Goal: Task Accomplishment & Management: Manage account settings

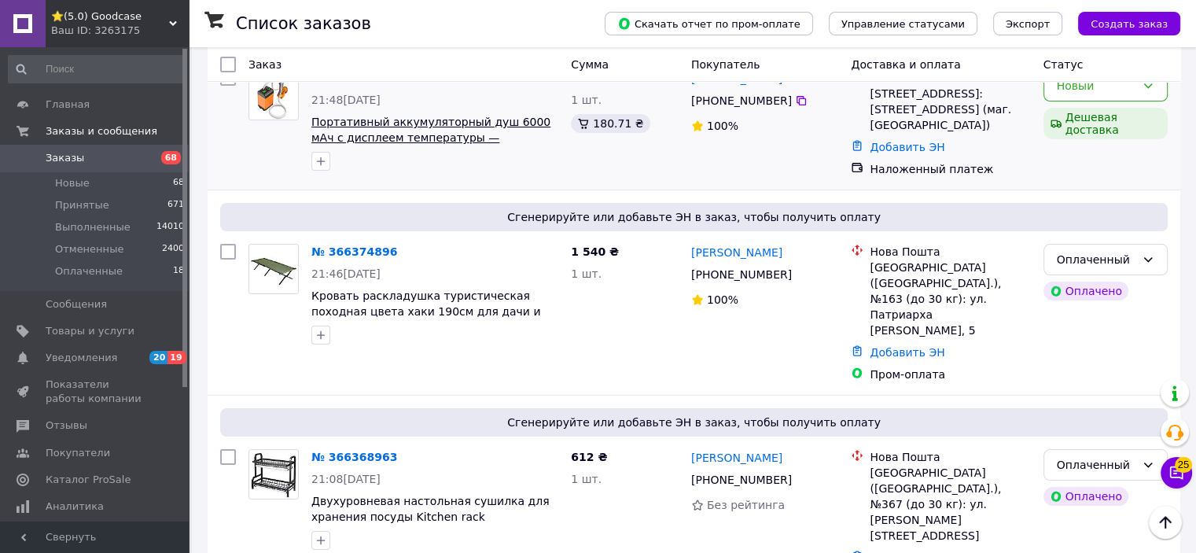
scroll to position [157, 0]
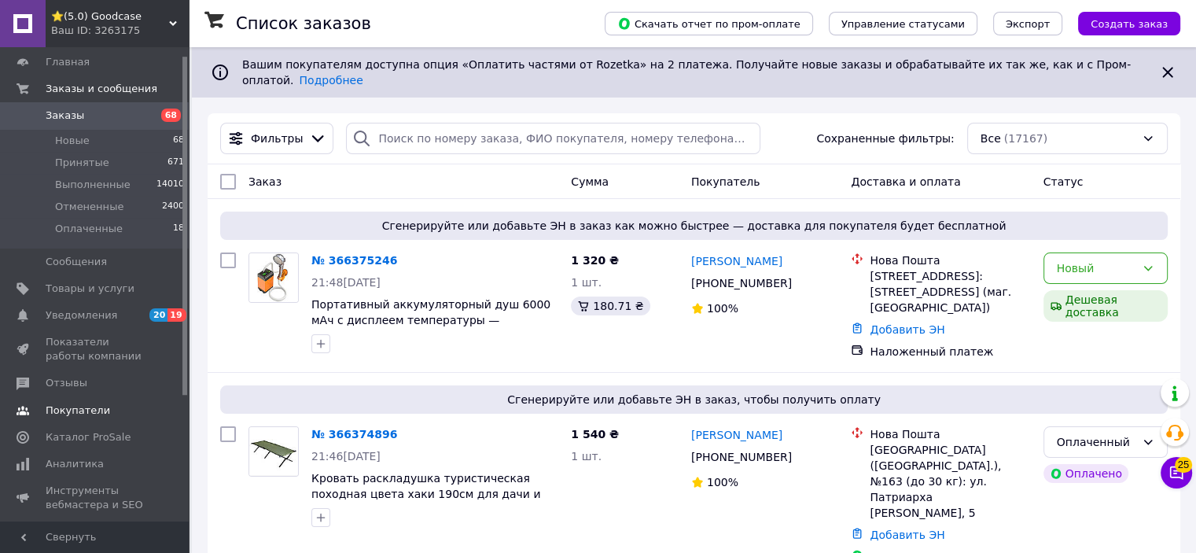
scroll to position [79, 0]
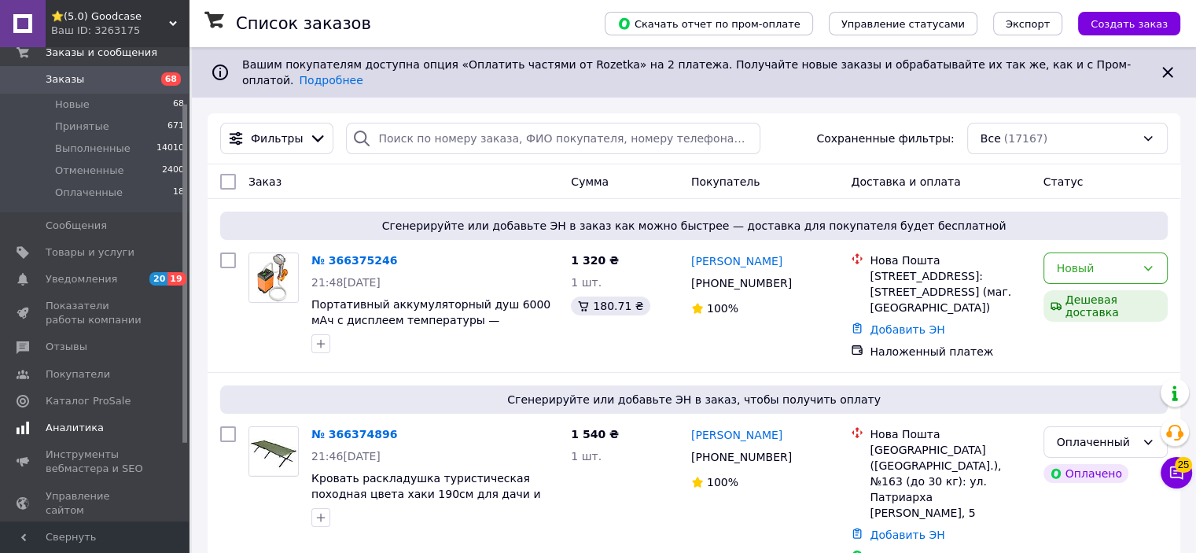
click at [94, 427] on span "Аналитика" at bounding box center [75, 428] width 58 height 14
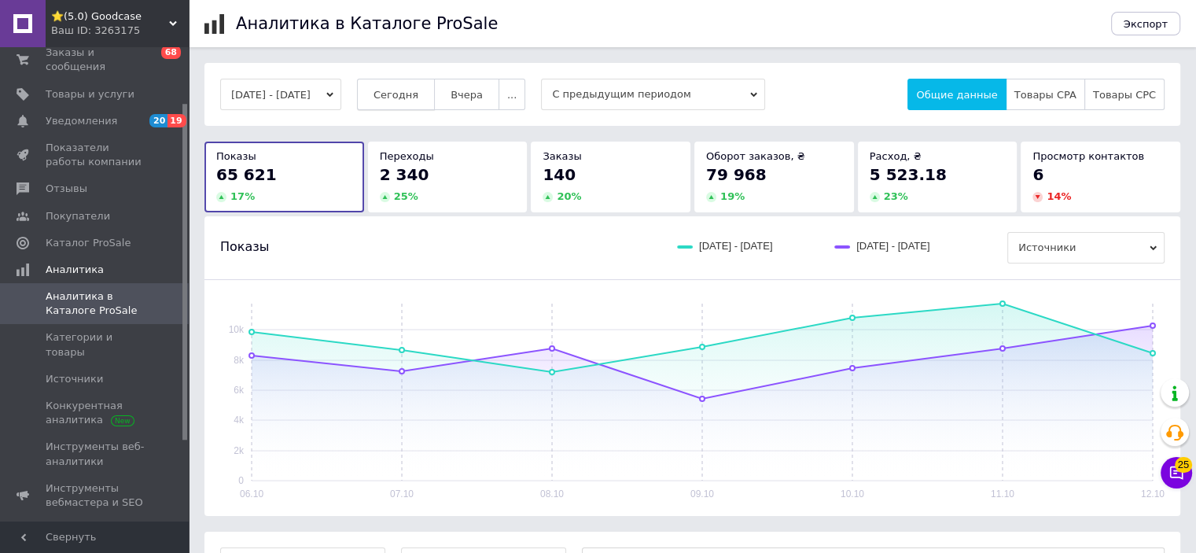
click at [414, 100] on span "Сегодня" at bounding box center [395, 95] width 45 height 12
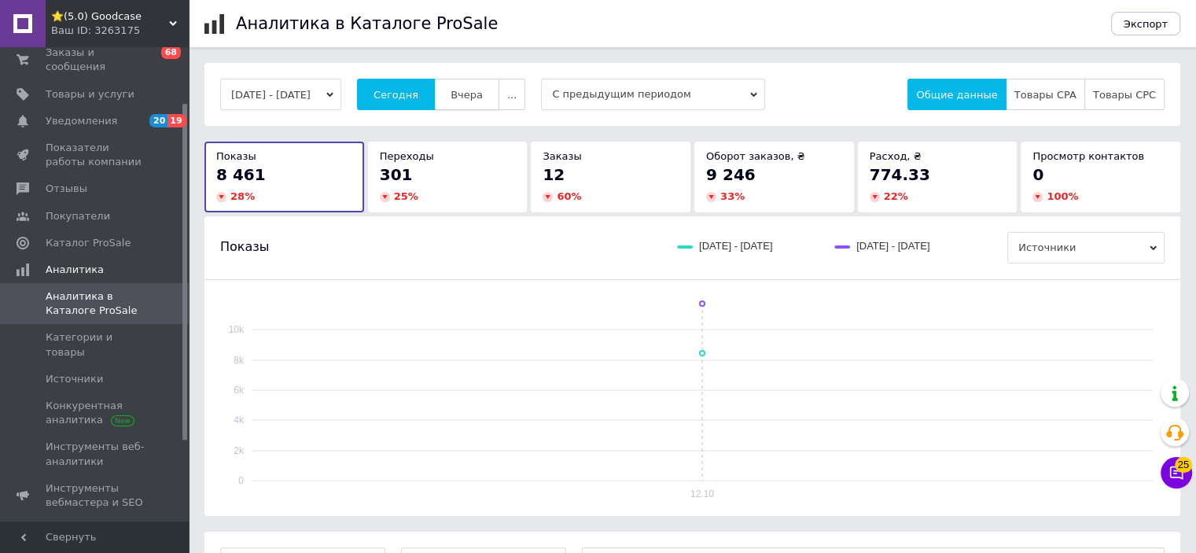
click at [499, 105] on button "Вчера" at bounding box center [466, 94] width 65 height 31
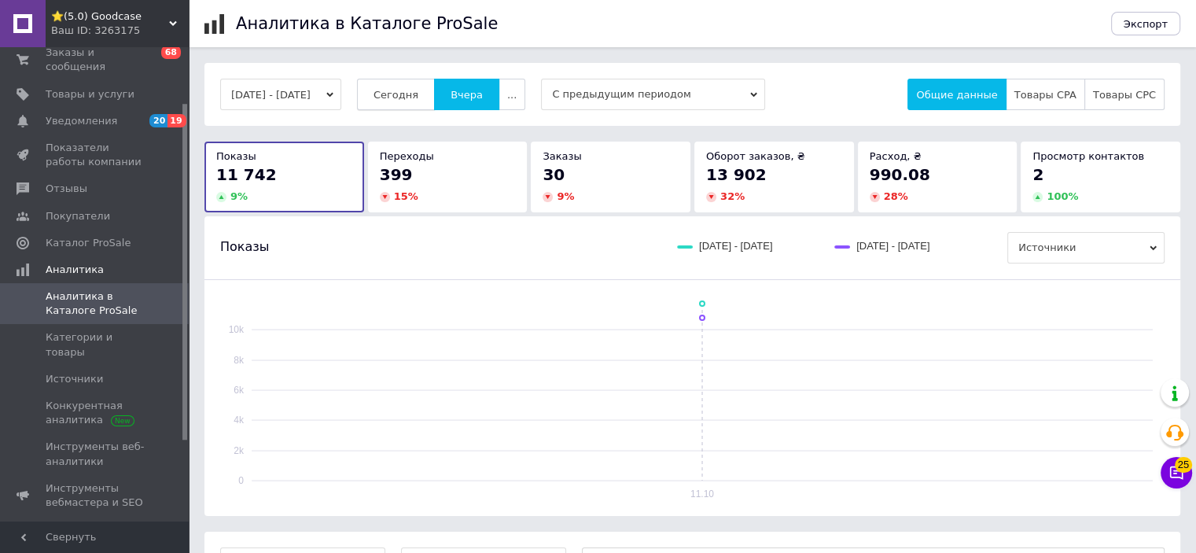
click at [418, 100] on span "Сегодня" at bounding box center [395, 95] width 45 height 12
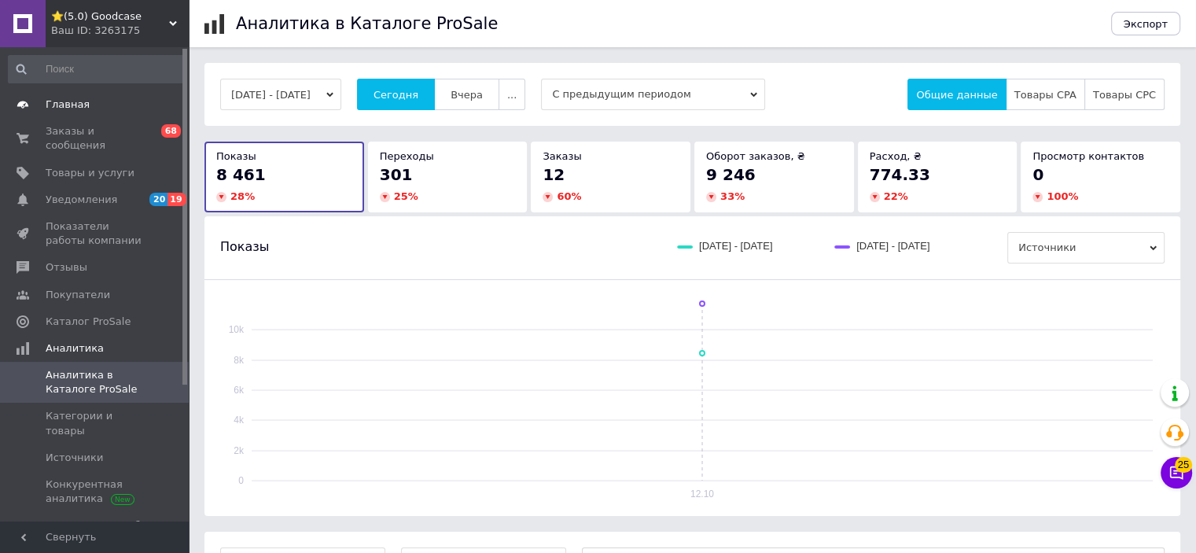
click at [98, 114] on link "Главная" at bounding box center [96, 104] width 193 height 27
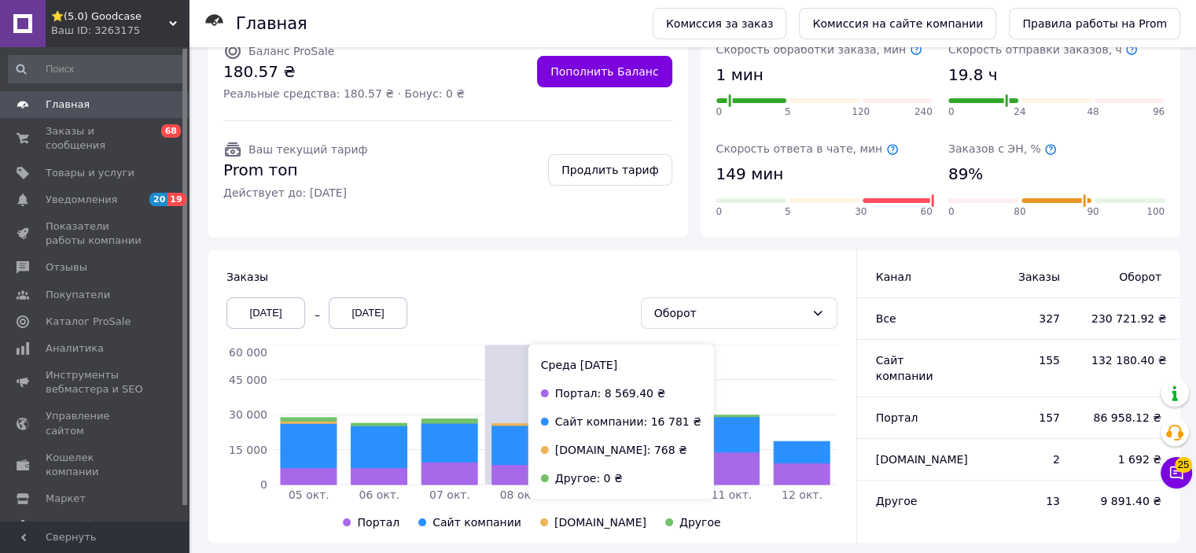
scroll to position [214, 0]
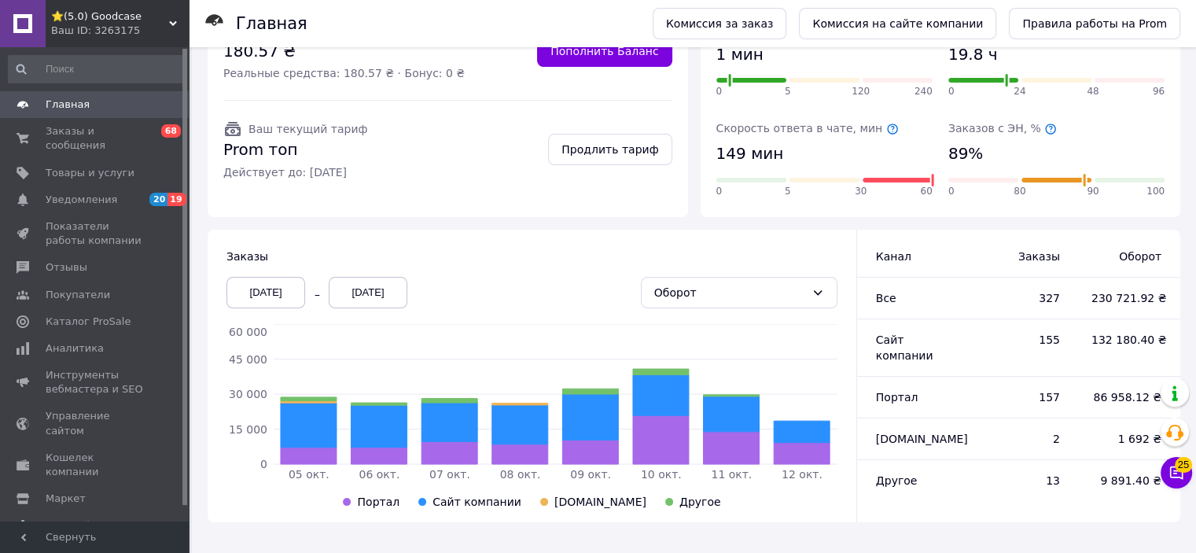
click at [255, 291] on div "05.10.2025" at bounding box center [265, 292] width 79 height 31
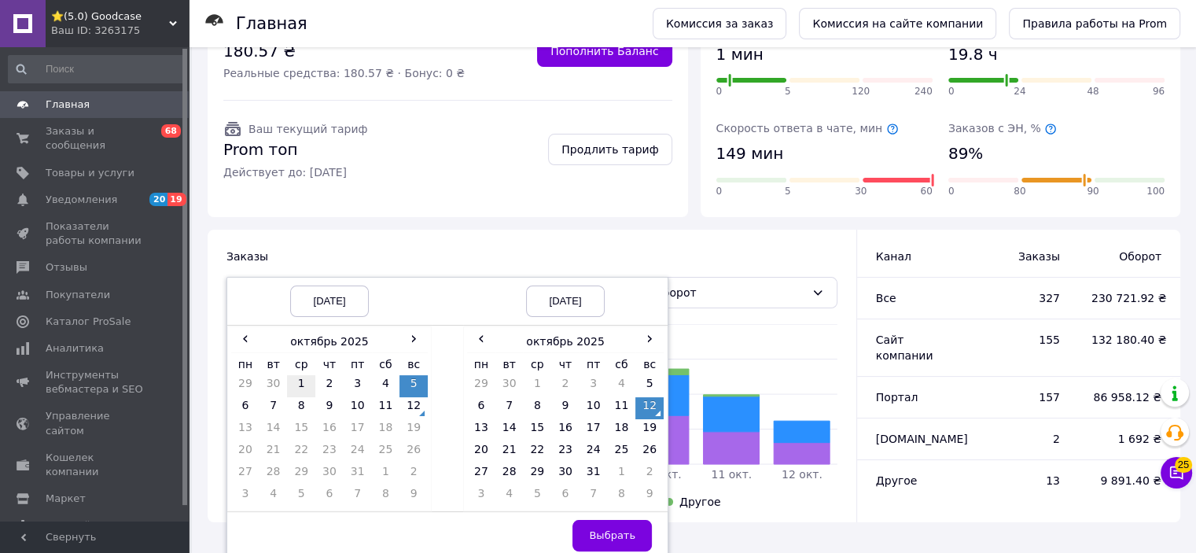
click at [297, 381] on td "1" at bounding box center [301, 386] width 28 height 22
click at [607, 529] on span "Выбрать" at bounding box center [612, 535] width 46 height 12
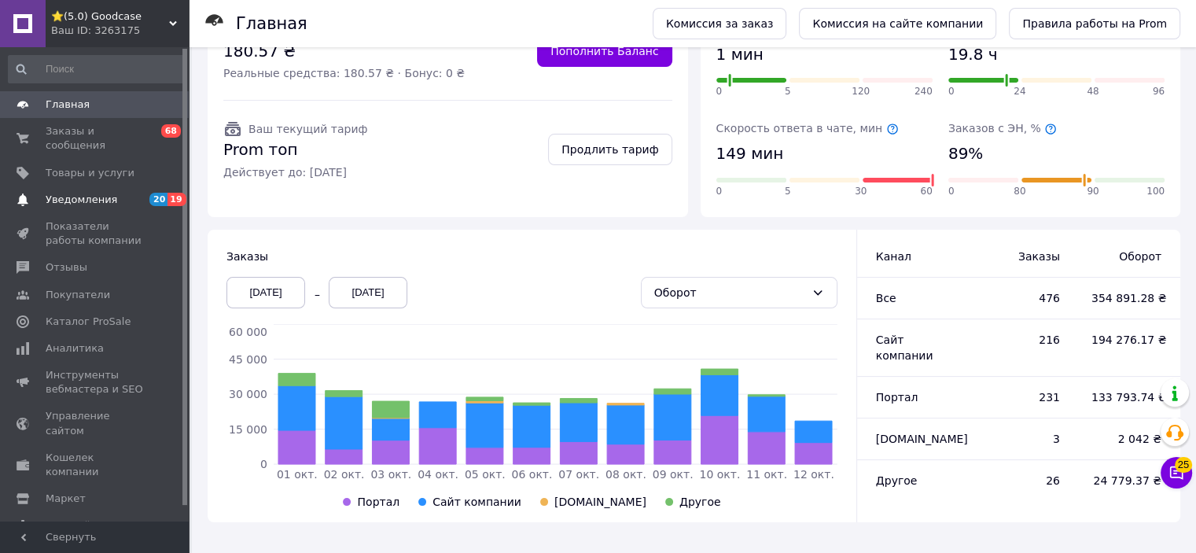
click at [76, 193] on span "Уведомления" at bounding box center [82, 200] width 72 height 14
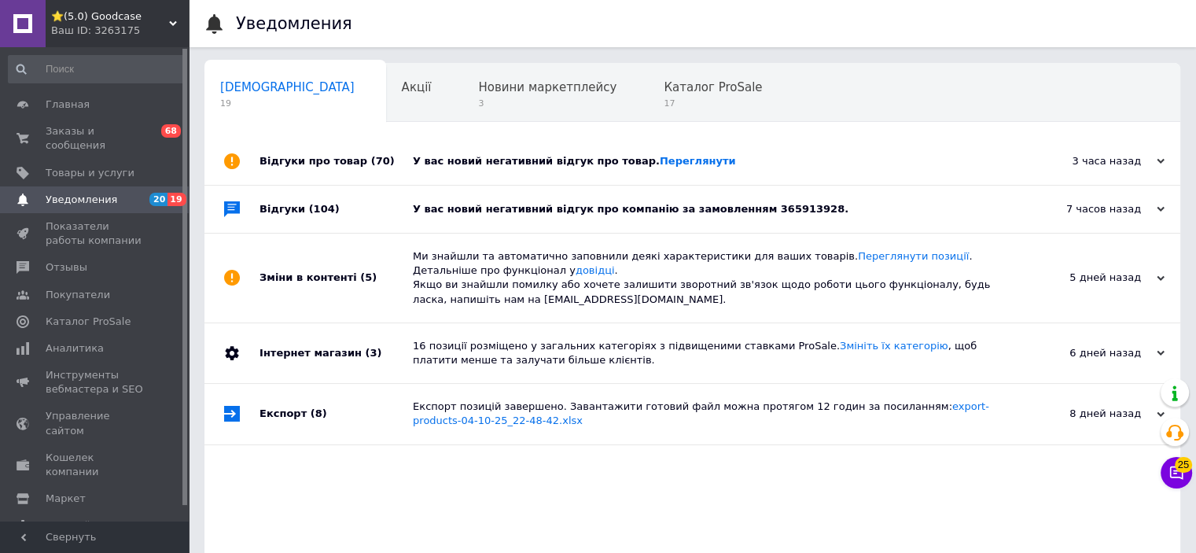
click at [1116, 162] on div "3 часа назад" at bounding box center [1085, 161] width 157 height 14
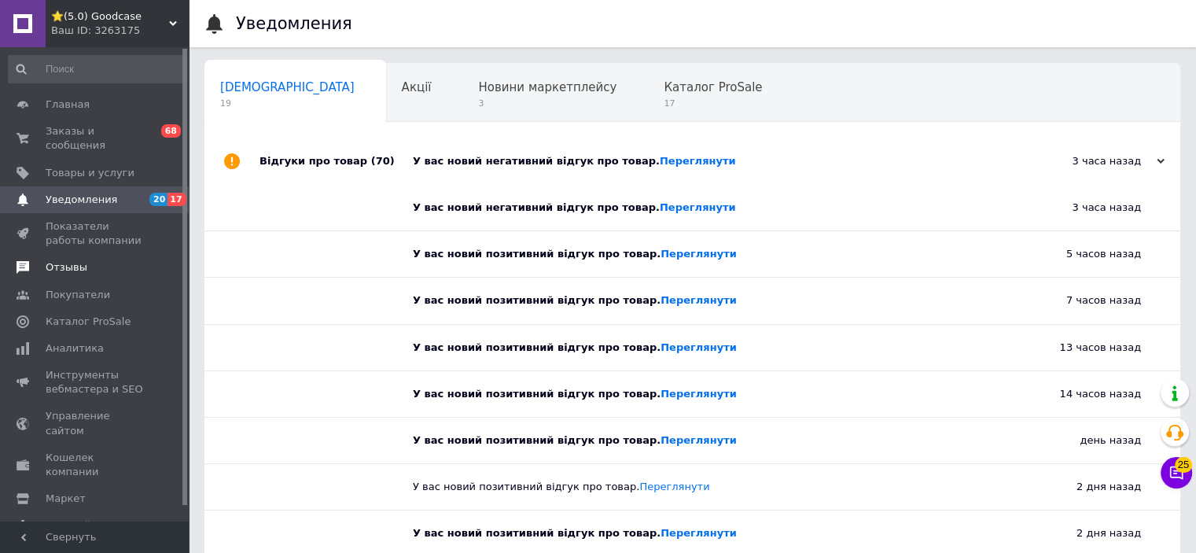
click at [72, 260] on span "Отзывы" at bounding box center [67, 267] width 42 height 14
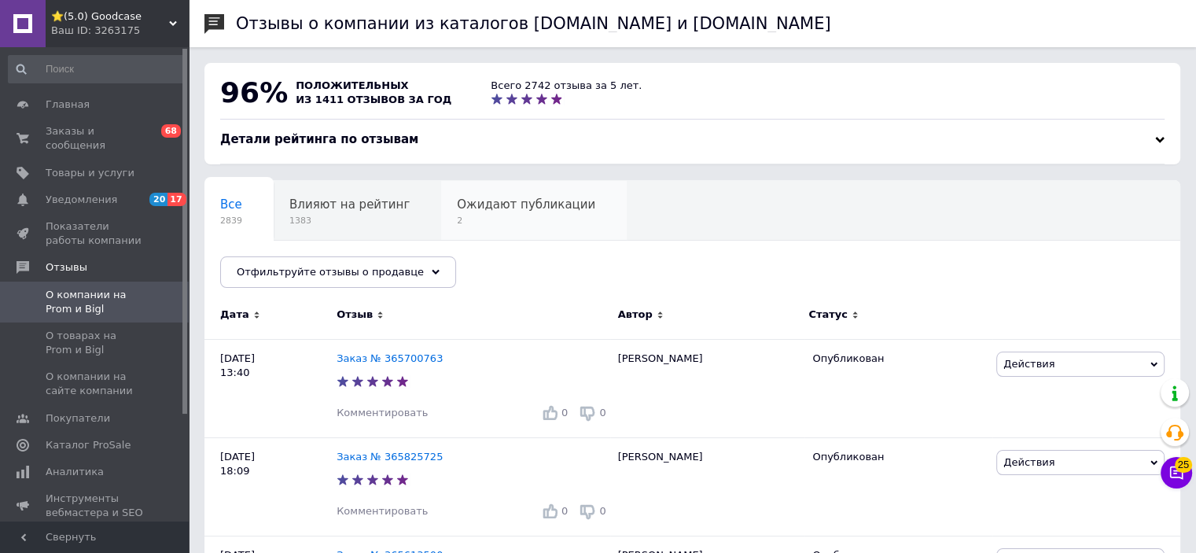
click at [487, 206] on span "Ожидают публикации" at bounding box center [526, 204] width 138 height 14
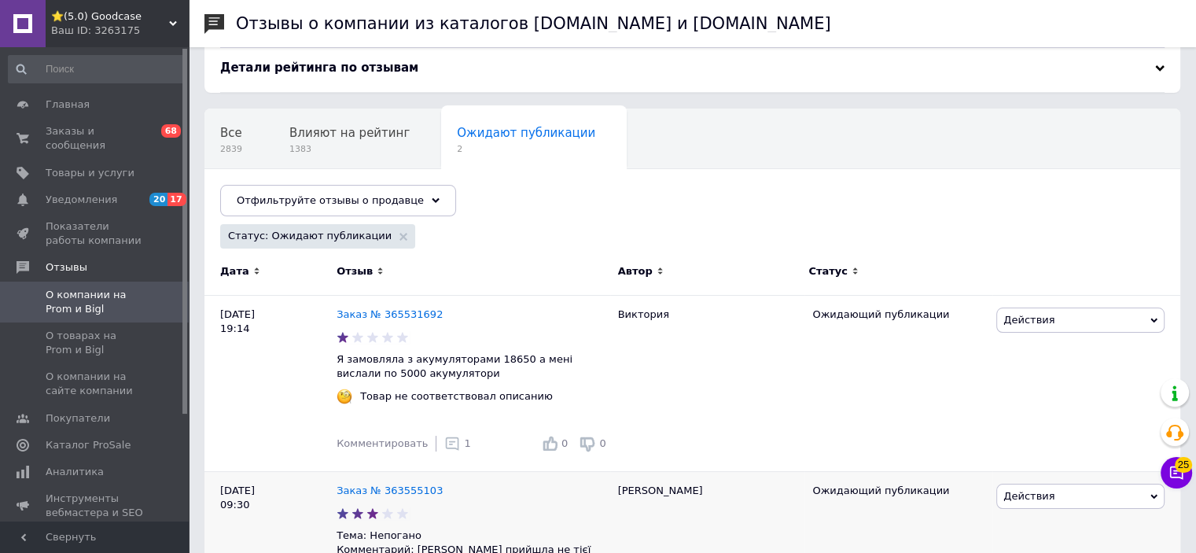
scroll to position [70, 0]
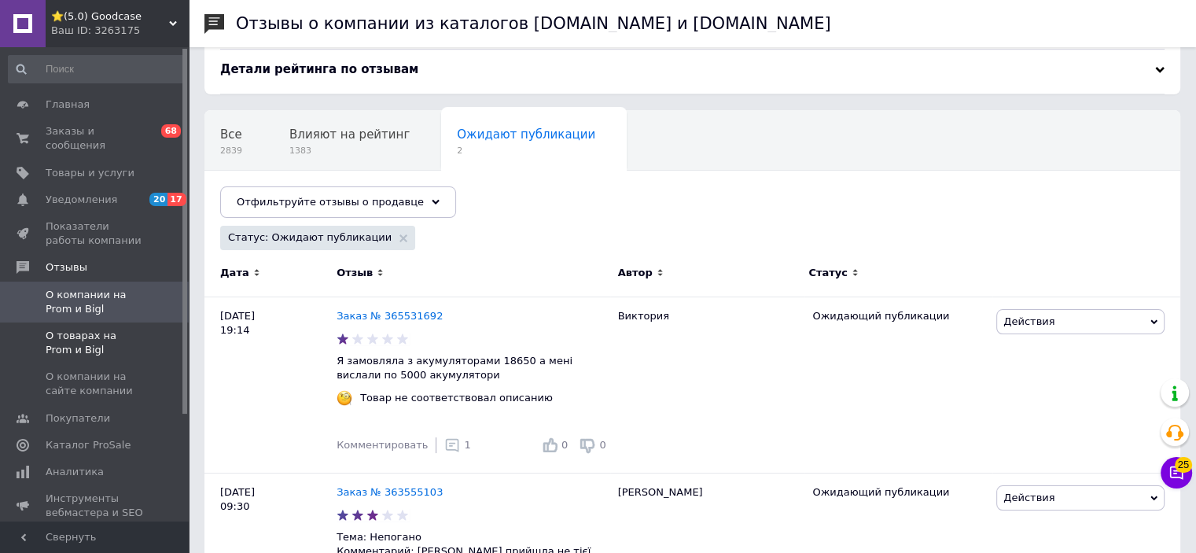
click at [120, 329] on span "О товарах на Prom и Bigl" at bounding box center [96, 343] width 100 height 28
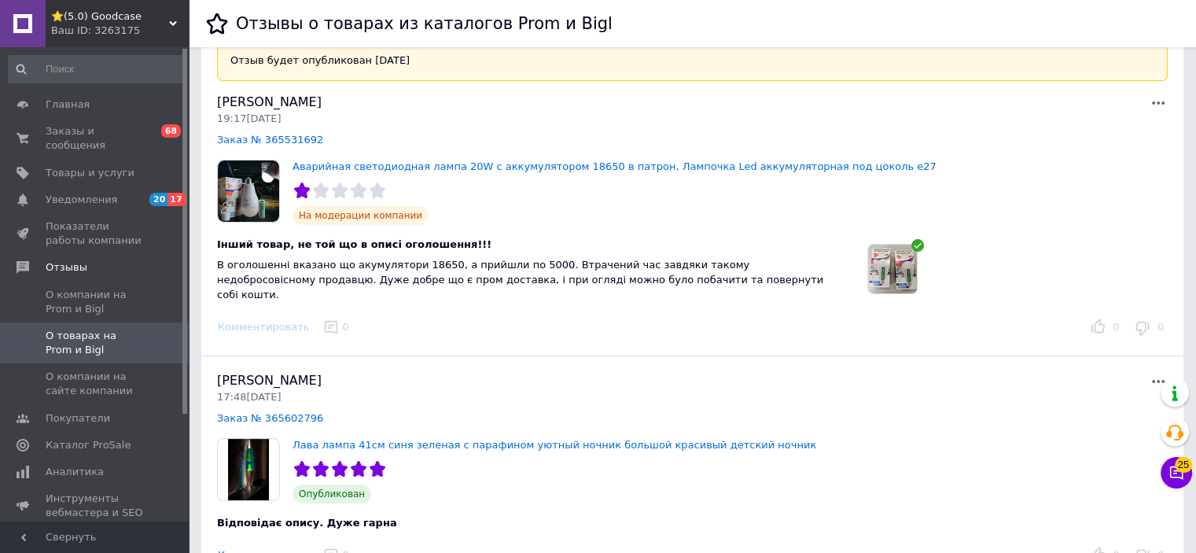
scroll to position [79, 0]
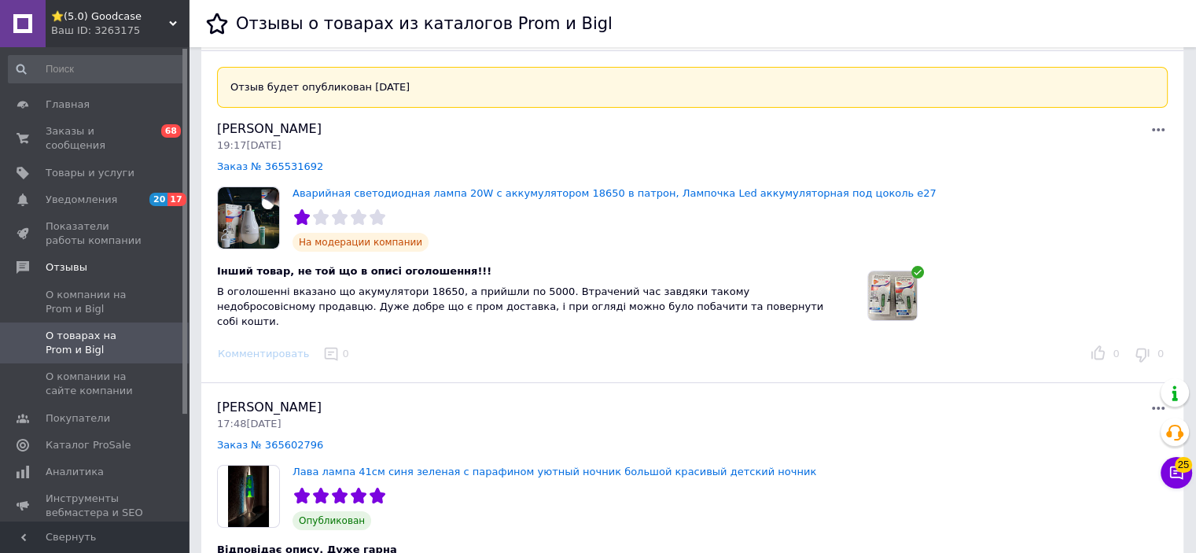
click at [1161, 128] on icon at bounding box center [1158, 129] width 13 height 3
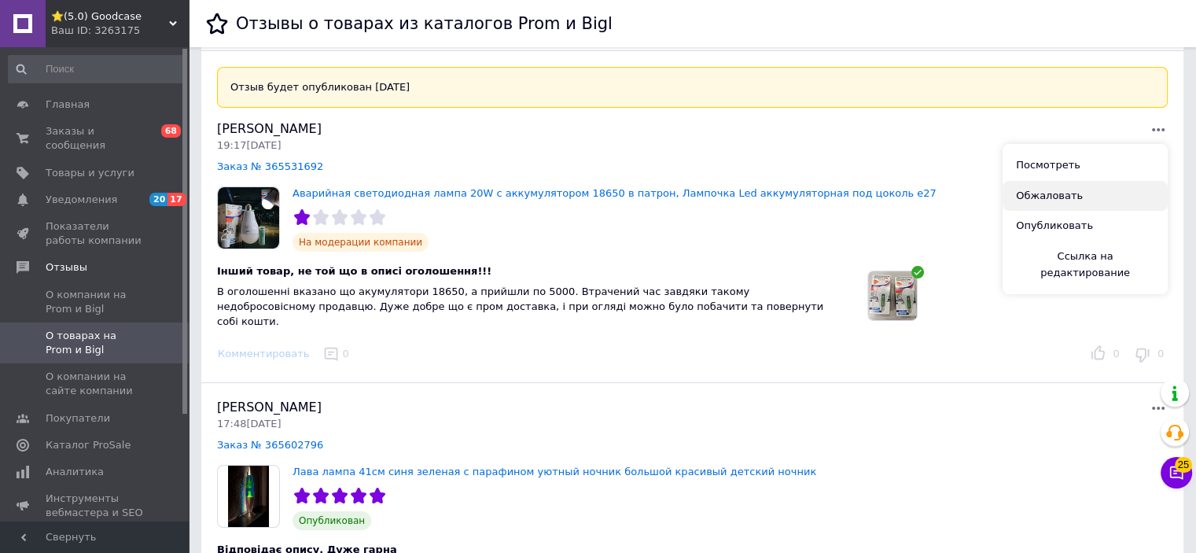
click at [1061, 191] on button "Обжаловать" at bounding box center [1085, 196] width 165 height 31
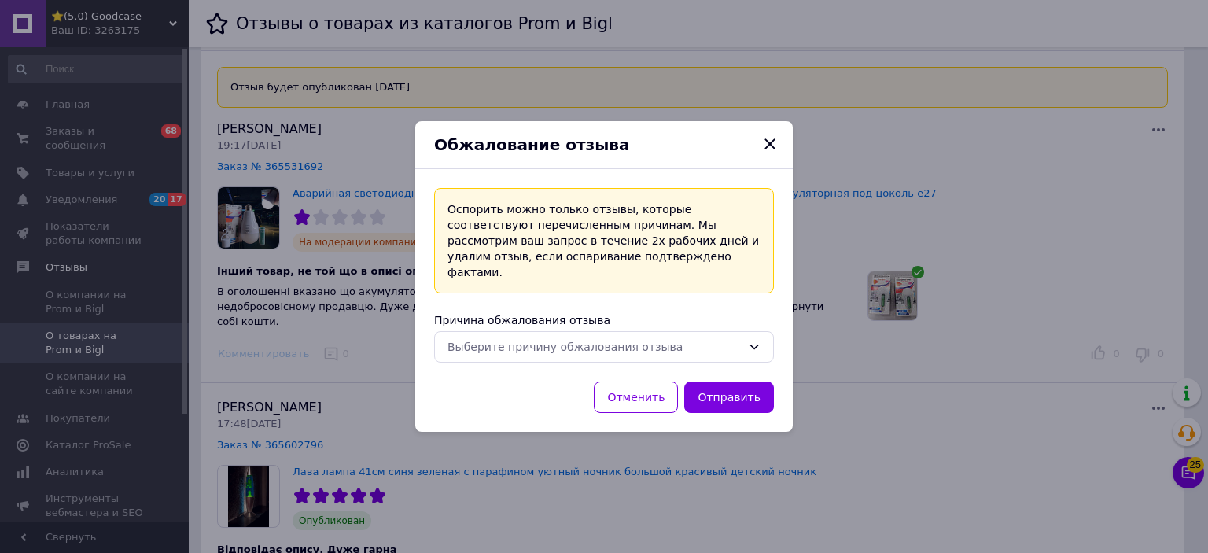
drag, startPoint x: 1004, startPoint y: 174, endPoint x: 955, endPoint y: 178, distance: 49.7
click at [1003, 174] on div "Обжалование отзыва Оспорить можно только отзывы, которые соответствуют перечисл…" at bounding box center [604, 276] width 1208 height 553
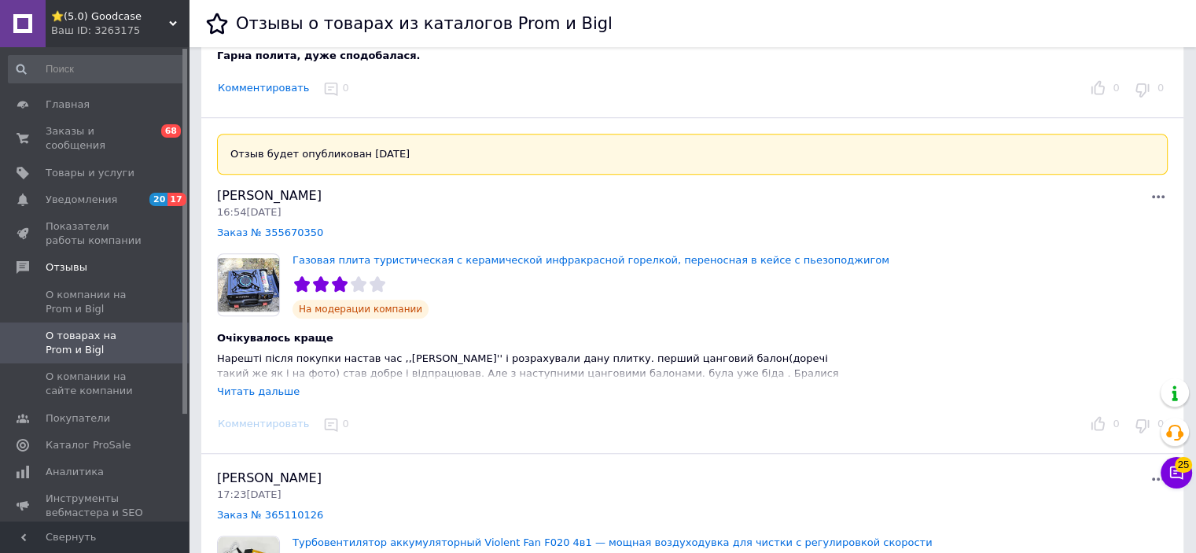
scroll to position [1337, 0]
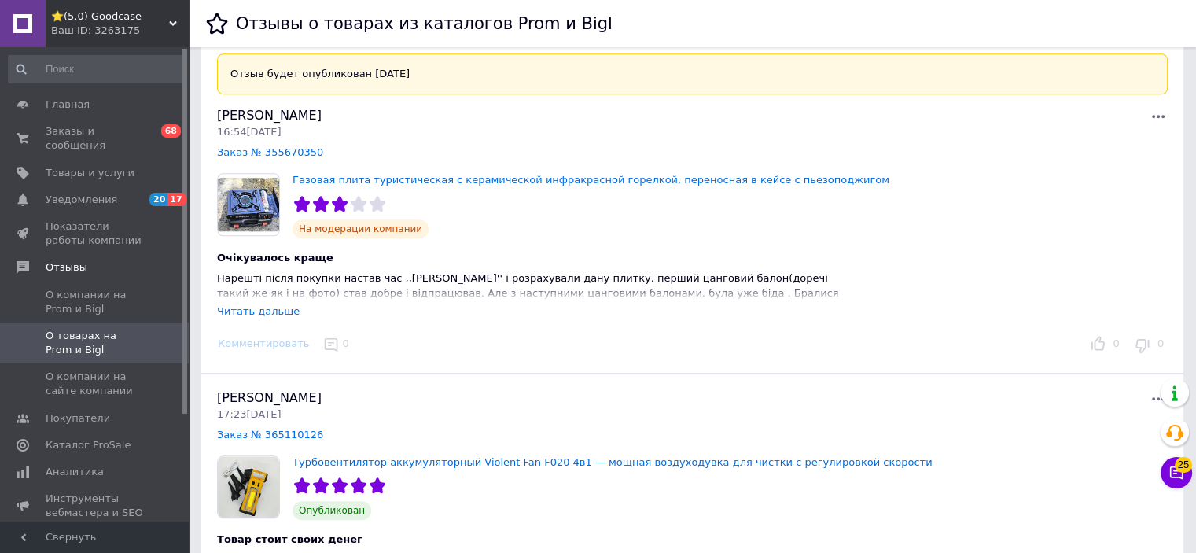
click at [264, 305] on div "Читать дальше" at bounding box center [258, 311] width 83 height 12
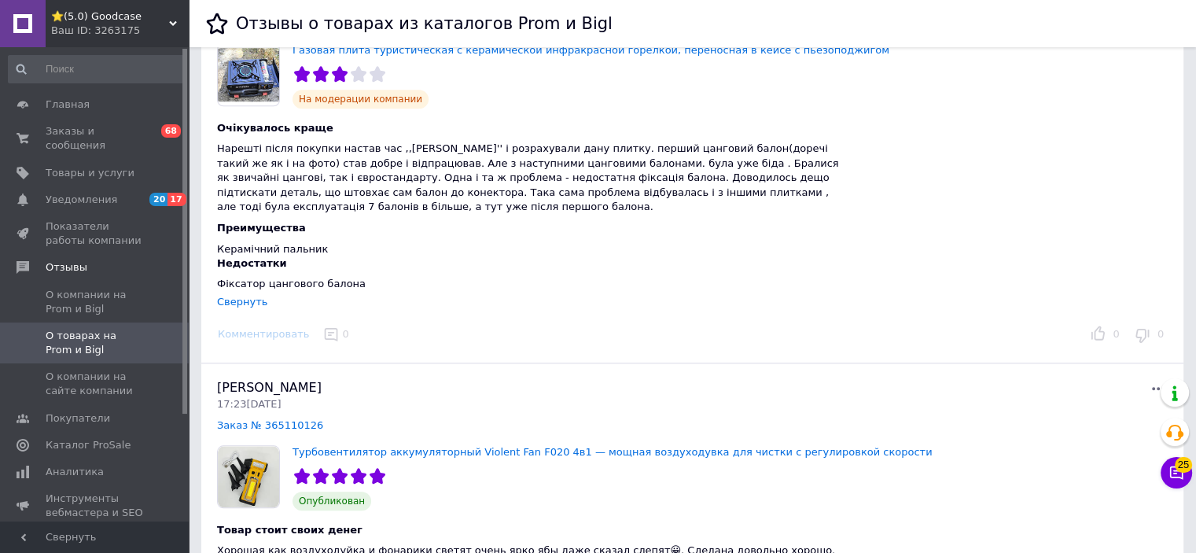
scroll to position [1494, 0]
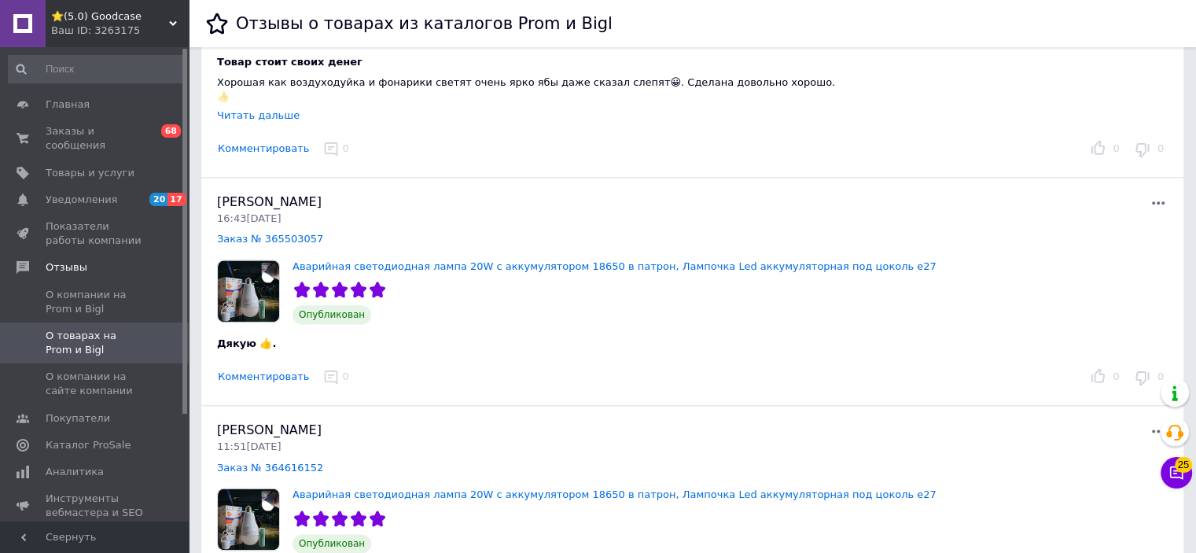
drag, startPoint x: 525, startPoint y: 327, endPoint x: 953, endPoint y: 583, distance: 498.7
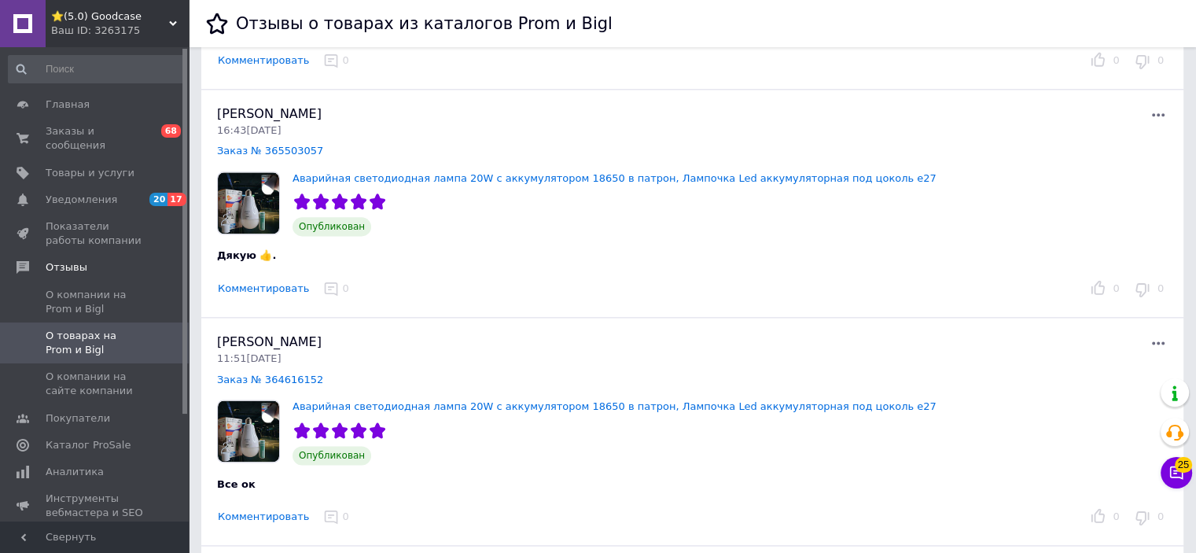
click at [618, 274] on div "Віталій Тарасенко 16:43, 10.10.25 Заказ № 365503057 Аварийная светодиодная ламп…" at bounding box center [692, 204] width 982 height 228
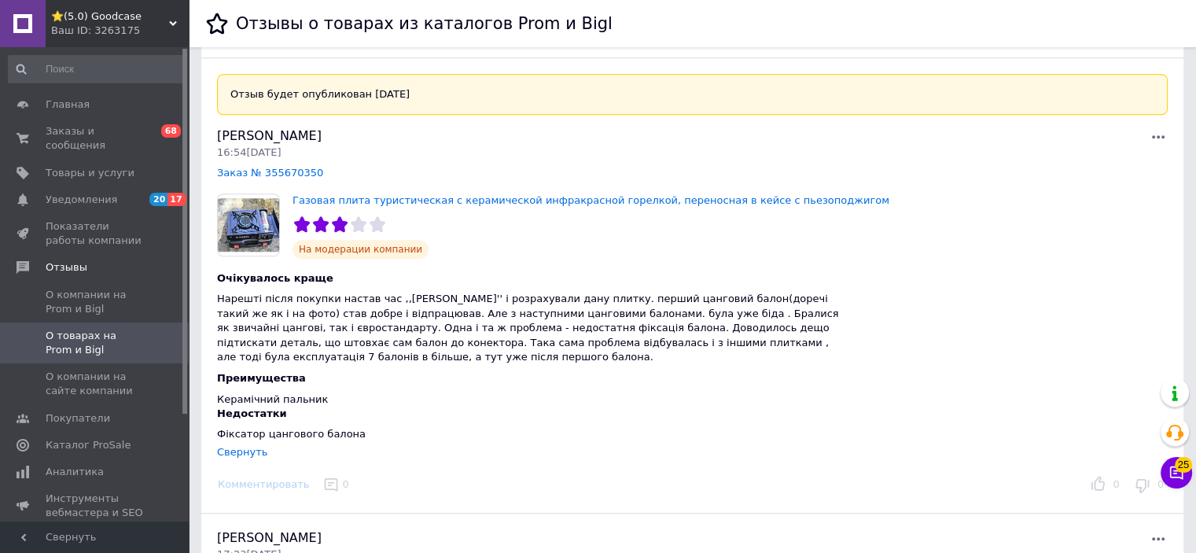
scroll to position [1315, 0]
click at [95, 166] on span "Товары и услуги" at bounding box center [90, 173] width 89 height 14
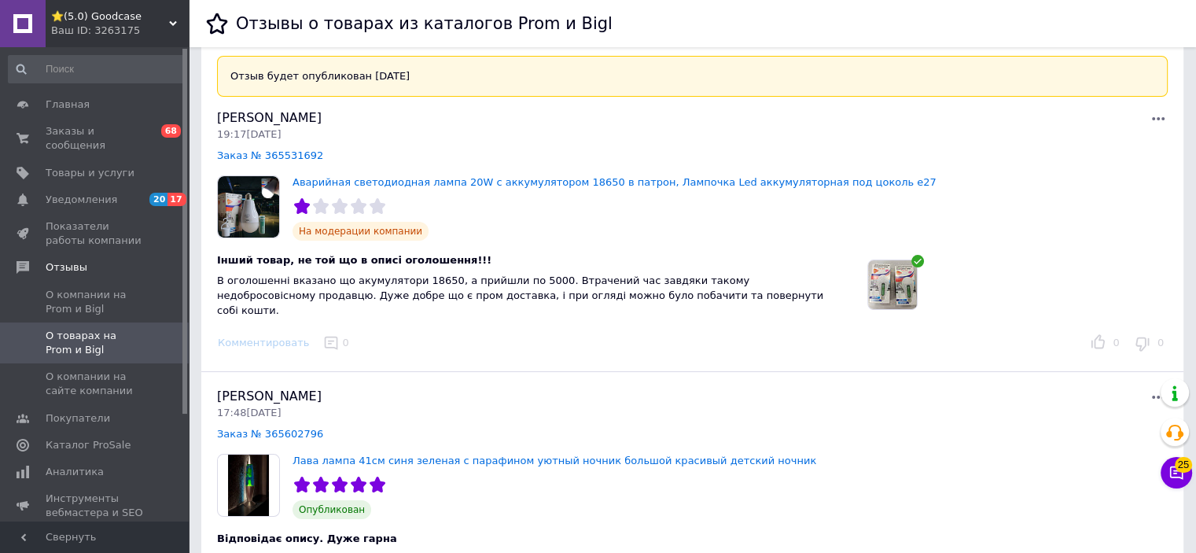
scroll to position [157, 0]
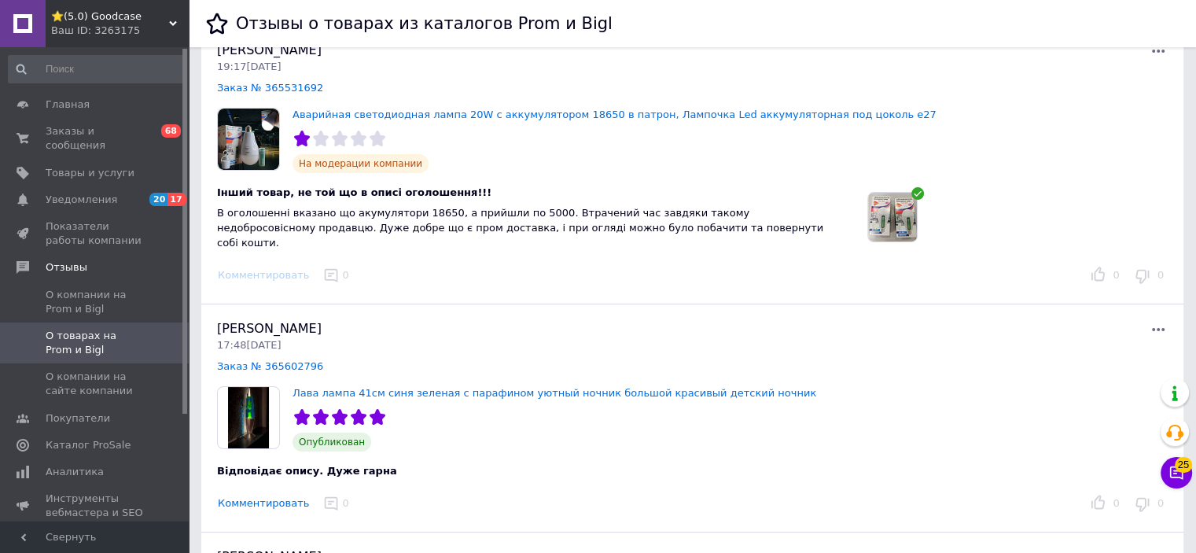
click at [1153, 50] on icon at bounding box center [1158, 51] width 13 height 3
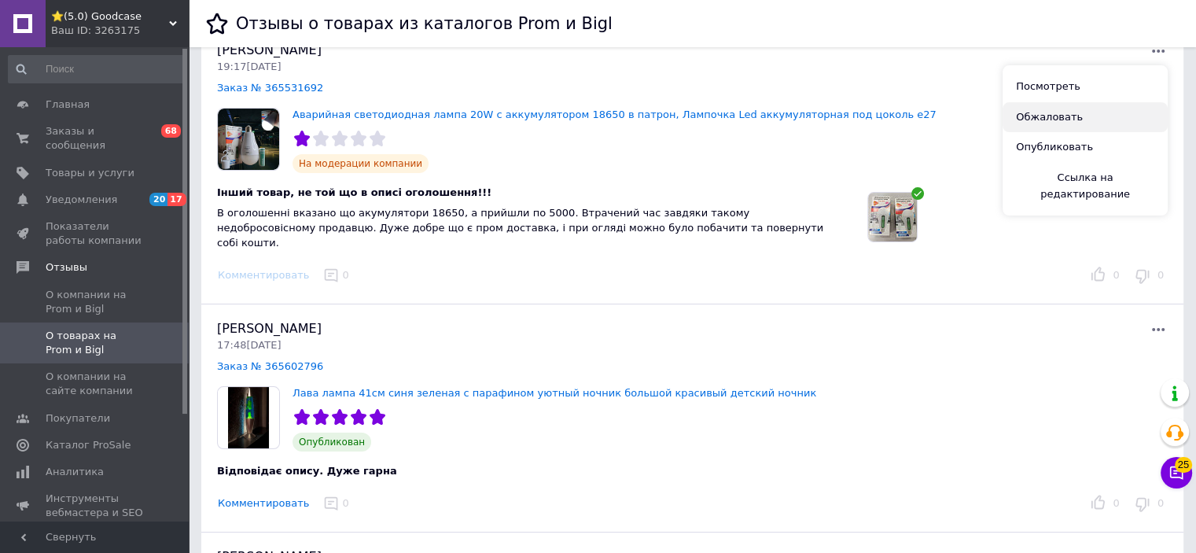
click at [1099, 124] on button "Обжаловать" at bounding box center [1085, 117] width 165 height 31
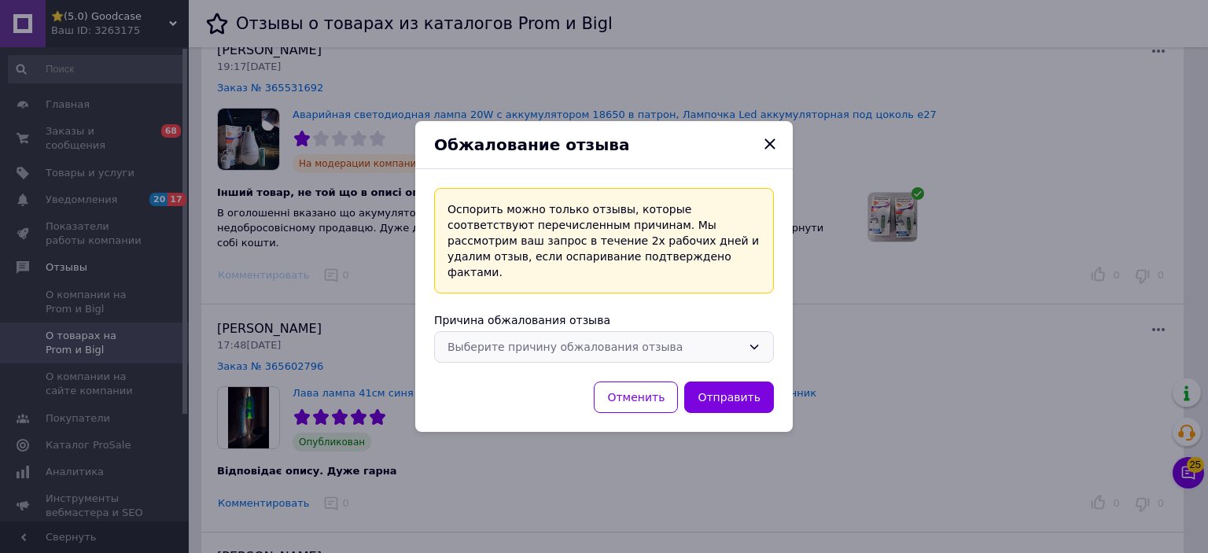
click at [541, 338] on div "Выберите причину обжалования отзыва" at bounding box center [594, 346] width 294 height 17
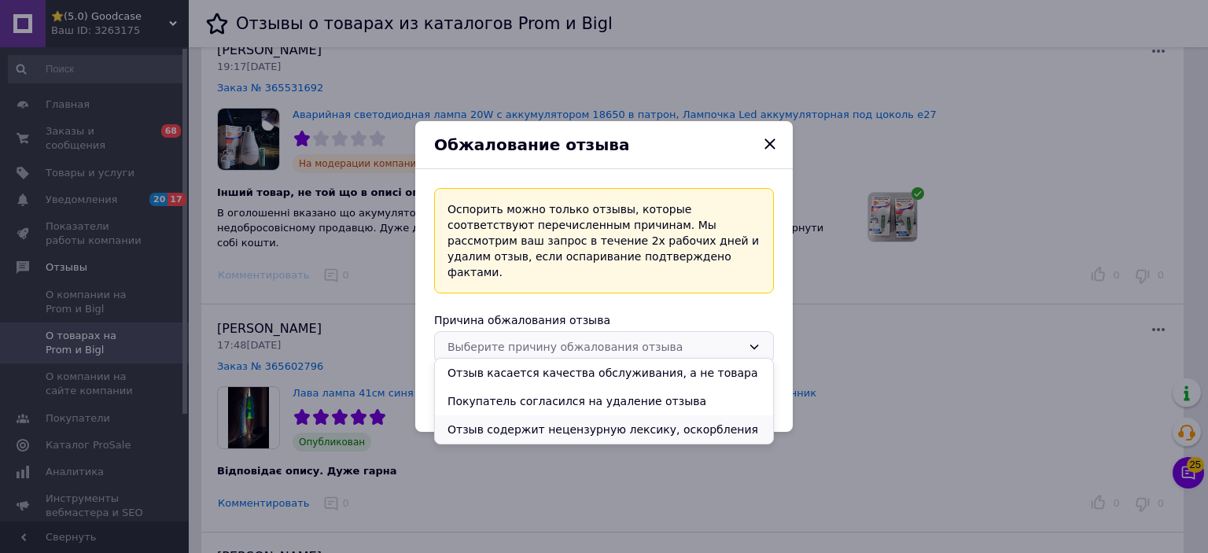
click at [576, 439] on li "Отзыв содержит нецензурную лексику, оскорбления" at bounding box center [604, 429] width 338 height 28
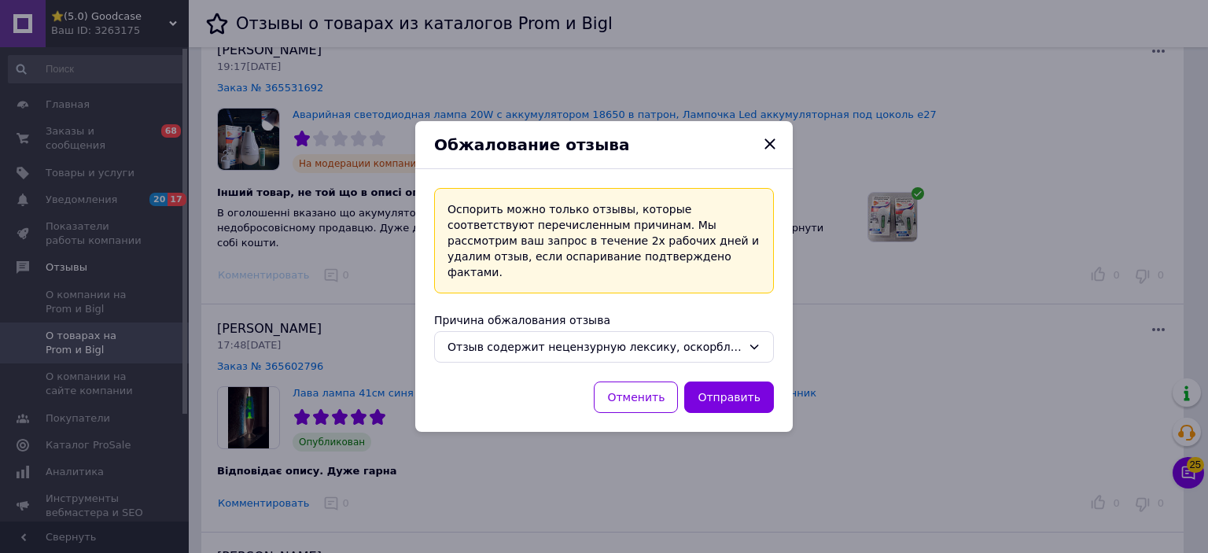
click at [725, 397] on button "Отправить" at bounding box center [729, 396] width 90 height 31
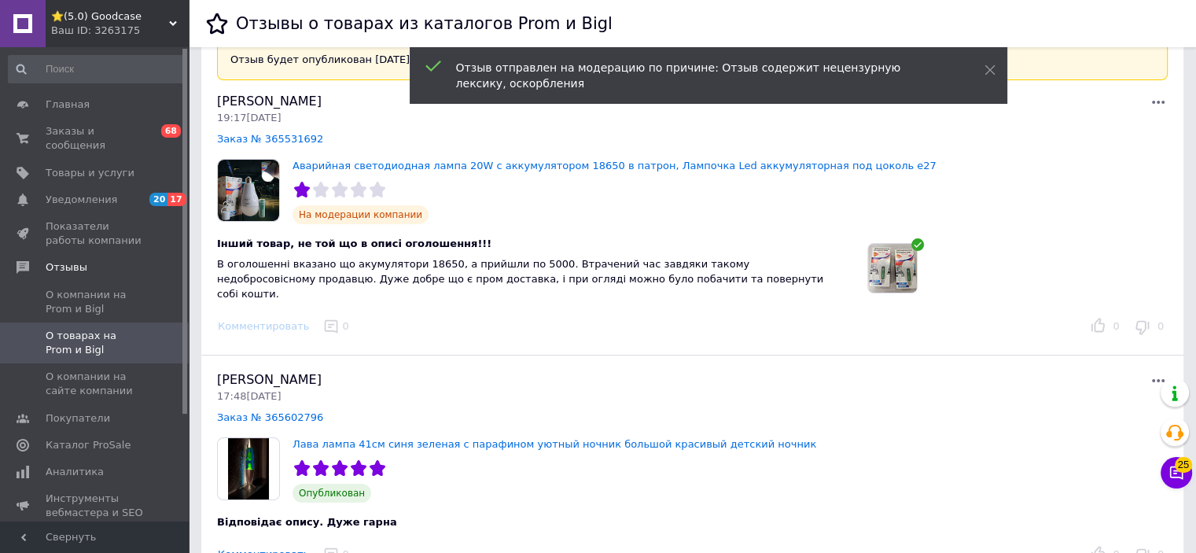
scroll to position [79, 0]
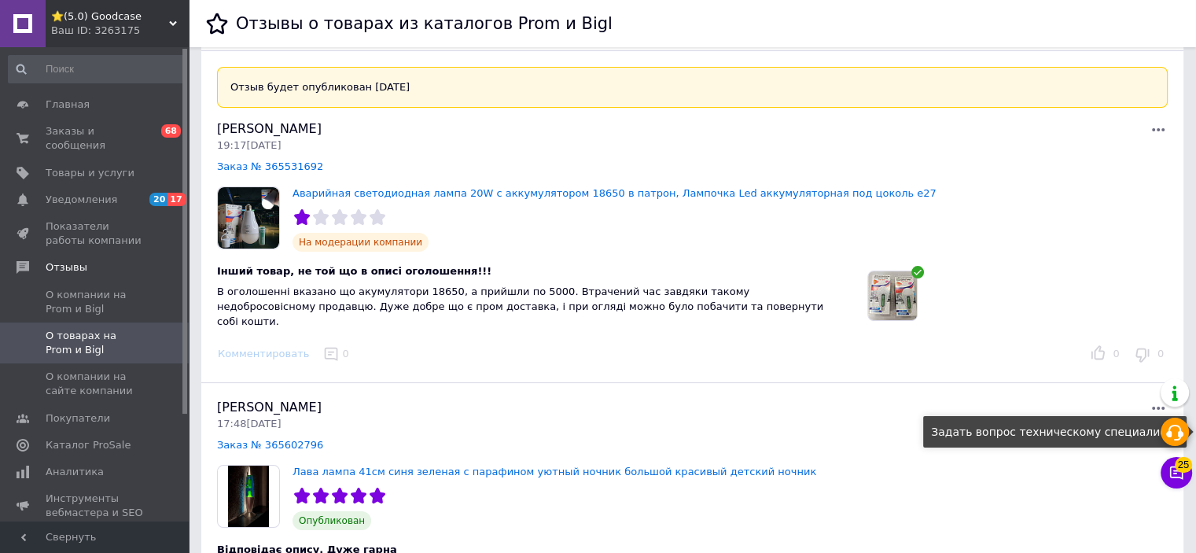
click at [1175, 432] on icon at bounding box center [1174, 432] width 19 height 19
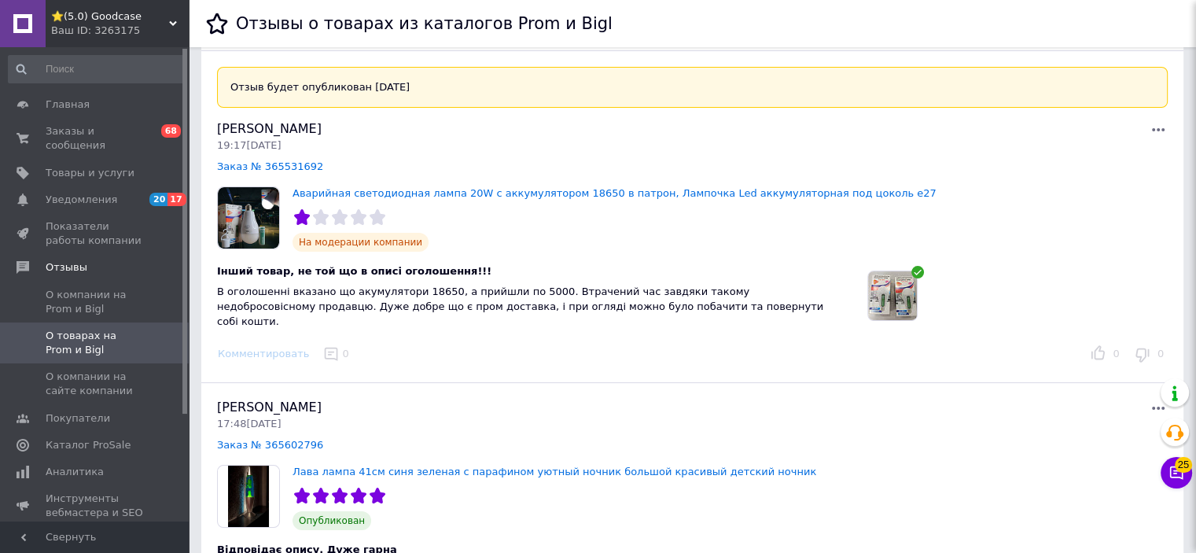
click at [999, 141] on div at bounding box center [931, 146] width 476 height 53
click at [1014, 135] on div at bounding box center [931, 129] width 476 height 19
click at [1175, 137] on div "Отзыв будет опубликован 15.10.25 Виктория Волкова 19:17, 12.10.25 Заказ № 36553…" at bounding box center [692, 217] width 982 height 332
click at [1165, 296] on ul at bounding box center [1017, 292] width 300 height 57
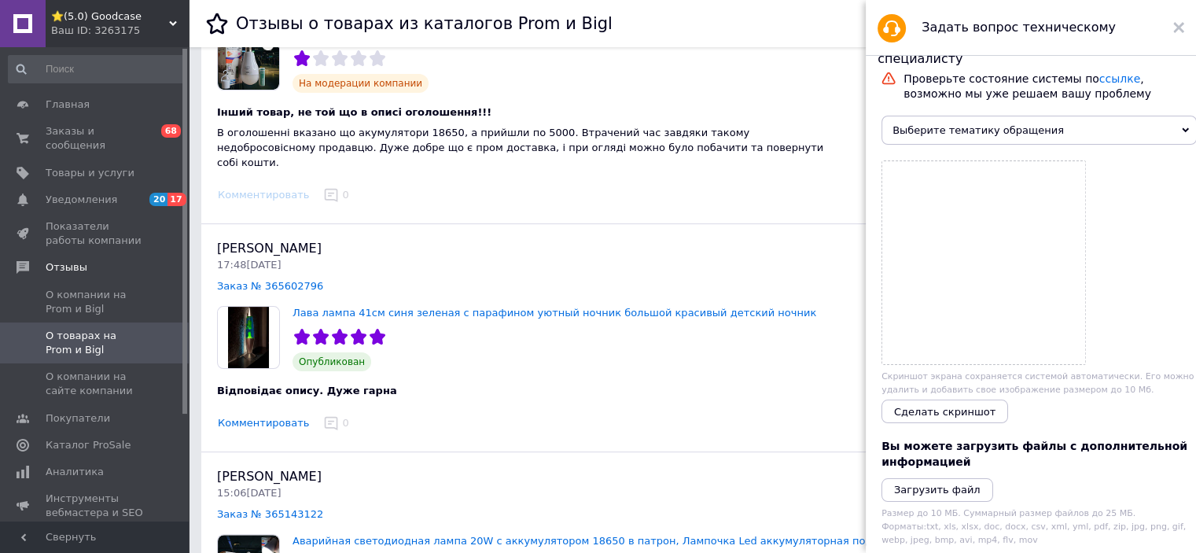
scroll to position [157, 0]
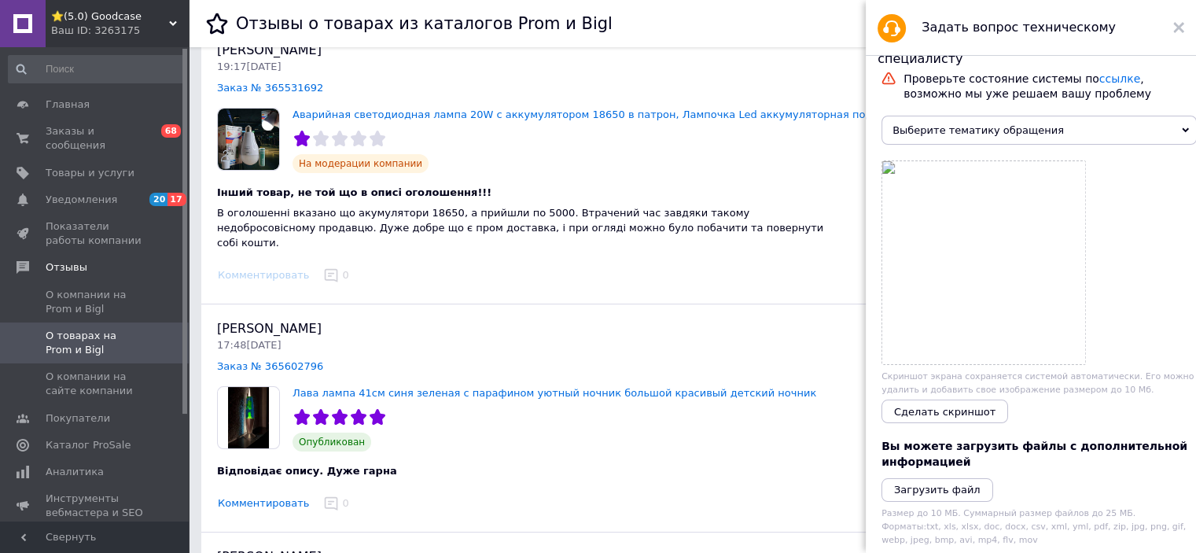
click at [783, 270] on div "Комментировать 0" at bounding box center [646, 275] width 868 height 24
click at [1180, 26] on use at bounding box center [1178, 27] width 11 height 11
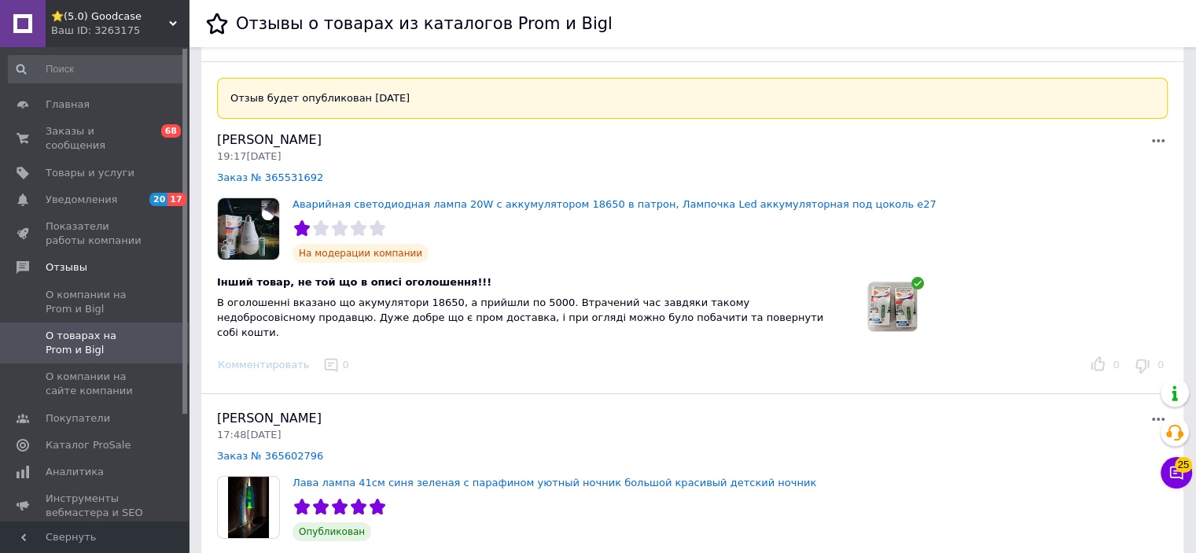
scroll to position [0, 0]
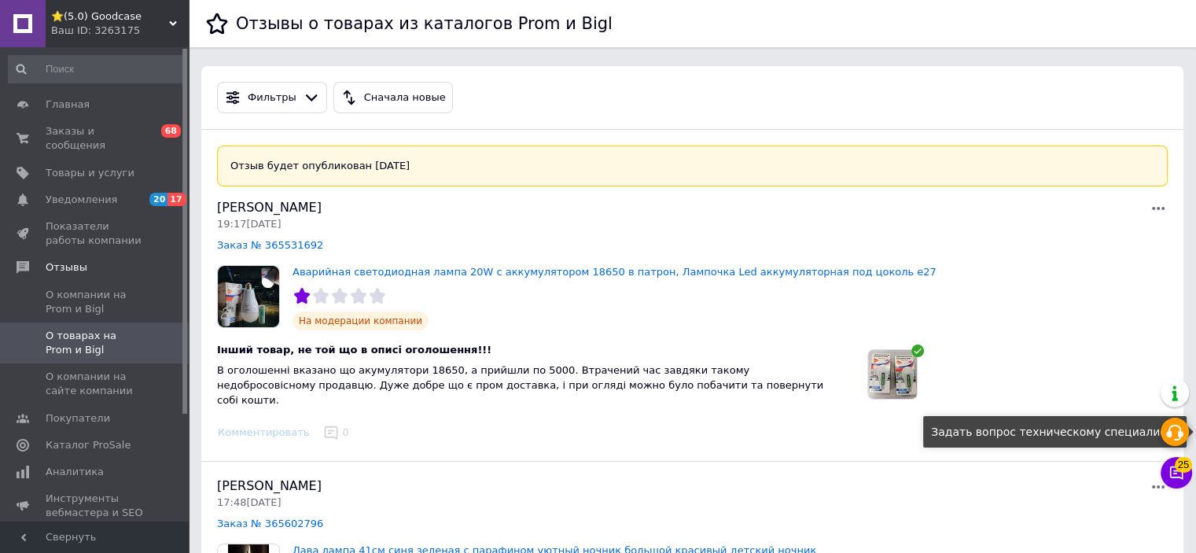
click at [1176, 425] on icon at bounding box center [1174, 432] width 19 height 19
click at [1176, 433] on icon at bounding box center [1174, 432] width 19 height 19
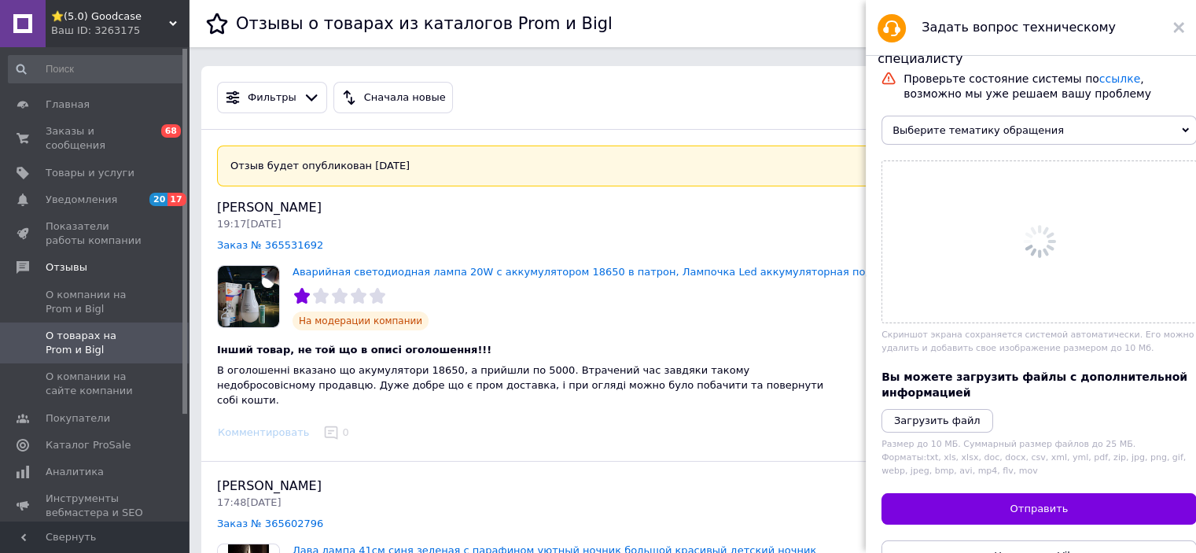
click at [1069, 134] on span "Выберите тематику обращения" at bounding box center [1038, 130] width 315 height 29
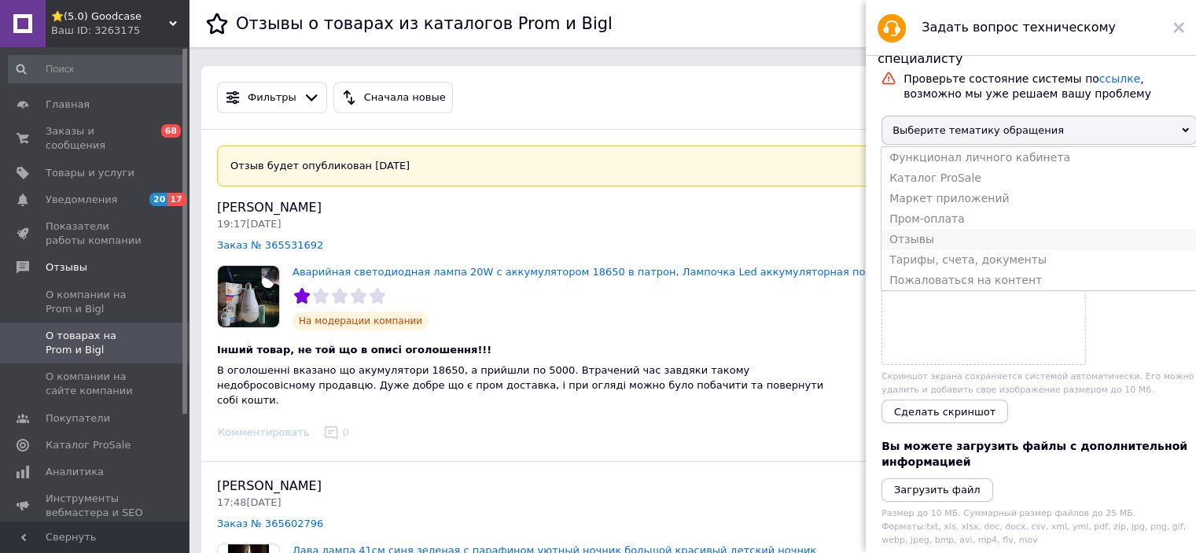
click at [1043, 249] on li "Отзывы" at bounding box center [1038, 239] width 315 height 20
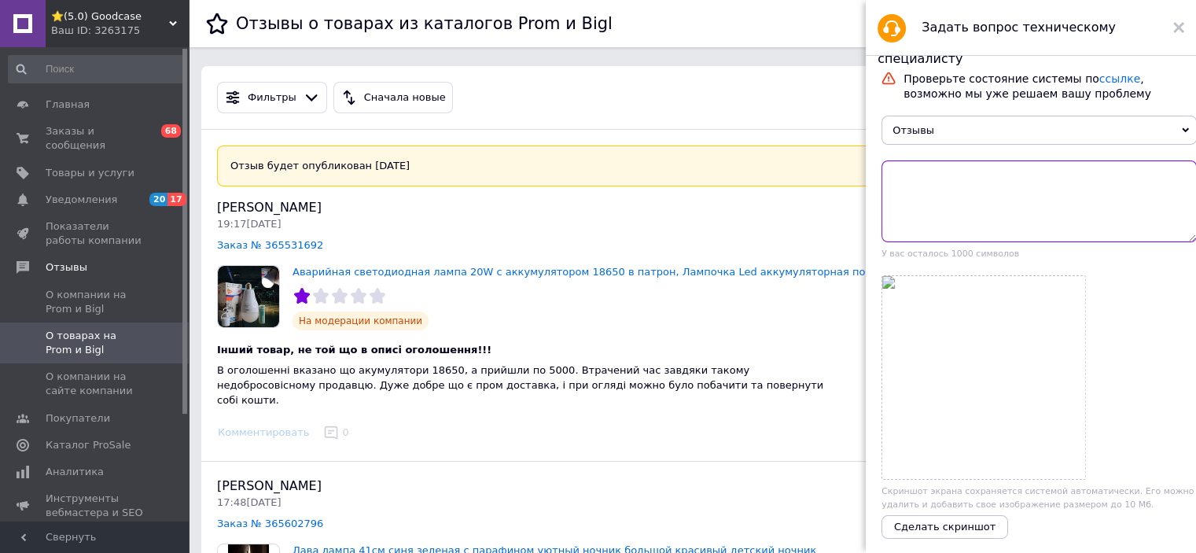
click at [988, 199] on textarea at bounding box center [1038, 201] width 315 height 82
type textarea "Д"
type textarea "В"
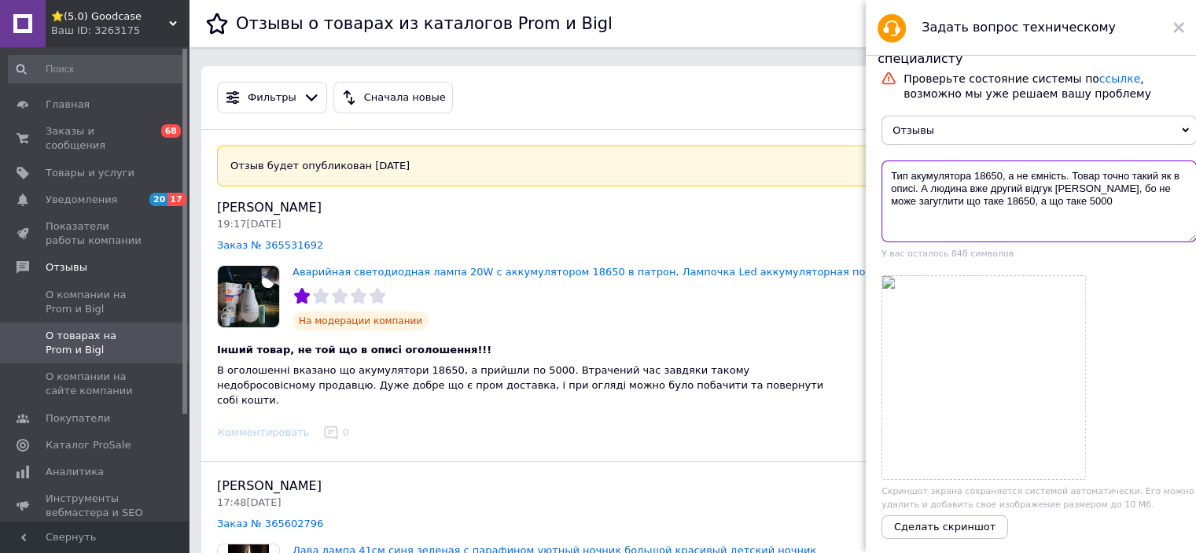
drag, startPoint x: 1063, startPoint y: 193, endPoint x: 1085, endPoint y: 196, distance: 22.2
click at [1085, 196] on textarea "Тип акумулятора 18650, а не ємність. Товар точно такий як в описі. А людина вже…" at bounding box center [1038, 201] width 315 height 82
click at [1102, 203] on textarea "Тип акумулятора 18650, а не ємність. Товар точно такий як в описі. А людина вже…" at bounding box center [1038, 201] width 315 height 82
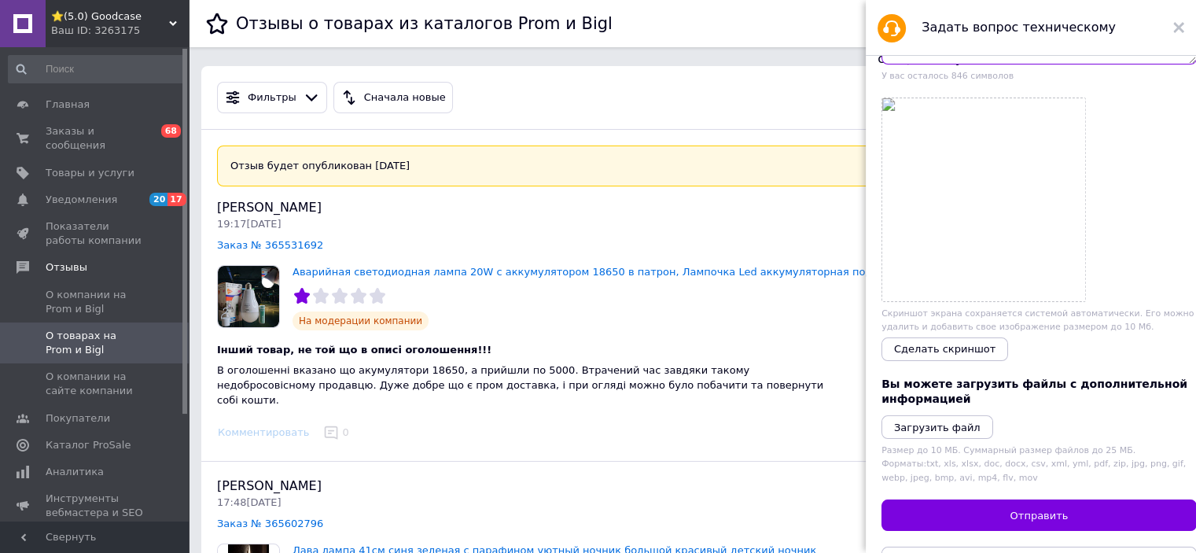
scroll to position [236, 0]
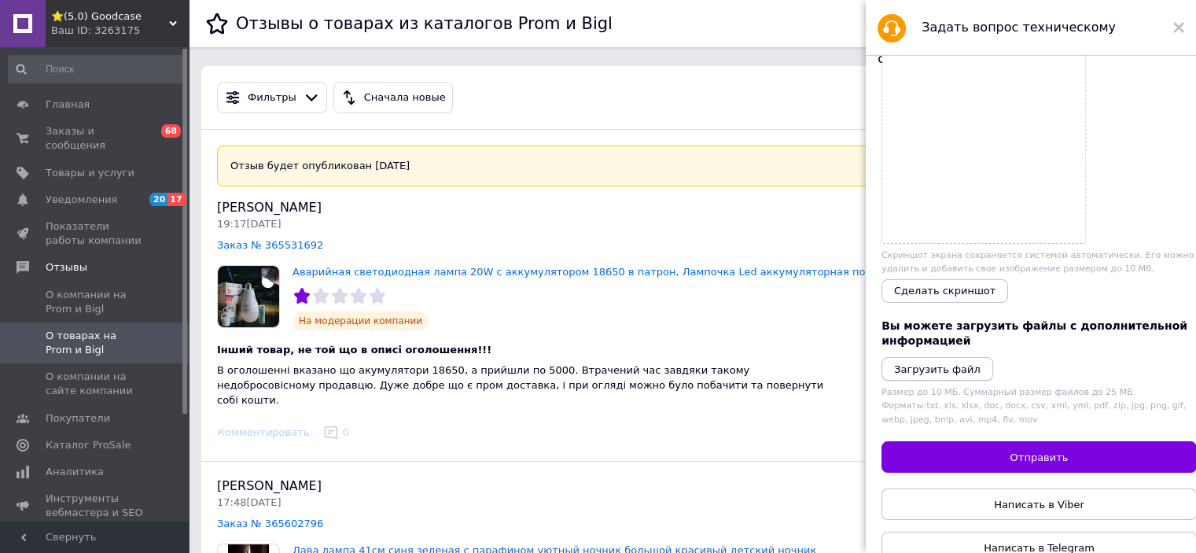
type textarea "Тип акумулятора 18650, а не ємність. Товар точно такий як в описі. А людина вже…"
click at [956, 370] on icon "Загрузить файл" at bounding box center [937, 369] width 86 height 12
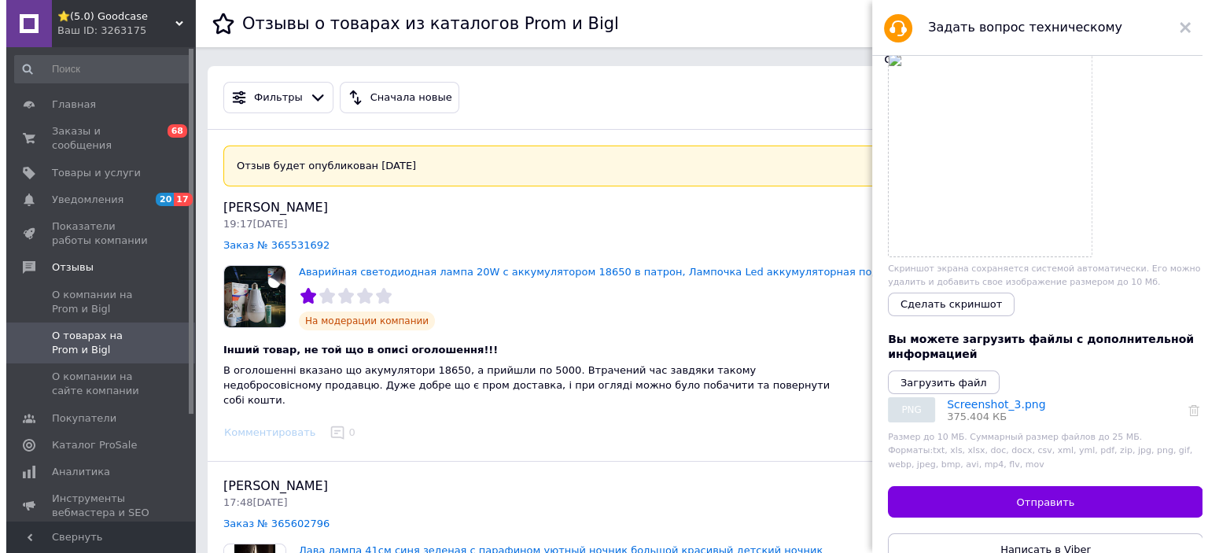
scroll to position [301, 0]
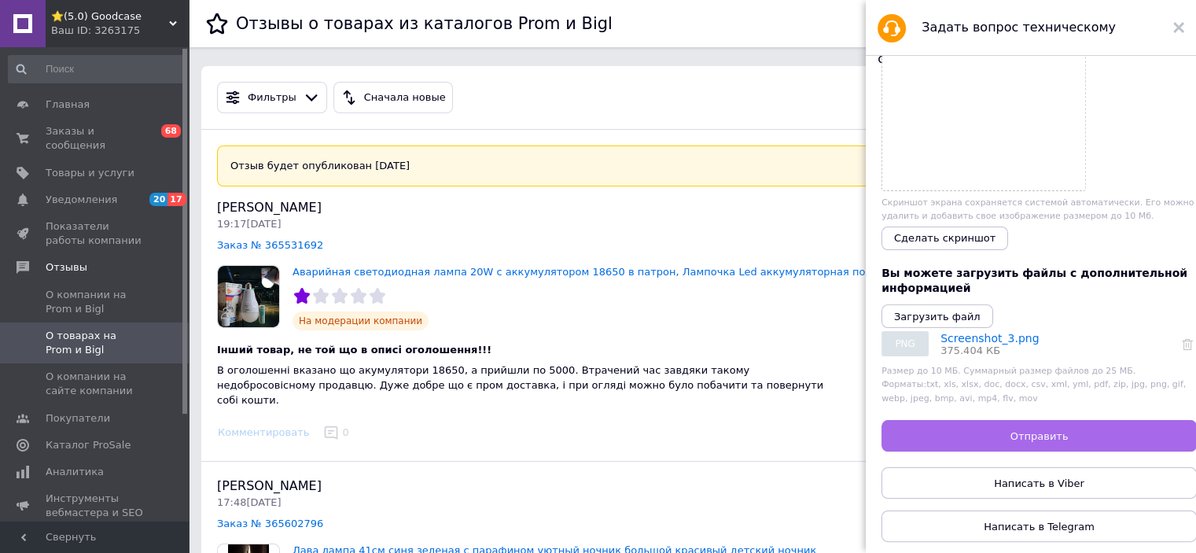
click at [1032, 430] on span "Отправить" at bounding box center [1039, 436] width 58 height 12
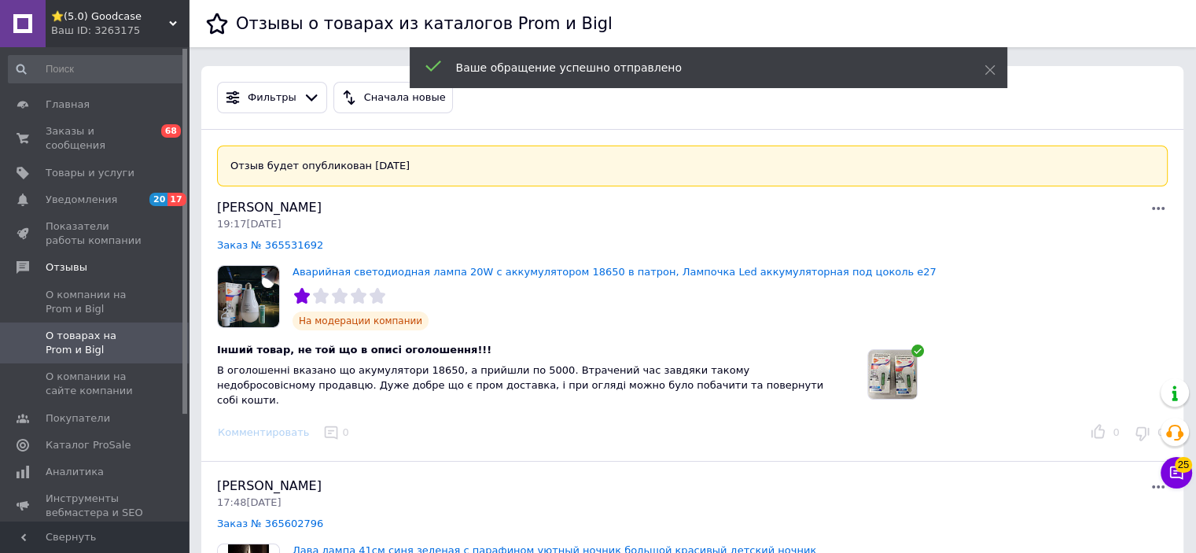
click at [891, 380] on img at bounding box center [892, 374] width 49 height 49
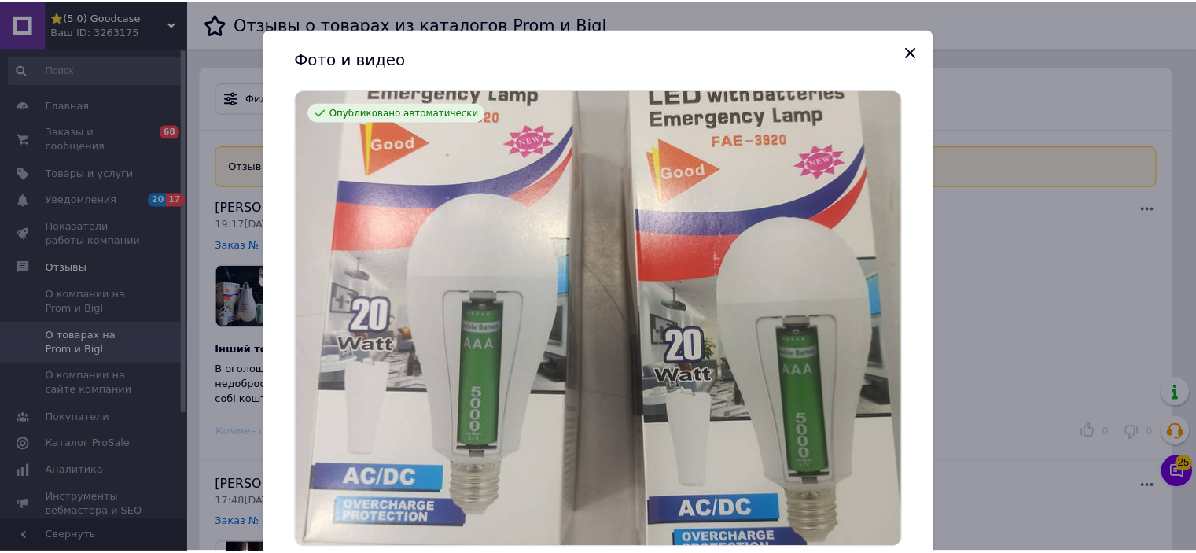
scroll to position [79, 0]
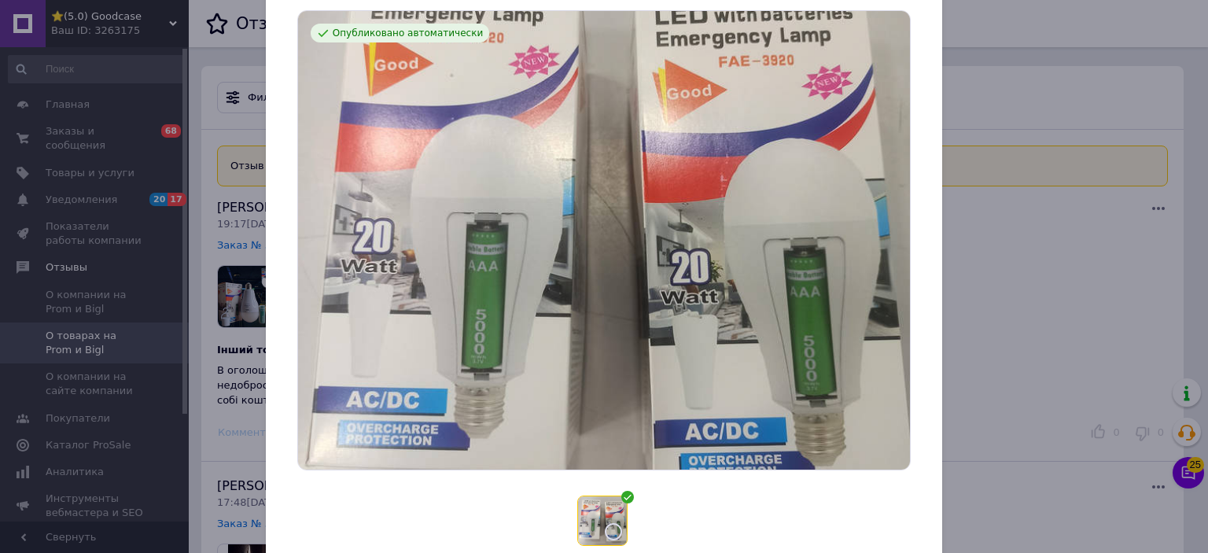
click at [992, 351] on div "Фото и видео Опубликовано автоматически Пожаловаться ( Все )" at bounding box center [604, 276] width 1208 height 553
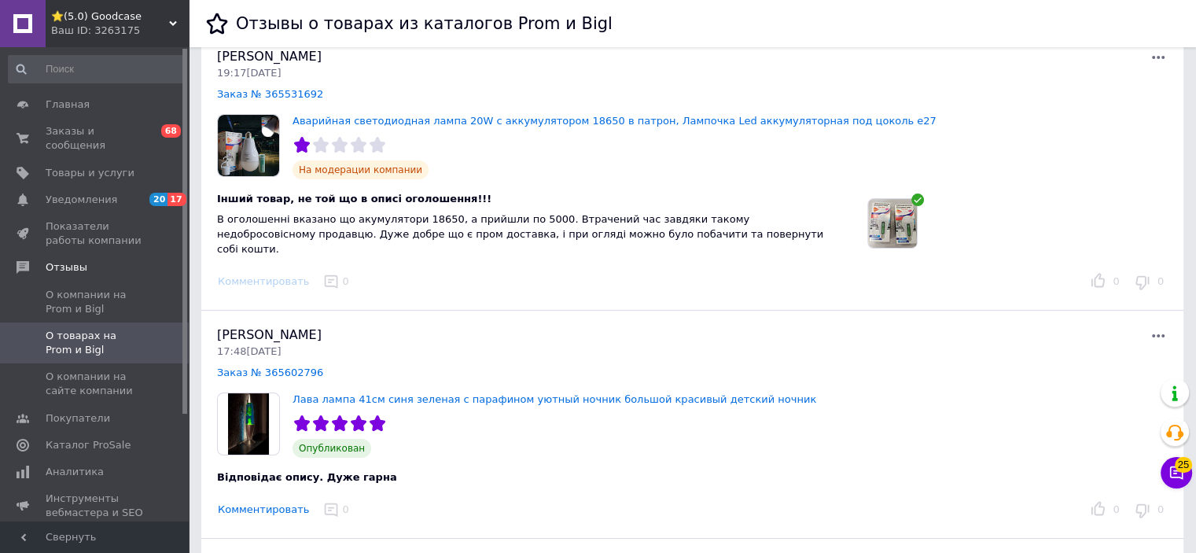
scroll to position [236, 0]
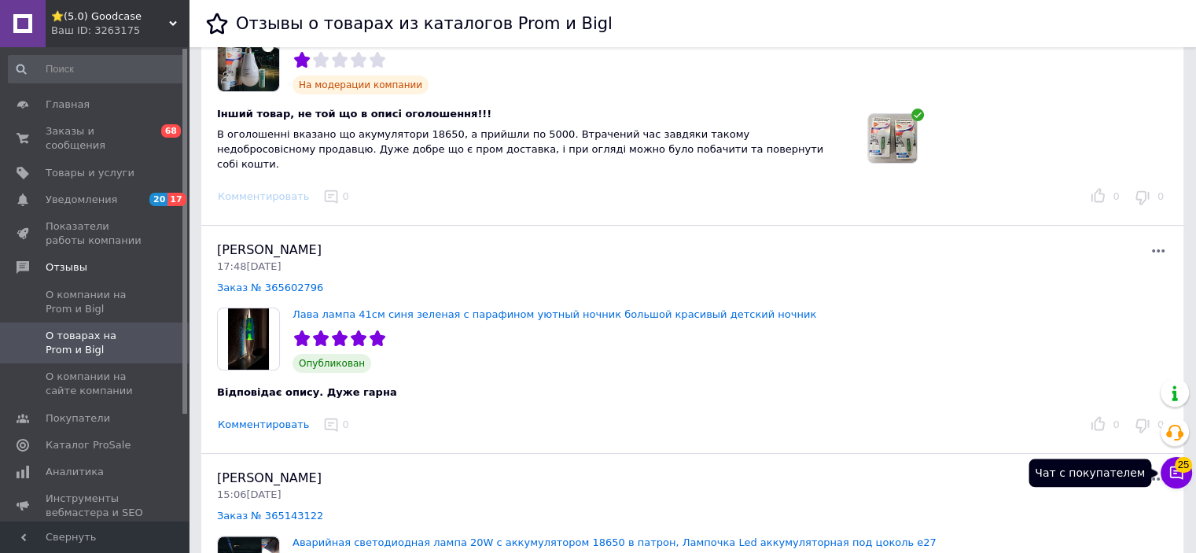
click at [1187, 476] on button "Чат с покупателем 25" at bounding box center [1176, 472] width 31 height 31
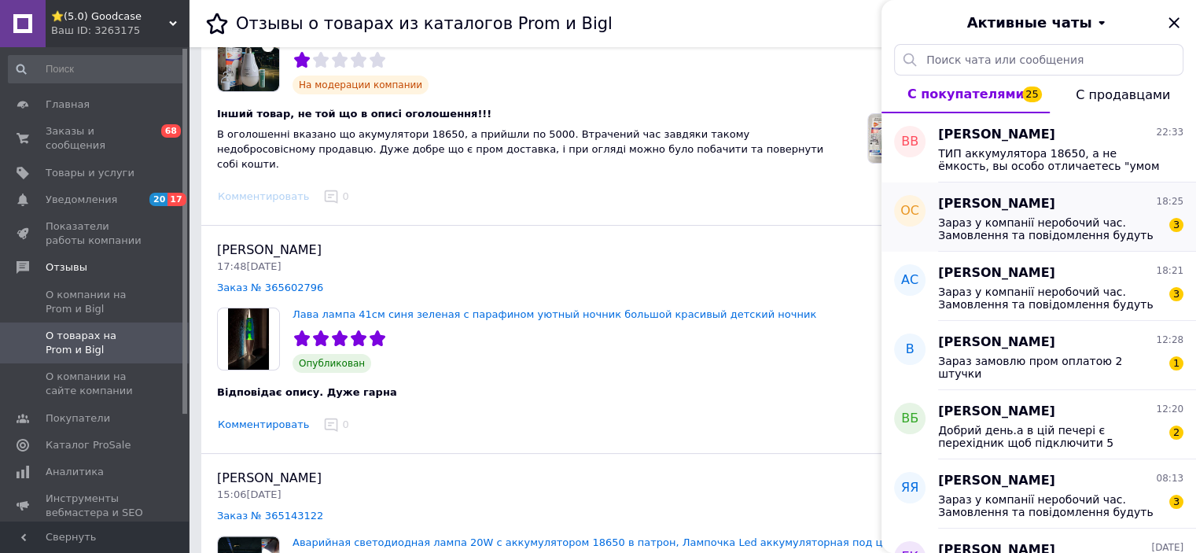
click at [1036, 232] on span "Зараз у компанії неробочий час. Замовлення та повідомлення будуть оброблені з 1…" at bounding box center [1049, 228] width 223 height 25
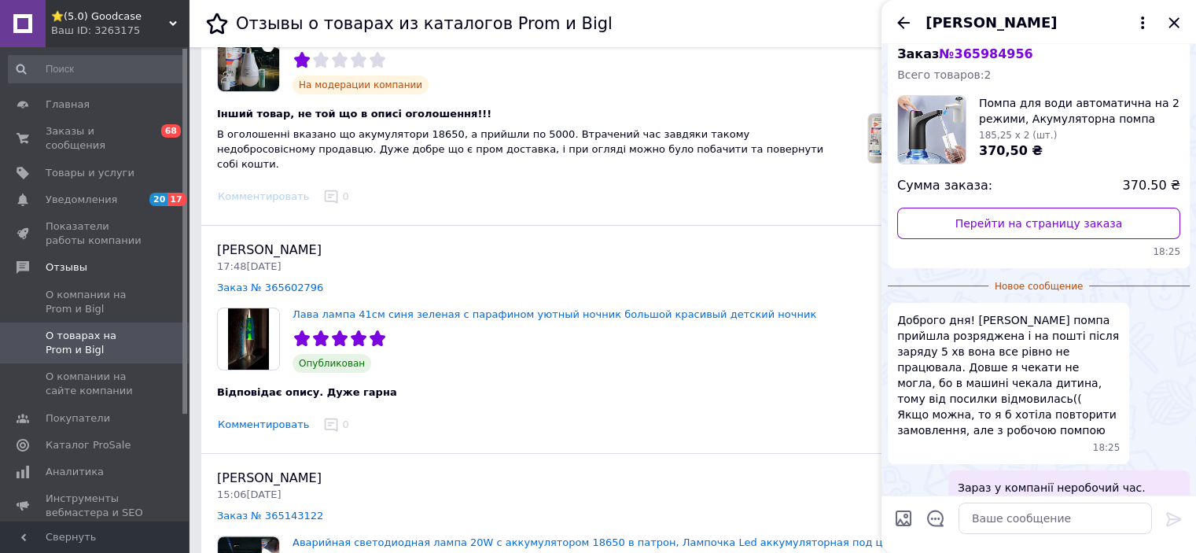
scroll to position [170, 0]
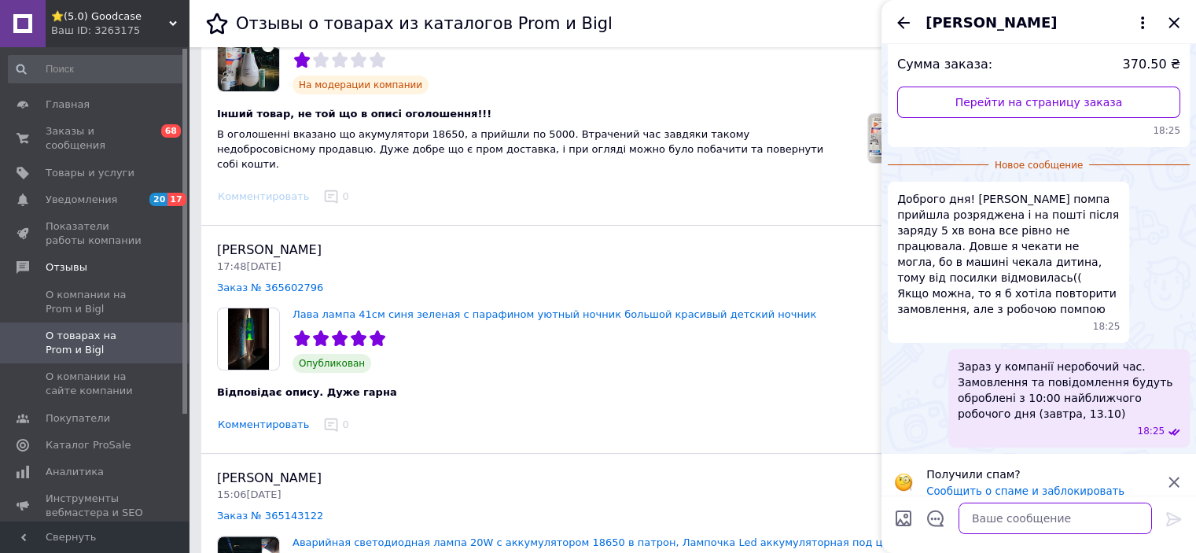
click at [1051, 524] on textarea at bounding box center [1054, 517] width 193 height 31
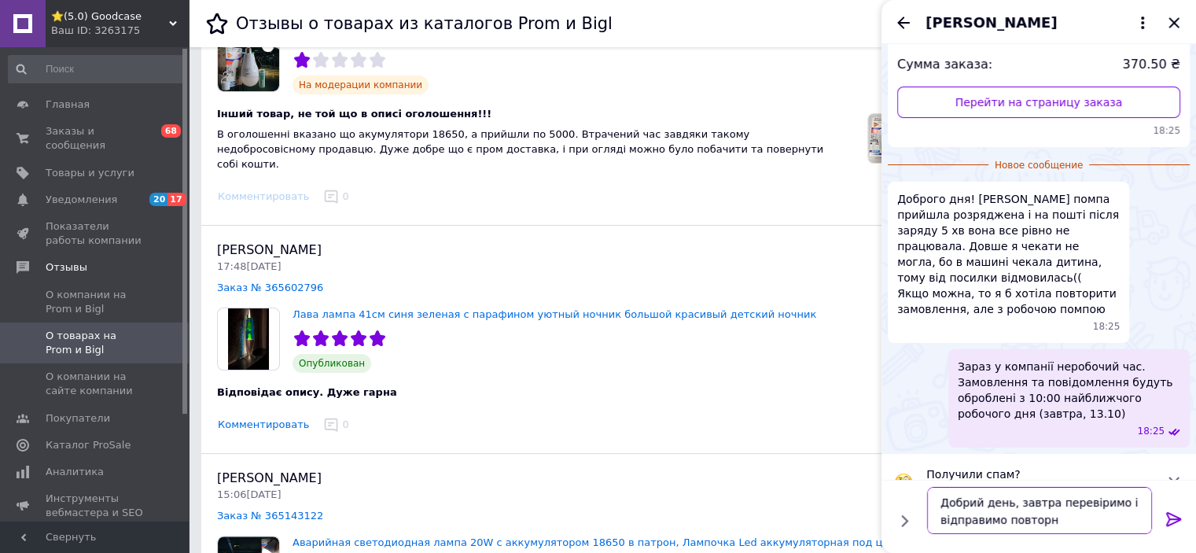
type textarea "Добрий день, завтра перевіримо і відправимо повторно"
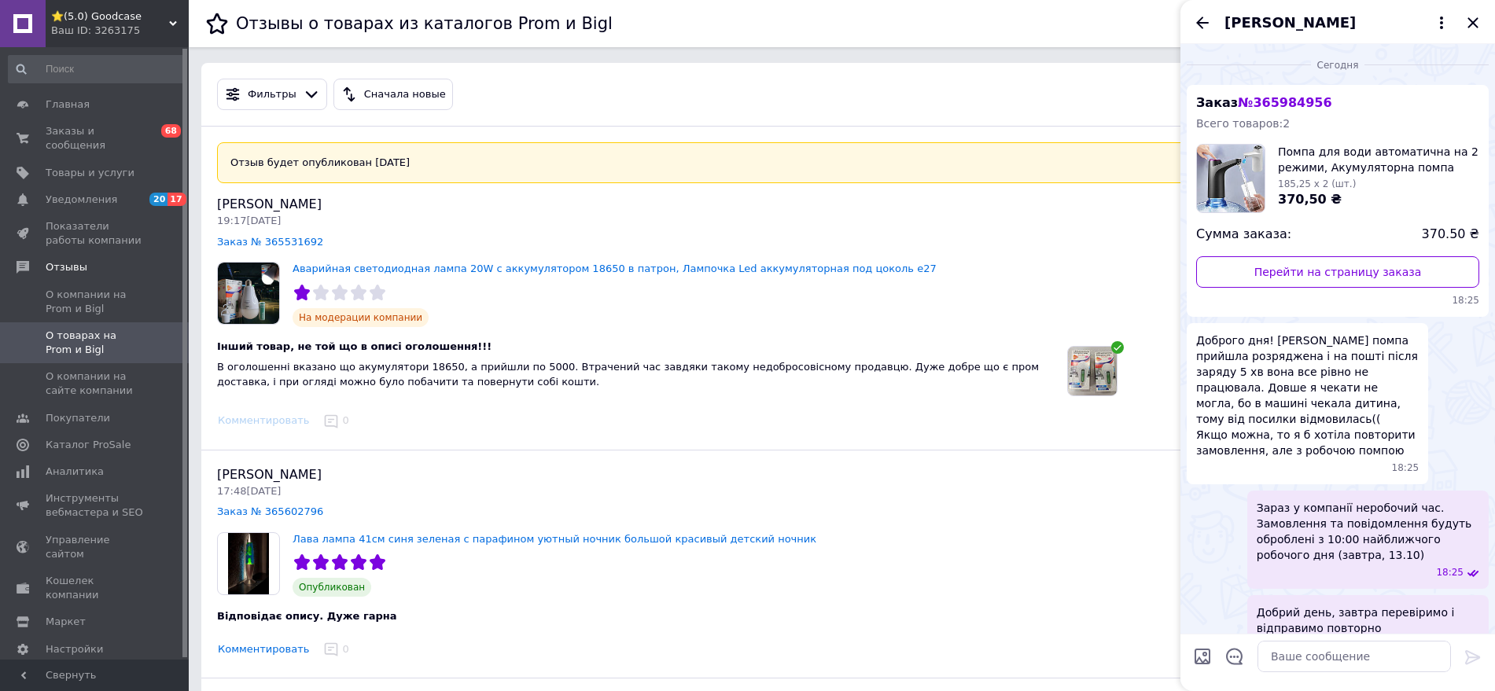
scroll to position [0, 0]
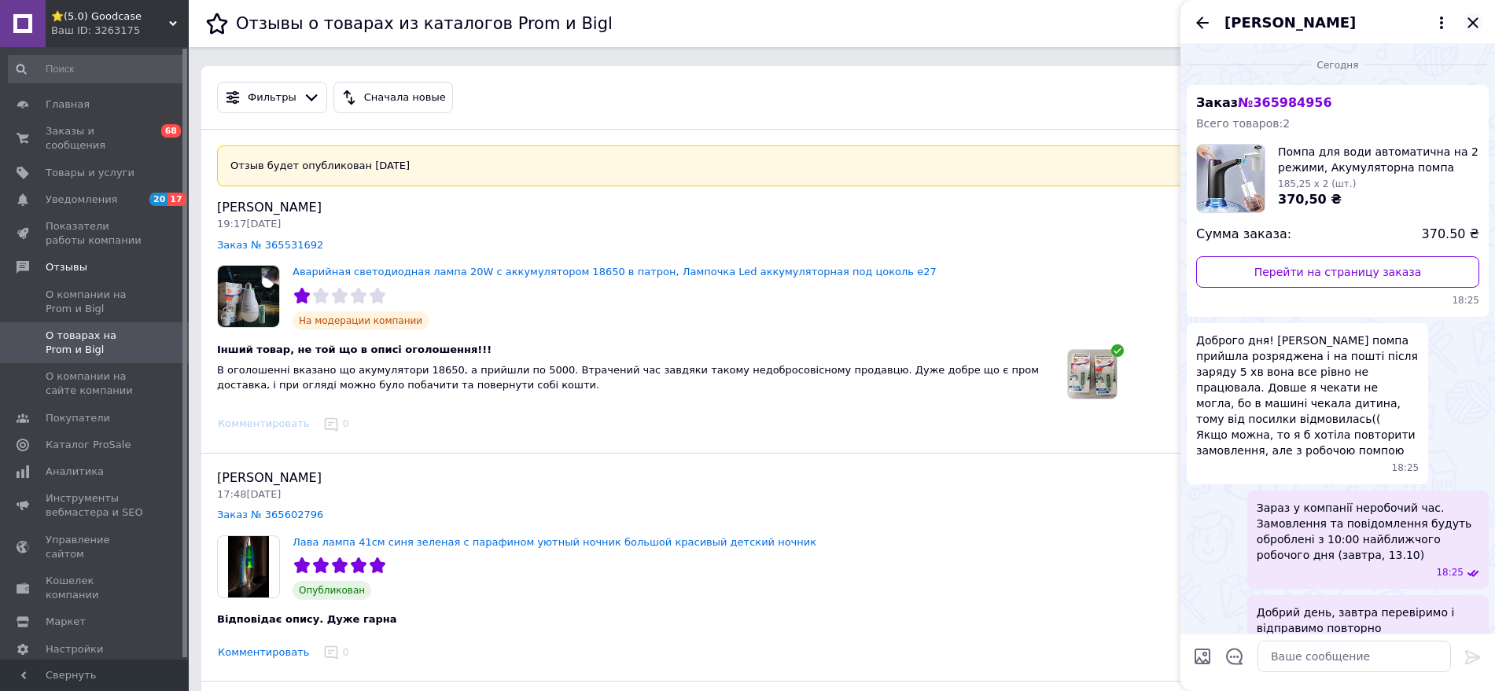
click at [1207, 18] on icon "Закрыть" at bounding box center [1472, 22] width 19 height 19
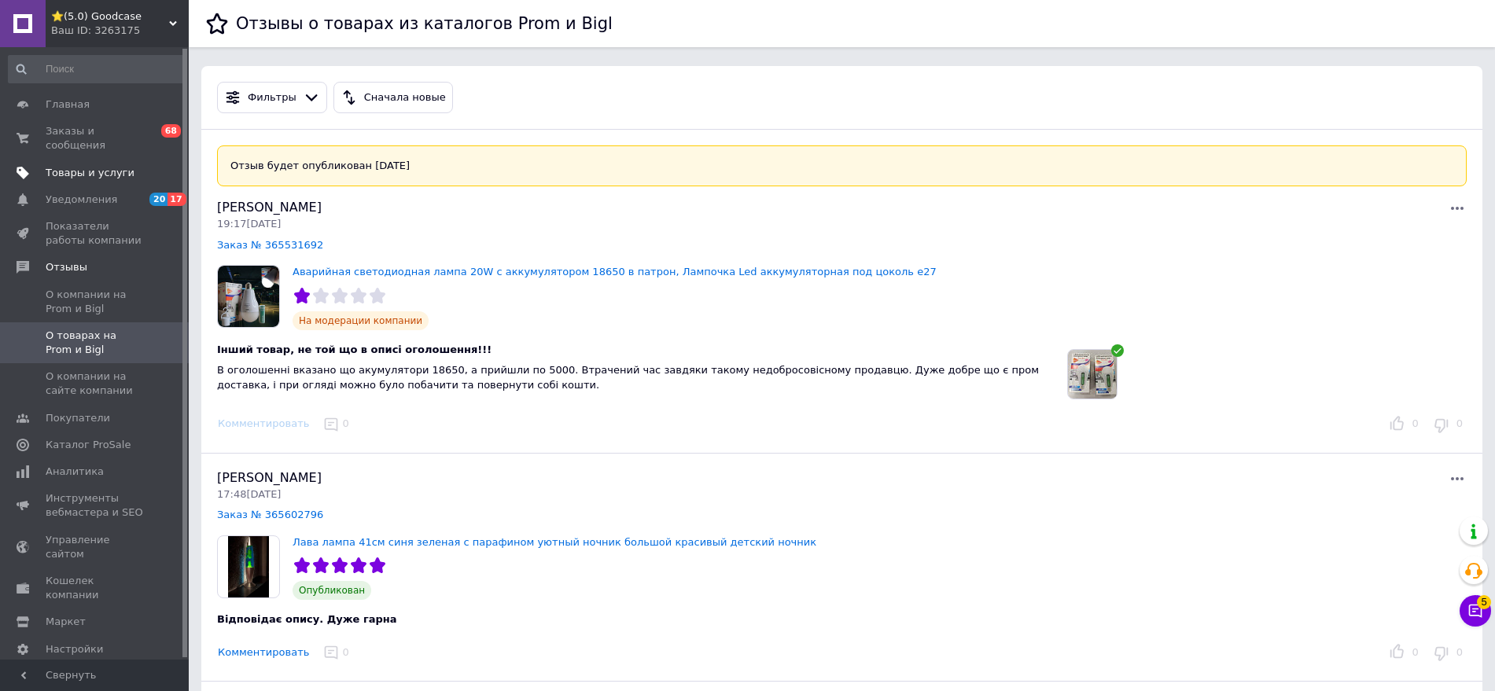
click at [105, 160] on link "Товары и услуги" at bounding box center [96, 173] width 193 height 27
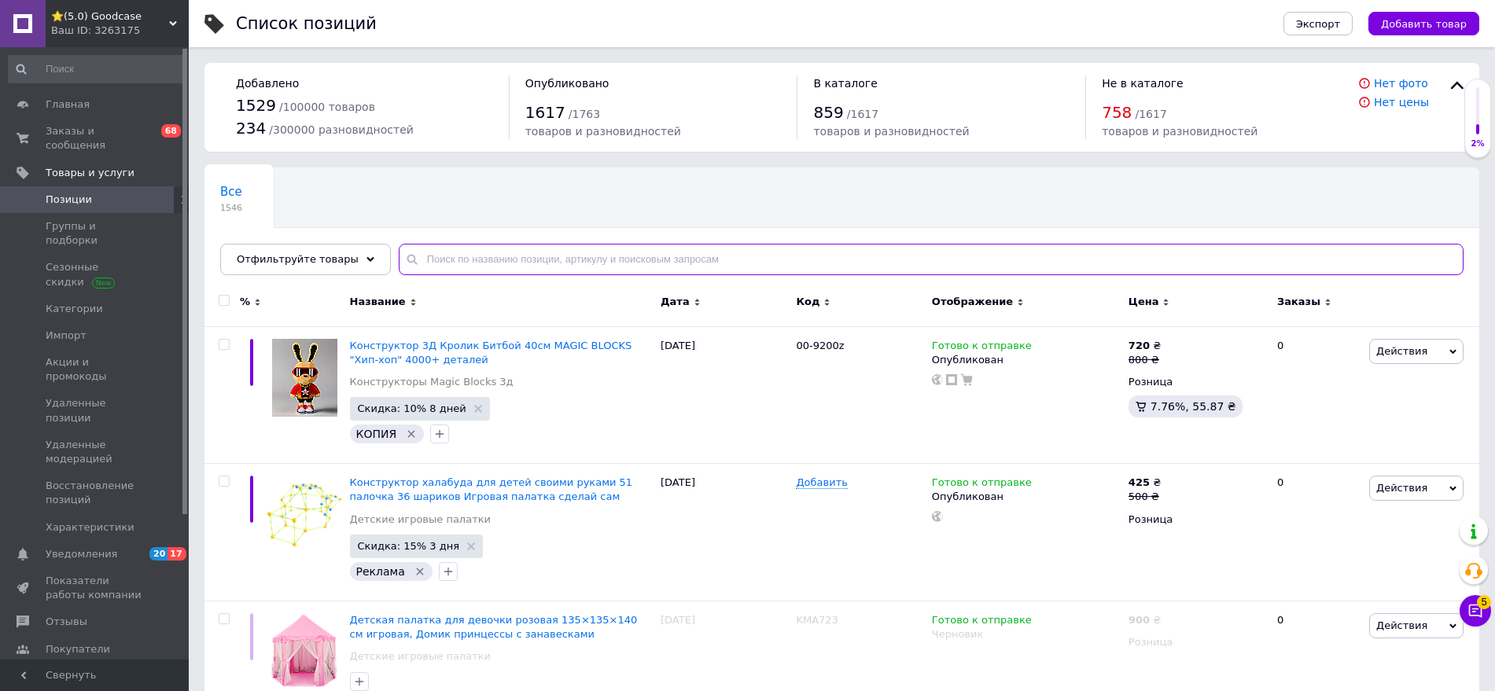
click at [511, 248] on input "text" at bounding box center [931, 259] width 1065 height 31
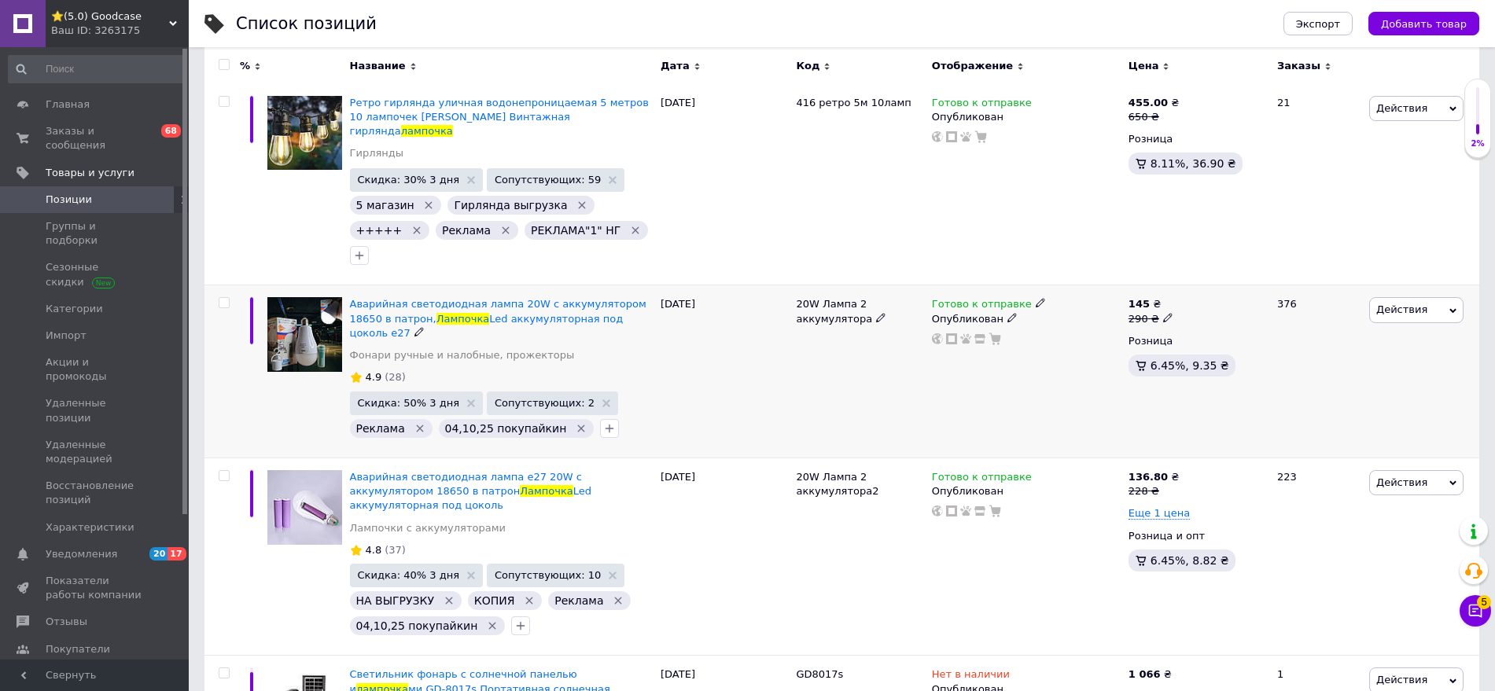
scroll to position [295, 0]
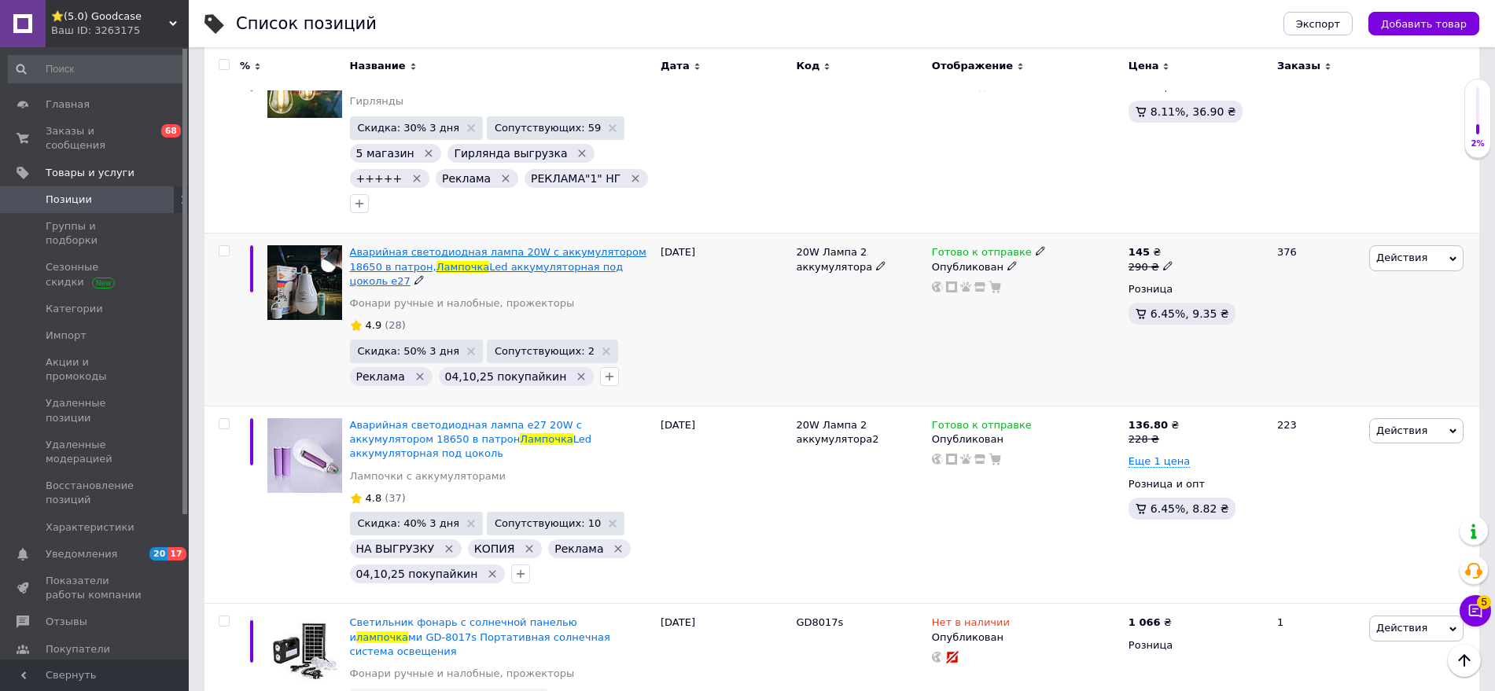
type input "лампочка"
click at [488, 246] on span "Аварийная светодиодная лампа 20W с аккумулятором 18650 в патрон," at bounding box center [498, 259] width 296 height 26
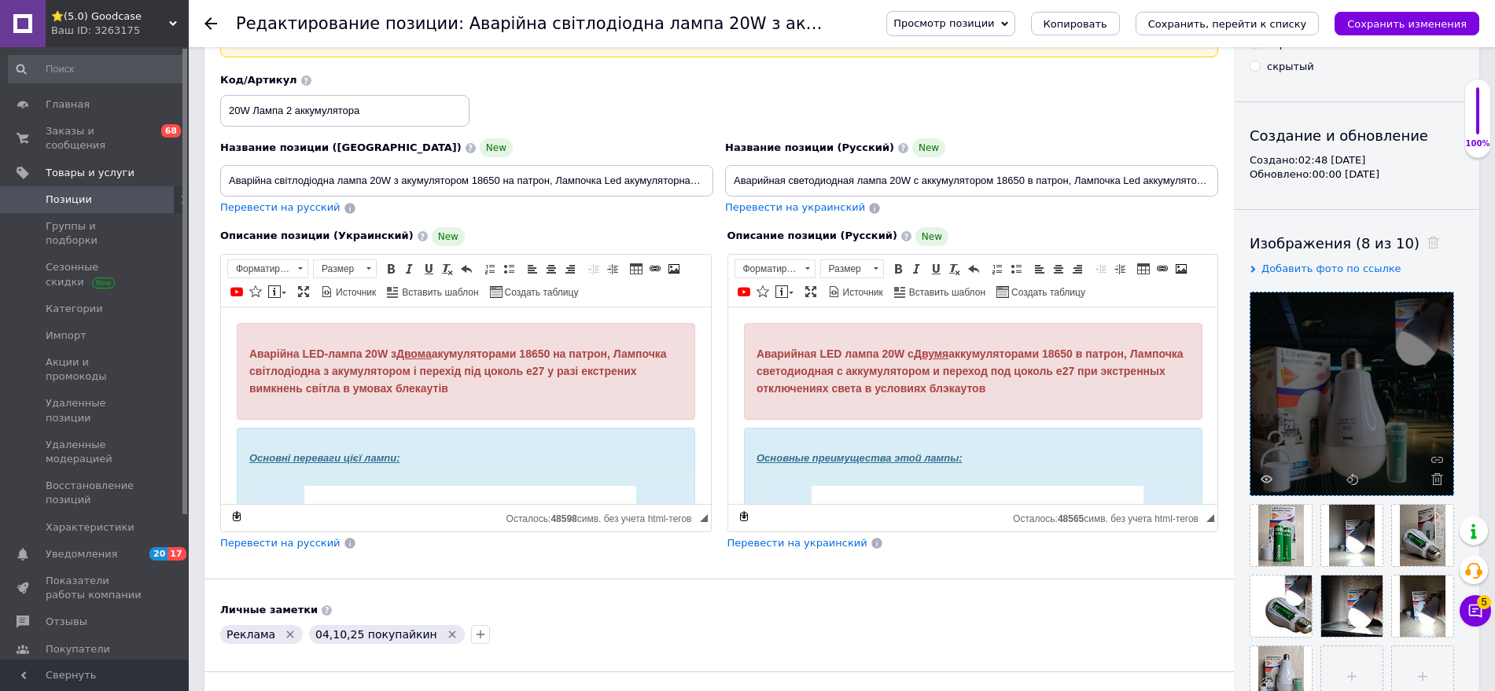
scroll to position [197, 0]
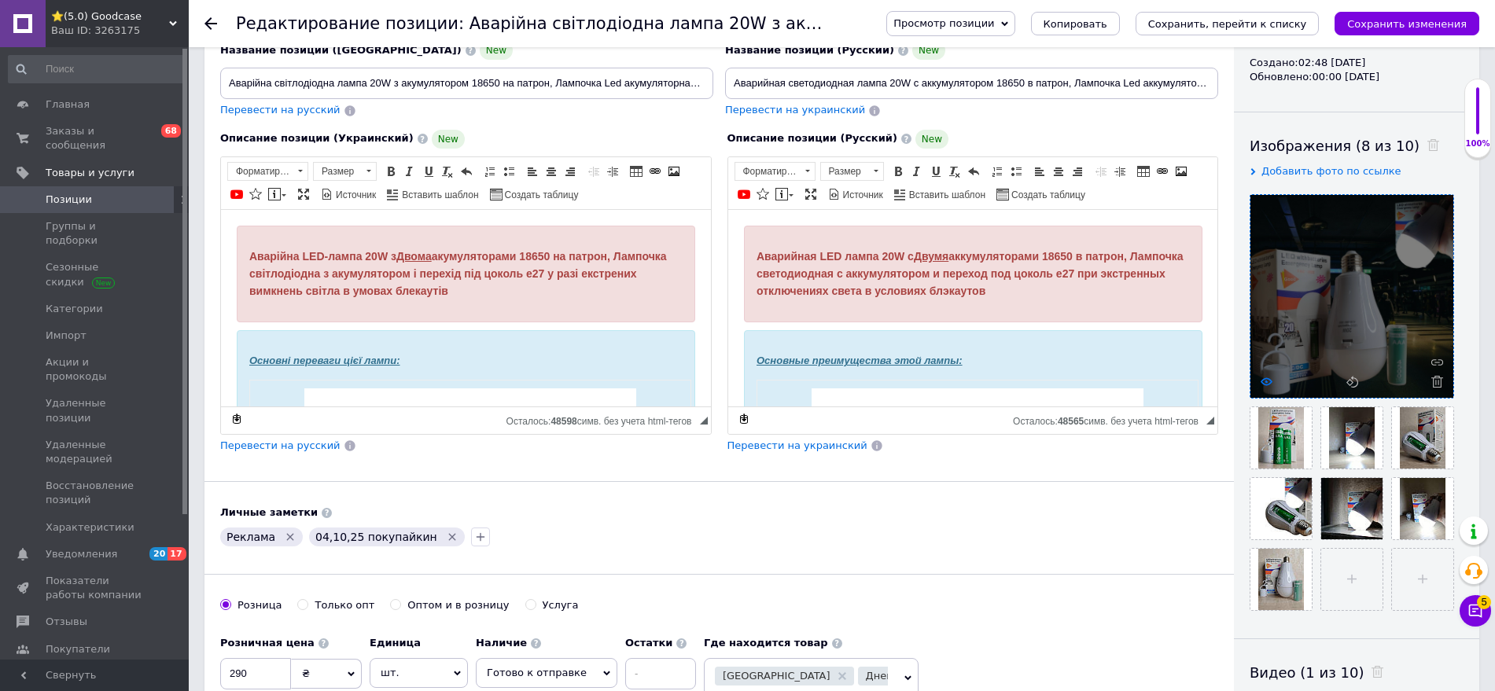
click at [1207, 381] on icon at bounding box center [1266, 382] width 12 height 12
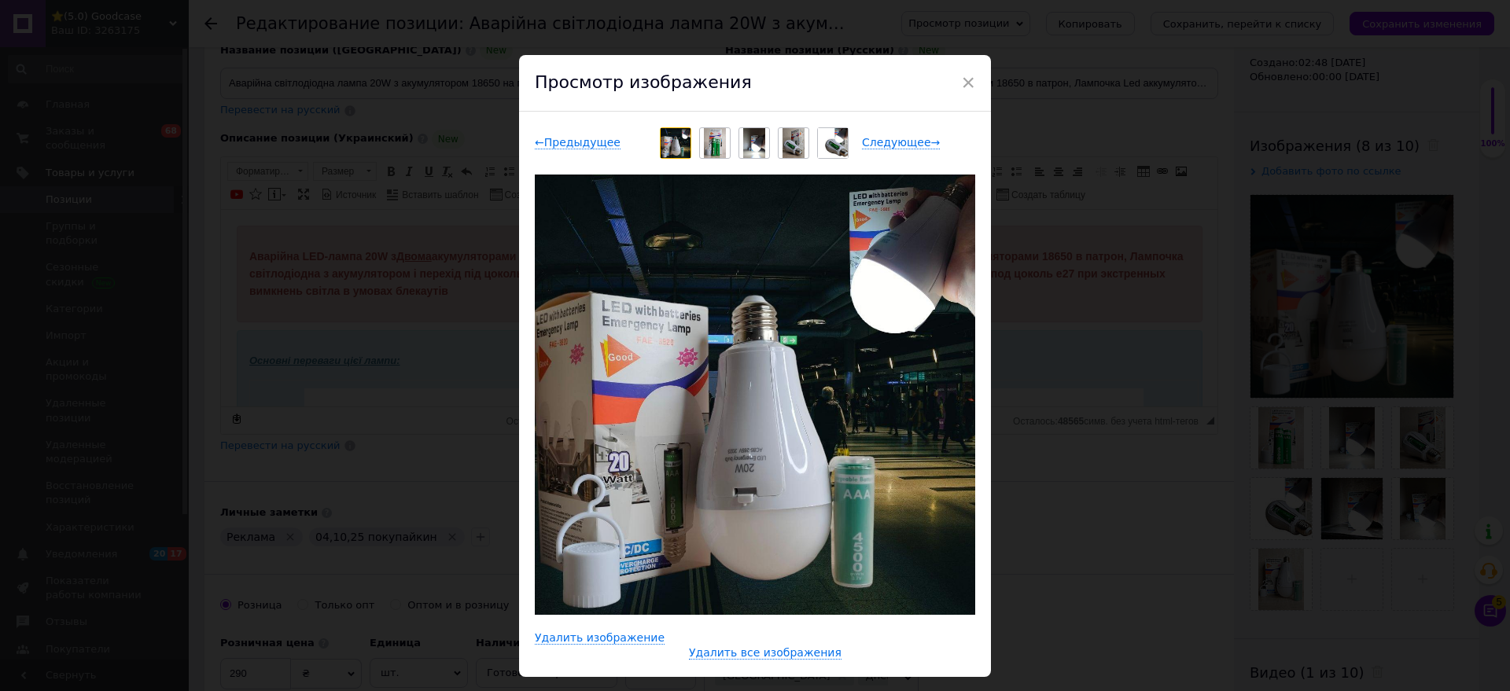
click at [1098, 510] on div "× Просмотр изображения ← Предыдущее Следующее → Удалить изображение Удалить все…" at bounding box center [755, 345] width 1510 height 691
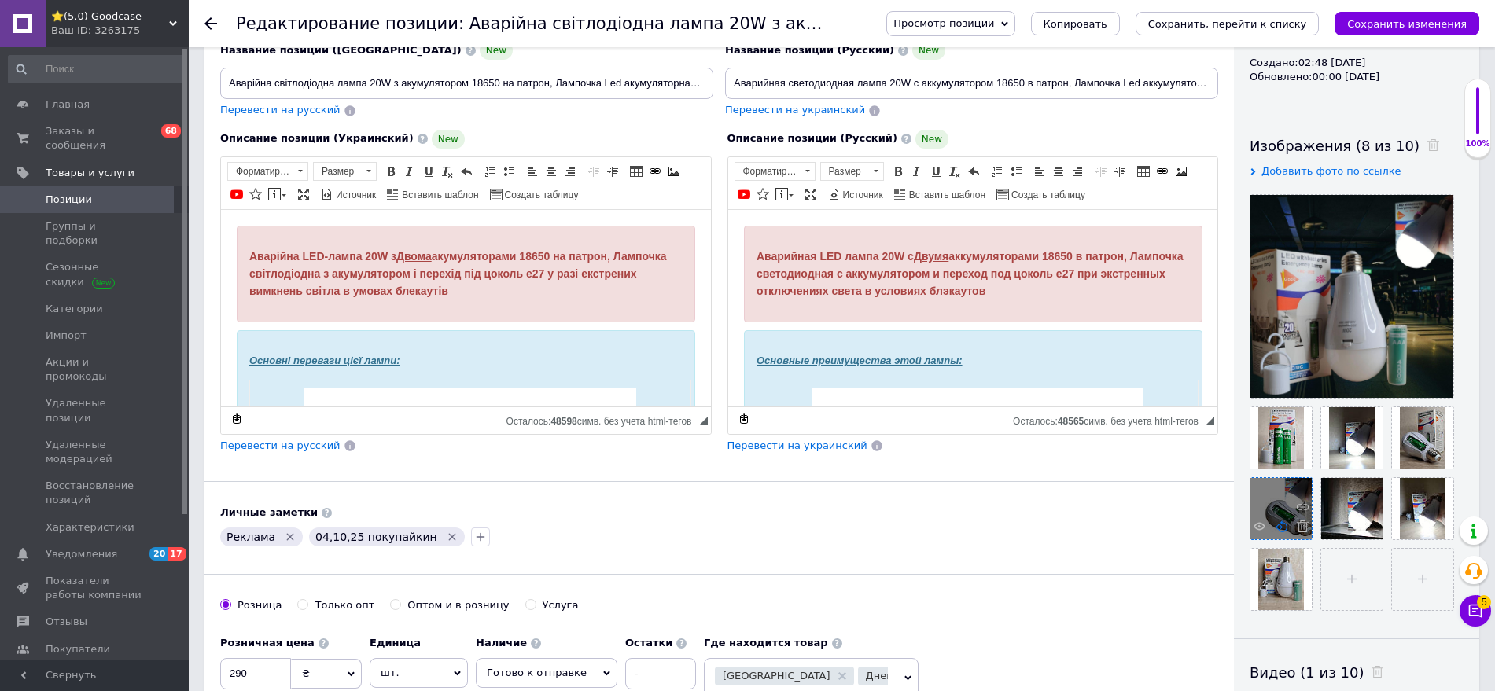
click at [1207, 521] on icon at bounding box center [1281, 527] width 12 height 12
click at [1207, 524] on div at bounding box center [1280, 508] width 61 height 61
click at [1207, 525] on icon at bounding box center [1259, 527] width 12 height 12
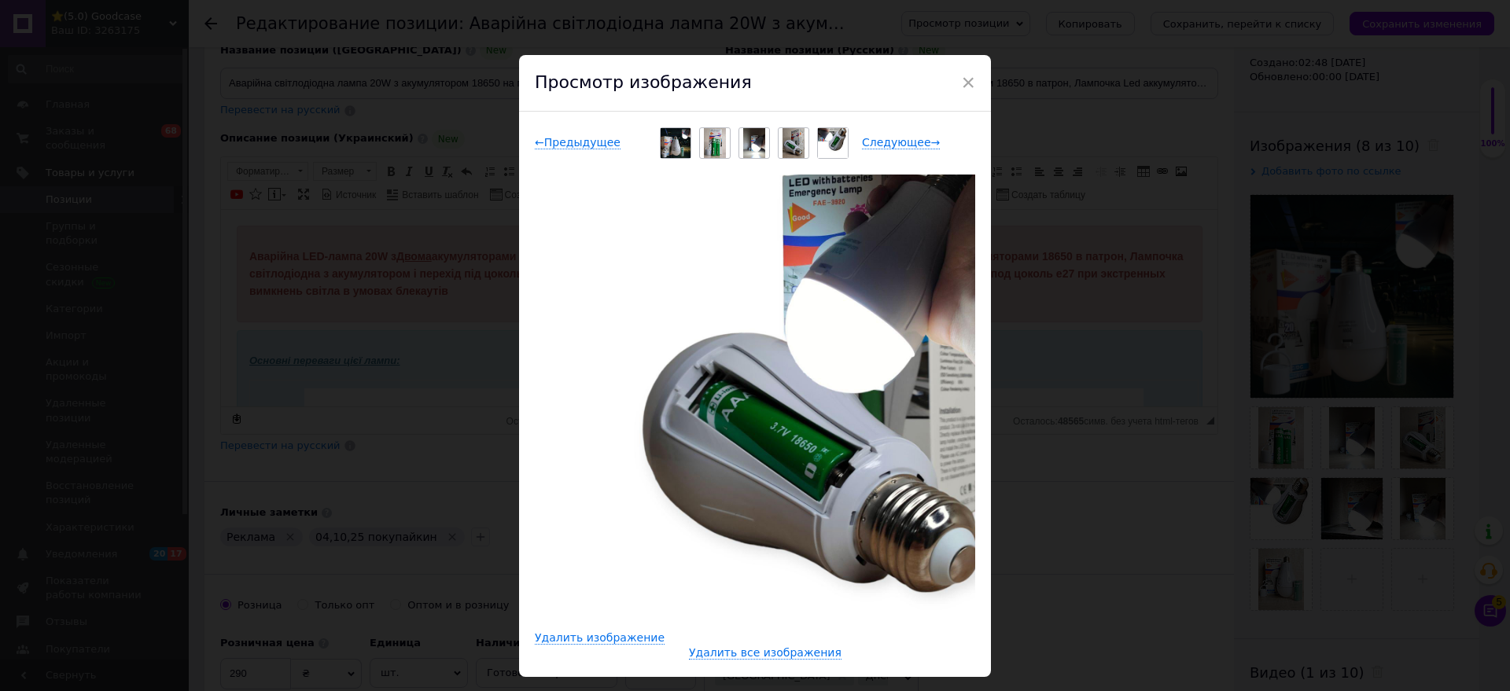
click at [1150, 513] on div "× Просмотр изображения ← Предыдущее Следующее → Удалить изображение Удалить все…" at bounding box center [755, 345] width 1510 height 691
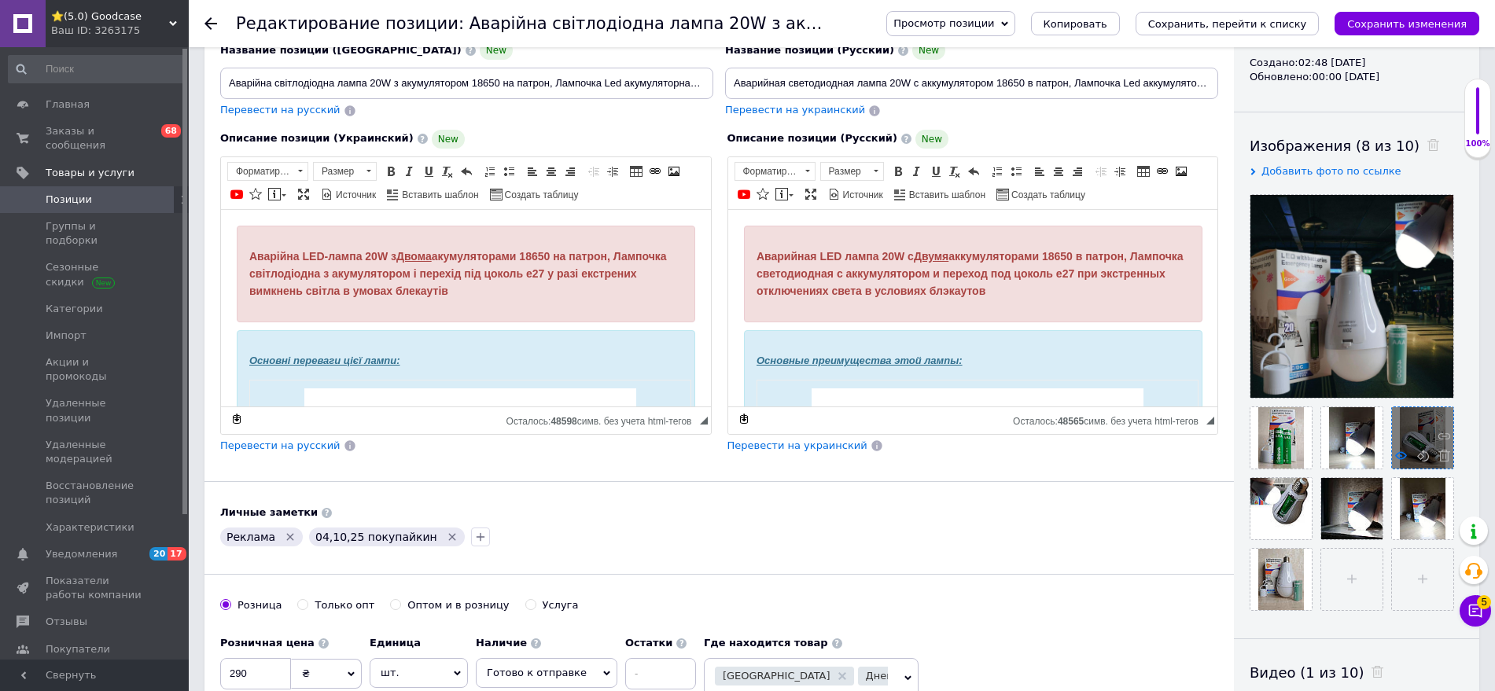
click at [1207, 458] on icon at bounding box center [1401, 456] width 12 height 12
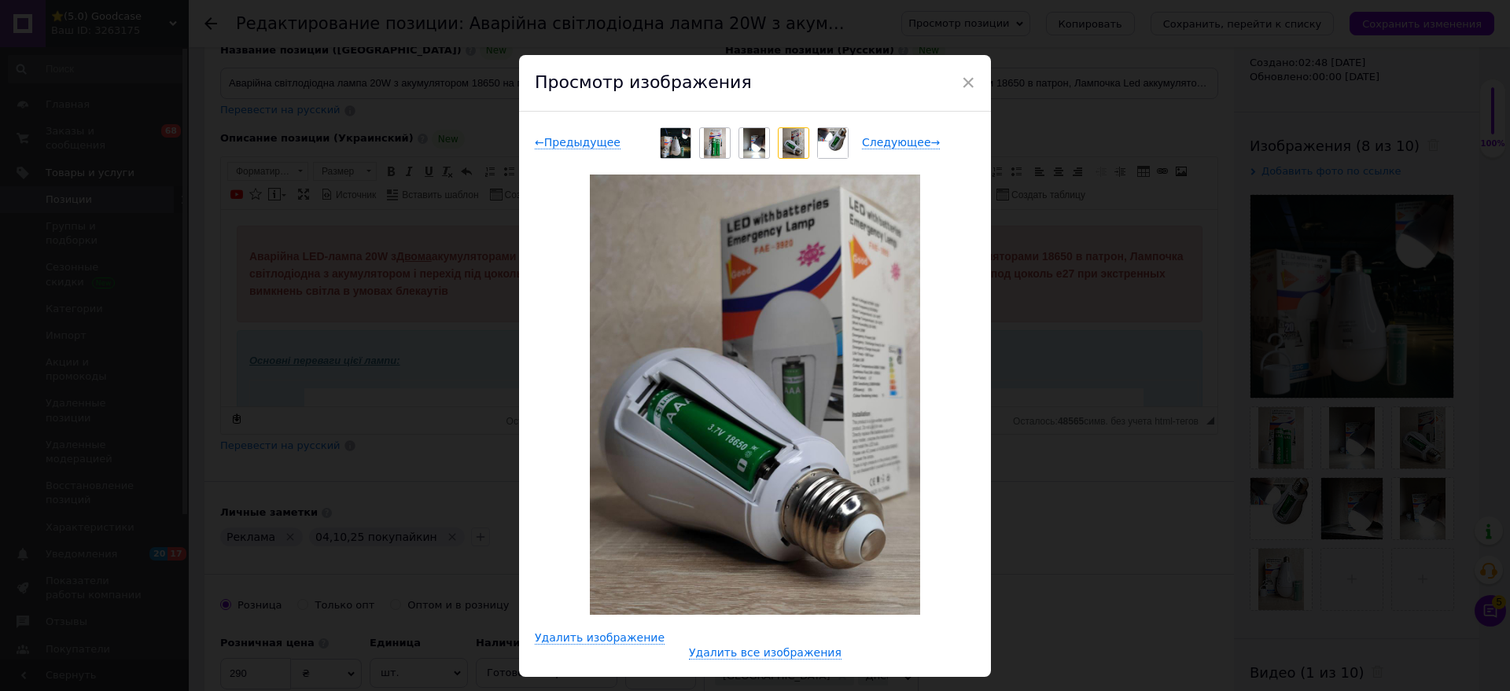
click at [1156, 475] on div "× Просмотр изображения ← Предыдущее Следующее → Удалить изображение Удалить все…" at bounding box center [755, 345] width 1510 height 691
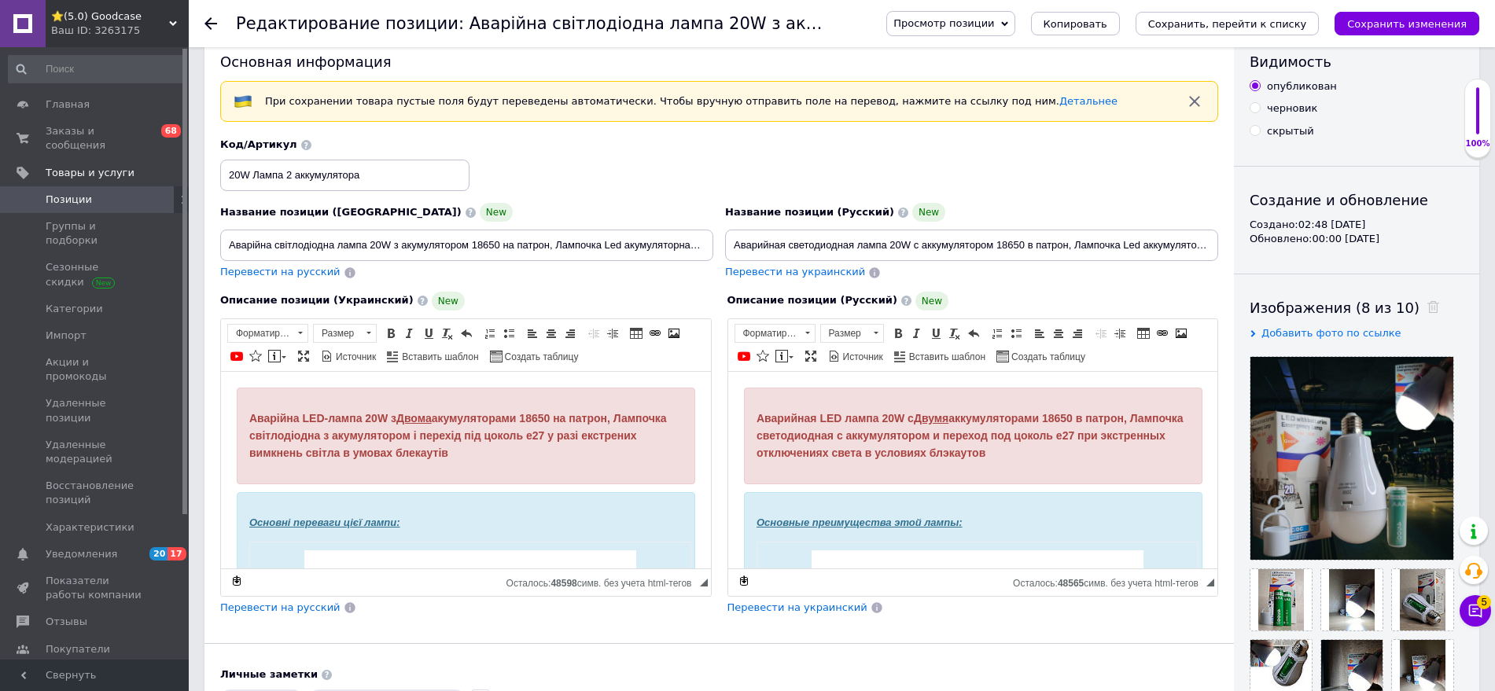
scroll to position [0, 0]
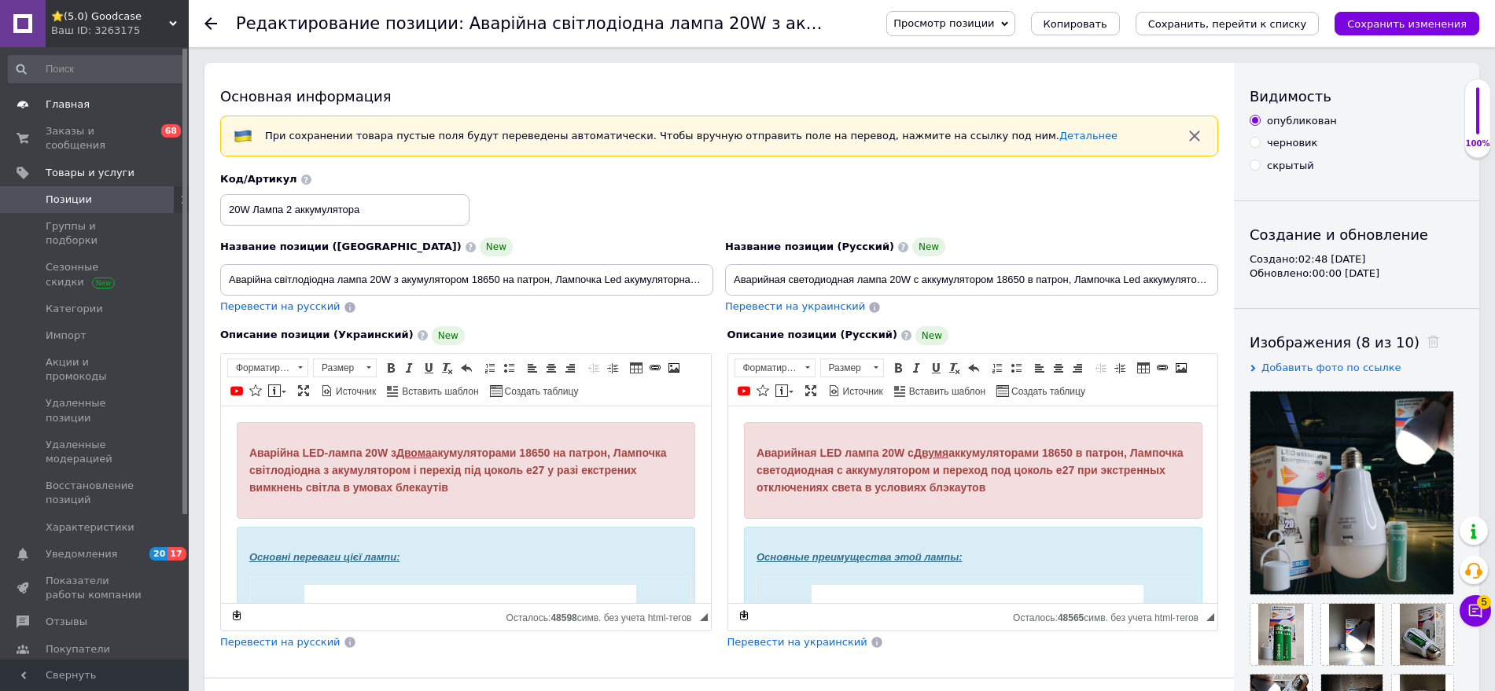
click at [97, 105] on span "Главная" at bounding box center [96, 104] width 100 height 14
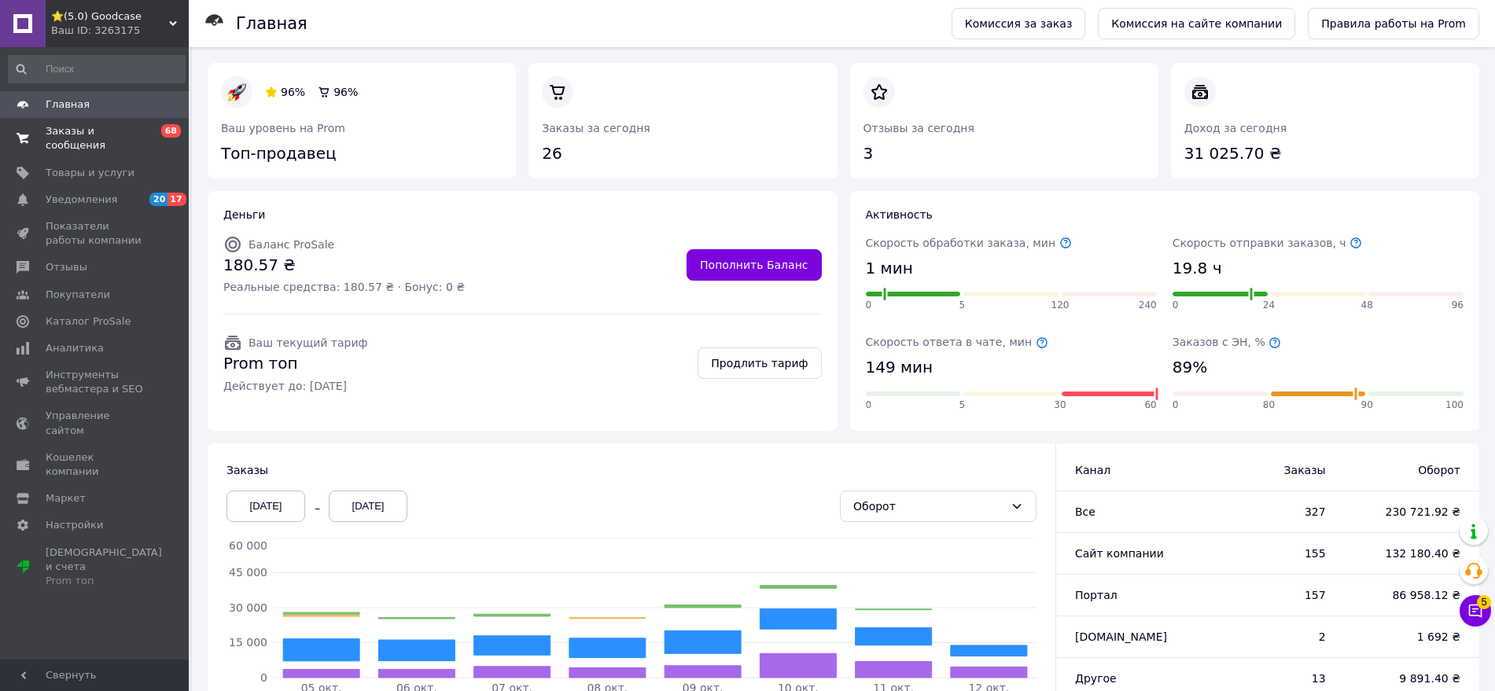
click at [114, 127] on span "Заказы и сообщения" at bounding box center [96, 138] width 100 height 28
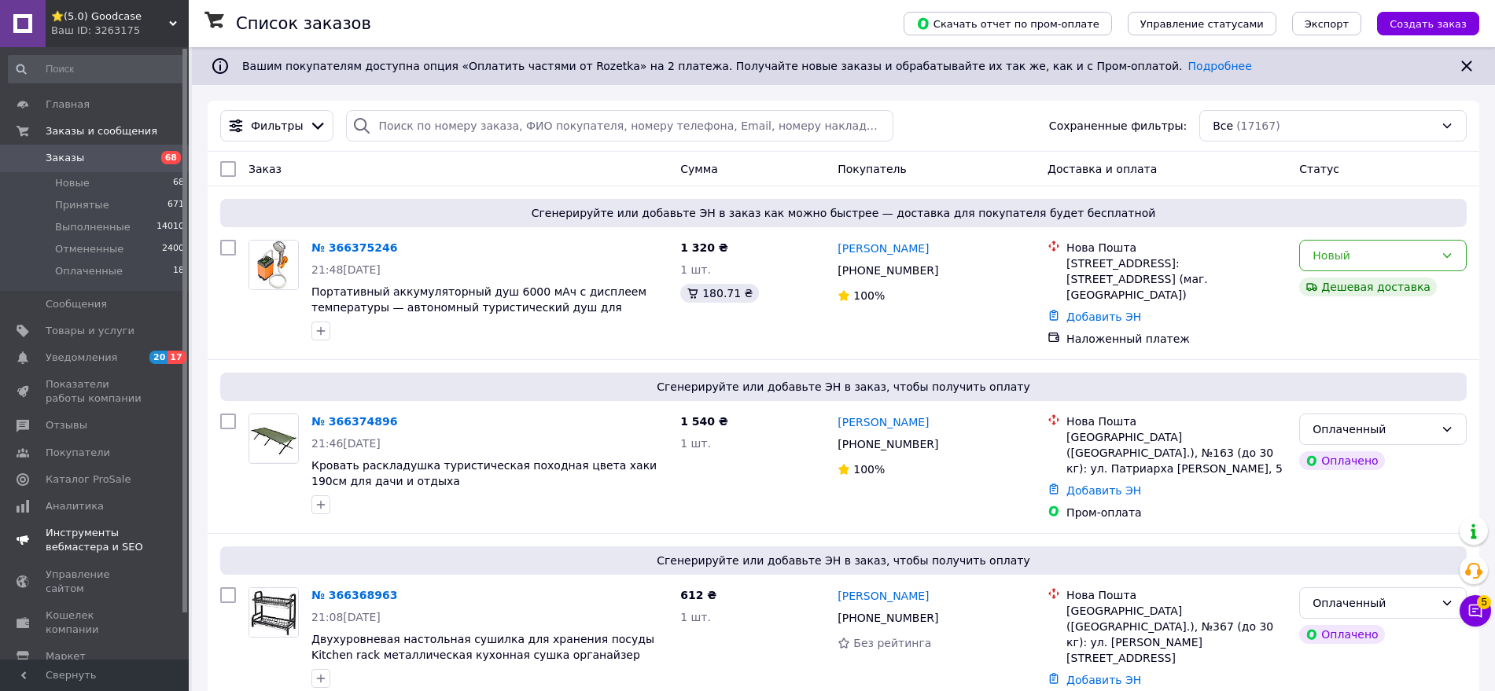
click at [114, 366] on link "Уведомления 20 17" at bounding box center [96, 357] width 193 height 27
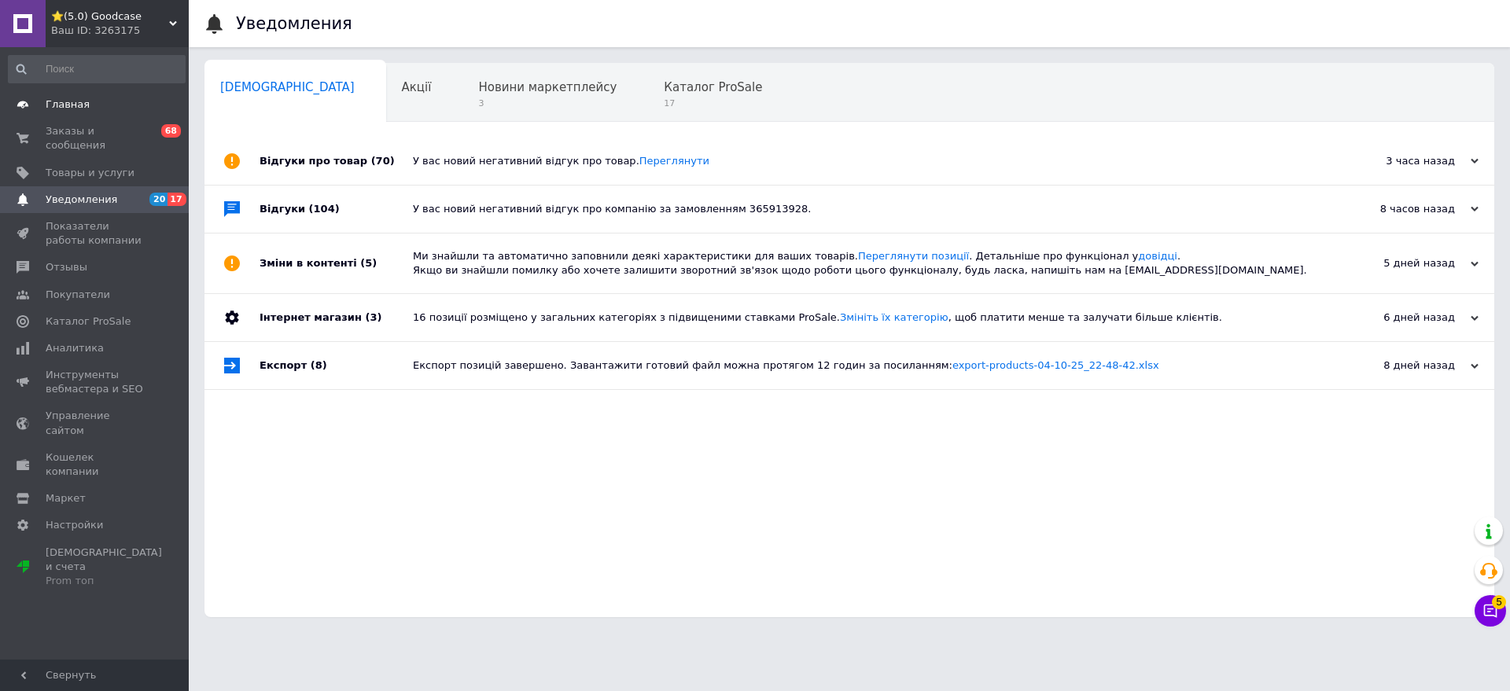
drag, startPoint x: 85, startPoint y: 104, endPoint x: 99, endPoint y: 111, distance: 15.8
click at [86, 102] on span "Главная" at bounding box center [96, 104] width 100 height 14
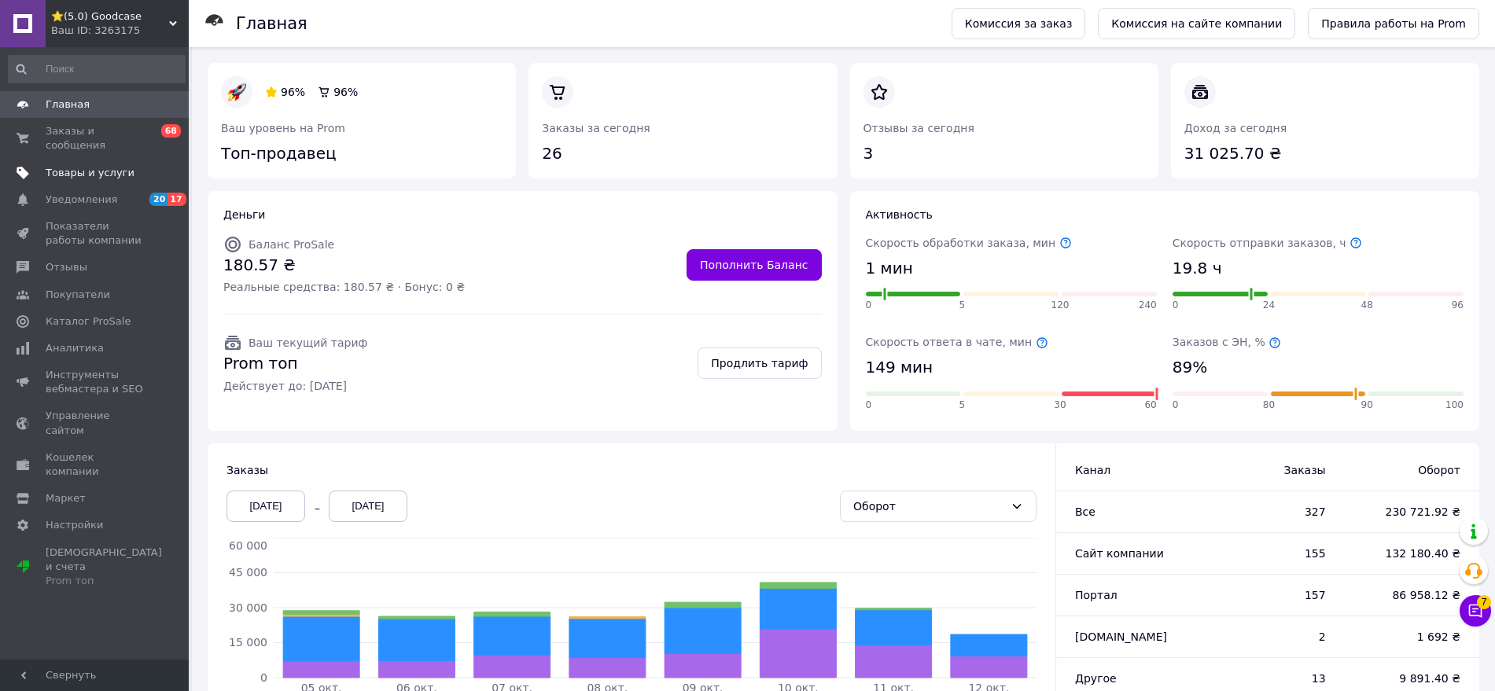
click at [97, 166] on span "Товары и услуги" at bounding box center [90, 173] width 89 height 14
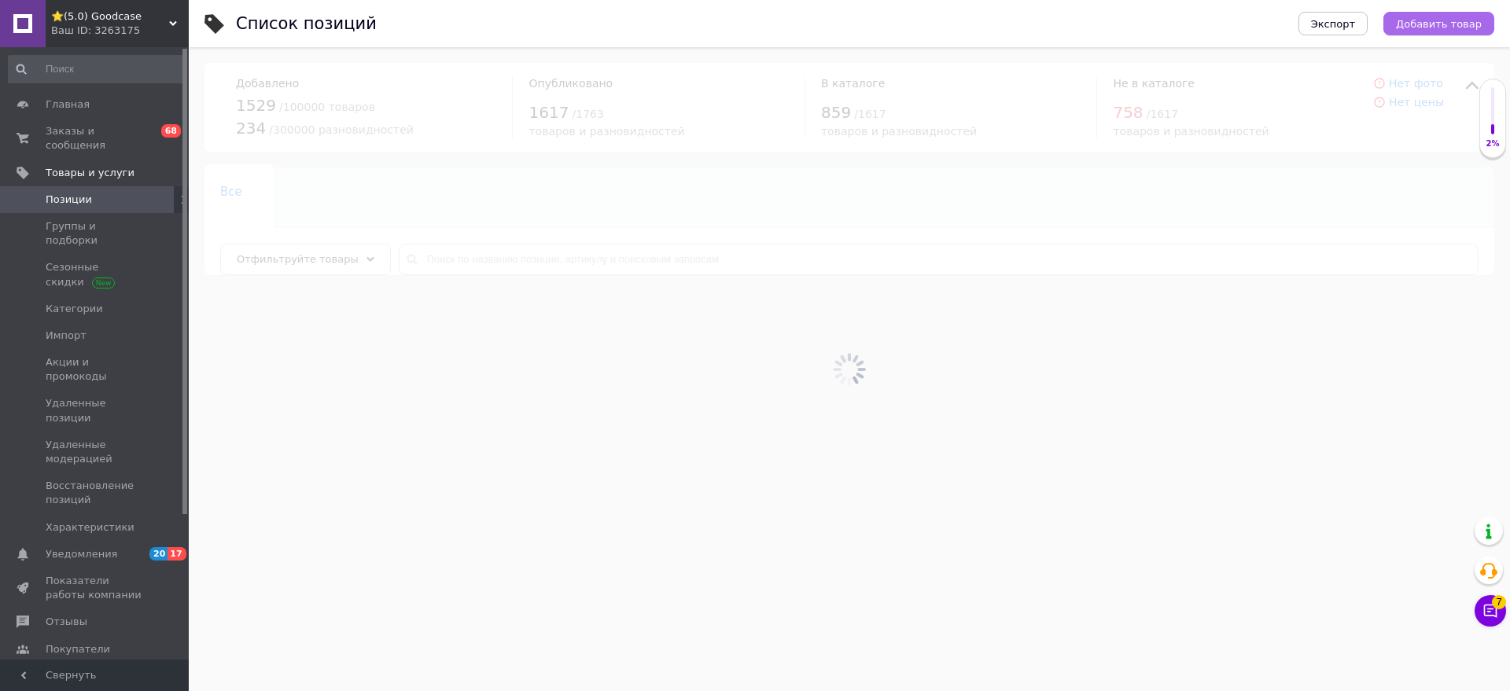
click at [1207, 24] on span "Добавить товар" at bounding box center [1439, 24] width 86 height 12
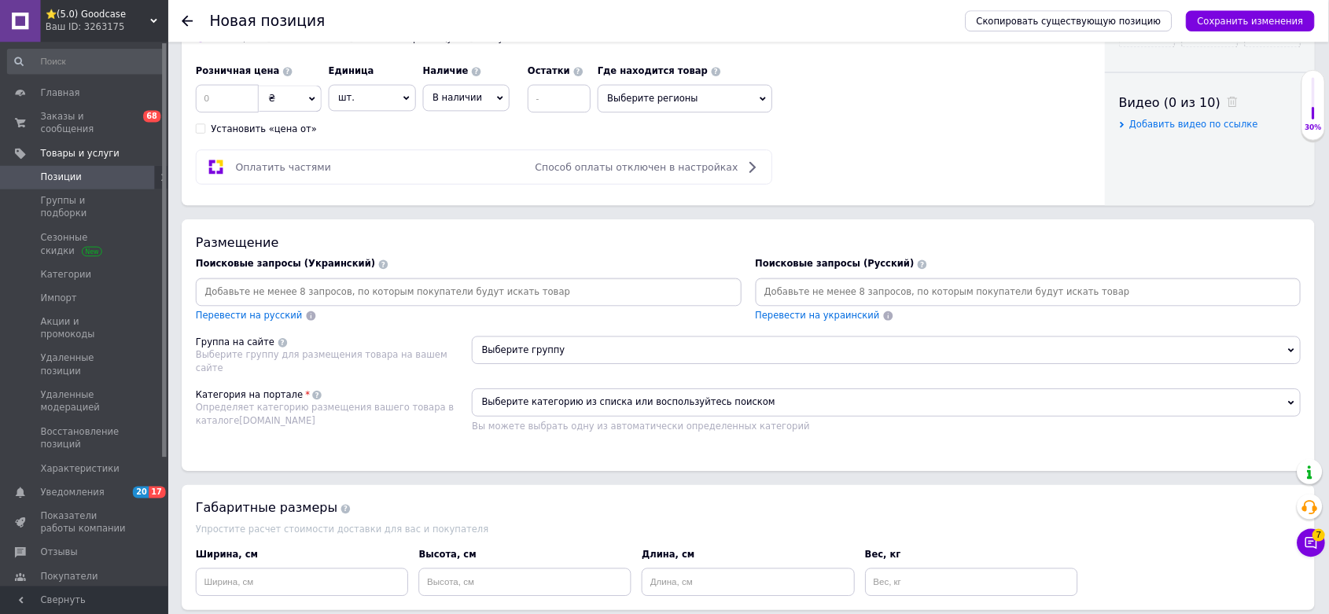
scroll to position [786, 0]
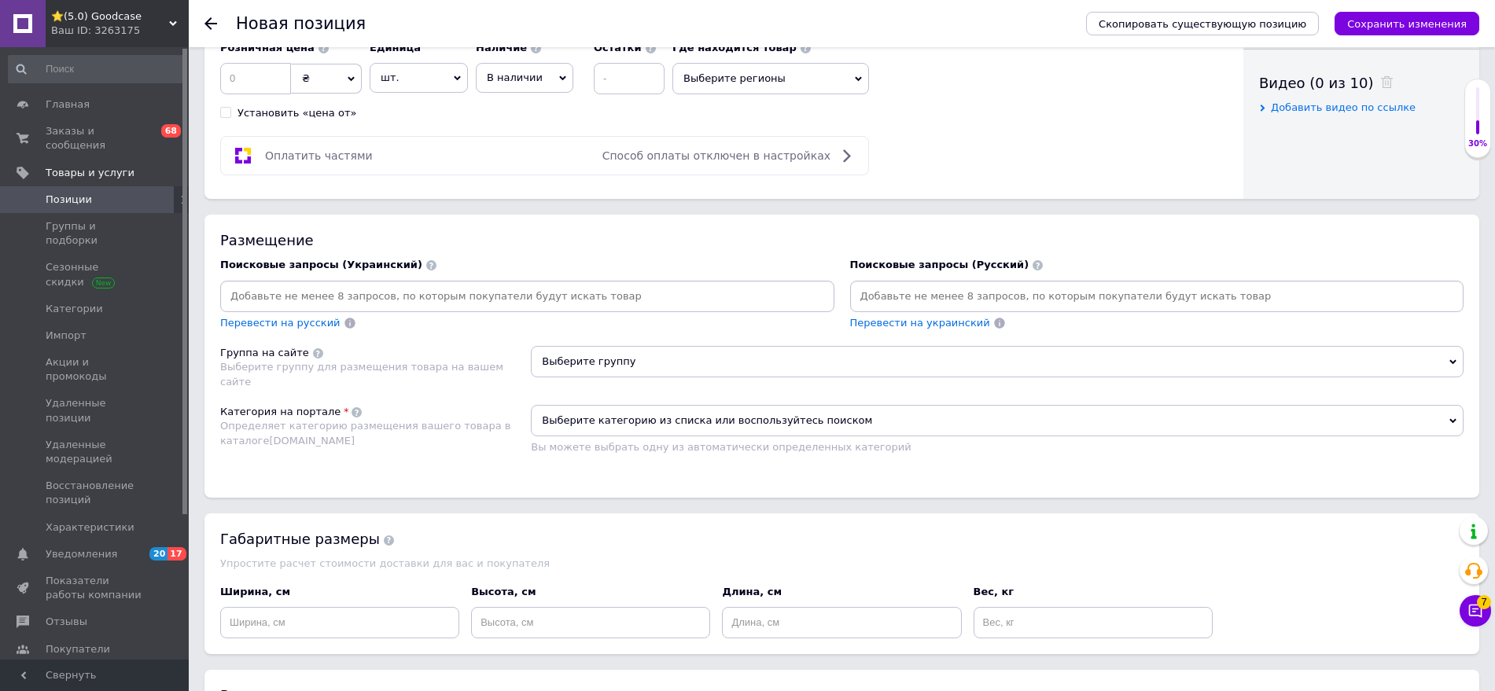
click at [899, 296] on input at bounding box center [1157, 297] width 608 height 24
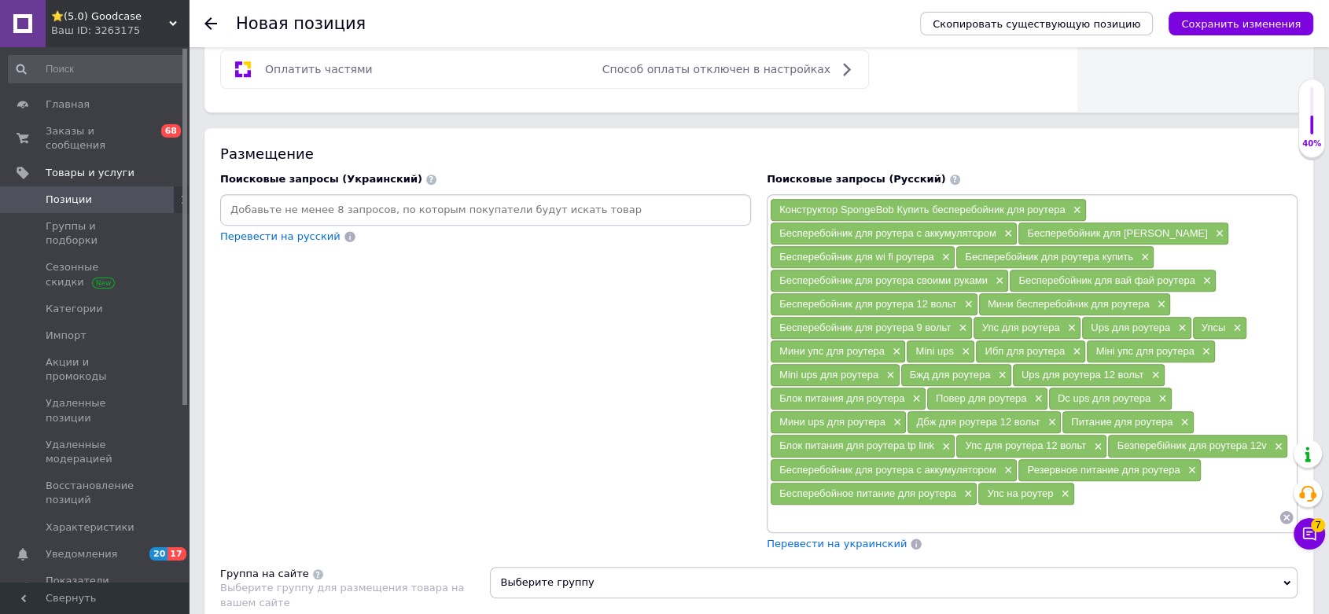
scroll to position [874, 0]
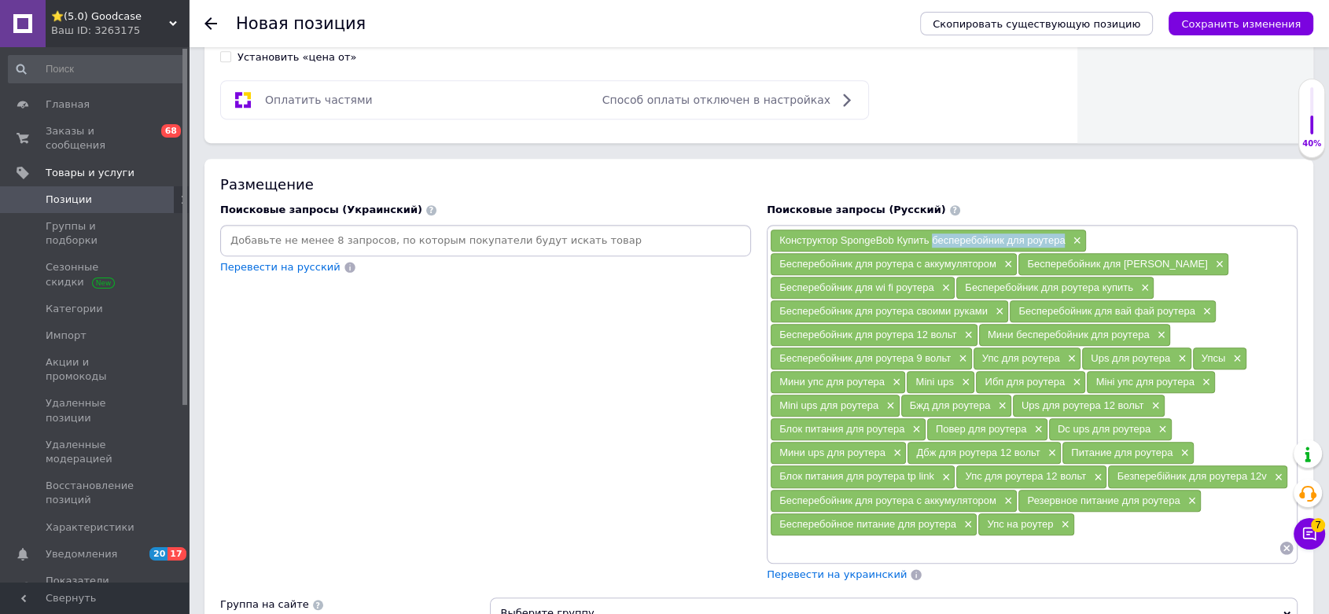
drag, startPoint x: 930, startPoint y: 226, endPoint x: 1065, endPoint y: 231, distance: 134.6
click at [1065, 231] on div "Конструктор SpongeBob Купить бесперебойник для роутера ×" at bounding box center [928, 241] width 315 height 22
copy span "бесперебойник для роутера"
click at [1078, 234] on span "×" at bounding box center [1075, 240] width 13 height 13
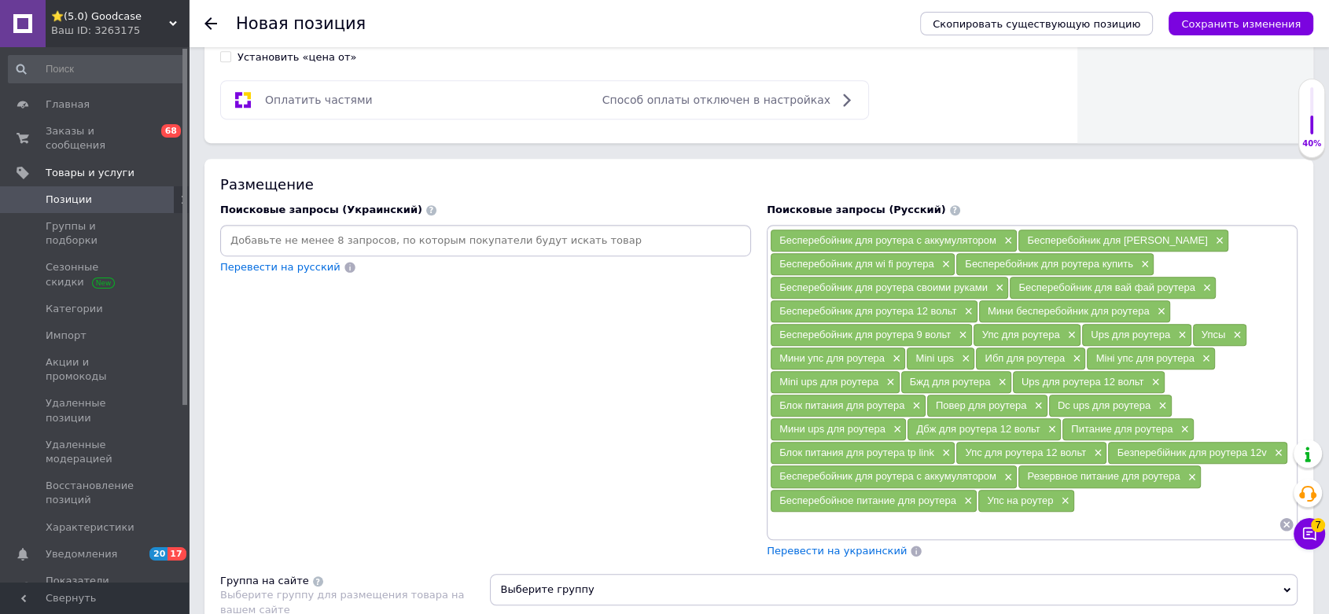
click at [1102, 484] on div "Бесперебойник для роутера с аккумулятором × Бесперебойник для wifi роутера × Бе…" at bounding box center [1032, 382] width 524 height 307
click at [1066, 513] on input at bounding box center [1024, 525] width 509 height 24
paste input "бесперебойник для роутера"
drag, startPoint x: 783, startPoint y: 499, endPoint x: 771, endPoint y: 499, distance: 11.8
click at [771, 513] on input "бесперебойник для роутера" at bounding box center [1024, 525] width 509 height 24
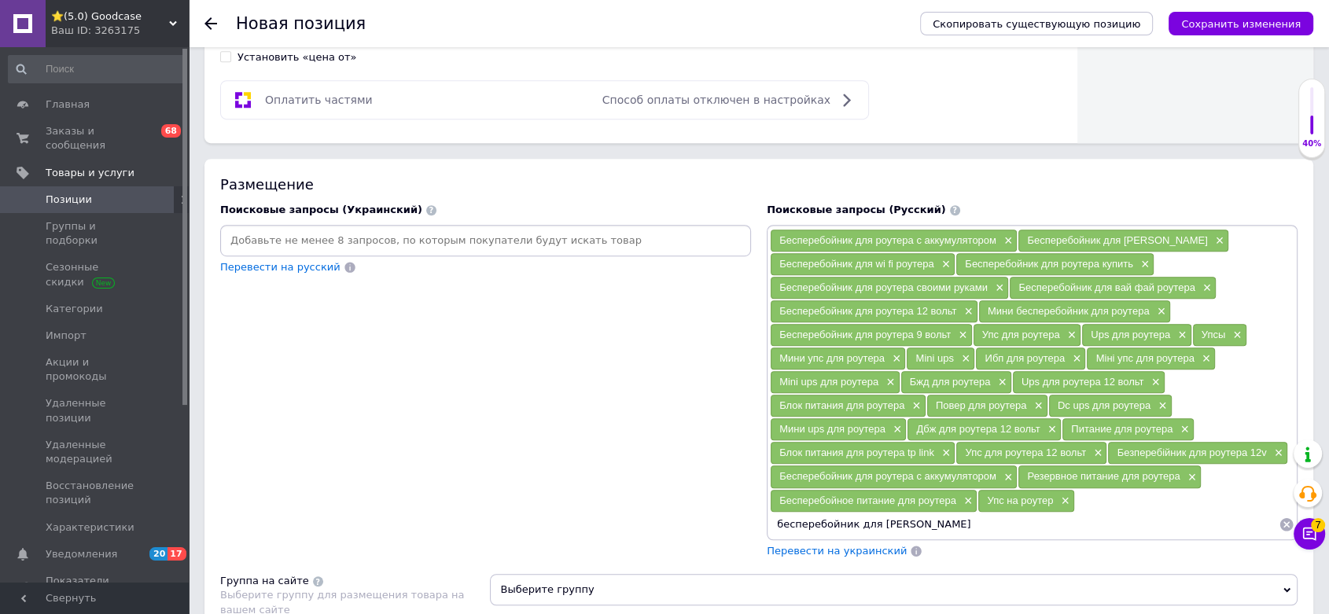
type input "Бесперебойник для роутера"
click at [364, 231] on input at bounding box center [485, 241] width 524 height 24
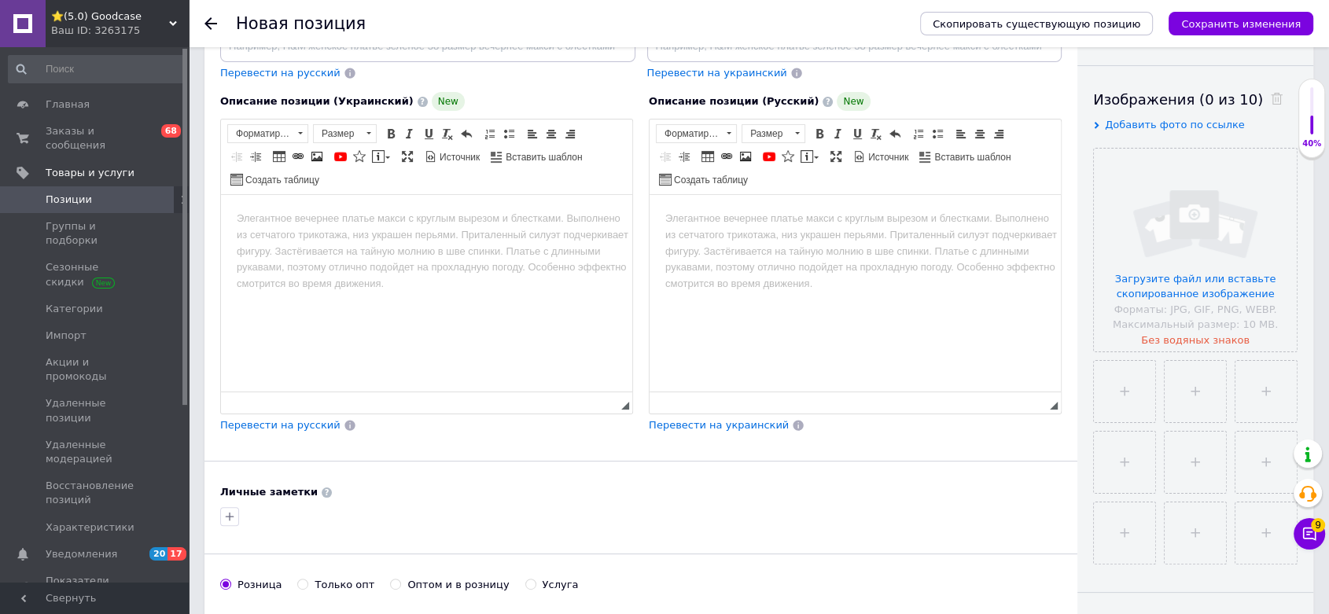
scroll to position [0, 0]
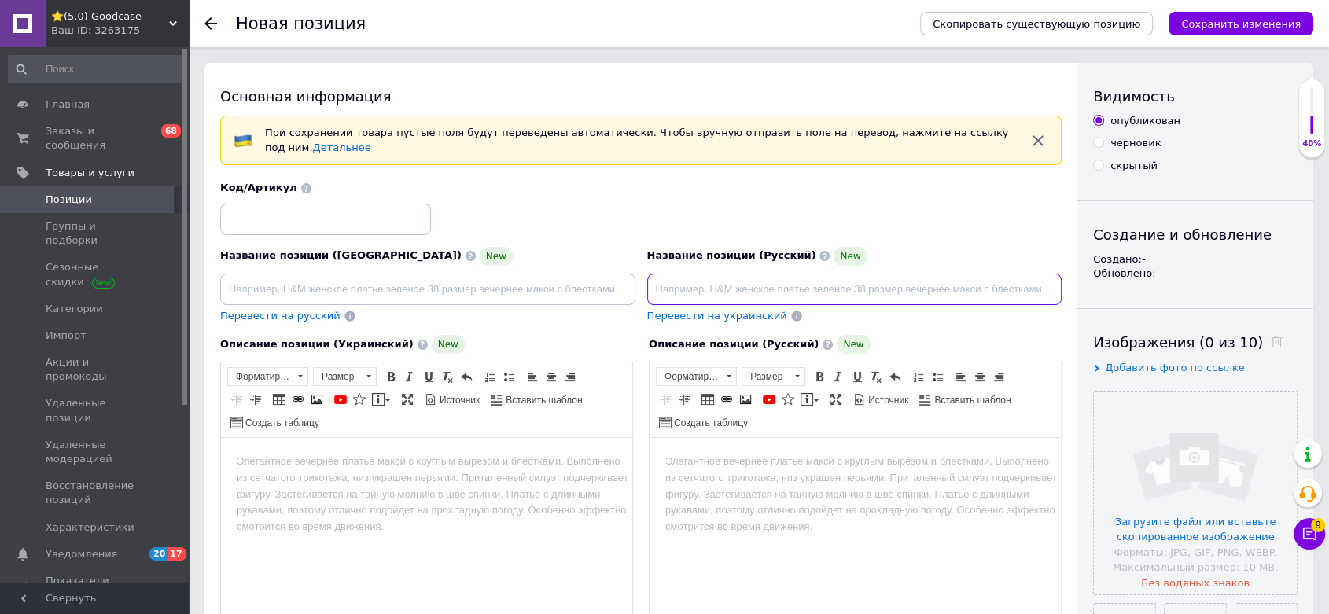
drag, startPoint x: 776, startPoint y: 292, endPoint x: 769, endPoint y: 286, distance: 9.5
click at [772, 292] on input at bounding box center [854, 289] width 415 height 31
paste input "Мини УПС для роутера BK38 — бесперебойное питание 9–24V, 14000 мАч"
type input "Мини УПС для роутера BK38 — бесперебойное питание 9–24V, 14000 мАч"
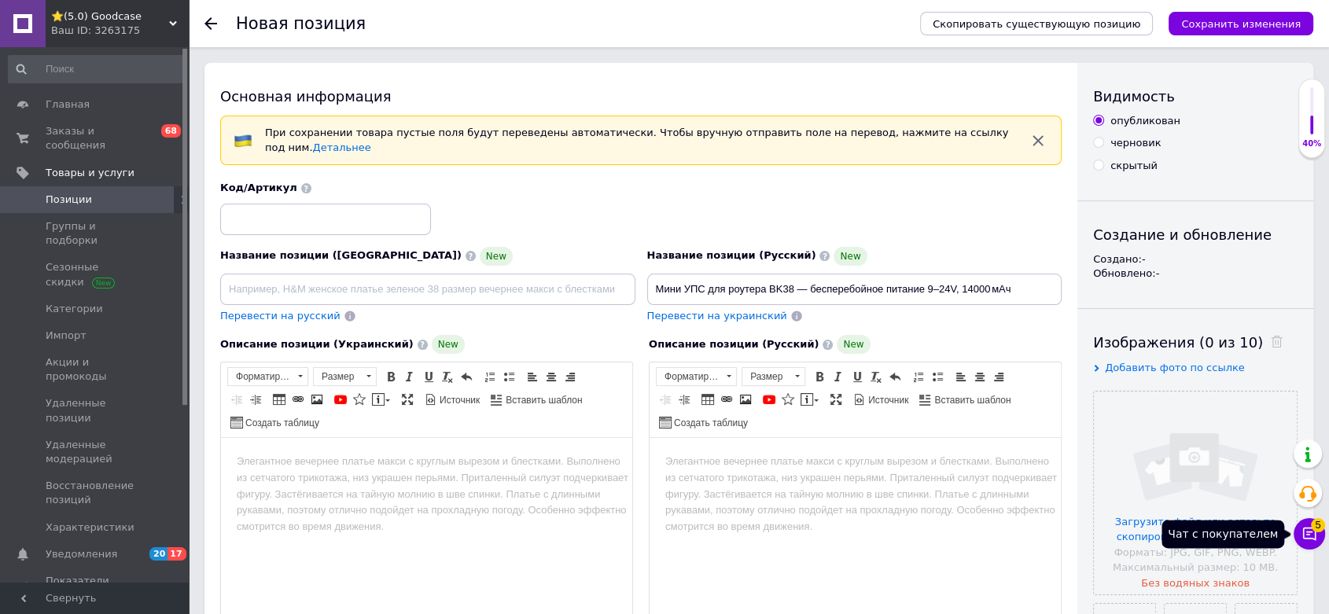
click at [1207, 539] on icon at bounding box center [1309, 534] width 13 height 13
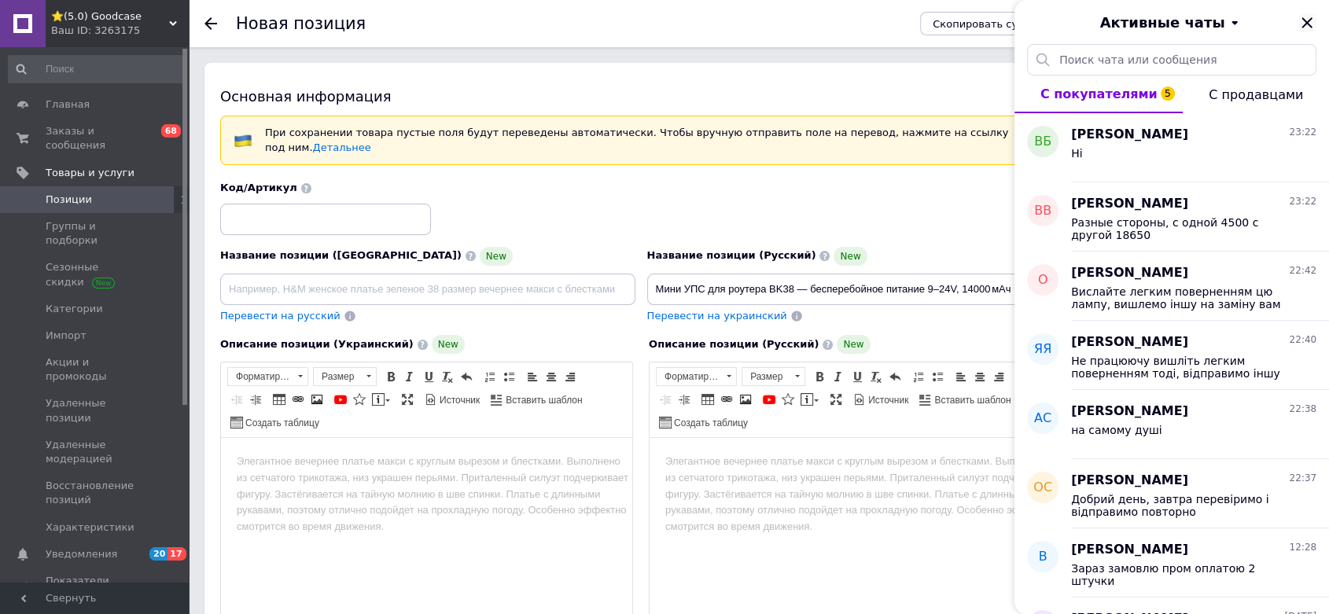
click at [1207, 28] on icon "Закрыть" at bounding box center [1306, 22] width 19 height 19
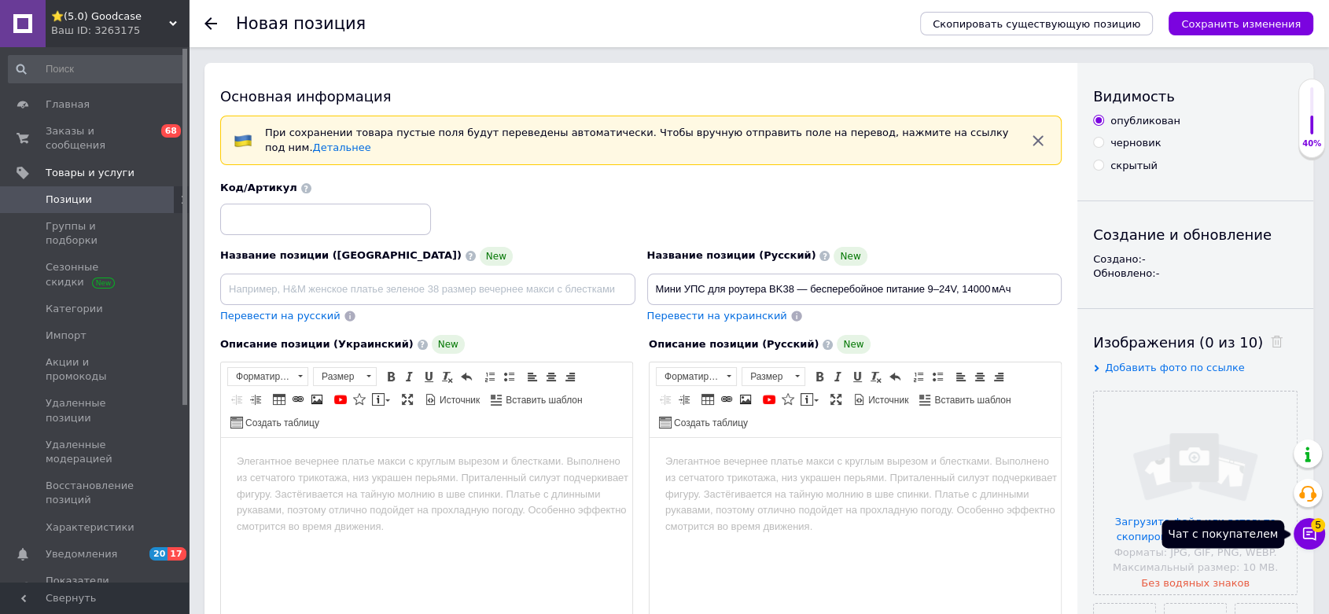
click at [1207, 527] on icon at bounding box center [1309, 534] width 16 height 16
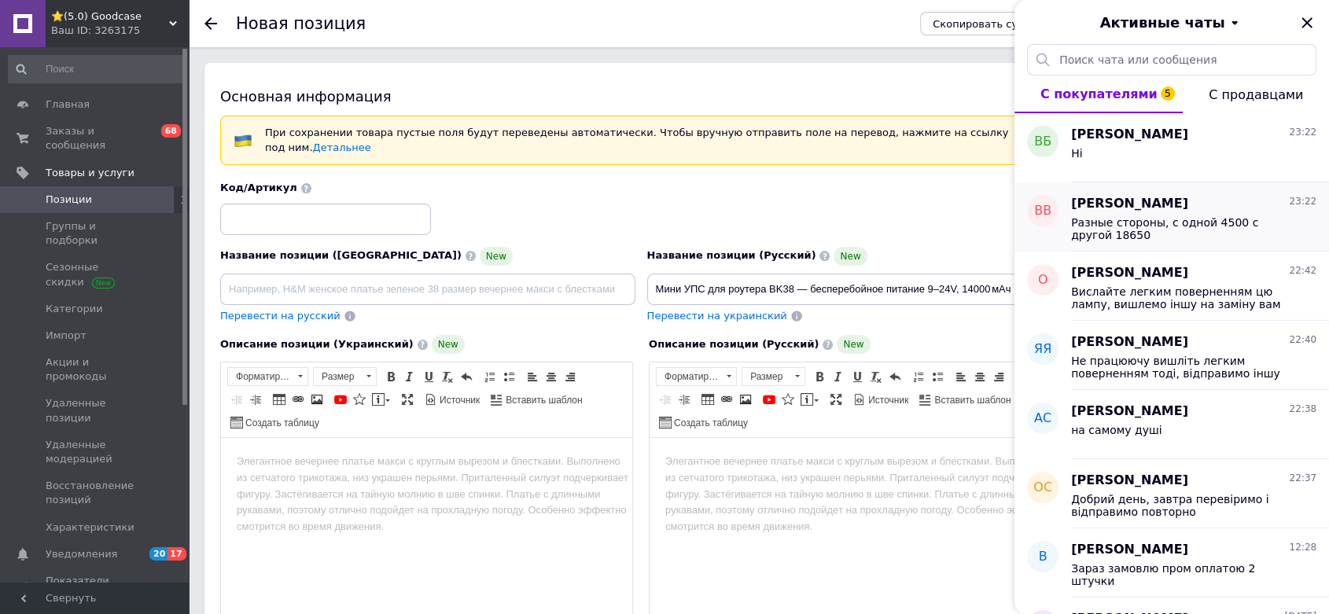
click at [1132, 228] on span "Разные стороны, с одной 4500 с другой 18650" at bounding box center [1182, 228] width 223 height 25
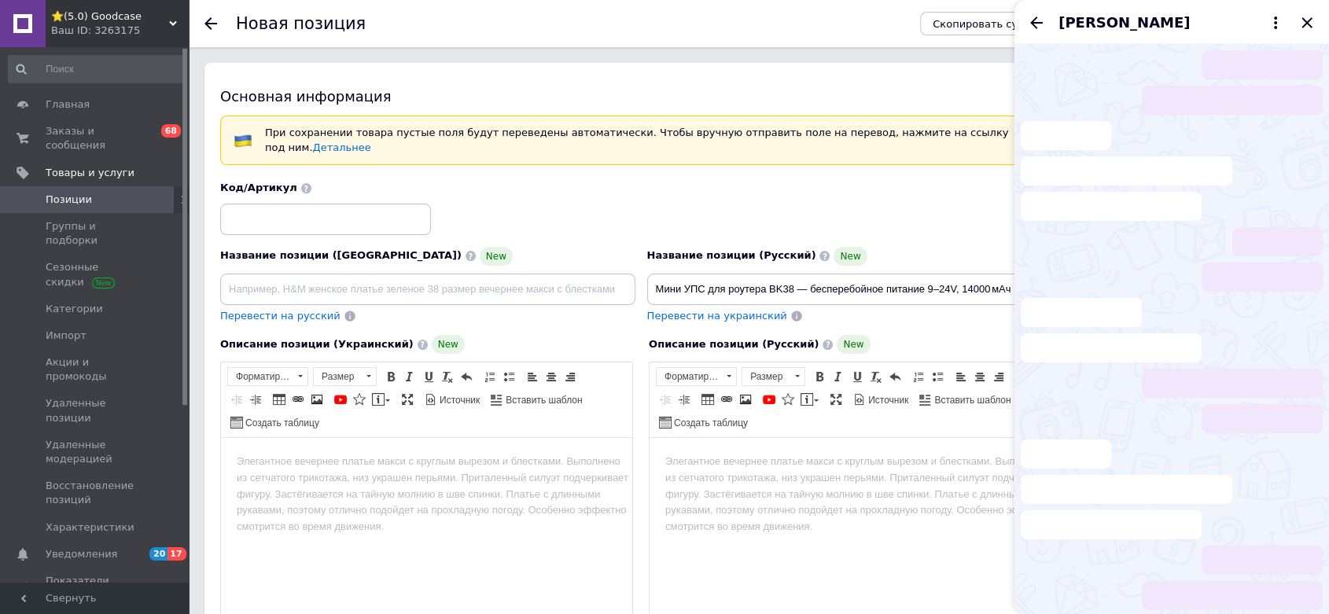
scroll to position [219, 0]
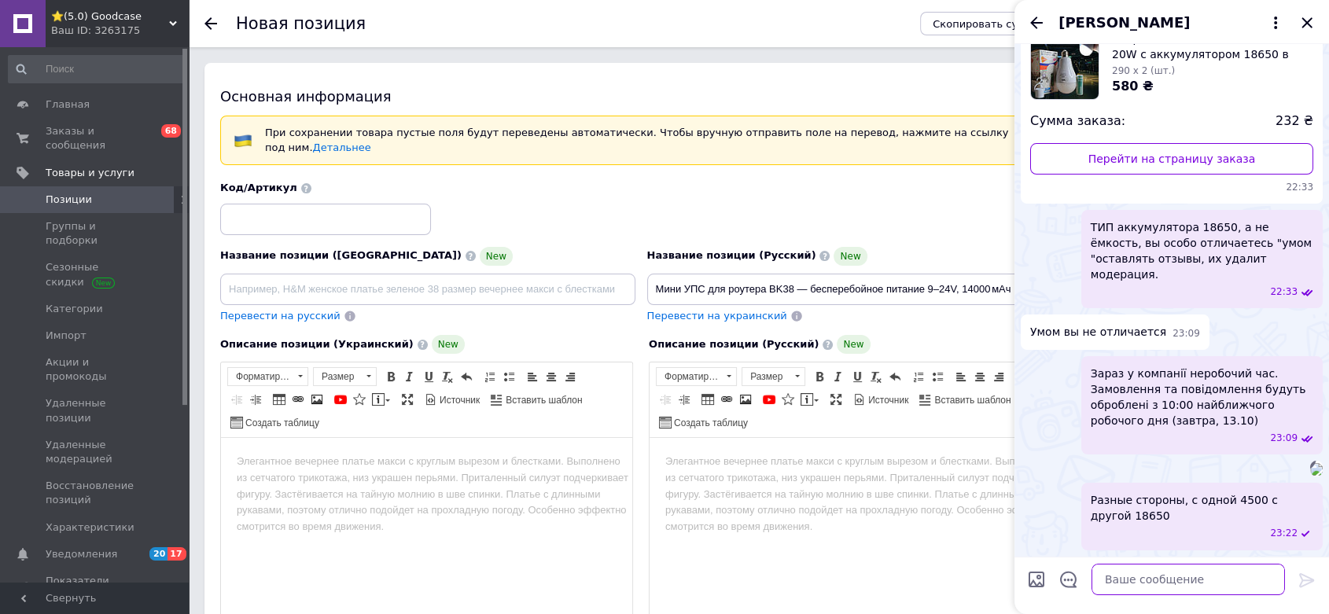
paste textarea "Аккумулятор емкостью 18650 — это литий-ионный аккумулятор цилиндрической формы,…"
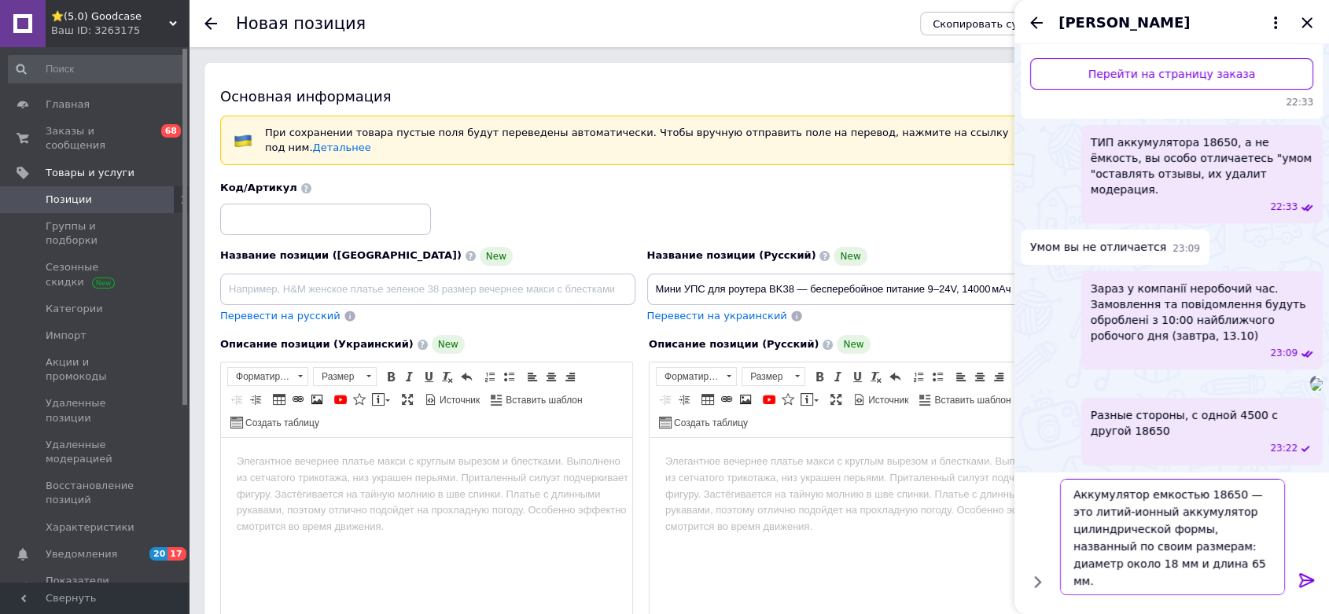
type textarea "Аккумулятор емкостью 18650 — это литий-ионный аккумулятор цилиндрической формы,…"
click at [1207, 552] on icon at bounding box center [1306, 580] width 15 height 14
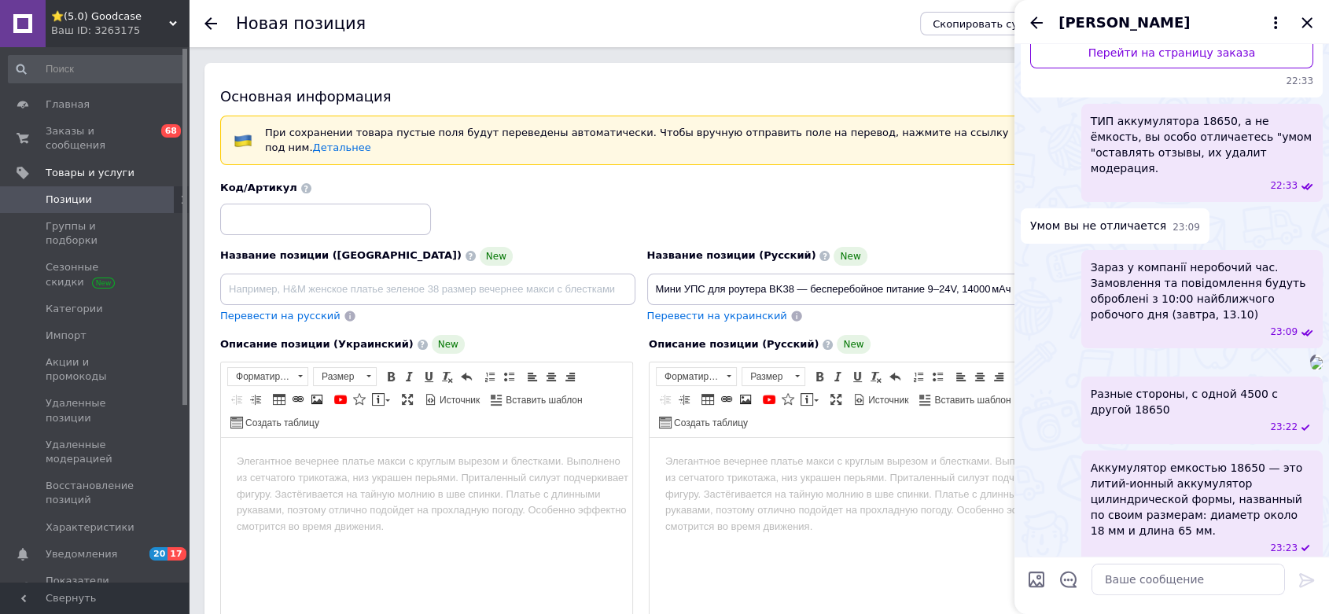
scroll to position [421, 0]
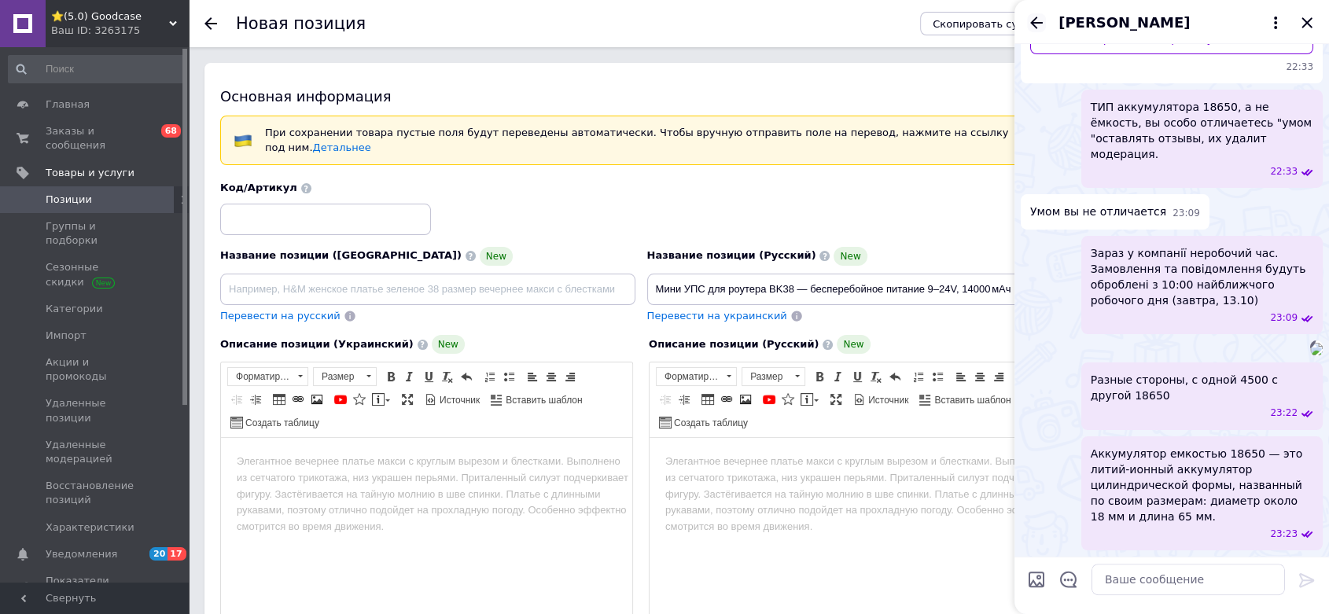
click at [1038, 23] on icon "Назад" at bounding box center [1036, 23] width 13 height 12
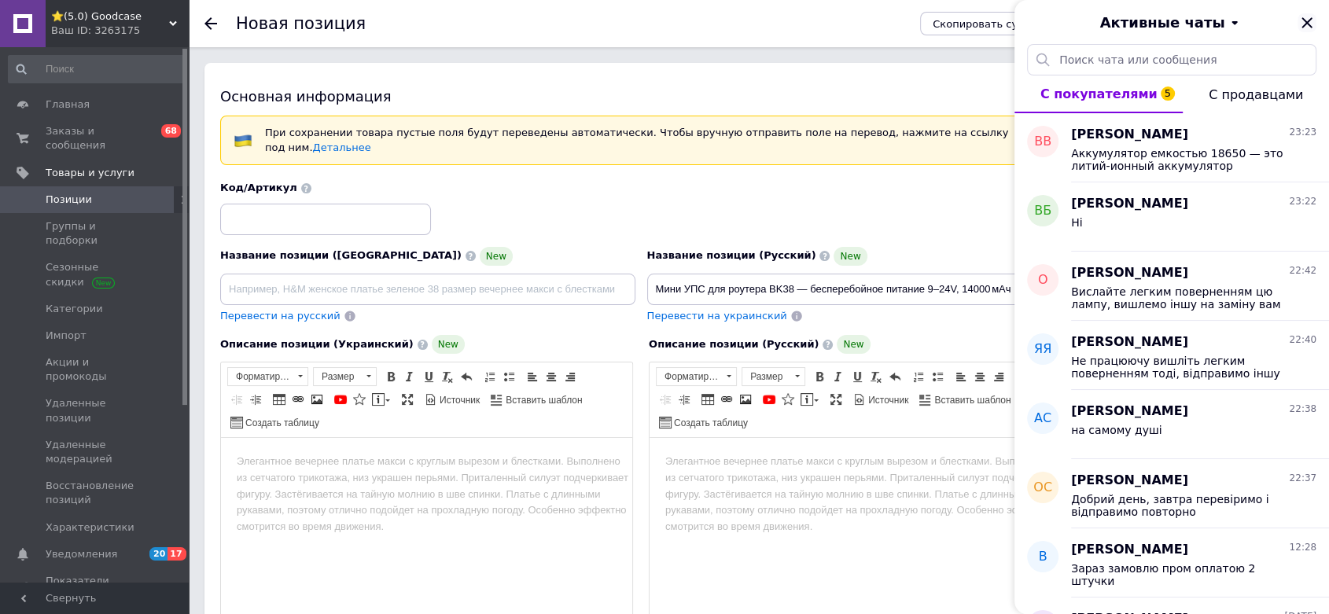
click at [1207, 24] on icon "Закрыть" at bounding box center [1306, 22] width 10 height 10
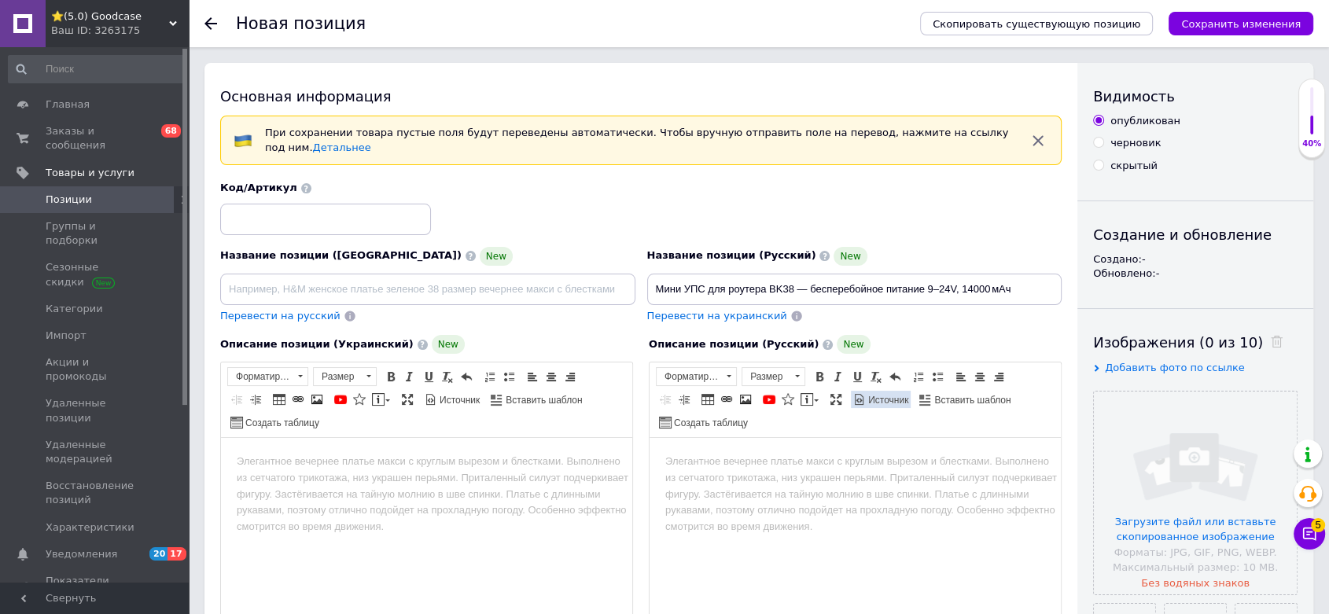
click at [866, 394] on span "Источник" at bounding box center [887, 400] width 42 height 13
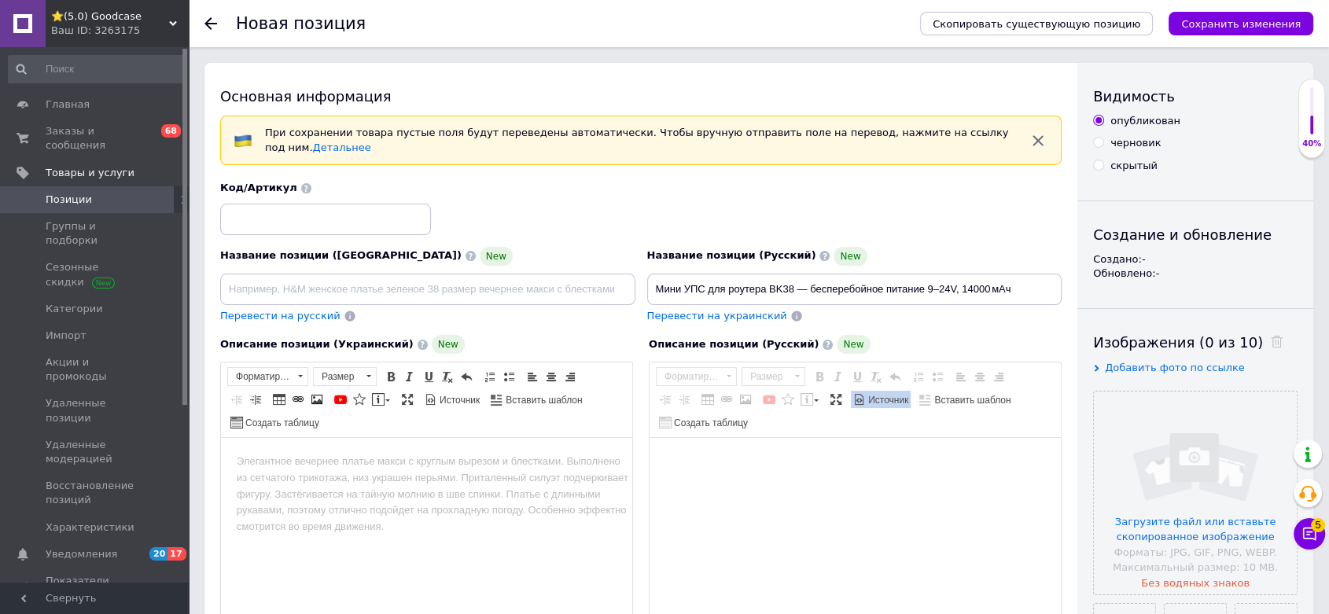
click at [719, 446] on textarea "Визуальный текстовый редактор, 343B7818-E42C-49F1-9ED8-C1F987C21F78" at bounding box center [854, 536] width 411 height 197
paste textarea "<h2>Мини УПС для роутера BK38 — автономное питание 9–24V, 14000 мАч</h2> <p>Мин…"
type textarea "<h2>Мини УПС для роутера BK38 — автономное питание 9–24V, 14000 мАч</h2> <p>Мин…"
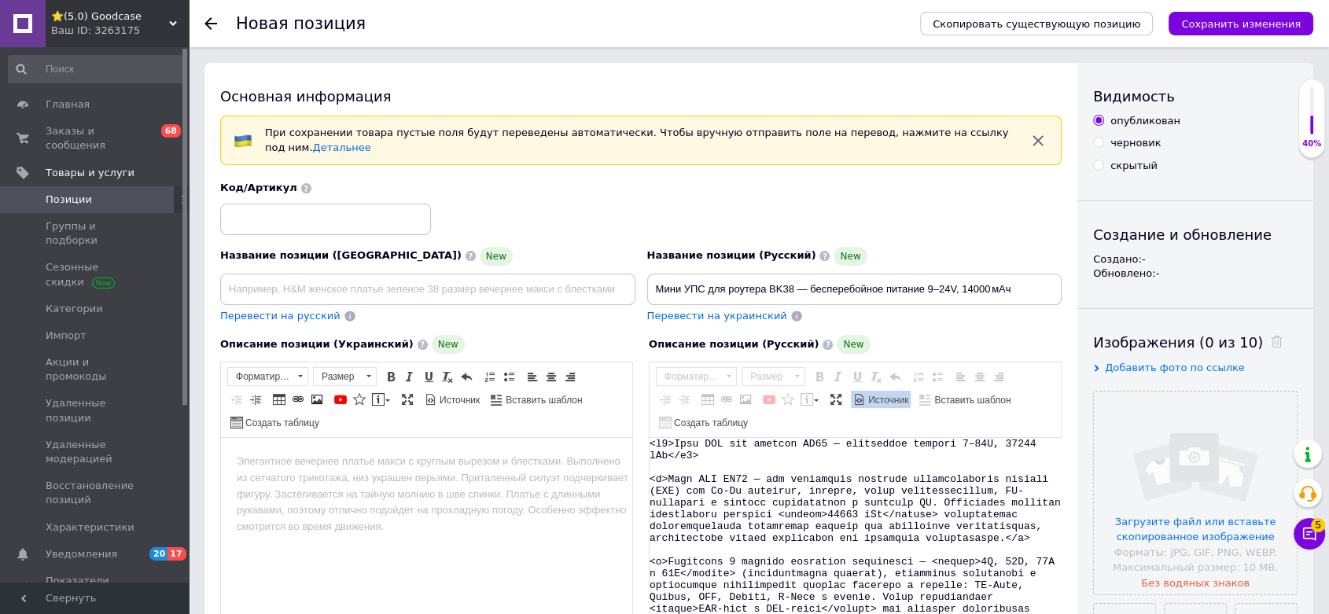
scroll to position [172, 0]
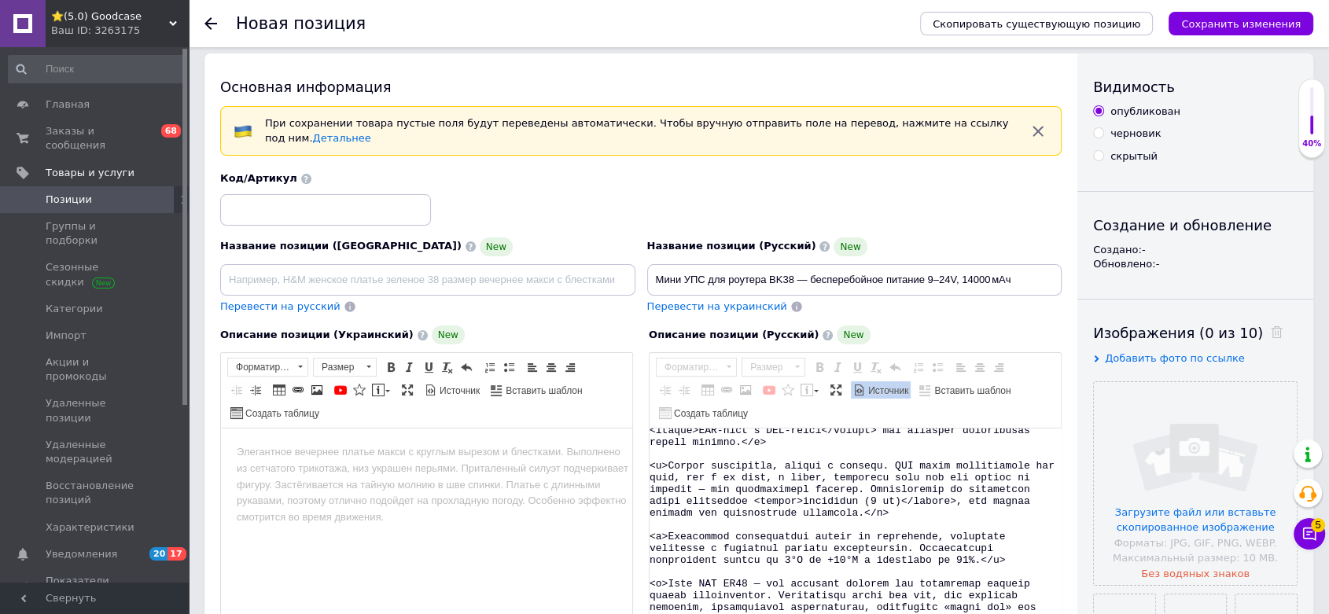
click at [866, 384] on span "Источник" at bounding box center [887, 390] width 42 height 13
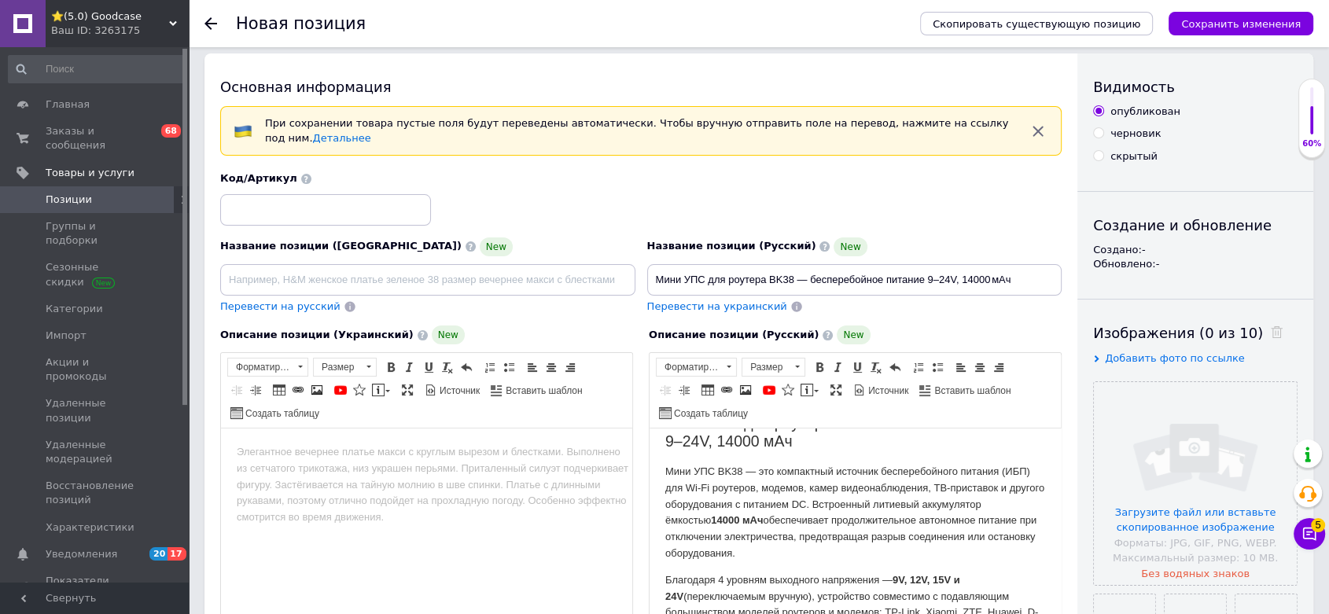
scroll to position [0, 0]
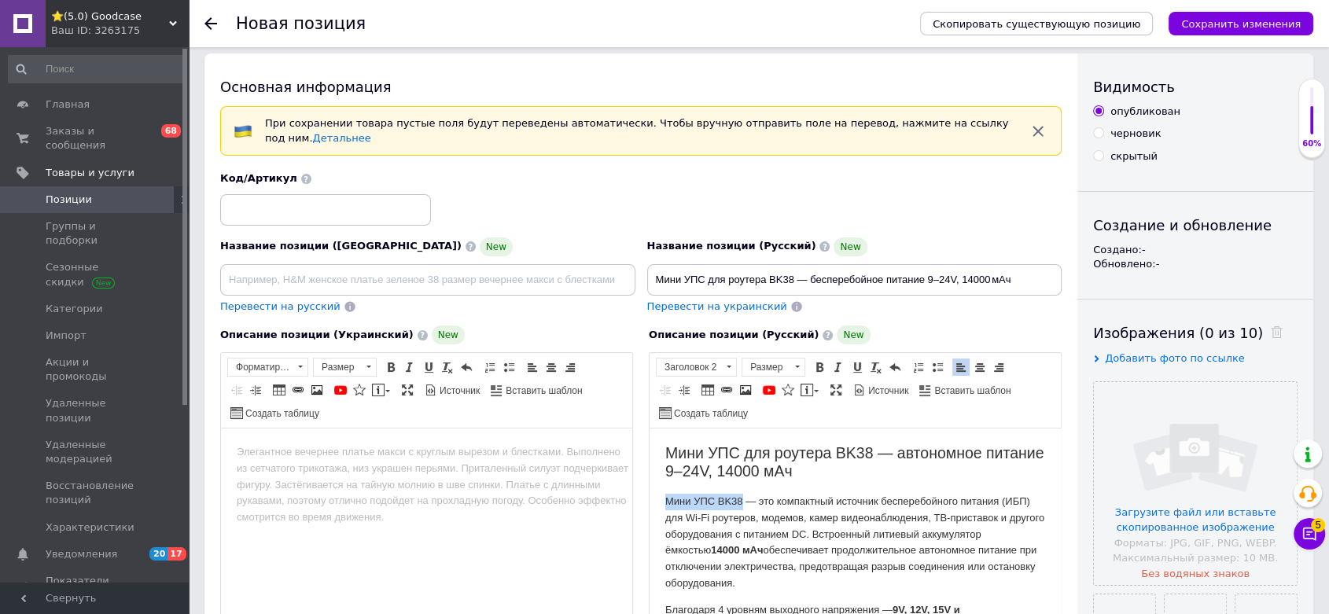
drag, startPoint x: 667, startPoint y: 499, endPoint x: 744, endPoint y: 497, distance: 77.1
click at [744, 497] on p "Мини УПС BK38 — это компактный источник бесперебойного питания (ИБП) для Wi-Fi …" at bounding box center [855, 543] width 380 height 98
click at [819, 361] on span at bounding box center [819, 367] width 13 height 13
click at [824, 506] on p "Мини УПС BK38 — это компактный источник бесперебойного питания (ИБП) для Wi-Fi …" at bounding box center [855, 543] width 380 height 98
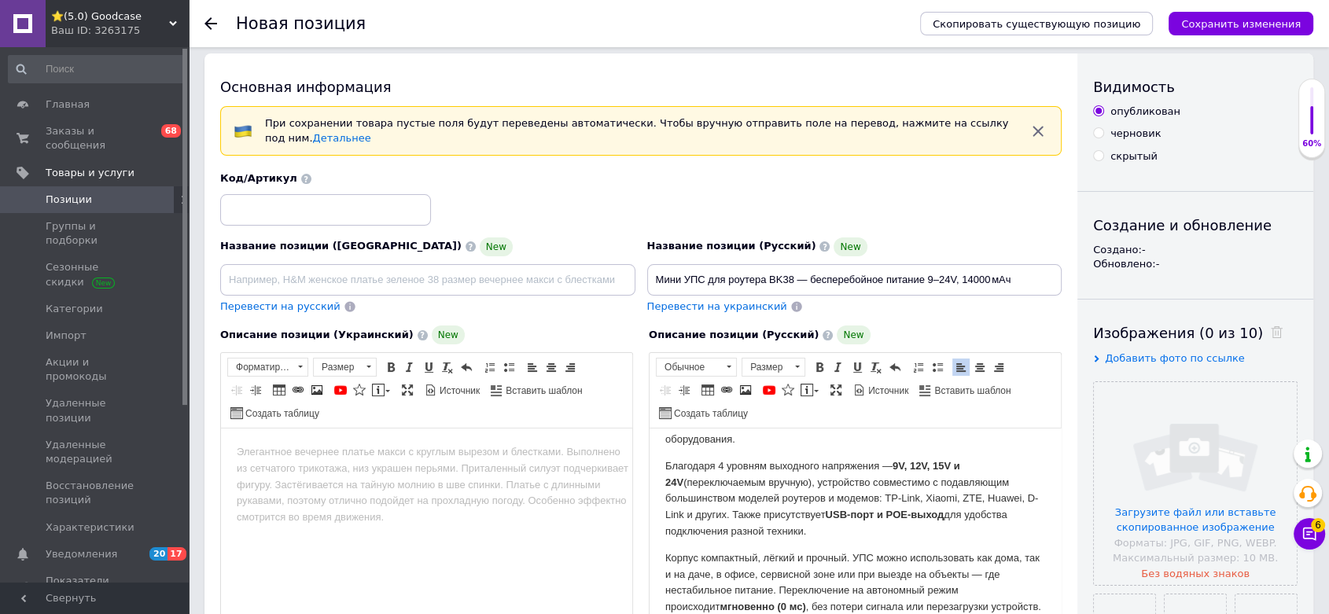
scroll to position [175, 0]
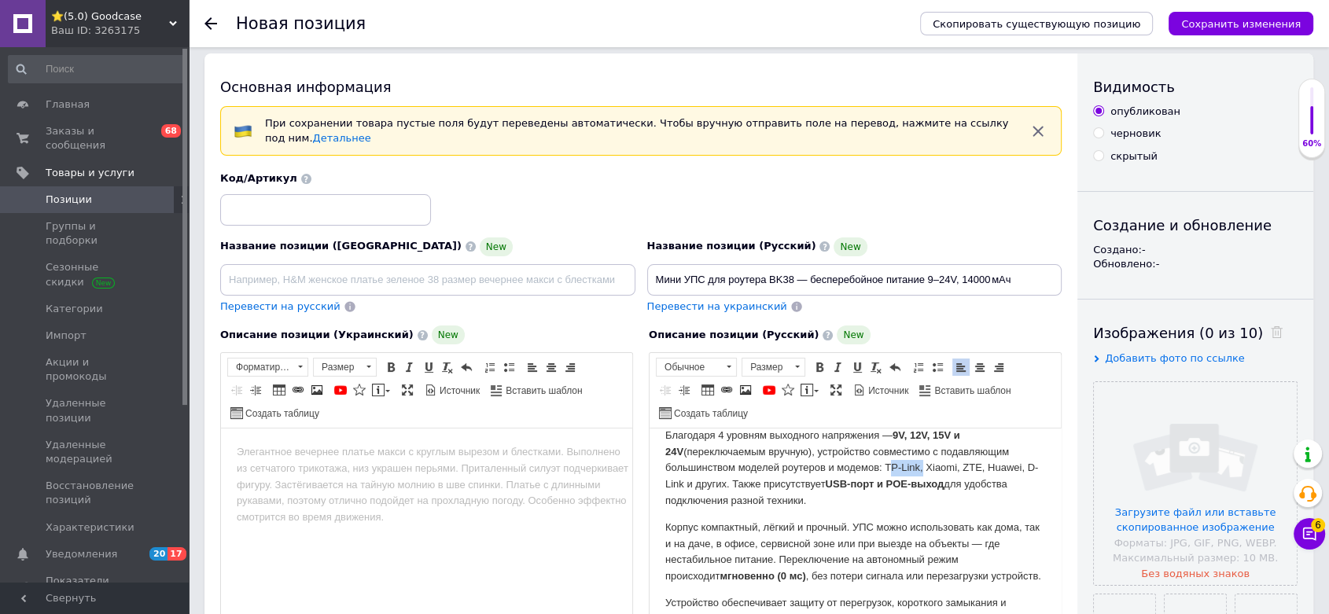
drag, startPoint x: 884, startPoint y: 466, endPoint x: 918, endPoint y: 465, distance: 34.6
click at [918, 465] on p "Благодаря 4 уровням выходного напряжения — 9V, 12V, 15V и 24V (переключаемым вр…" at bounding box center [855, 469] width 380 height 82
click at [940, 495] on p "Благодаря 4 уровням выходного напряжения — 9V, 12V, 15V и 24V (переключаемым вр…" at bounding box center [855, 469] width 380 height 82
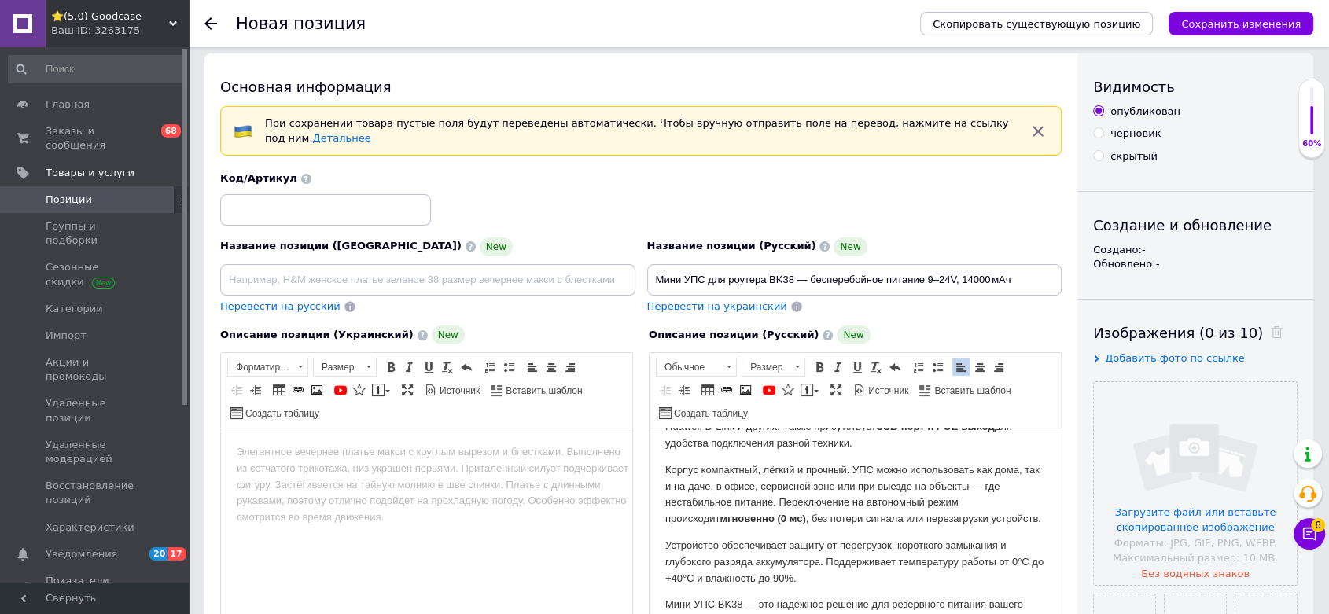
scroll to position [262, 0]
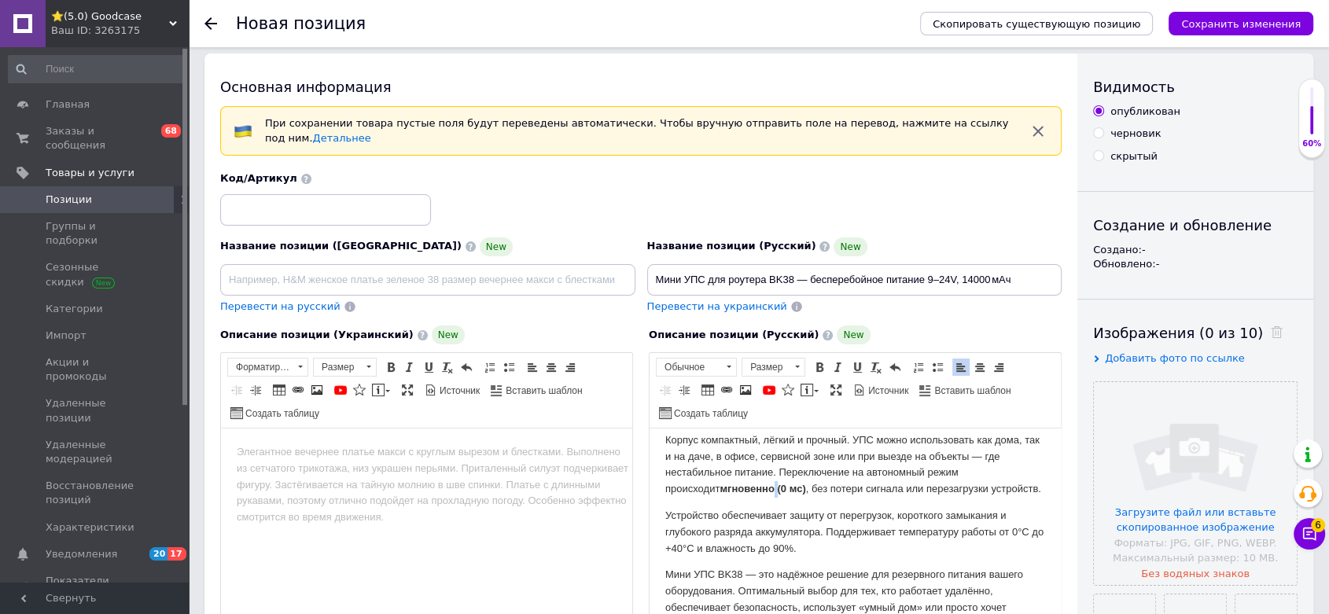
drag, startPoint x: 731, startPoint y: 487, endPoint x: 720, endPoint y: 488, distance: 11.1
click at [720, 488] on strong "мгновенно (0 мс)" at bounding box center [762, 489] width 86 height 12
drag, startPoint x: 758, startPoint y: 513, endPoint x: 779, endPoint y: 509, distance: 21.7
click at [759, 513] on p "Устройство обеспечивает защиту от перегрузок, короткого замыкания и глубокого р…" at bounding box center [855, 532] width 380 height 49
drag, startPoint x: 756, startPoint y: 488, endPoint x: 851, endPoint y: 483, distance: 95.3
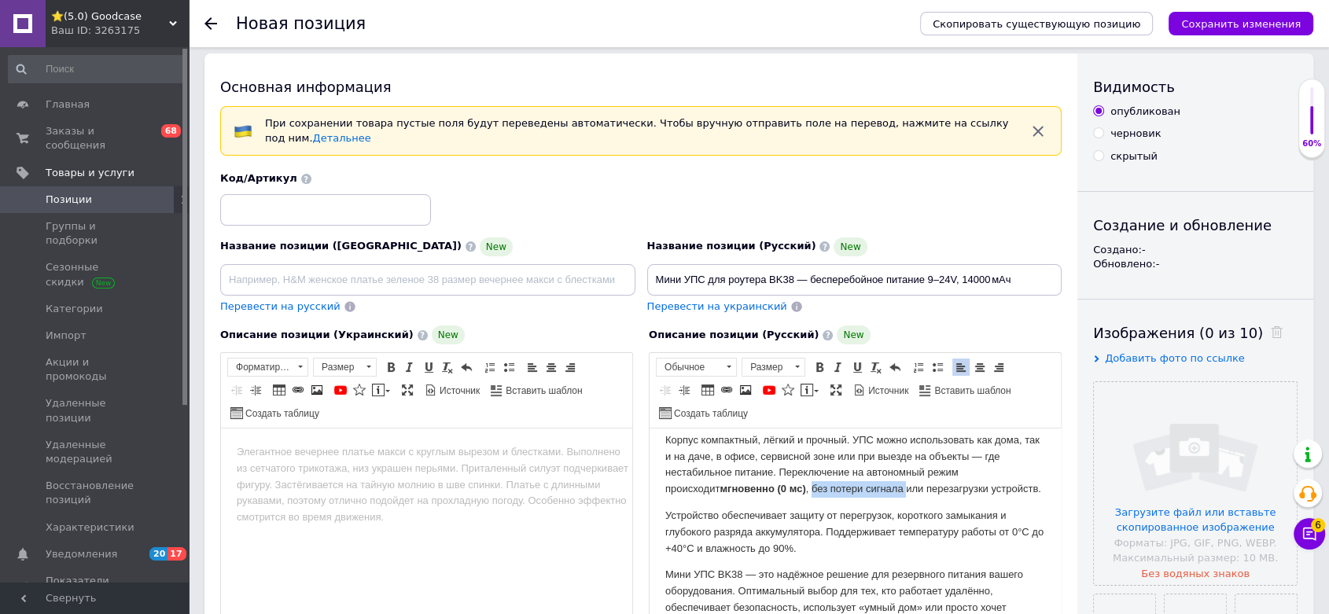
click at [851, 483] on p "Корпус компактный, лёгкий и прочный. УПС можно использовать как дома, так и на …" at bounding box center [855, 464] width 380 height 65
click at [876, 514] on p "Устройство обеспечивает защиту от перегрузок, короткого замыкания и глубокого р…" at bounding box center [855, 532] width 380 height 49
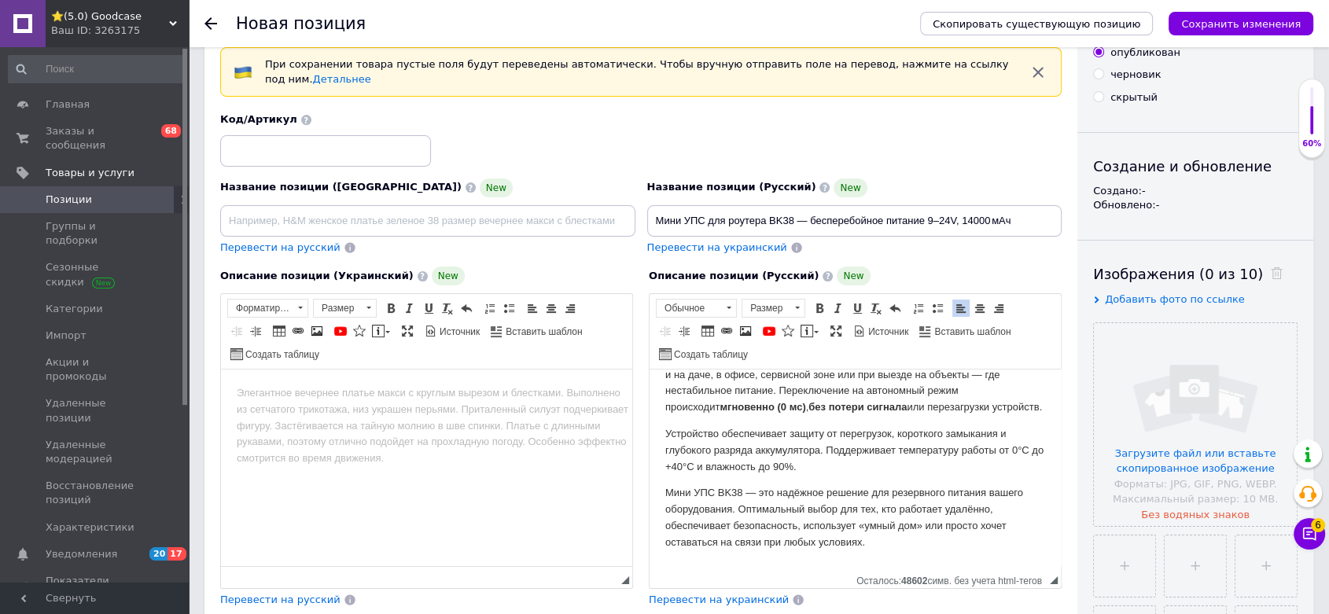
scroll to position [97, 0]
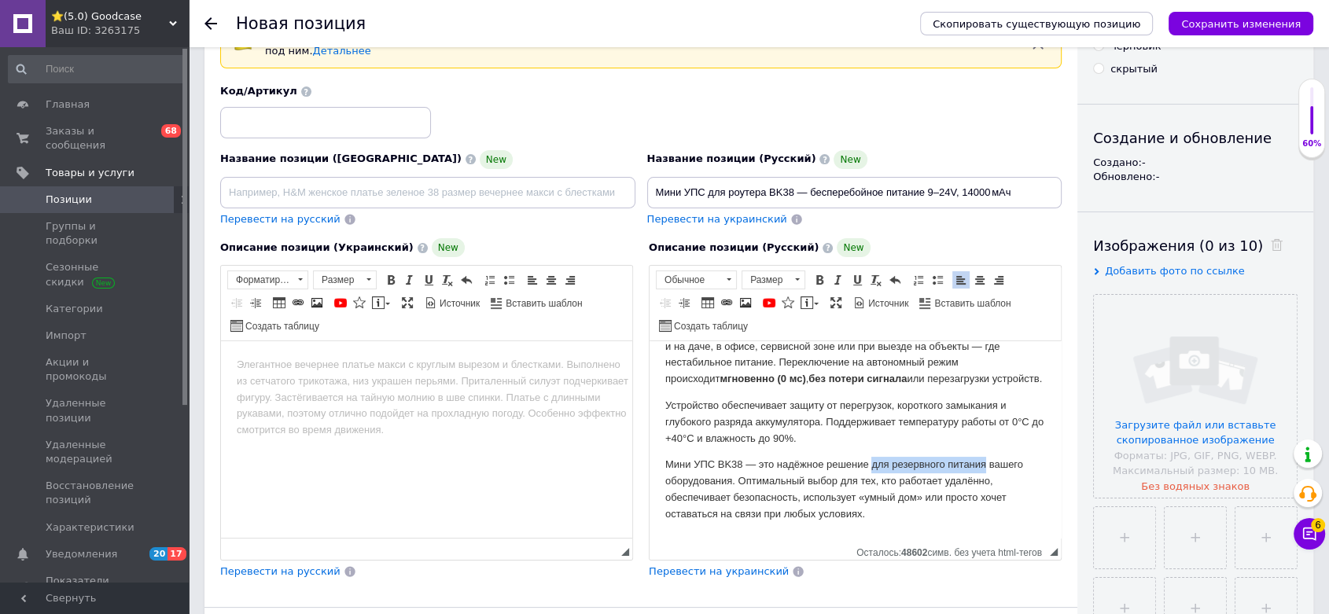
drag, startPoint x: 873, startPoint y: 463, endPoint x: 984, endPoint y: 458, distance: 111.8
click at [984, 458] on p "Мини УПС BK38 — это надёжное решение для резервного питания вашего оборудования…" at bounding box center [855, 489] width 380 height 65
drag, startPoint x: 834, startPoint y: 462, endPoint x: 986, endPoint y: 464, distance: 151.8
click at [986, 464] on p "Мини УПС BK38 — это надёжное решение для резервного питания вашего оборудования…" at bounding box center [855, 489] width 380 height 65
click at [939, 492] on p "Мини УПС BK38 — это надёжное решение для резервного питания вашего оборудования…" at bounding box center [855, 489] width 380 height 65
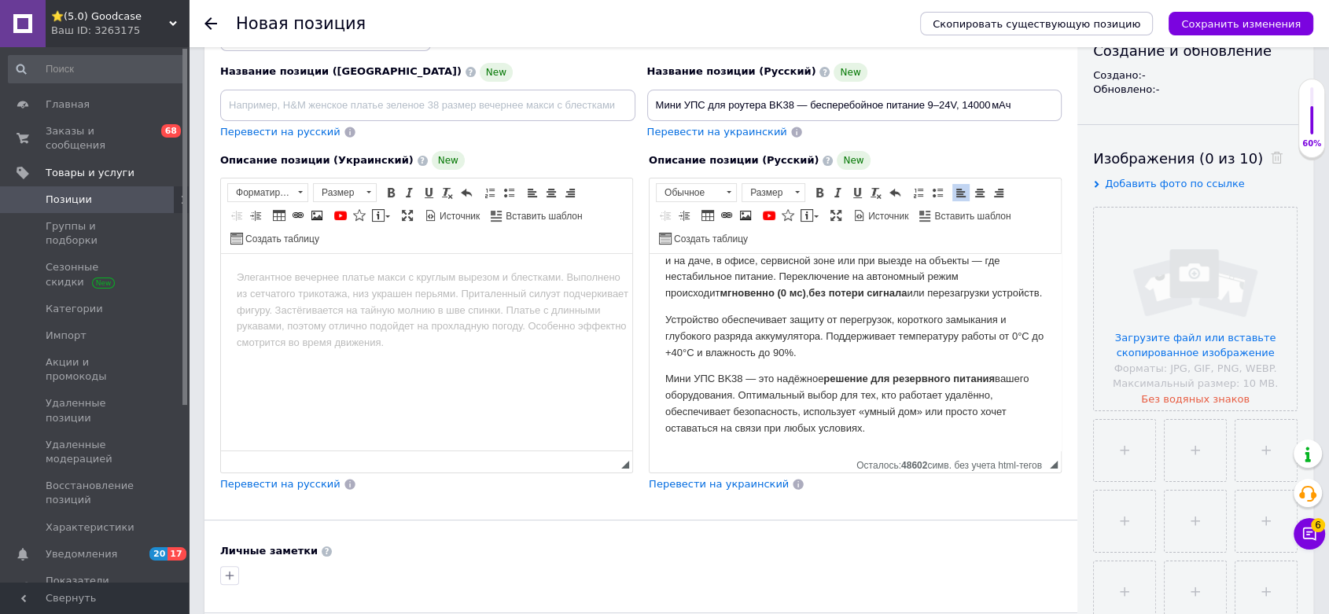
scroll to position [285, 0]
click at [866, 210] on span "Источник" at bounding box center [887, 216] width 42 height 13
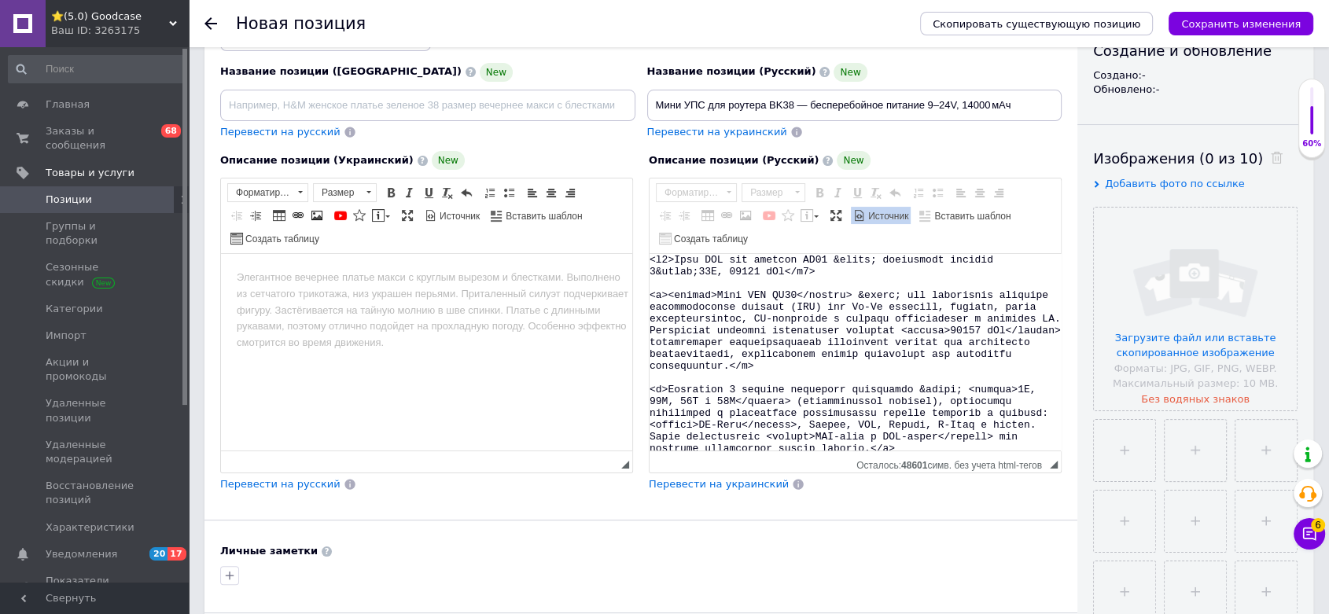
scroll to position [206, 0]
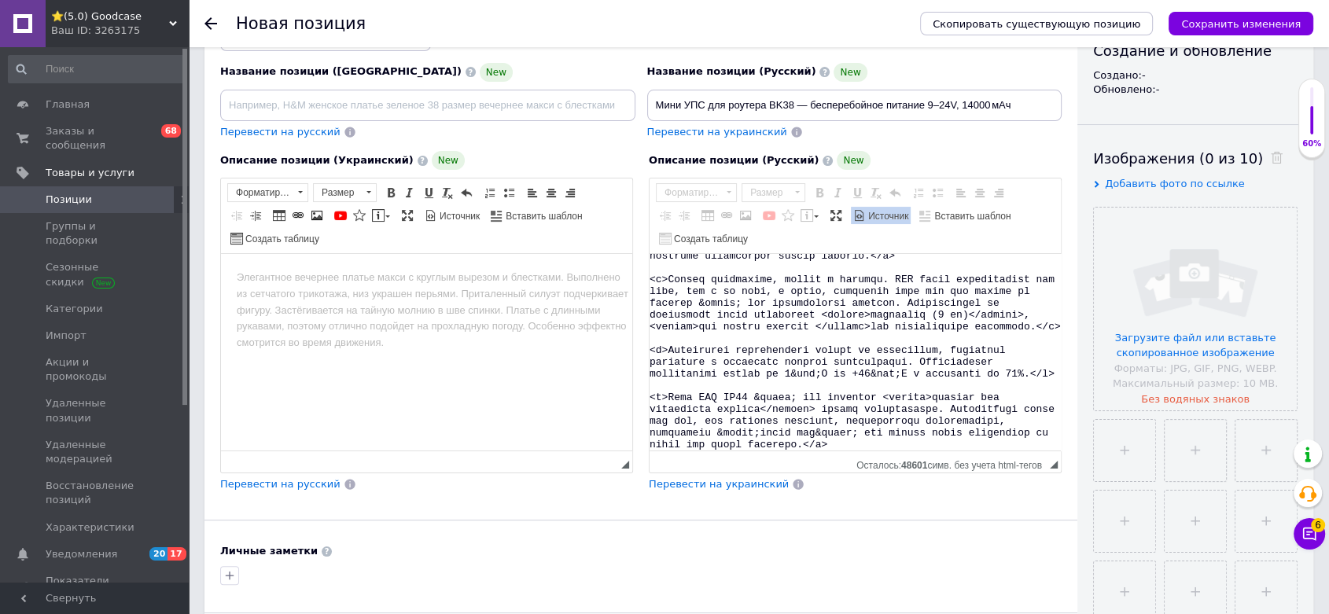
click at [859, 425] on textarea "Визуальный текстовый редактор, 343B7818-E42C-49F1-9ED8-C1F987C21F78" at bounding box center [854, 352] width 411 height 197
paste textarea "<table> <tr><td><strong>Модель</strong></td><td>BK38</td></tr> <tr><td><strong>…"
type textarea "<h2>Мини УПС для роутера BK38 &mdash; автономное питание 9&ndash;24V, 14000 мАч…"
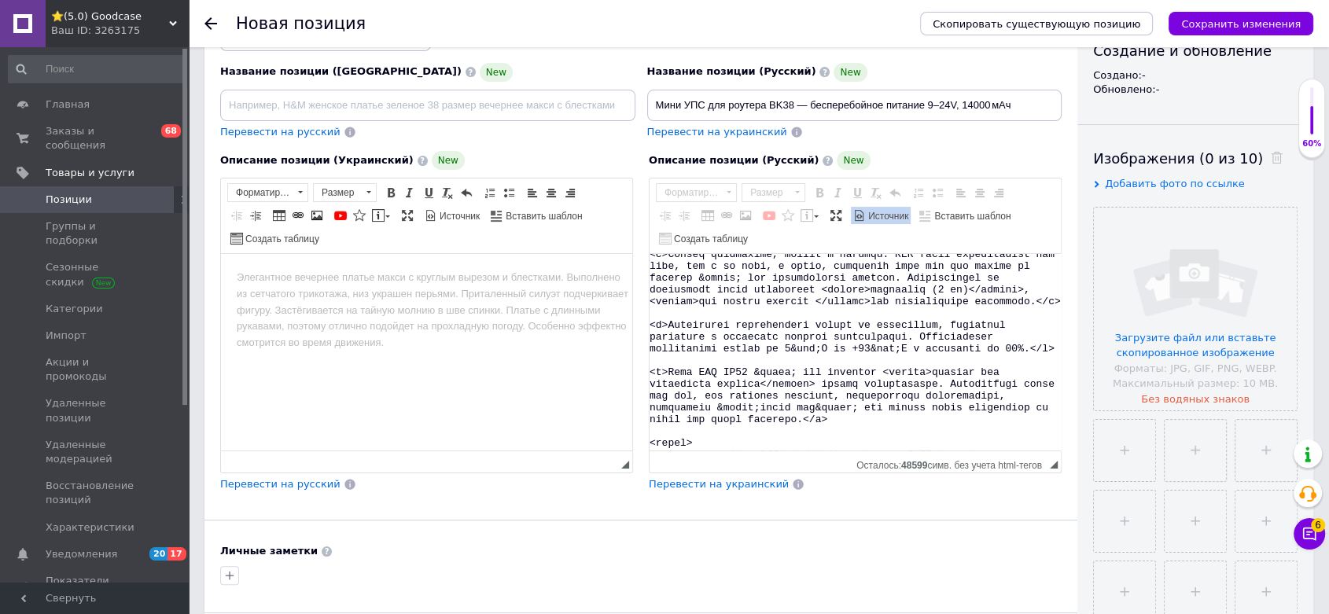
scroll to position [475, 0]
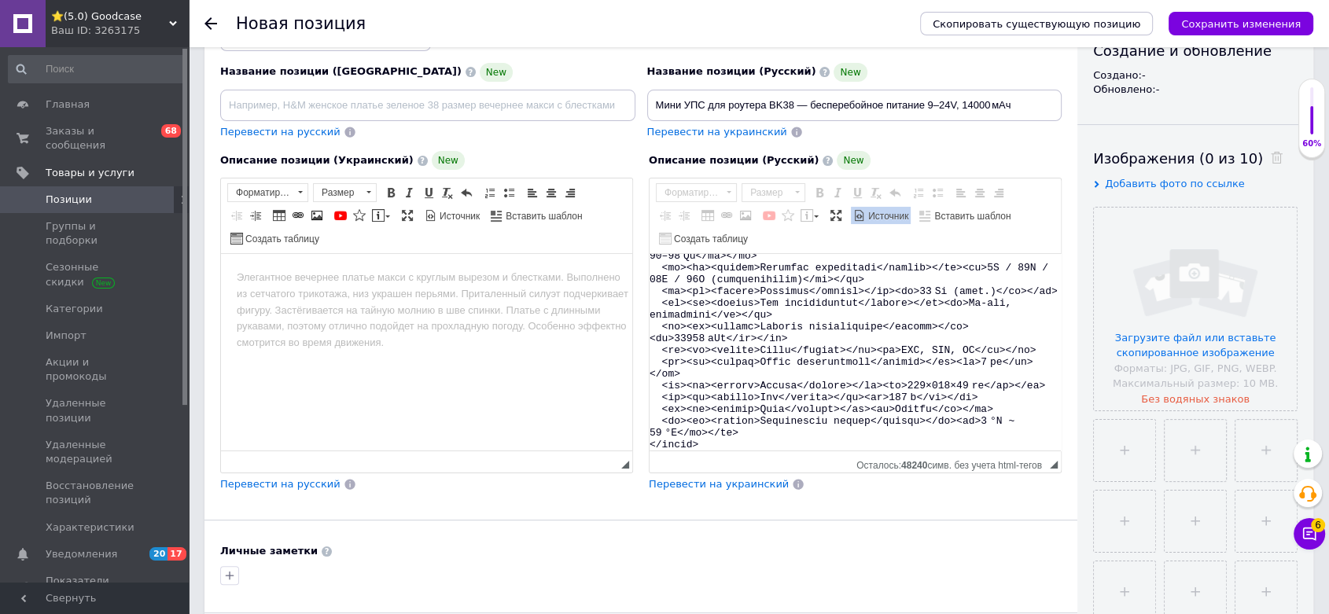
click at [866, 210] on span "Источник" at bounding box center [887, 216] width 42 height 13
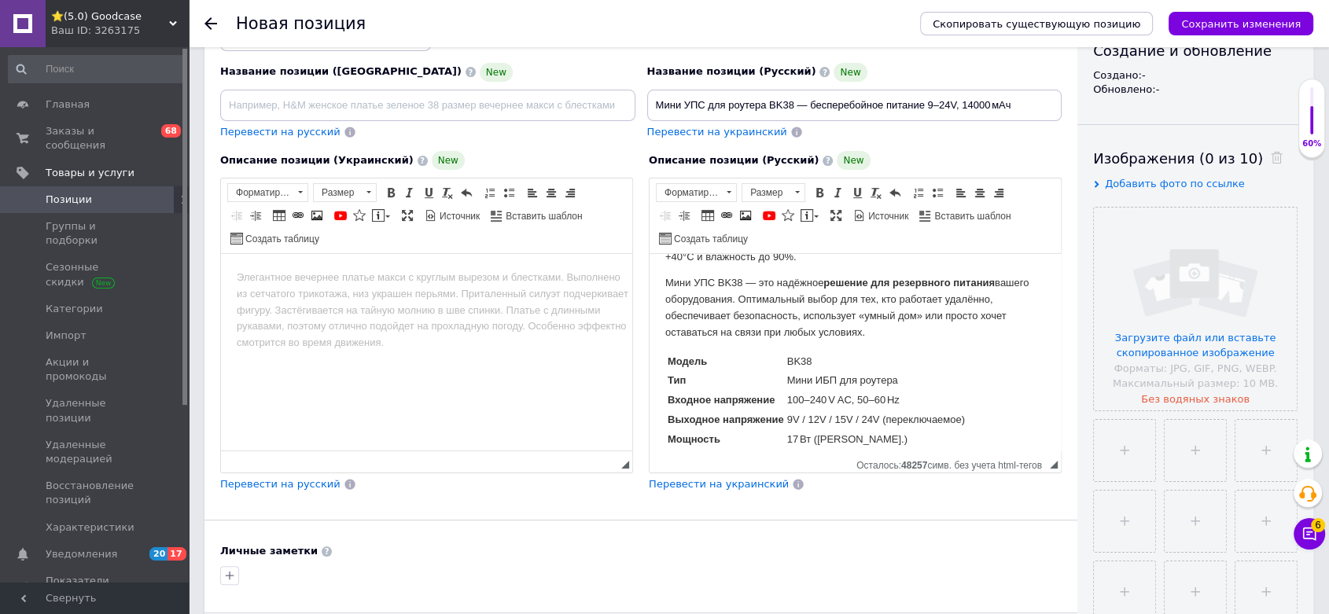
scroll to position [373, 0]
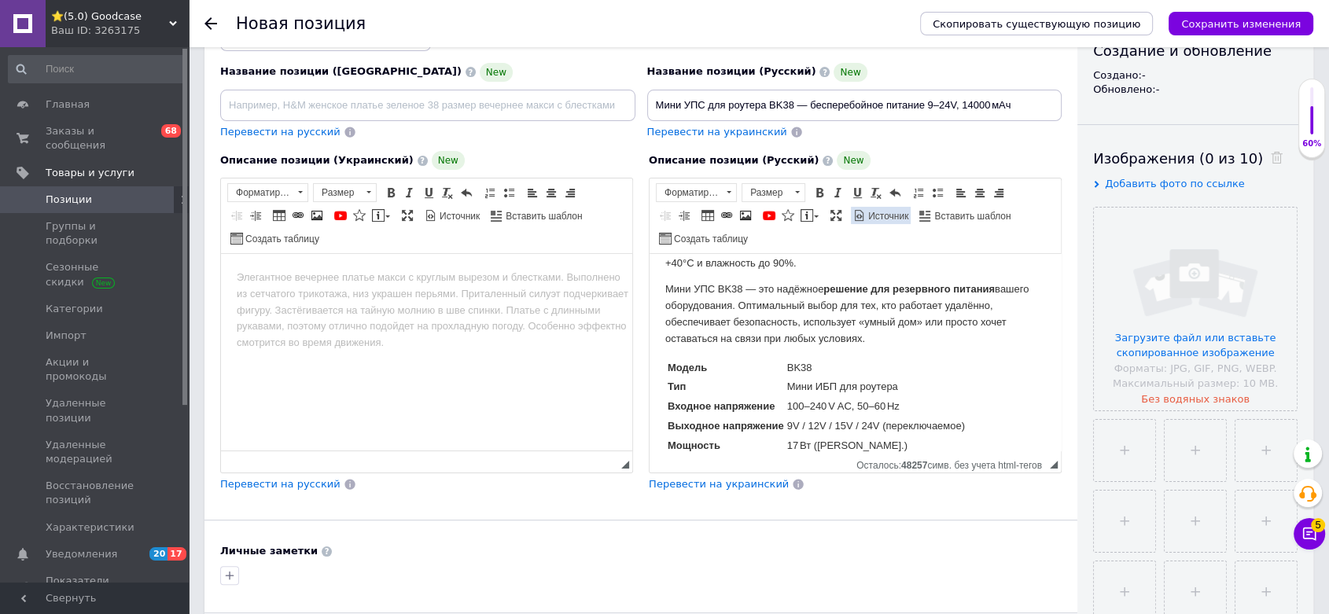
click at [866, 212] on span "Источник" at bounding box center [887, 216] width 42 height 13
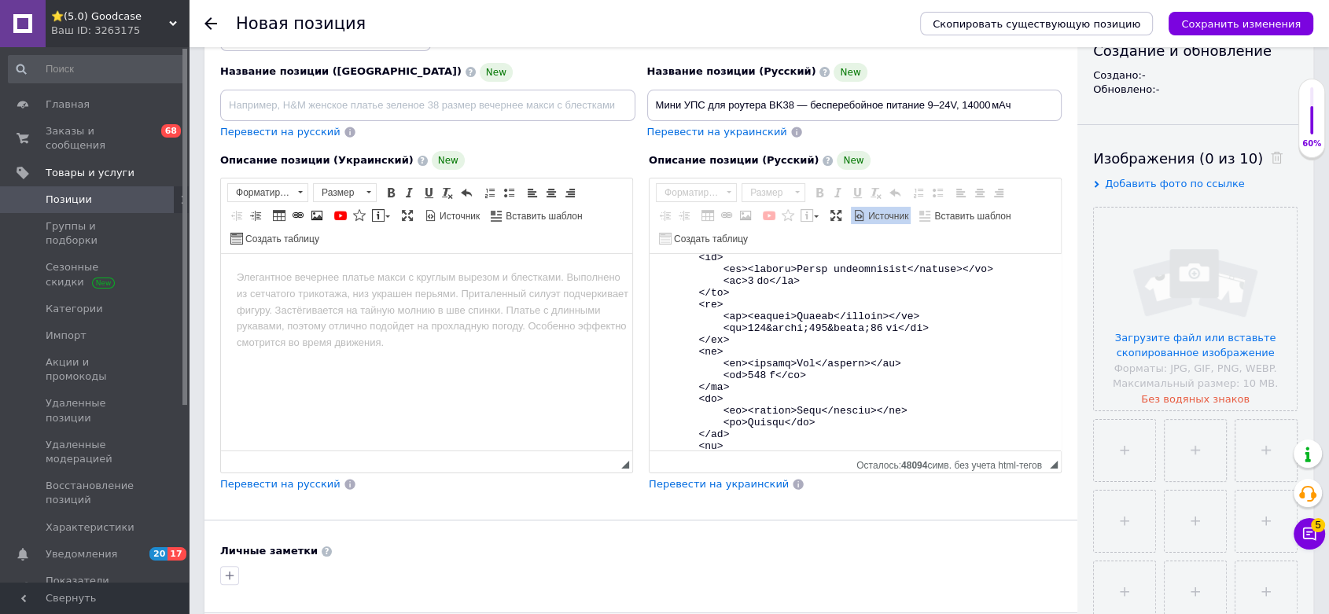
scroll to position [843, 0]
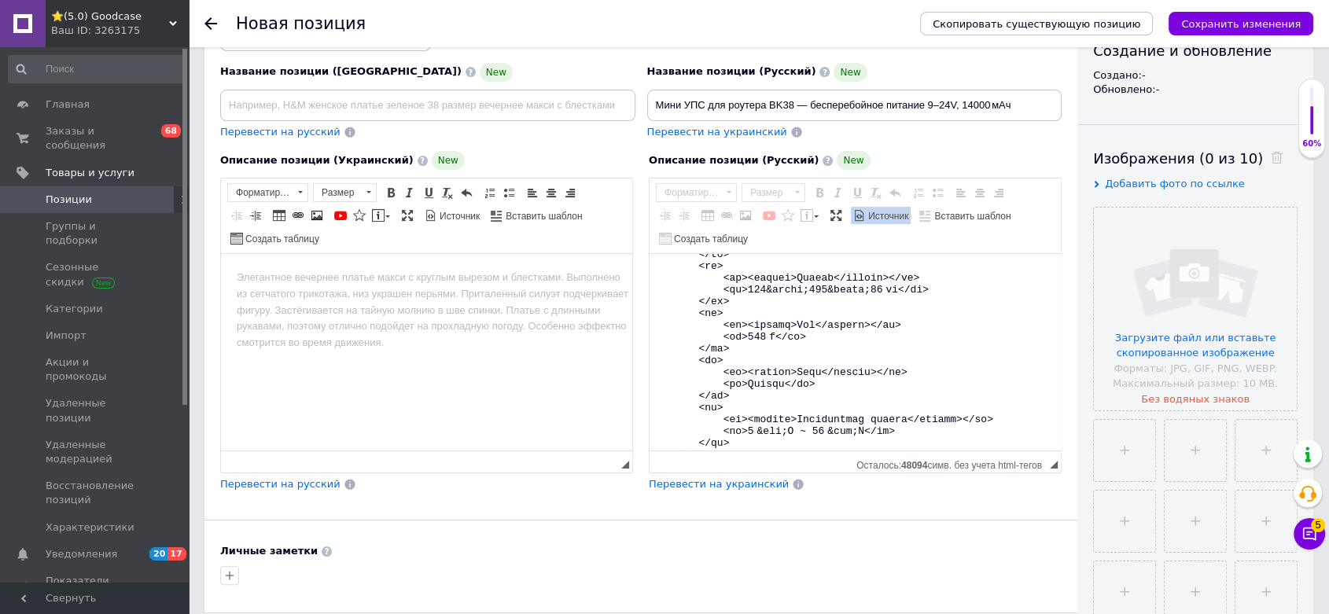
drag, startPoint x: 651, startPoint y: 331, endPoint x: 786, endPoint y: 431, distance: 168.1
click at [786, 431] on textarea "Визуальный текстовый редактор, 343B7818-E42C-49F1-9ED8-C1F987C21F78" at bounding box center [854, 352] width 411 height 197
paste textarea "h2>Технические характеристики</h2> <table border="1" cellpadding="8" cellspacin…"
type textarea "<h2>Мини УПС для роутера BK38 &mdash; автономное питание 9&ndash;24V, 14000 мАч…"
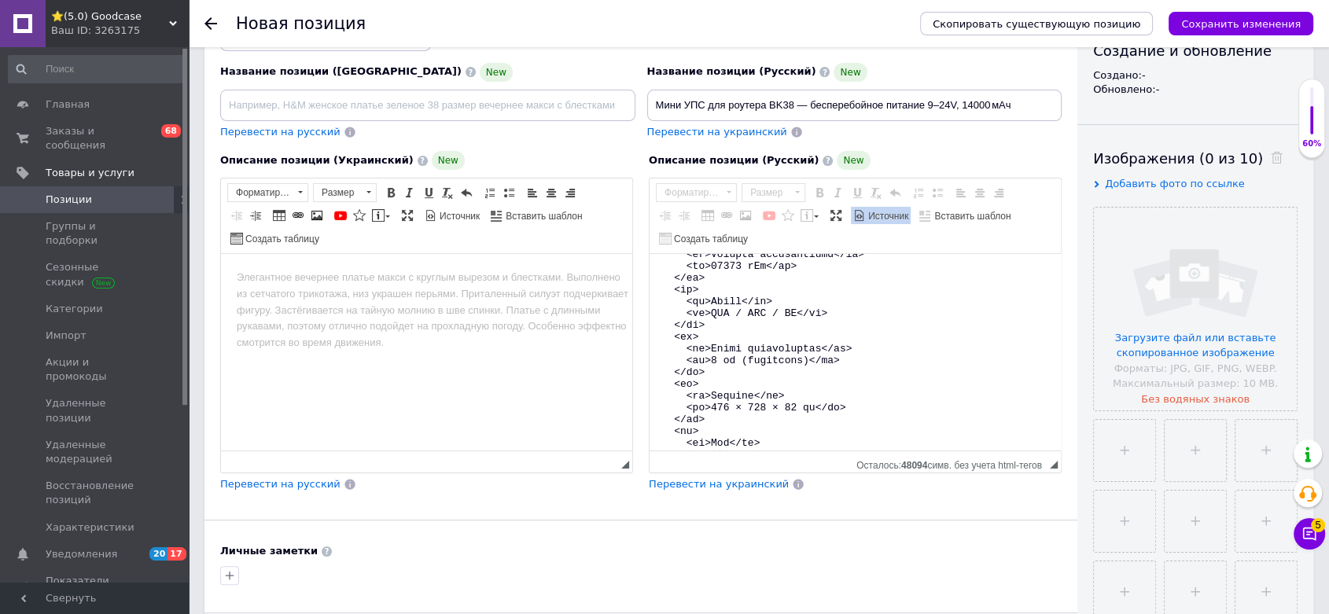
scroll to position [1056, 0]
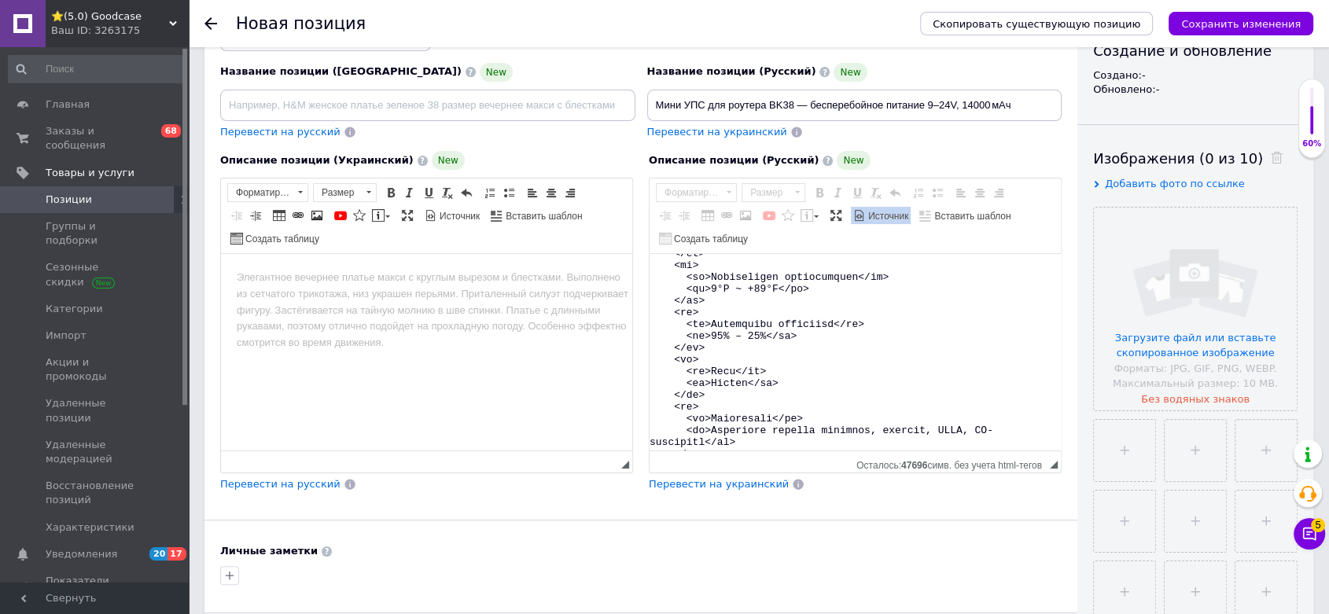
click at [866, 210] on span "Источник" at bounding box center [887, 216] width 42 height 13
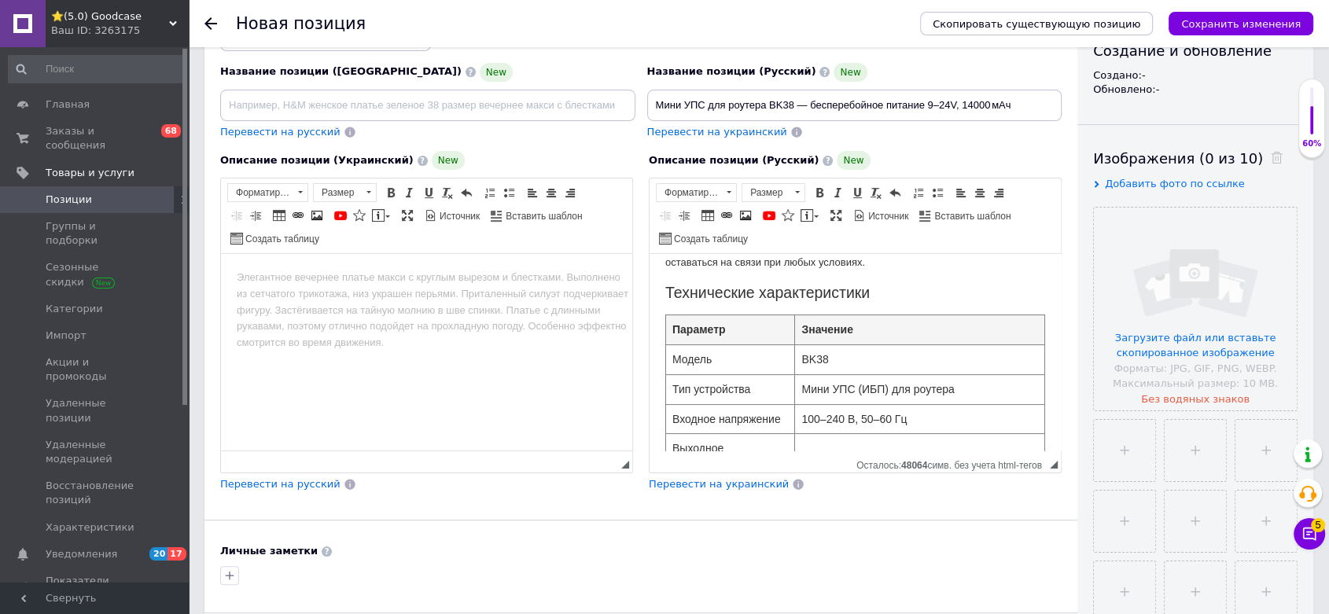
scroll to position [362, 0]
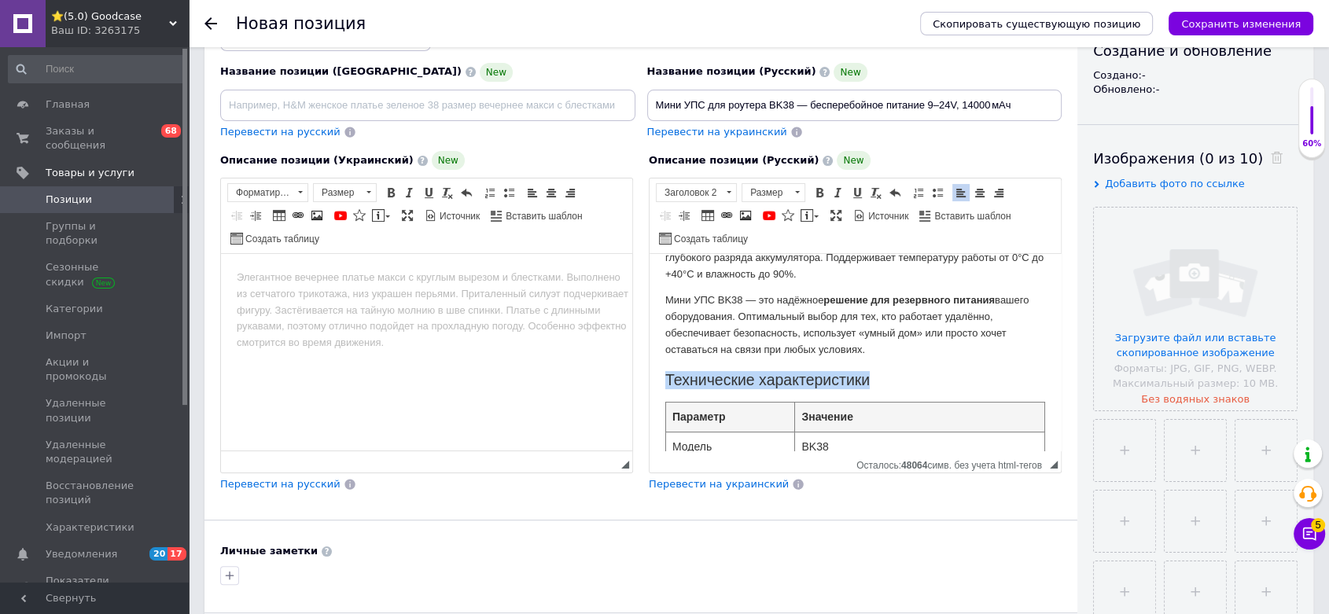
drag, startPoint x: 738, startPoint y: 377, endPoint x: 922, endPoint y: 377, distance: 184.0
click at [922, 377] on h2 "Технические характеристики" at bounding box center [855, 380] width 380 height 18
click at [708, 185] on span "Заголовок 2" at bounding box center [689, 192] width 64 height 17
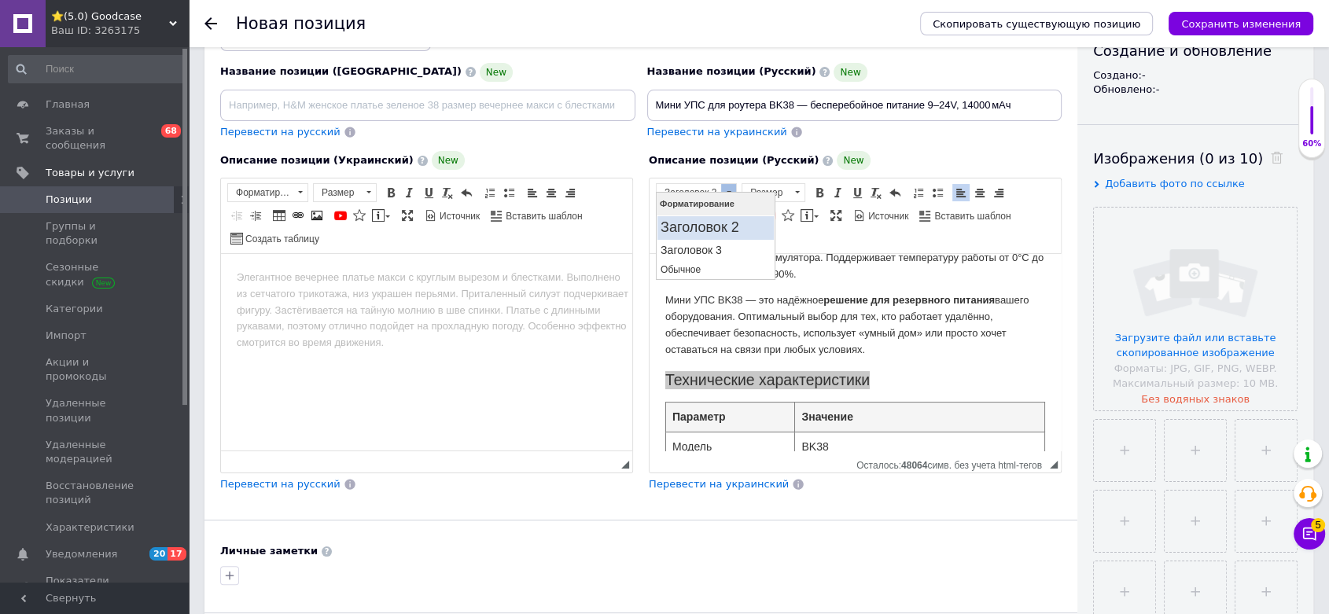
scroll to position [0, 0]
drag, startPoint x: 712, startPoint y: 223, endPoint x: 864, endPoint y: 309, distance: 174.3
click at [712, 224] on h2 "Заголовок 2" at bounding box center [715, 227] width 110 height 17
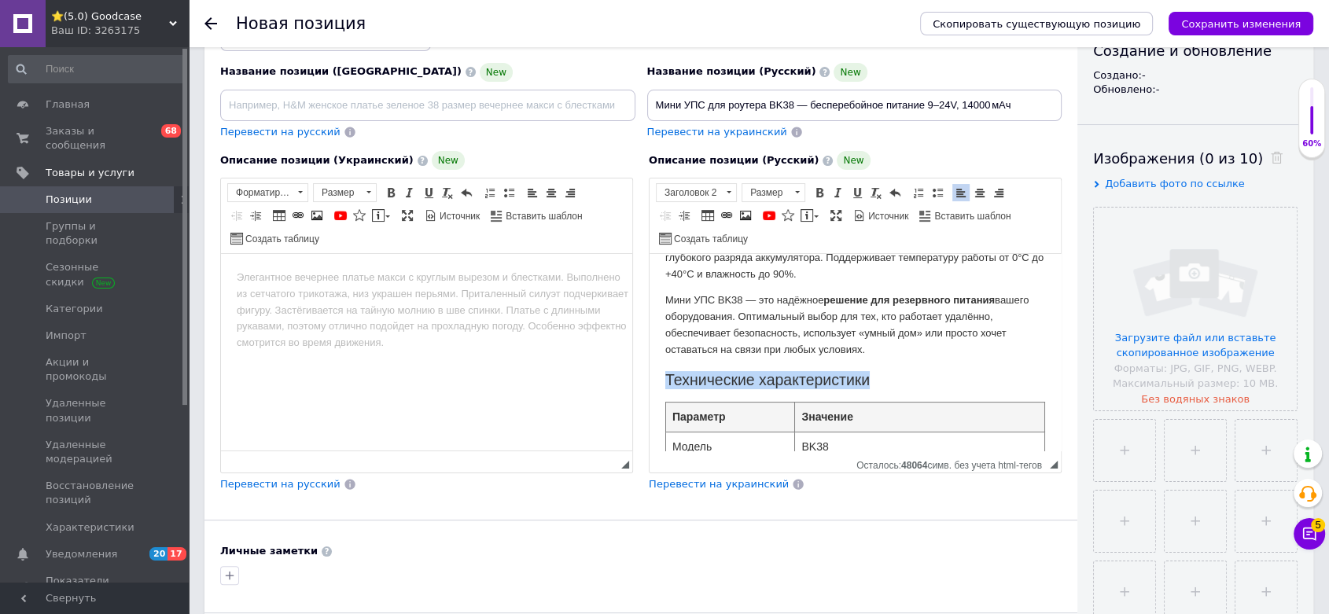
click at [875, 377] on h2 "Технические характеристики" at bounding box center [855, 380] width 380 height 18
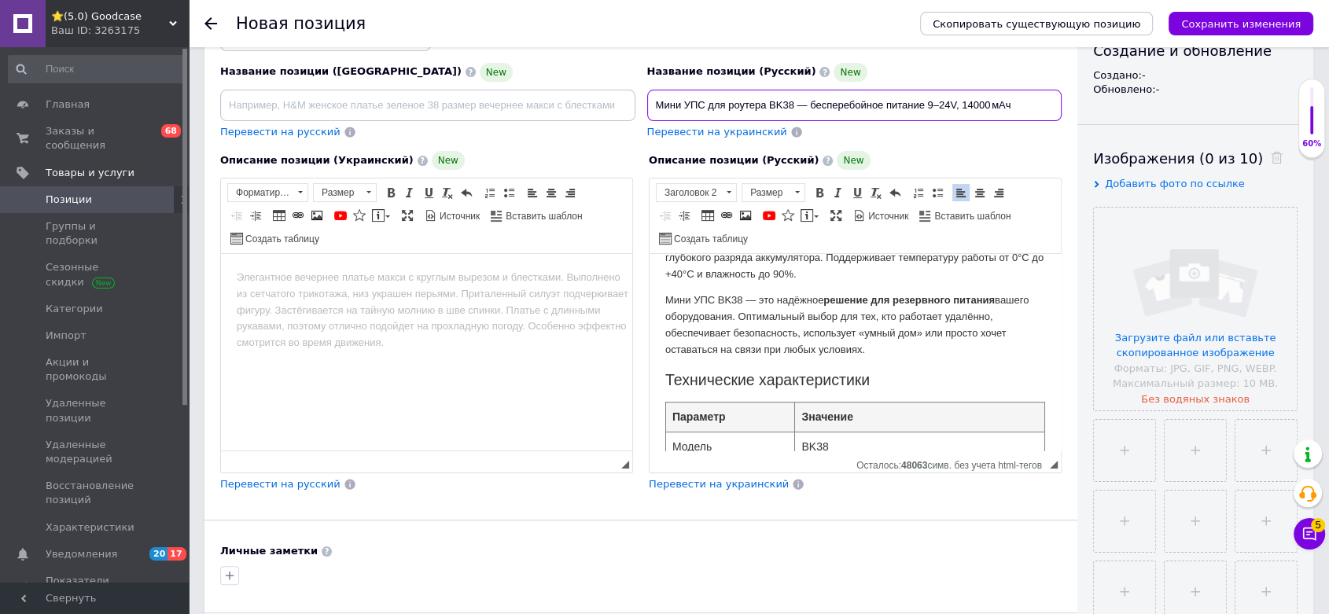
drag, startPoint x: 654, startPoint y: 94, endPoint x: 705, endPoint y: 94, distance: 50.3
click at [705, 94] on input "Мини УПС для роутера BK38 — бесперебойное питание 9–24V, 14000 мАч" at bounding box center [854, 105] width 415 height 31
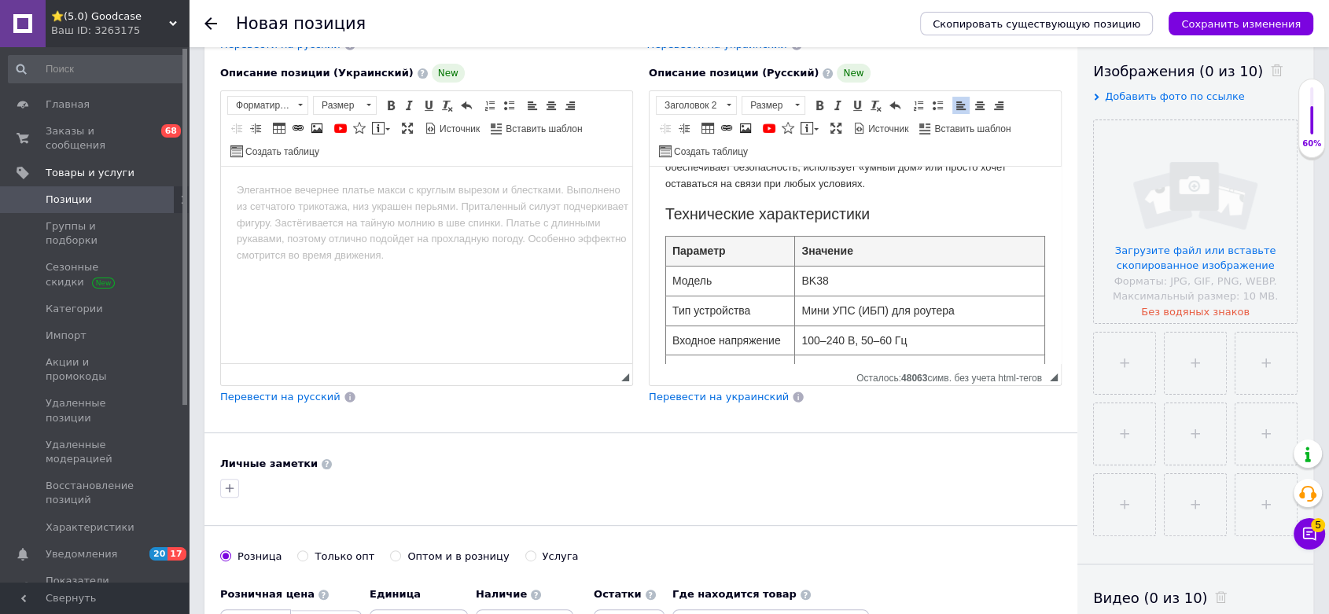
scroll to position [449, 0]
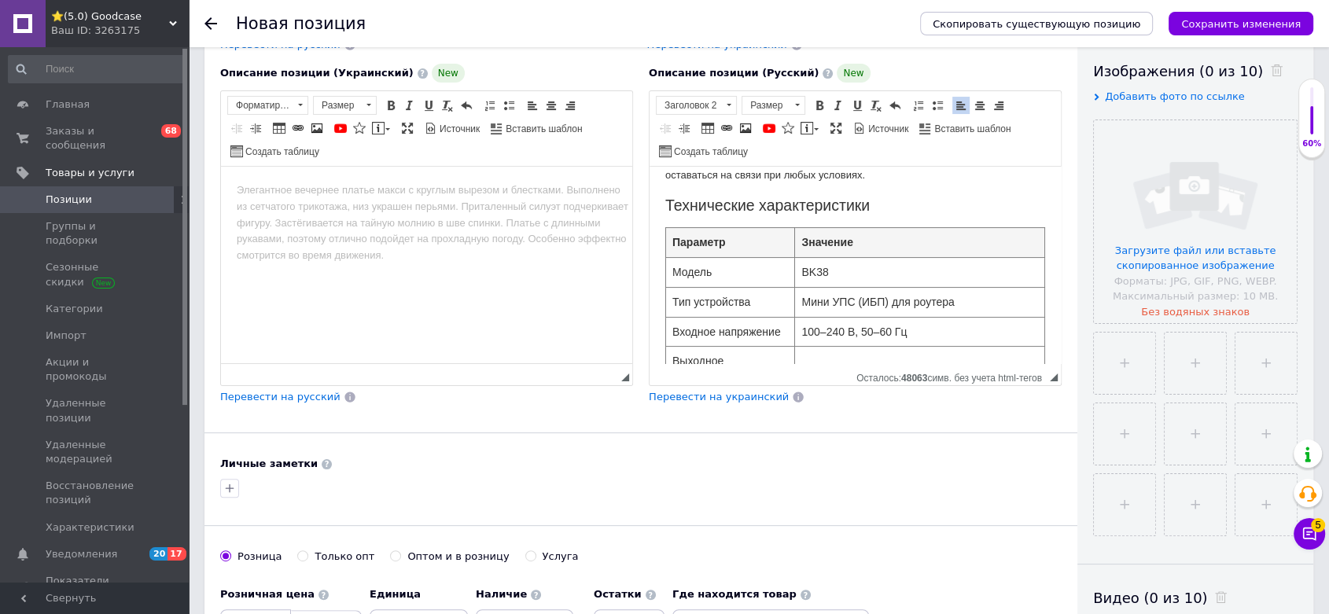
click at [878, 191] on body "Мини УПС для роутера BK38 — автономное питание 9–24V, 14000 мАч Мини УПС BK38 —…" at bounding box center [855, 251] width 380 height 1036
drag, startPoint x: 749, startPoint y: 205, endPoint x: 870, endPoint y: 208, distance: 121.1
click at [870, 208] on h2 "Технические характеристики ups для роутера" at bounding box center [855, 206] width 380 height 18
click at [819, 99] on span at bounding box center [819, 105] width 13 height 13
click at [664, 200] on html "Мини УПС для роутера BK38 — автономное питание 9–24V, 14000 мАч Мини УПС BK38 —…" at bounding box center [854, 251] width 411 height 1067
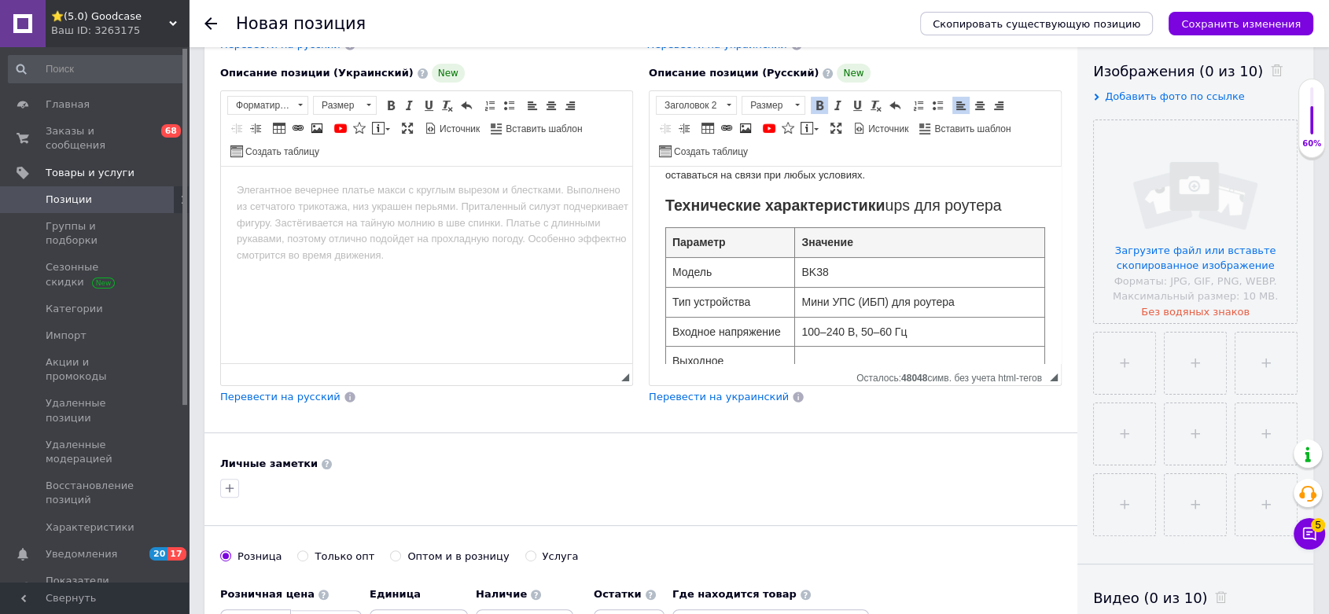
drag, startPoint x: 671, startPoint y: 201, endPoint x: 1029, endPoint y: 201, distance: 358.5
click at [1029, 201] on h2 "Технические характеристики ups для роутера" at bounding box center [855, 206] width 380 height 18
click at [681, 193] on body "Мини УПС для роутера BK38 — автономное питание 9–24V, 14000 мАч Мини УПС BK38 —…" at bounding box center [855, 251] width 380 height 1036
drag, startPoint x: 669, startPoint y: 197, endPoint x: 1028, endPoint y: 204, distance: 358.6
click at [1028, 204] on h2 "Технические характеристики ups для роутера" at bounding box center [855, 206] width 380 height 18
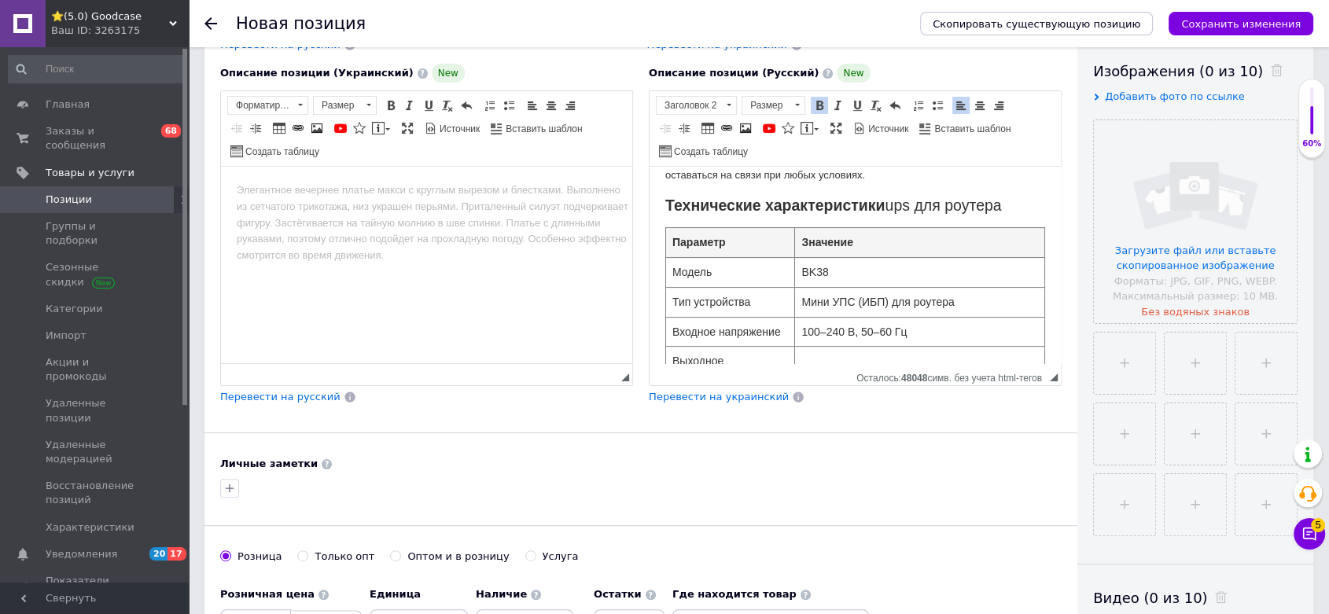
click at [994, 201] on h2 "Технические характеристики ups для роутера" at bounding box center [855, 206] width 380 height 18
drag, startPoint x: 1011, startPoint y: 198, endPoint x: 616, endPoint y: 199, distance: 394.7
click at [649, 199] on html "Мини УПС для роутера BK38 — автономное питание 9–24V, 14000 мАч Мини УПС BK38 —…" at bounding box center [854, 251] width 411 height 1067
click at [694, 98] on span "Заголовок 2" at bounding box center [689, 105] width 64 height 17
click at [704, 136] on h2 "Заголовок 2" at bounding box center [715, 139] width 110 height 17
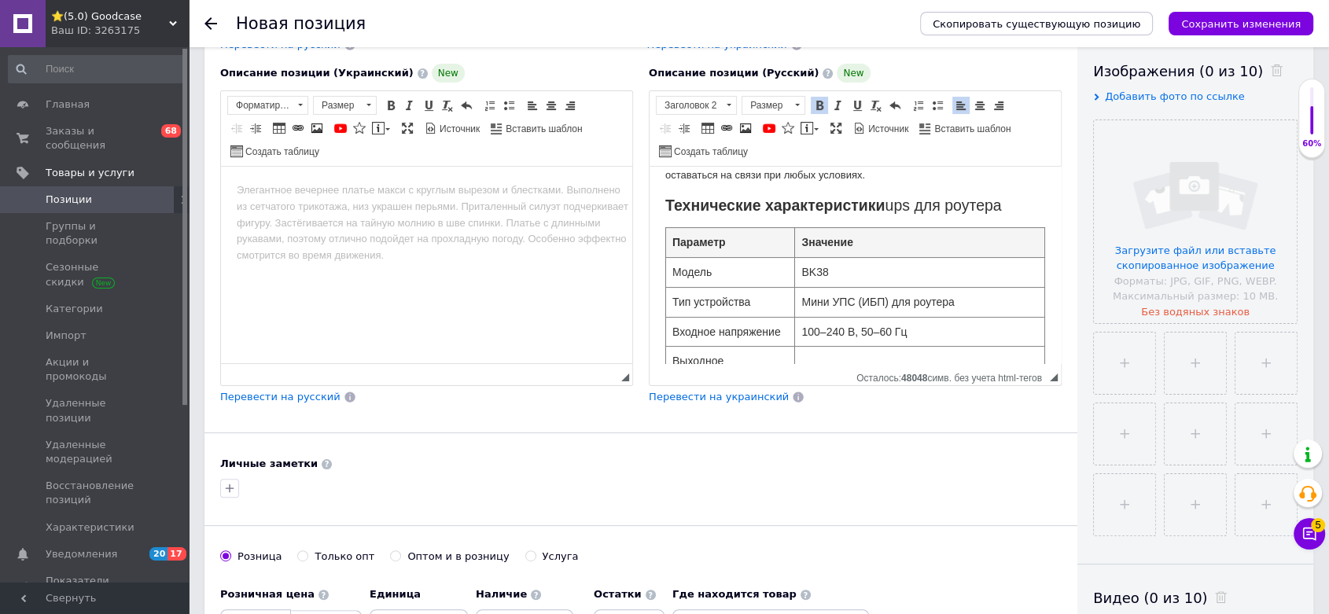
click at [708, 210] on strong "Технические характеристики" at bounding box center [775, 205] width 220 height 17
click at [1019, 204] on h2 "Технические характеристики ups для роутера" at bounding box center [855, 206] width 380 height 18
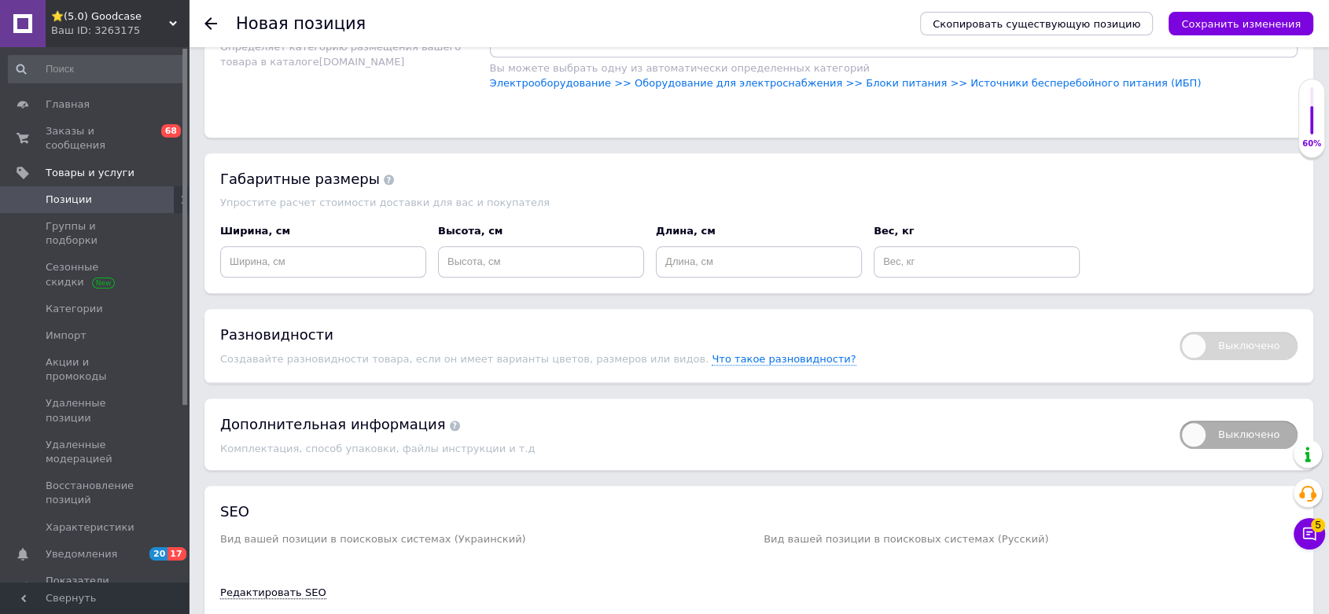
scroll to position [1585, 0]
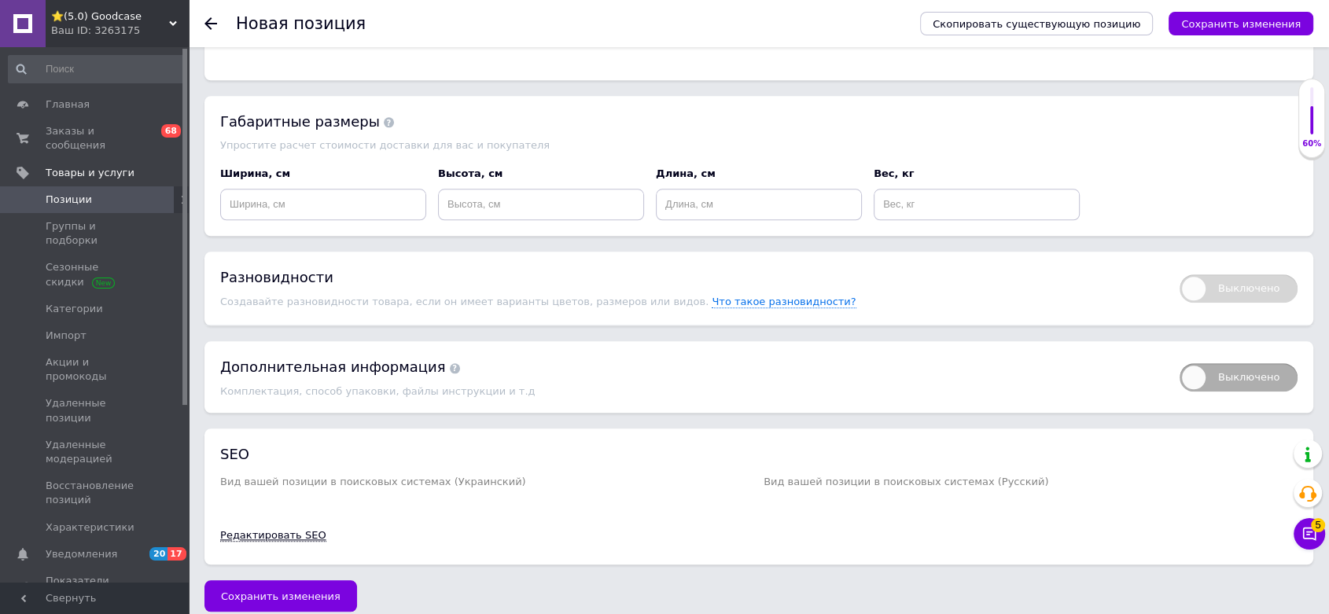
drag, startPoint x: 274, startPoint y: 521, endPoint x: 281, endPoint y: 517, distance: 8.8
click at [274, 529] on link "Редактировать SEO" at bounding box center [273, 535] width 106 height 13
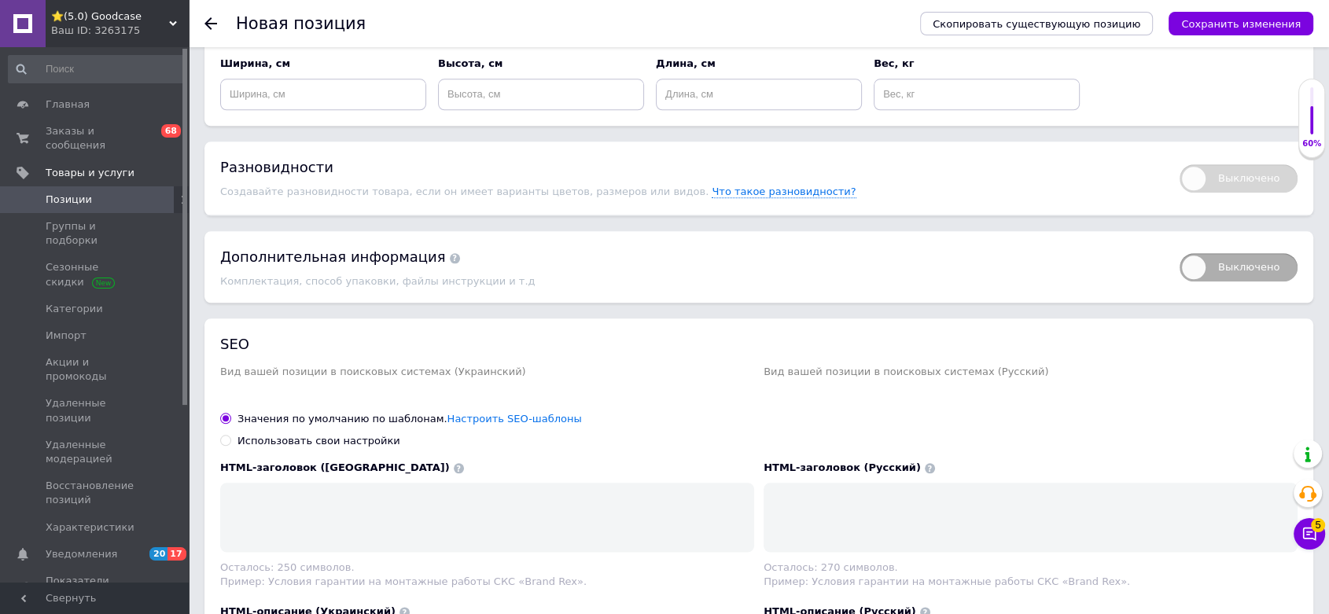
scroll to position [1847, 0]
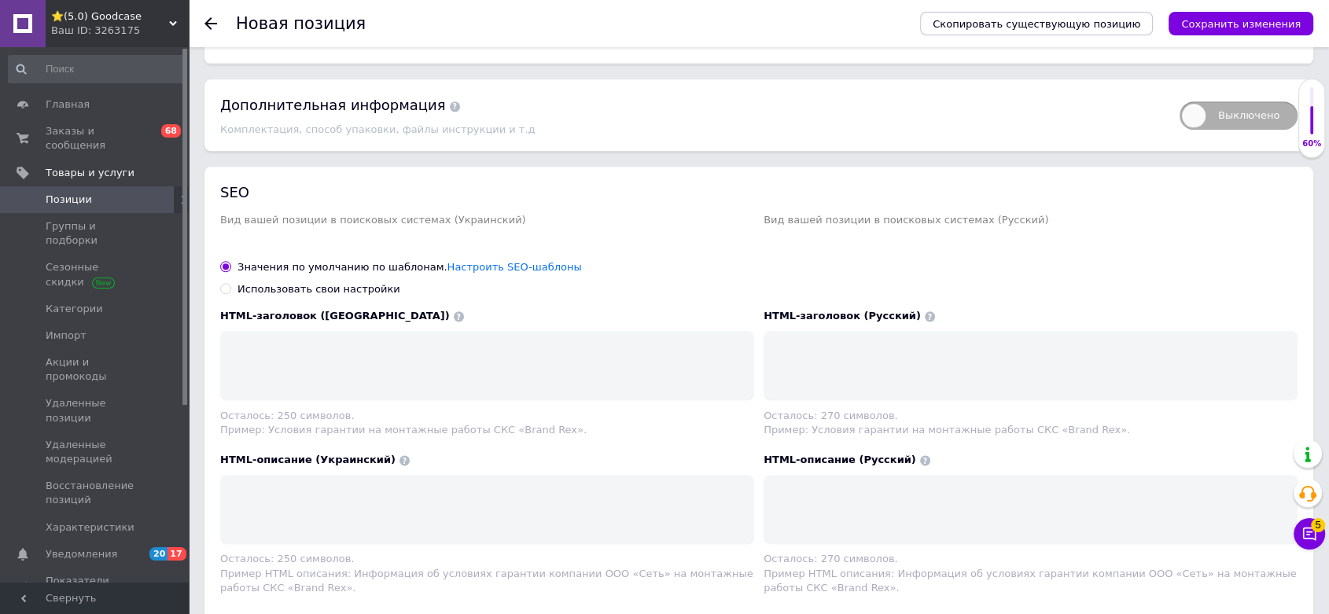
click at [350, 282] on div "Использовать свои настройки" at bounding box center [318, 289] width 163 height 14
click at [230, 283] on input "Использовать свои настройки" at bounding box center [225, 288] width 10 height 10
radio input "true"
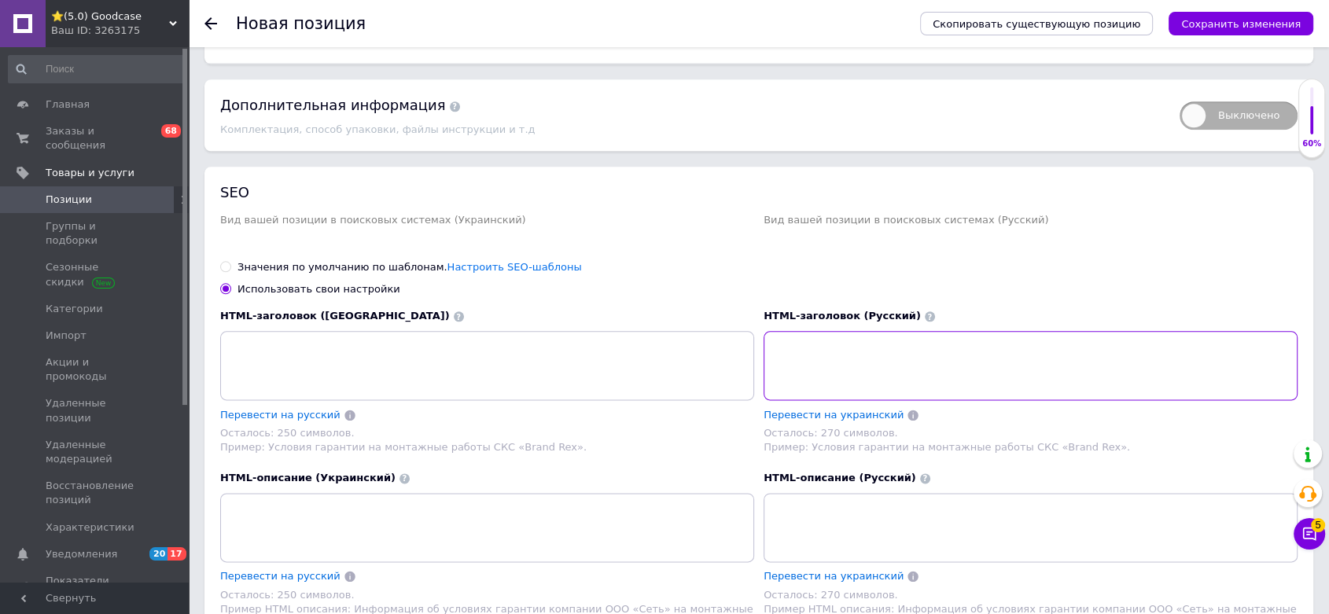
click at [907, 332] on textarea at bounding box center [1030, 365] width 534 height 69
paste textarea "Купить мини УПС BK38 для роутера 12V, 14000 мАч — goodcase.com.ua"
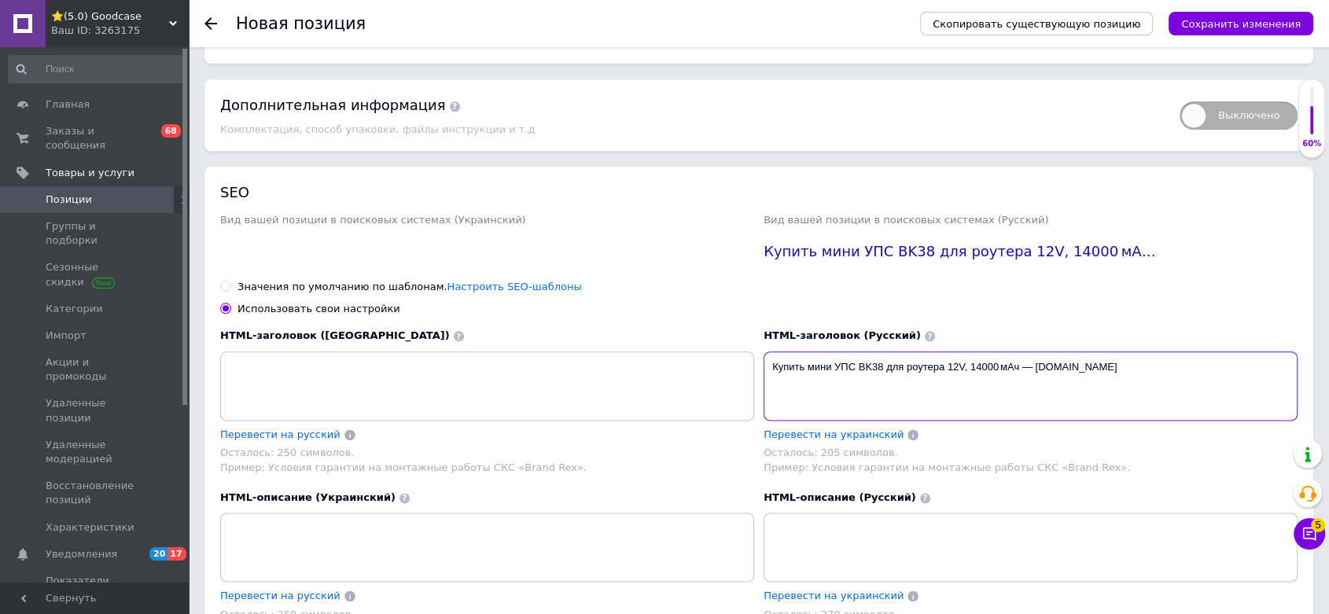
type textarea "Купить мини УПС BK38 для роутера 12V, 14000 мАч — goodcase.com.ua"
click at [824, 527] on textarea at bounding box center [1030, 547] width 534 height 69
paste textarea "Бесперебойник BK38 с аккумулятором для Wi-Fi роутеров 9V–24V, POE, USB. ИБП с б…"
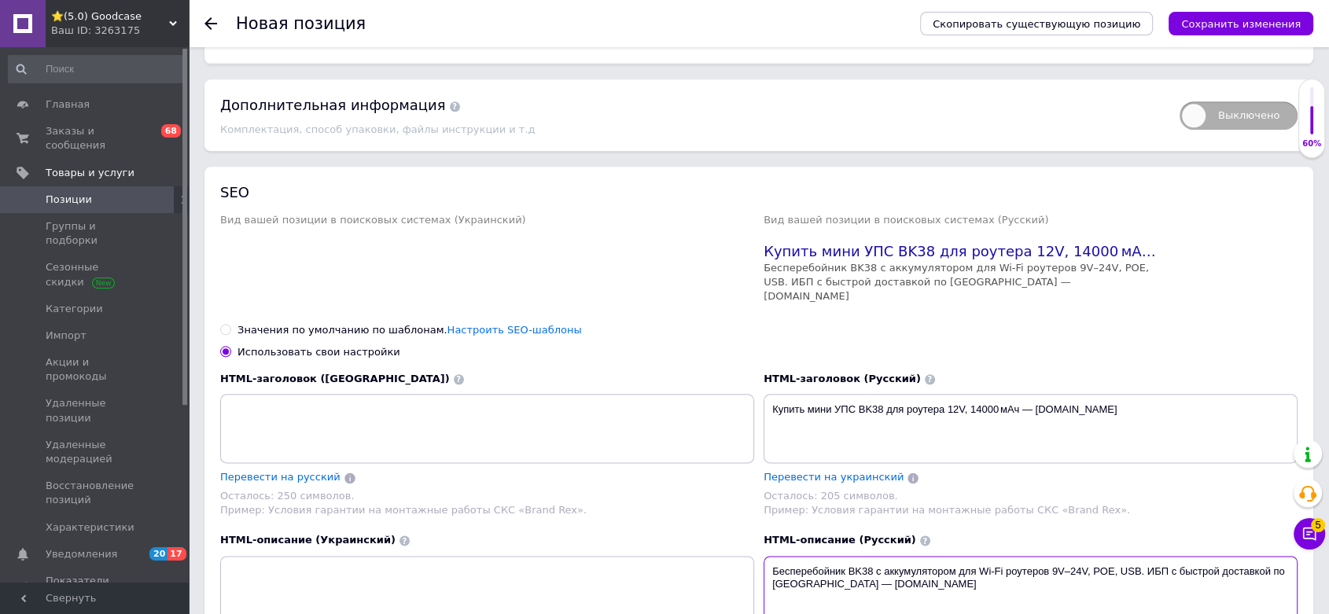
click at [876, 552] on textarea "Бесперебойник BK38 с аккумулятором для Wi-Fi роутеров 9V–24V, POE, USB. ИБП с б…" at bounding box center [1030, 590] width 534 height 69
click at [952, 552] on textarea "Бесперебойник BK38 мини упс для роктерас аккумулятором для Wi-Fi роутеров 9V–24…" at bounding box center [1030, 590] width 534 height 69
click at [979, 552] on textarea "Бесперебойник BK38 мини упс для роутерас аккумулятором для Wi-Fi роутеров 9V–24…" at bounding box center [1030, 590] width 534 height 69
click at [1065, 552] on textarea "Бесперебойник BK38 мини упс для роутера с аккумулятором для Wi-Fi роутеров 9V–2…" at bounding box center [1030, 590] width 534 height 69
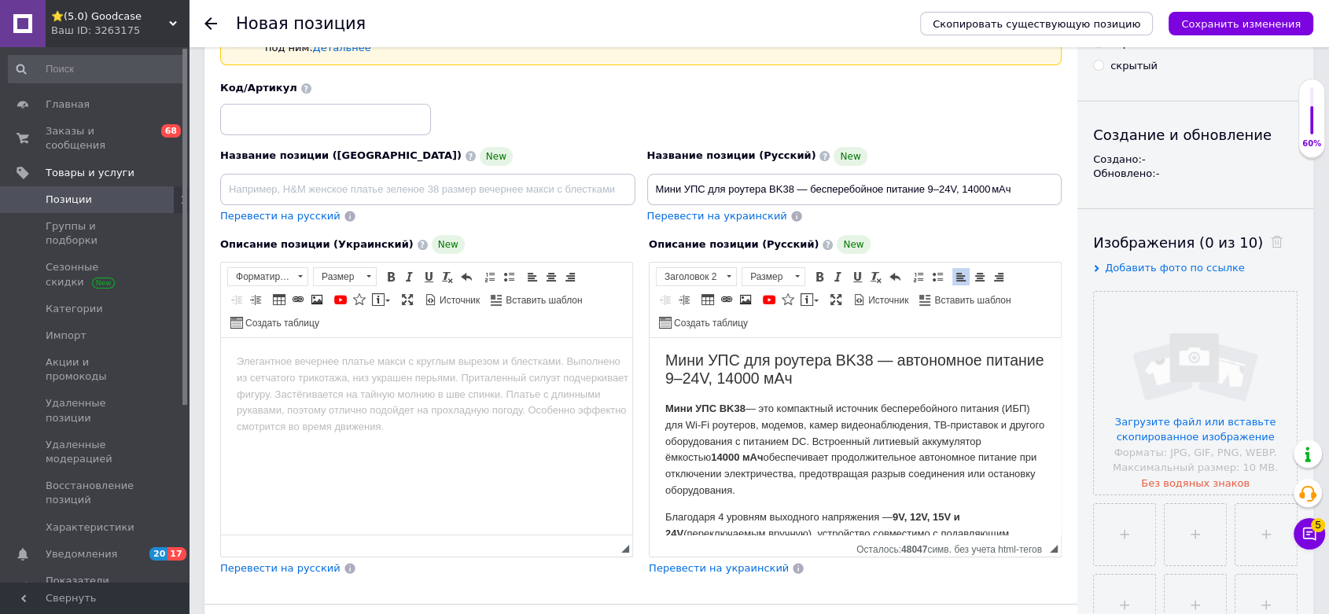
scroll to position [0, 0]
drag, startPoint x: 829, startPoint y: 381, endPoint x: 854, endPoint y: 382, distance: 25.2
click at [854, 382] on h2 "Мини УПС для роутера BK38 — автономное питание 9–24V, 14000 мАч" at bounding box center [855, 372] width 380 height 37
copy h2 "мАч"
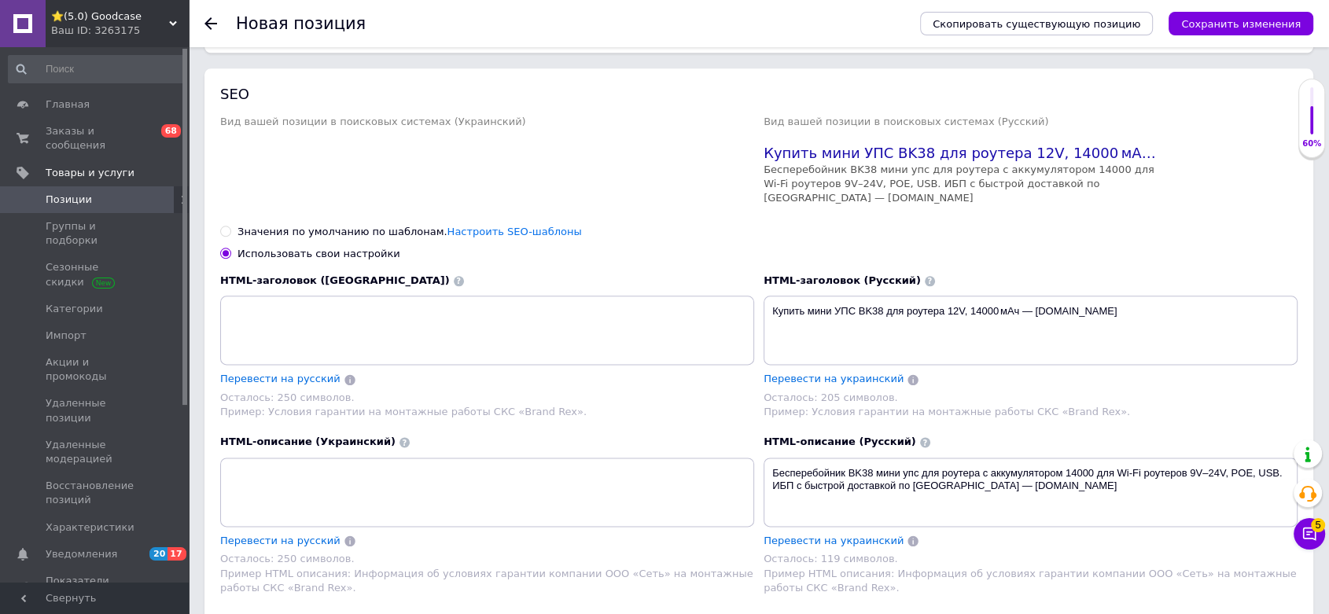
scroll to position [2004, 0]
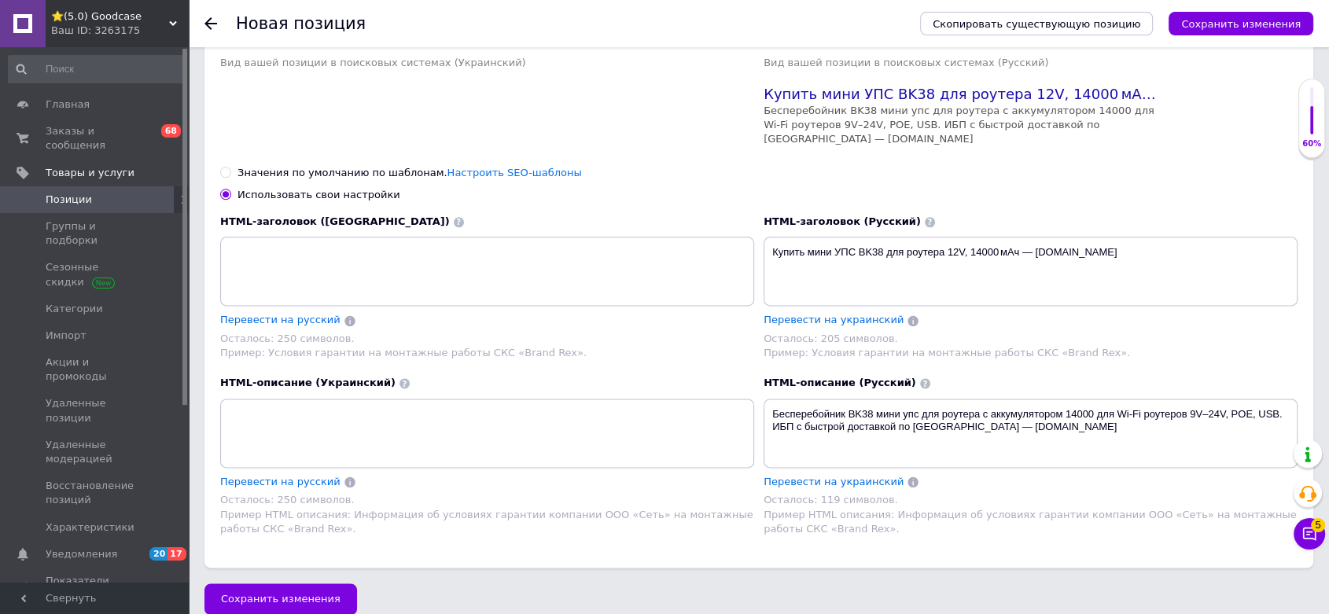
click at [1096, 399] on textarea "Бесперебойник BK38 мини упс для роутера с аккумулятором 14000 для Wi-Fi роутеро…" at bounding box center [1030, 433] width 534 height 69
click at [1133, 437] on textarea "Бесперебойник BK38 мини упс для роутера с аккумулятором 14000 мАч для Wi-Fi роу…" at bounding box center [1030, 433] width 534 height 69
drag, startPoint x: 931, startPoint y: 396, endPoint x: 980, endPoint y: 403, distance: 49.9
click at [980, 403] on textarea "Бесперебойник BK38 мини упс для роутера с аккумулятором 14000 мАч для Wi-Fi роу…" at bounding box center [1030, 433] width 534 height 69
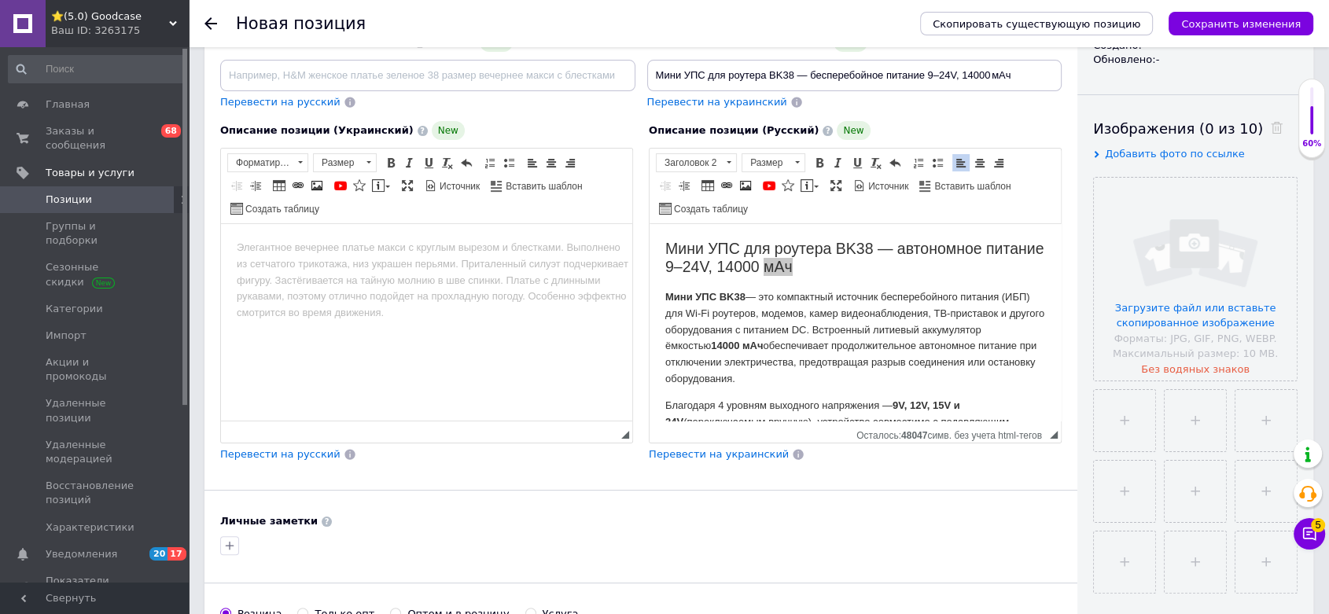
scroll to position [175, 0]
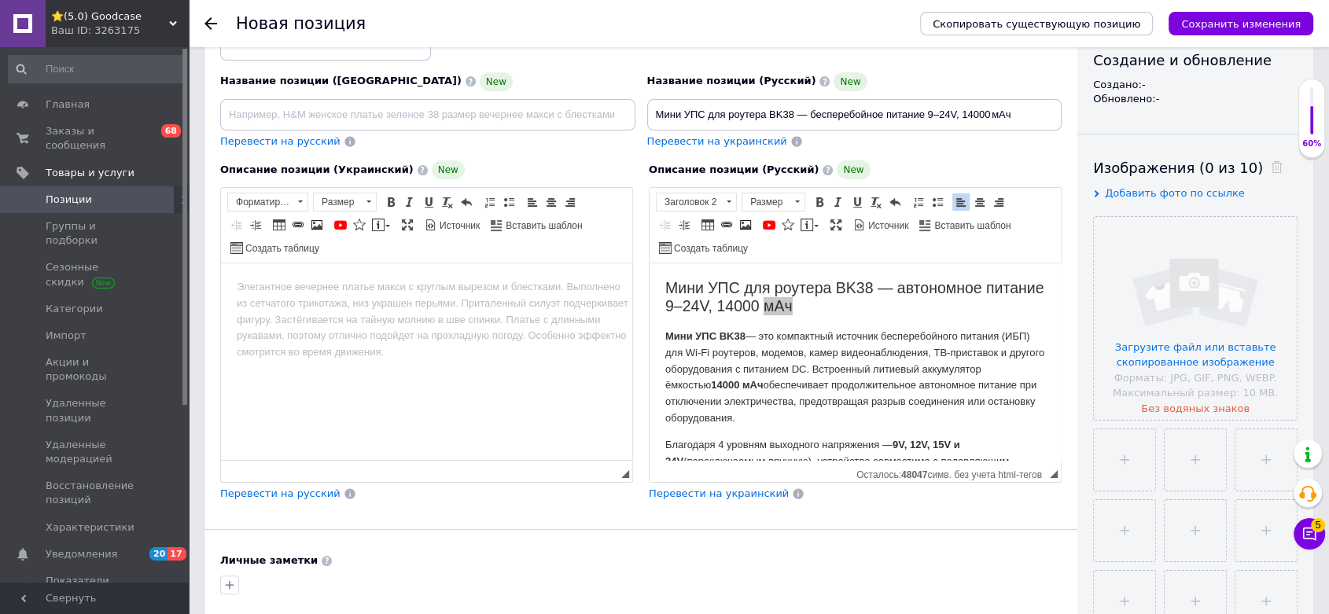
type textarea "Бесперебойник BK38 мини упс с аккумулятором 14000 мАч для Wi-Fi роутеров 9V–24V…"
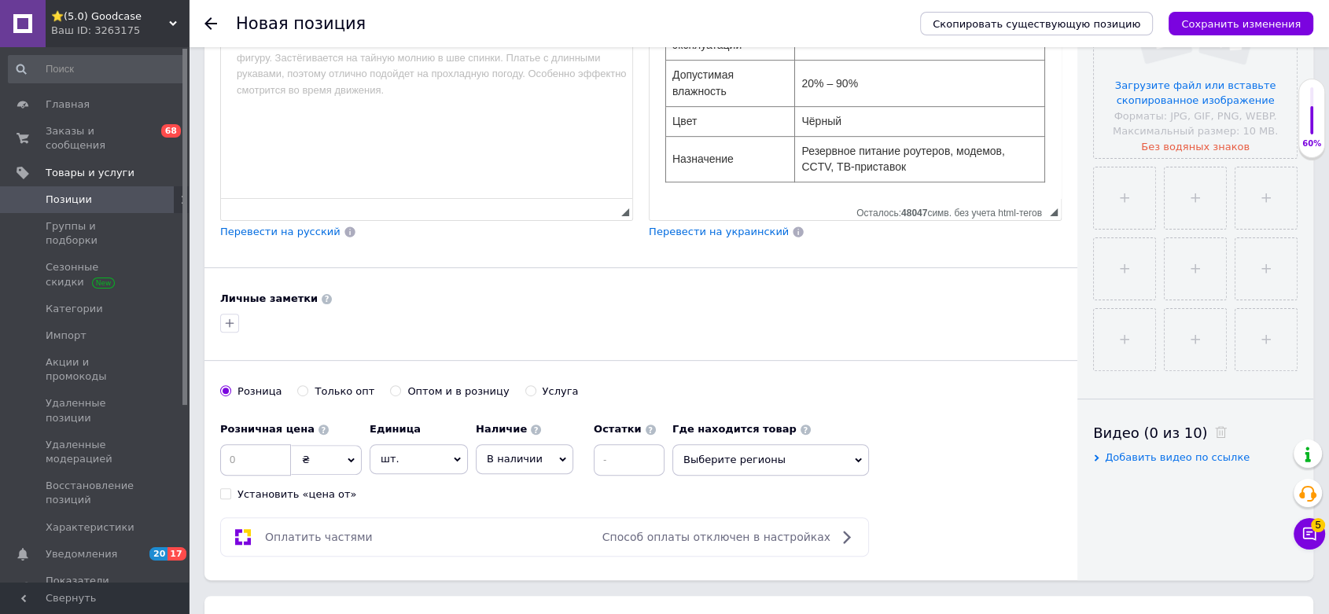
scroll to position [262, 0]
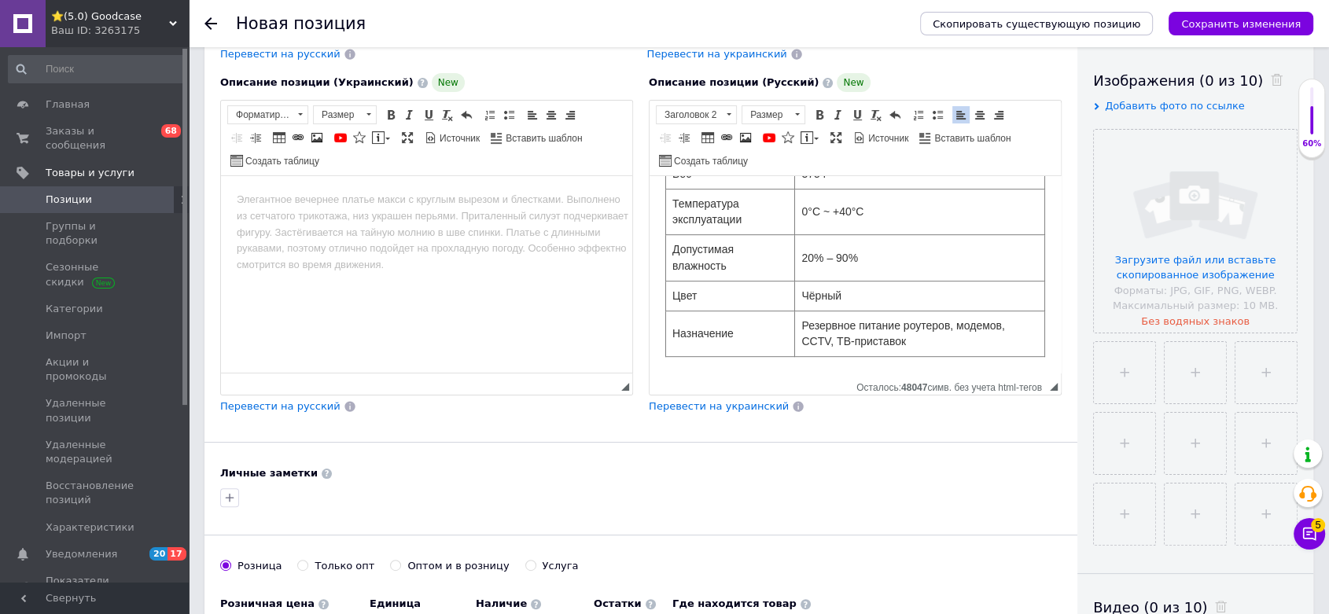
click at [1021, 333] on td "Резервное питание роутеров, модемов, CCTV, ТВ-приставок" at bounding box center [920, 334] width 250 height 46
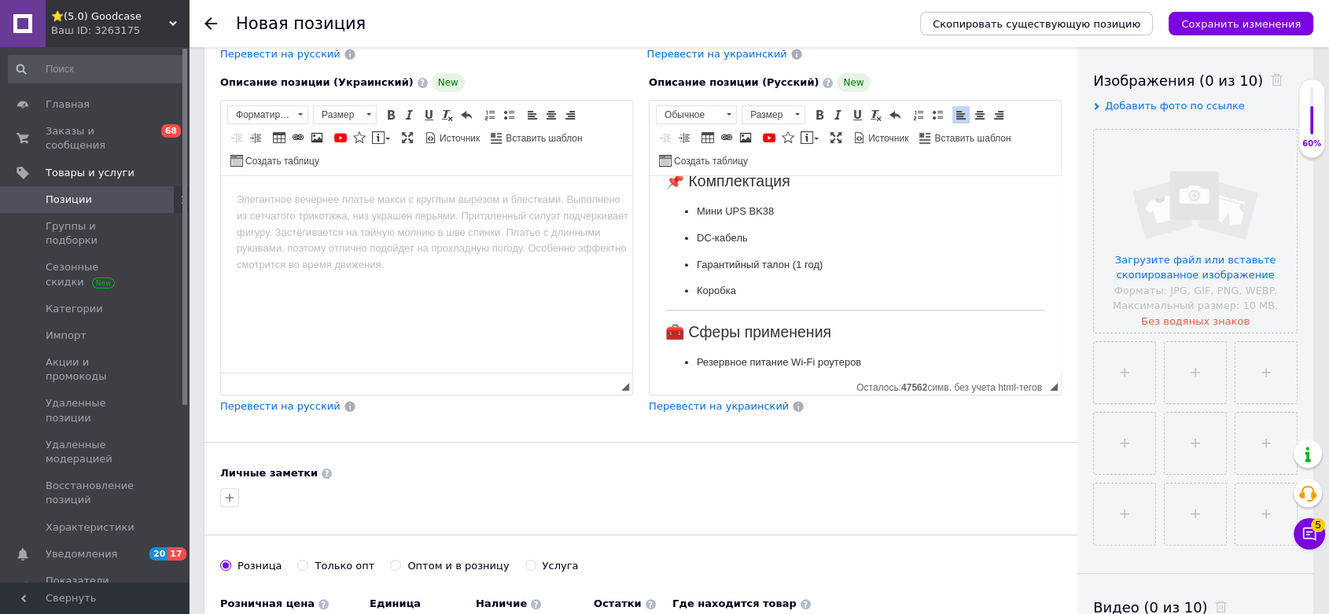
scroll to position [955, 0]
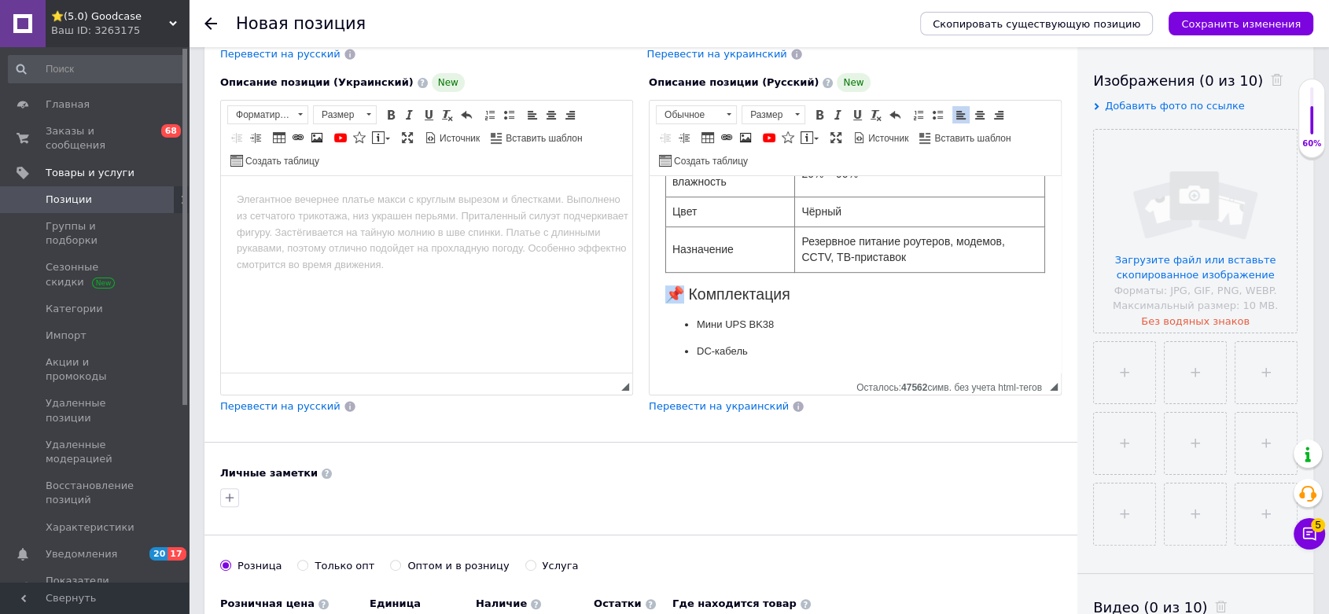
drag, startPoint x: 686, startPoint y: 309, endPoint x: 675, endPoint y: 307, distance: 11.1
click at [675, 304] on h2 "📌 Комплектация" at bounding box center [855, 294] width 380 height 18
drag, startPoint x: 670, startPoint y: 308, endPoint x: 795, endPoint y: 317, distance: 125.3
click at [795, 304] on h2 "Комплектация" at bounding box center [855, 294] width 380 height 18
click at [796, 304] on h2 "Комплектация" at bounding box center [855, 294] width 380 height 18
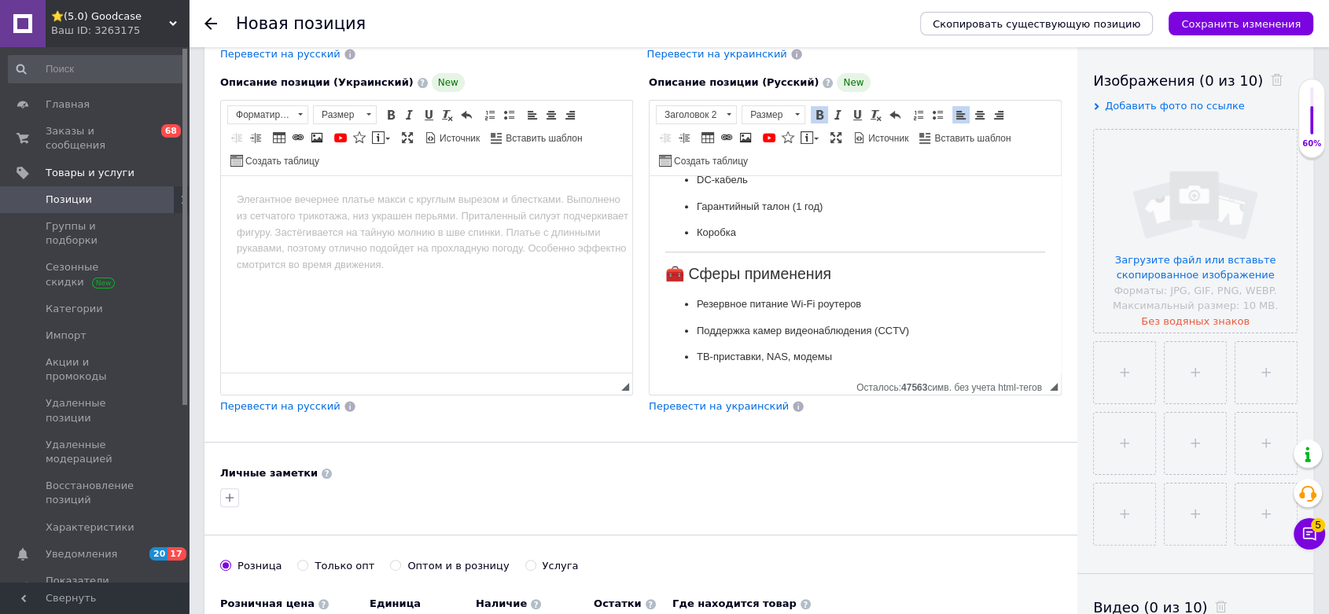
scroll to position [1129, 0]
drag, startPoint x: 693, startPoint y: 286, endPoint x: 668, endPoint y: 287, distance: 24.4
click at [668, 280] on h2 "🧰 Сферы применения" at bounding box center [855, 271] width 380 height 18
drag, startPoint x: 666, startPoint y: 284, endPoint x: 826, endPoint y: 284, distance: 159.6
click at [826, 280] on h2 "Сферы применения" at bounding box center [855, 271] width 380 height 18
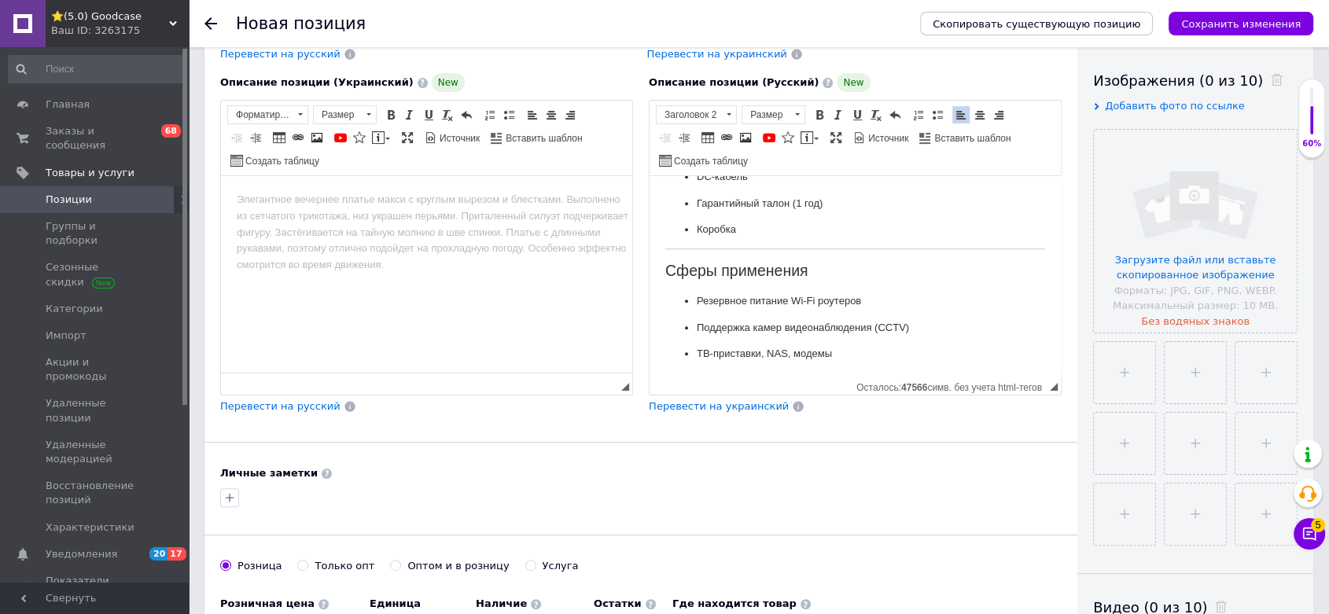
click at [826, 280] on h2 "Сферы применения" at bounding box center [855, 271] width 380 height 18
drag, startPoint x: 664, startPoint y: 284, endPoint x: 845, endPoint y: 292, distance: 181.1
drag, startPoint x: 664, startPoint y: 287, endPoint x: 813, endPoint y: 289, distance: 148.6
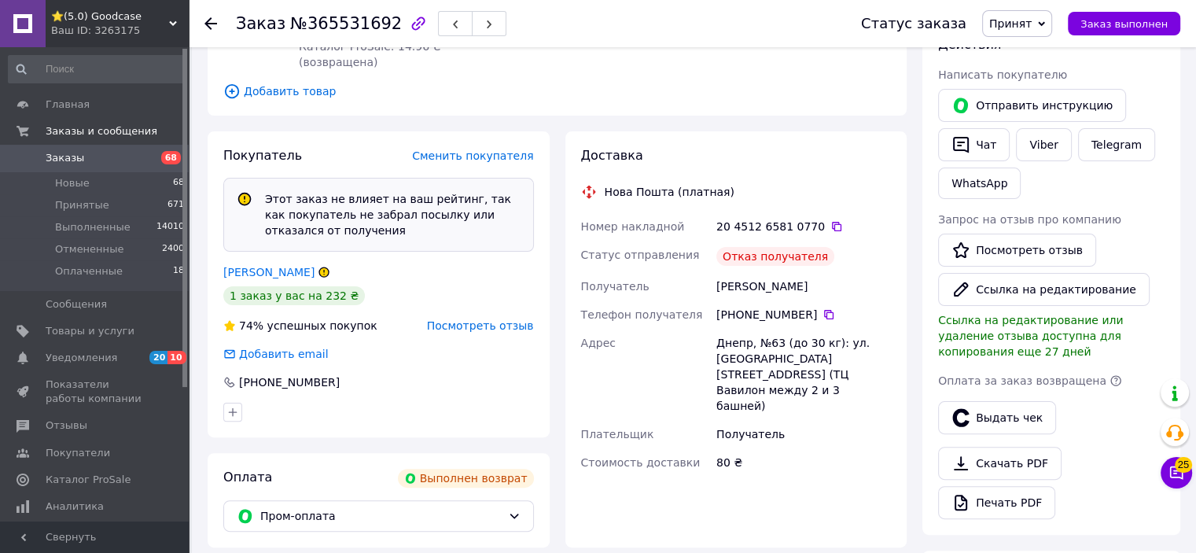
scroll to position [315, 0]
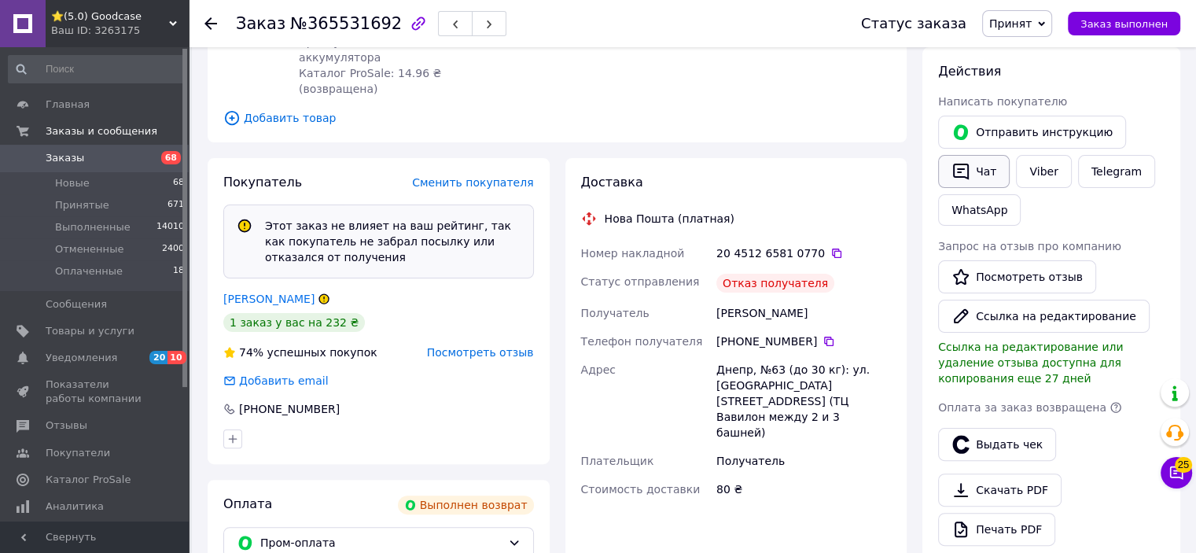
click at [991, 164] on button "Чат" at bounding box center [974, 171] width 72 height 33
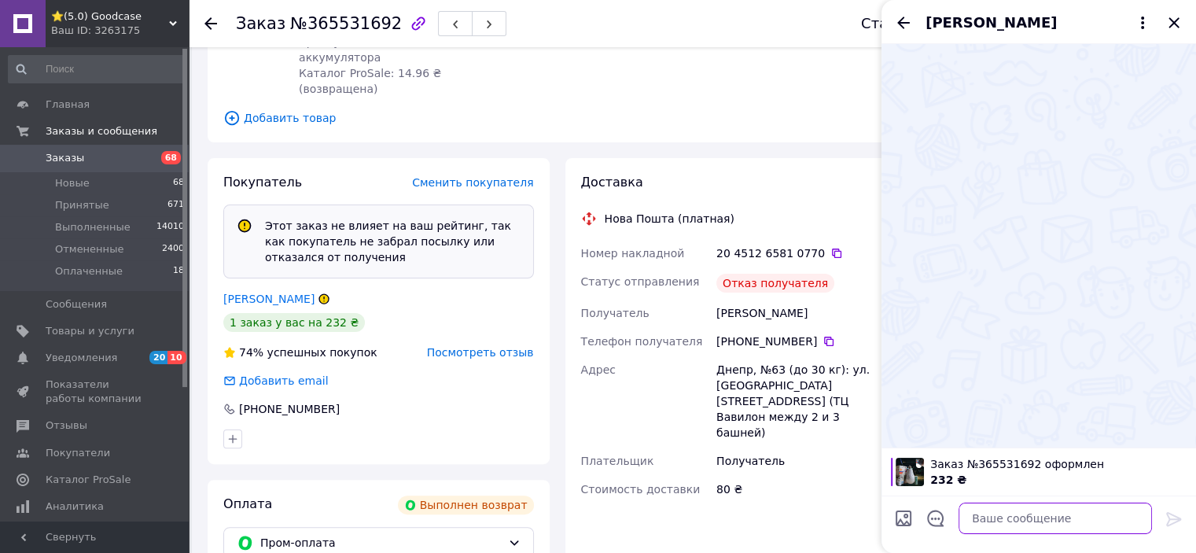
click at [1046, 514] on textarea at bounding box center [1054, 517] width 193 height 31
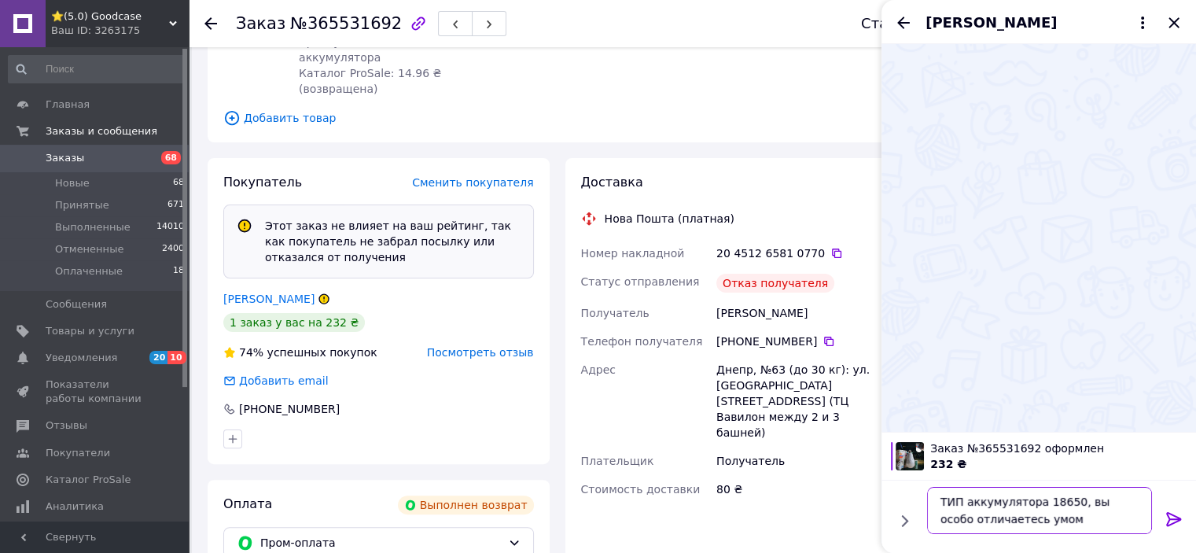
click at [1057, 518] on textarea "ТИП аккумулятора 18650, вы особо отличаетесь умом оставлять отзывы" at bounding box center [1039, 510] width 225 height 47
click at [1129, 515] on textarea "ТИП аккумулятора 18650, вы особо отличаетесь умом оставлять отзывы" at bounding box center [1039, 510] width 225 height 47
click at [1062, 499] on textarea "ТИП аккумулятора 18650, вы особо отличаетесь умом оставлять отзывы," at bounding box center [1039, 510] width 225 height 47
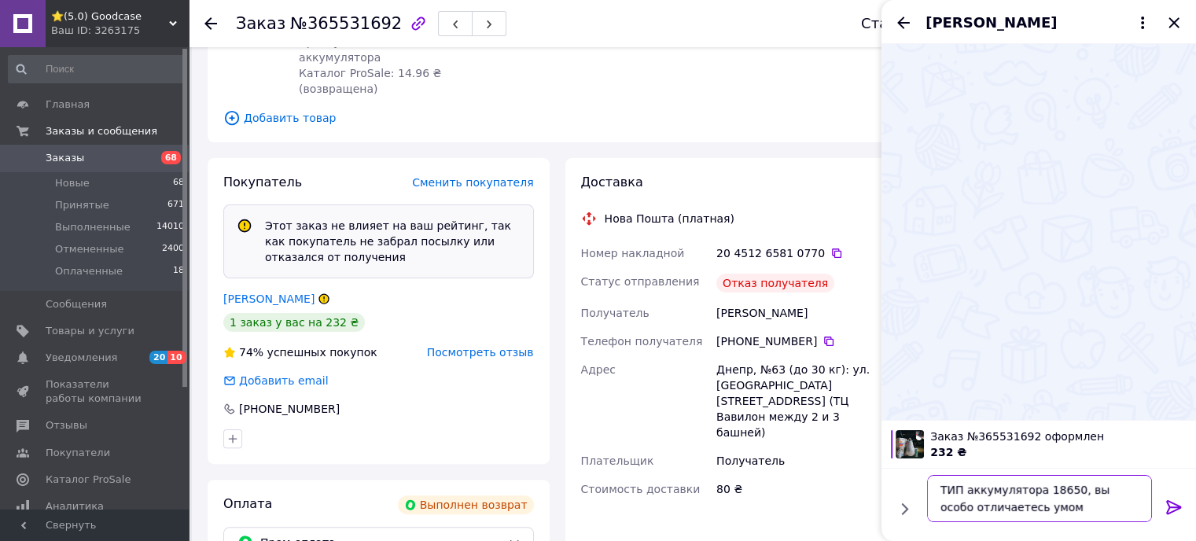
click at [1066, 488] on textarea "ТИП аккумулятора 18650, вы особо отличаетесь умом оставлять отзывы," at bounding box center [1039, 498] width 225 height 47
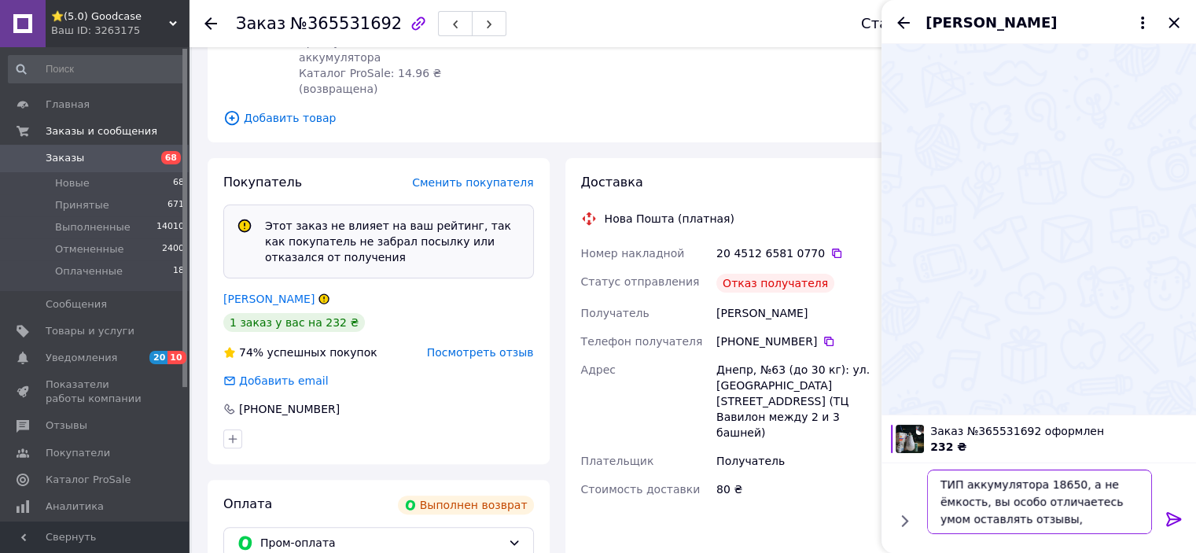
click at [1059, 519] on textarea "ТИП аккумулятора 18650, а не ёмкость, вы особо отличаетесь умом оставлять отзыв…" at bounding box center [1039, 501] width 225 height 64
click at [1006, 499] on textarea "ТИП аккумулятора 18650, а не ёмкость, вы особо отличаетесь умом оставлять отзыв…" at bounding box center [1039, 501] width 225 height 64
click at [1069, 521] on textarea "ТИП аккумулятора 18650, а не ёмкость, вы особо отличаетесь умом оставлять отзыв…" at bounding box center [1039, 501] width 225 height 64
drag, startPoint x: 1036, startPoint y: 506, endPoint x: 1069, endPoint y: 506, distance: 32.2
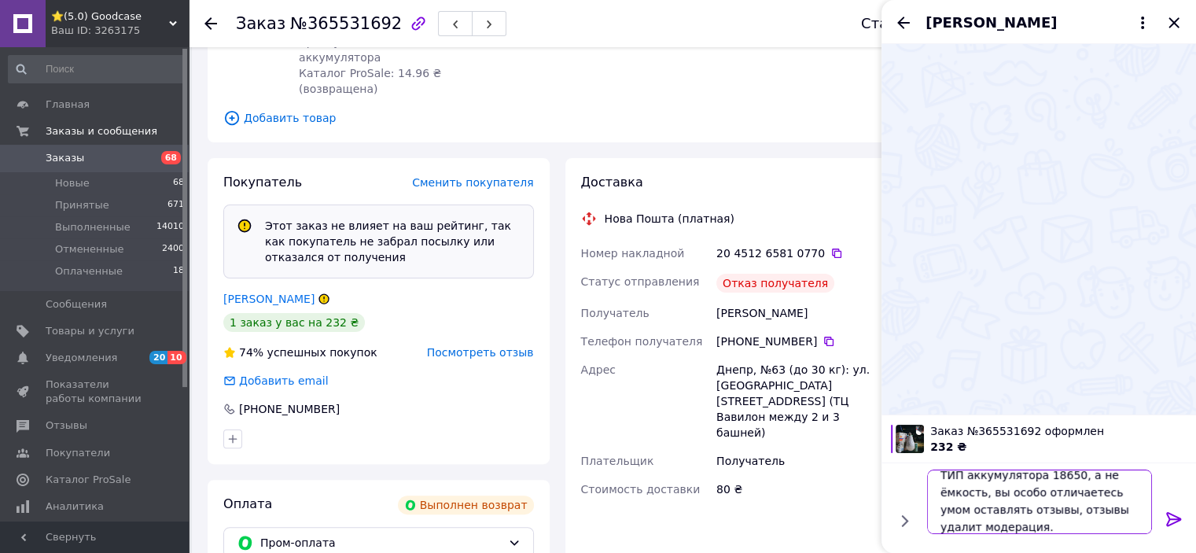
click at [1069, 506] on textarea "ТИП аккумулятора 18650, а не ёмкость, вы особо отличаетесь умом оставлять отзыв…" at bounding box center [1039, 501] width 225 height 64
click at [1101, 491] on textarea "ТИП аккумулятора 18650, а не ёмкость, вы особо отличаетесь умом оставлять отзыв…" at bounding box center [1039, 501] width 225 height 64
click at [1135, 489] on textarea "ТИП аккумулятора 18650, а не ёмкость, вы особо отличаетесь "умом оставлять отзы…" at bounding box center [1039, 501] width 225 height 64
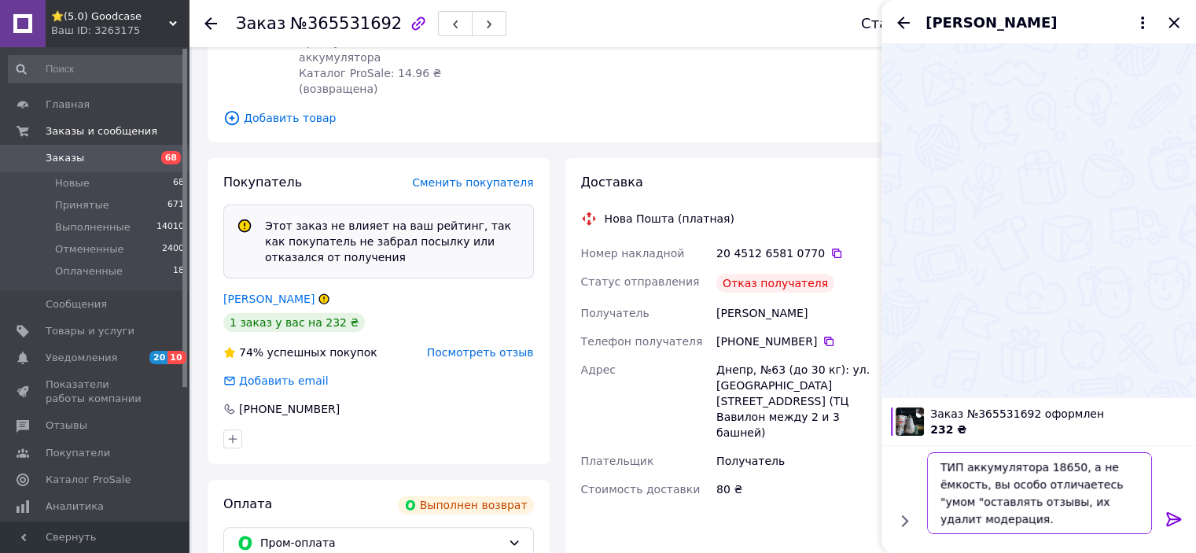
click at [1047, 520] on textarea "ТИП аккумулятора 18650, а не ёмкость, вы особо отличаетесь "умом "оставлять отз…" at bounding box center [1039, 493] width 225 height 82
type textarea "ТИП аккумулятора 18650, а не ёмкость, вы особо отличаетесь "умом "оставлять отз…"
click at [1178, 519] on icon at bounding box center [1173, 519] width 15 height 14
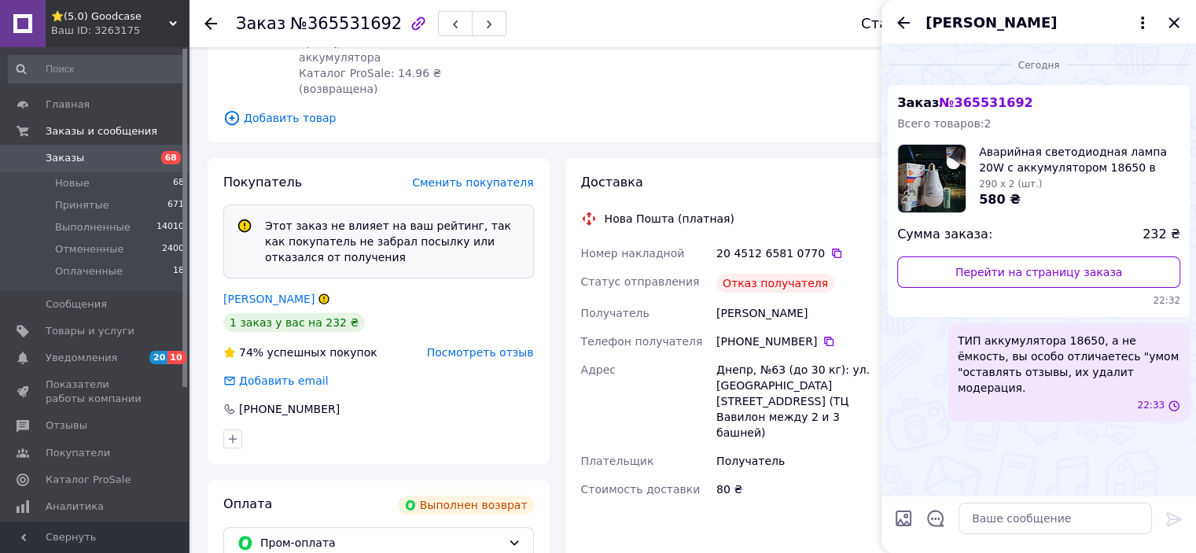
scroll to position [0, 0]
click at [903, 27] on icon "Назад" at bounding box center [903, 22] width 19 height 19
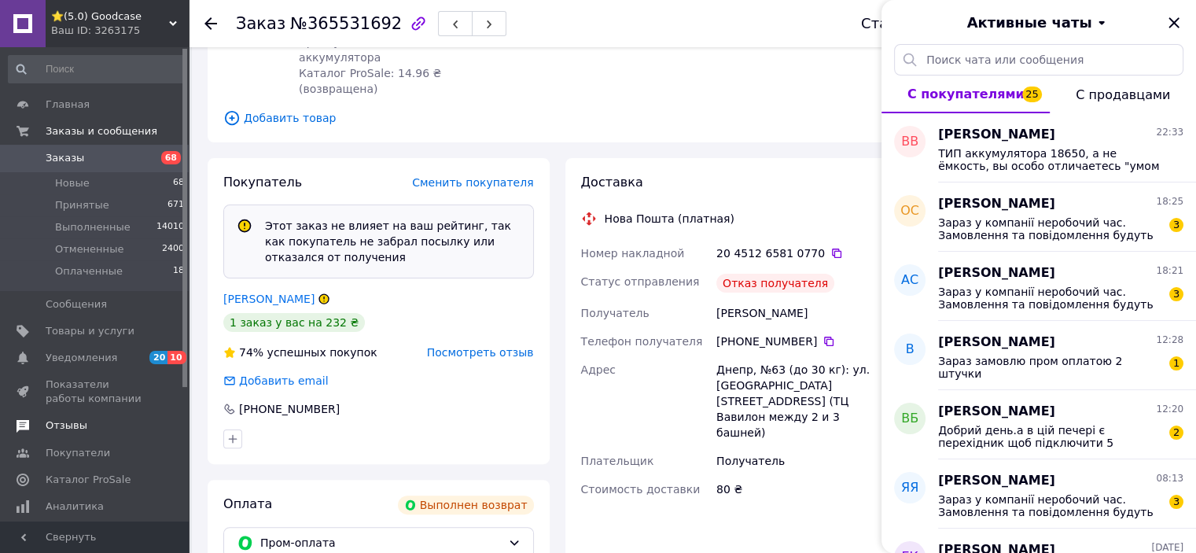
click at [116, 436] on link "Отзывы" at bounding box center [96, 425] width 193 height 27
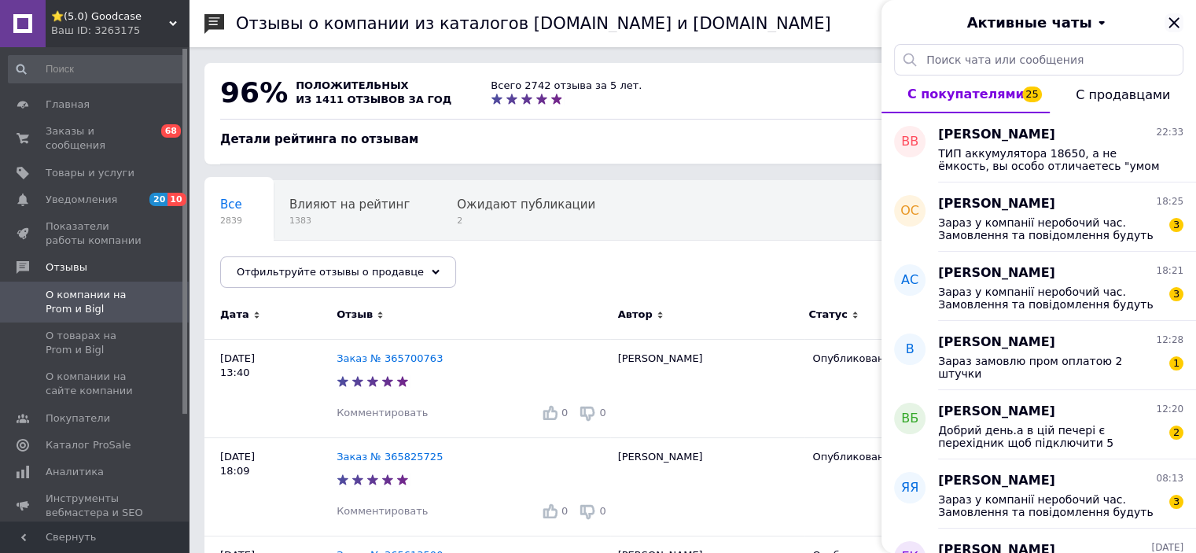
click at [1179, 22] on icon "Закрыть" at bounding box center [1173, 22] width 19 height 19
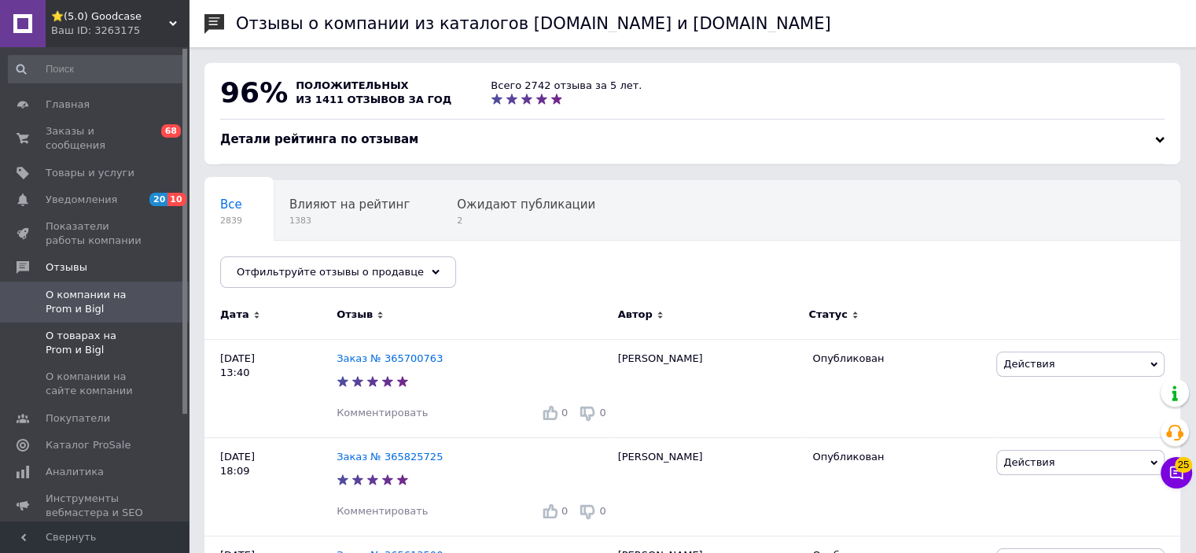
click at [79, 329] on span "О товарах на Prom и Bigl" at bounding box center [96, 343] width 100 height 28
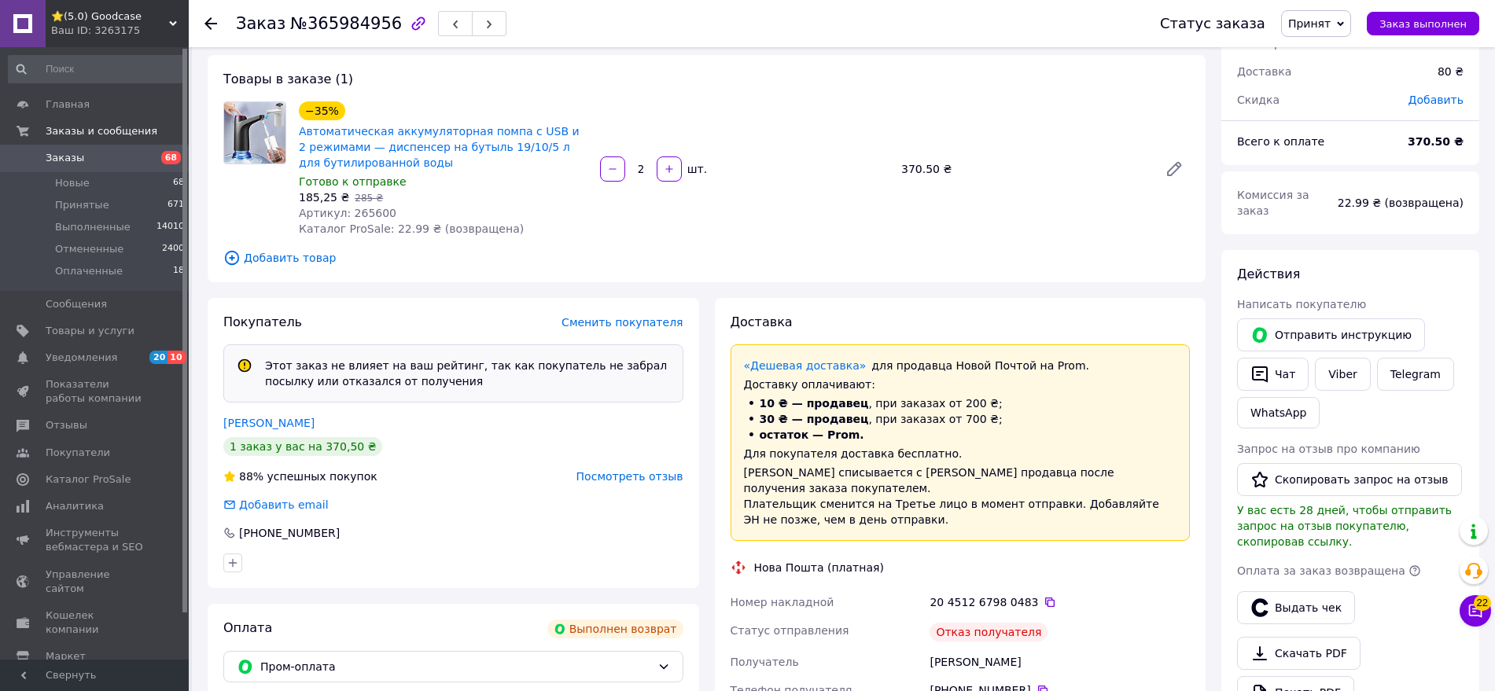
scroll to position [79, 0]
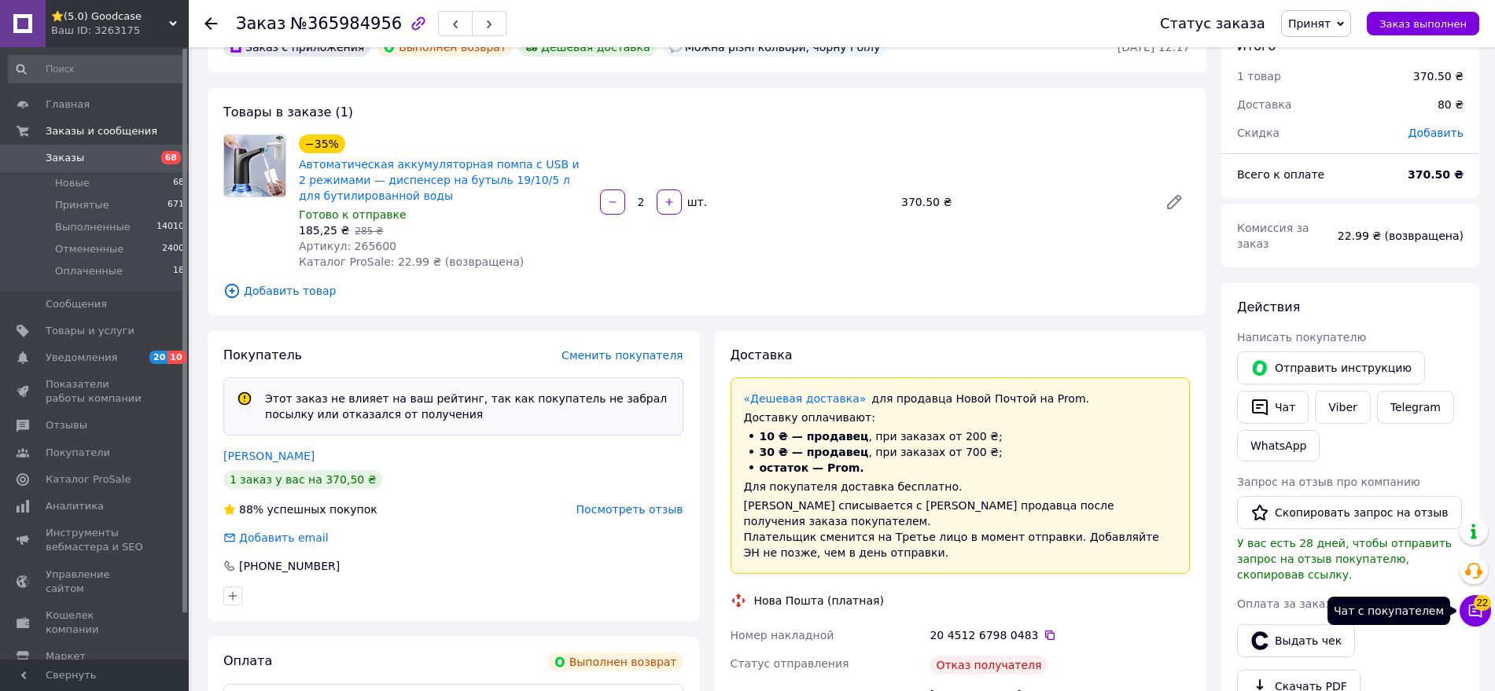
click at [1195, 552] on span "22" at bounding box center [1481, 598] width 17 height 16
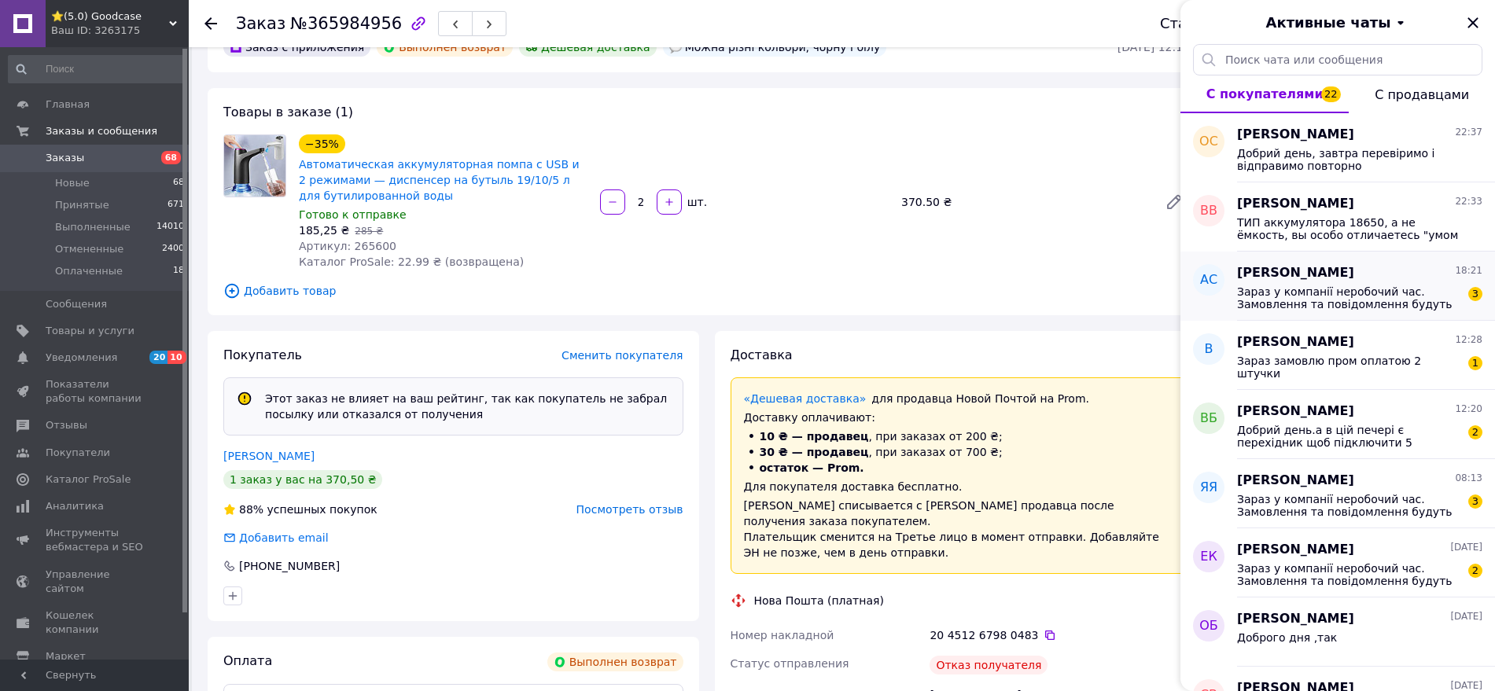
click at [1195, 308] on span "Зараз у компанії неробочий час. Замовлення та повідомлення будуть оброблені з 1…" at bounding box center [1348, 297] width 223 height 25
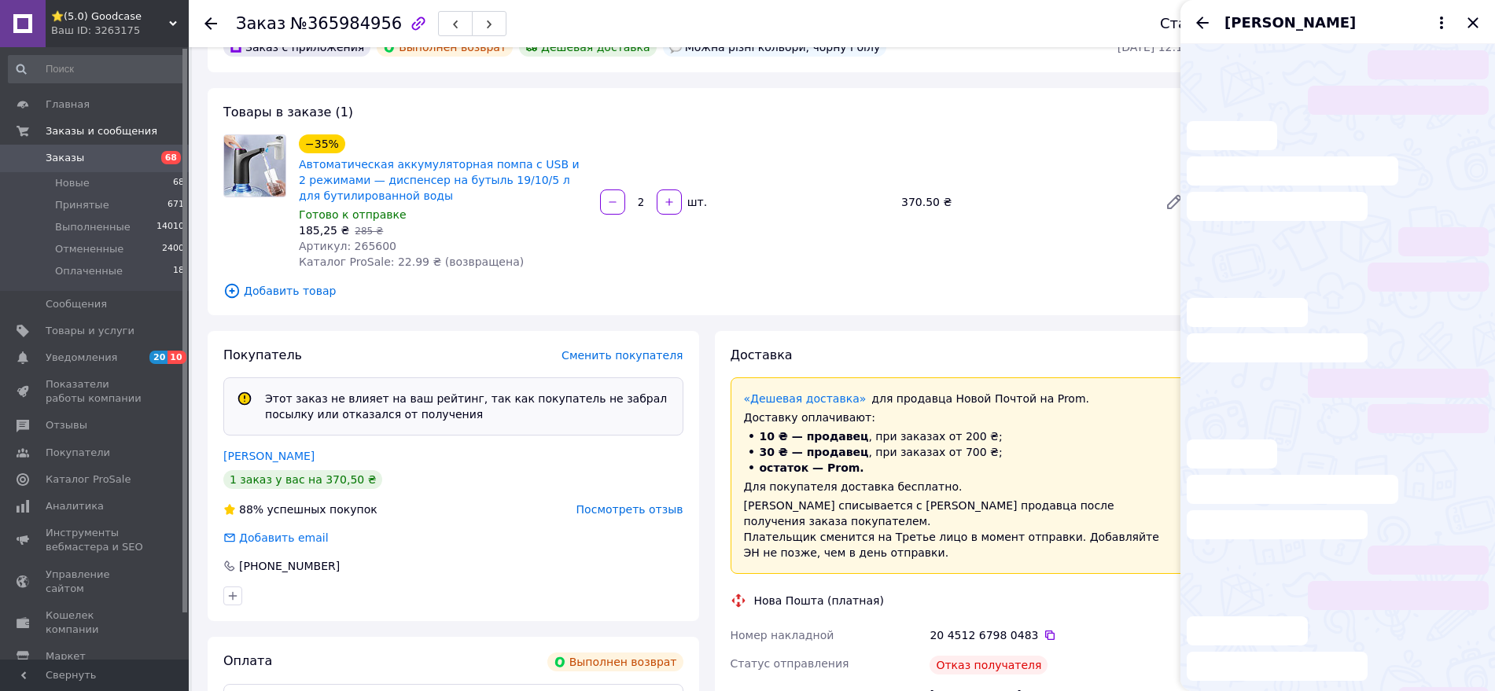
scroll to position [68, 0]
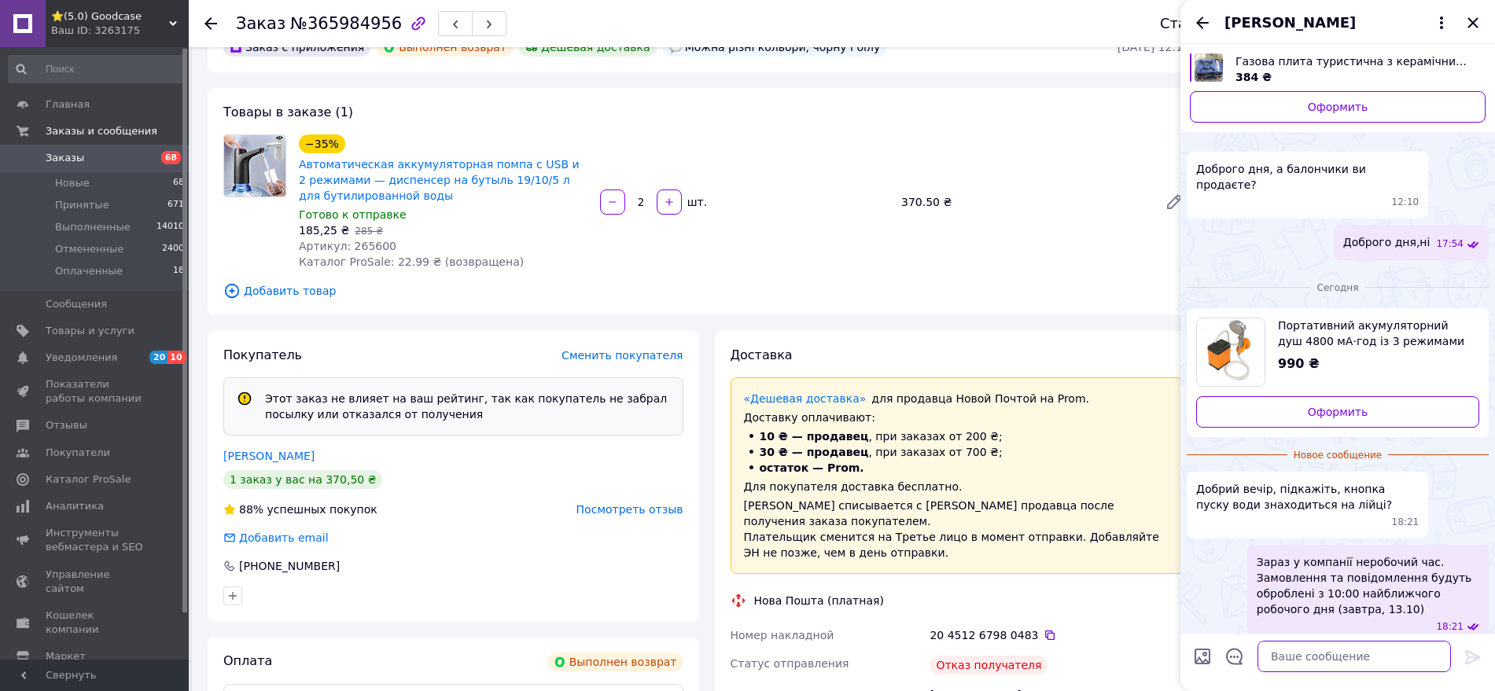
click at [1195, 552] on textarea at bounding box center [1353, 656] width 193 height 31
type textarea "на самому душі"
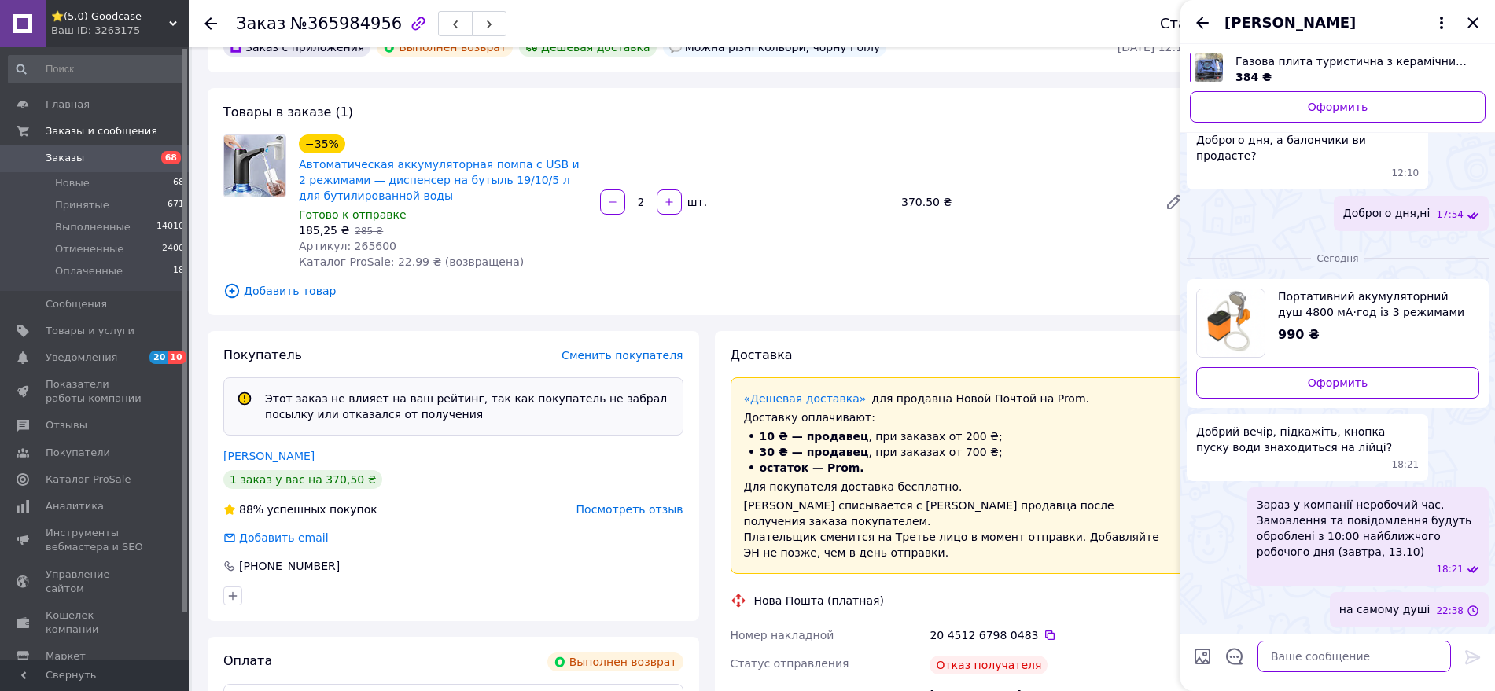
scroll to position [42, 0]
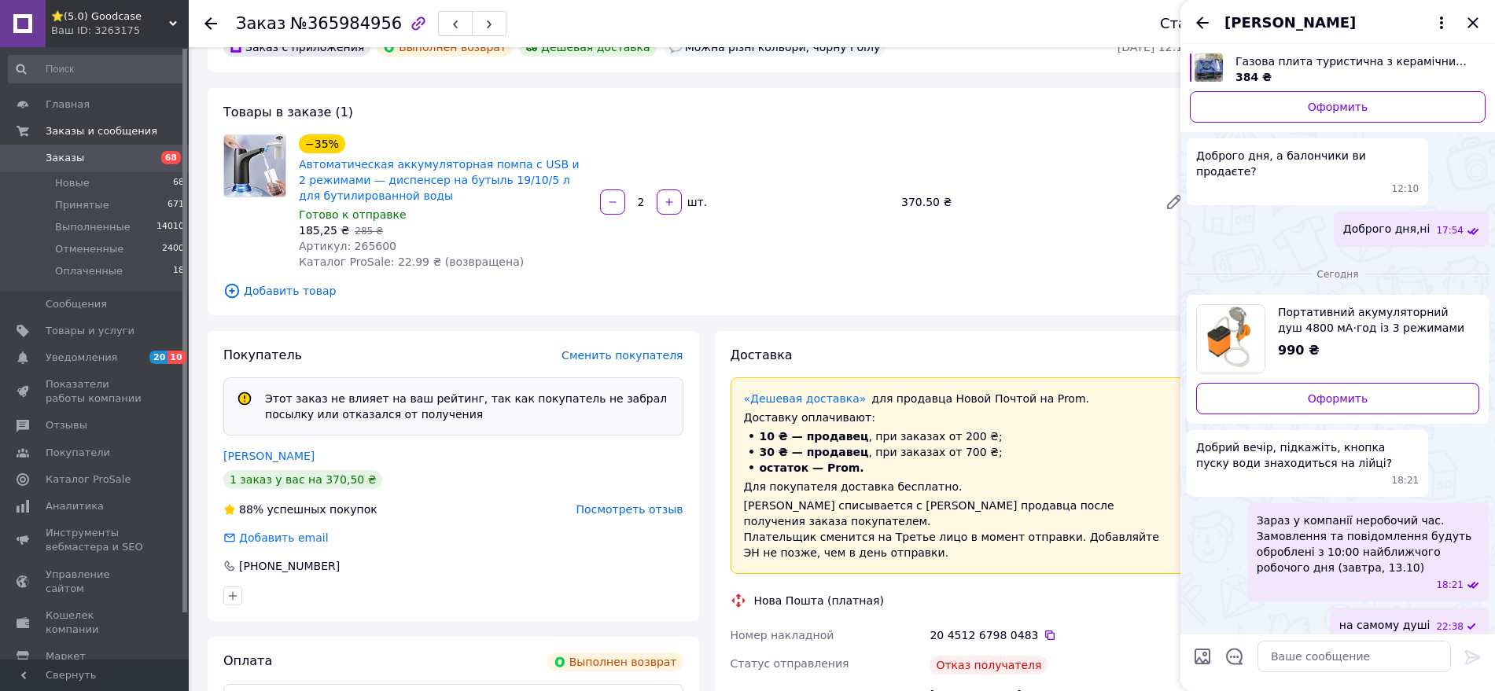
click at [1069, 120] on div "Товары в заказе (1) −35% Автоматическая аккумуляторная помпа с USB и 2 режимами…" at bounding box center [707, 201] width 998 height 227
click at [1195, 24] on icon "Назад" at bounding box center [1202, 22] width 19 height 19
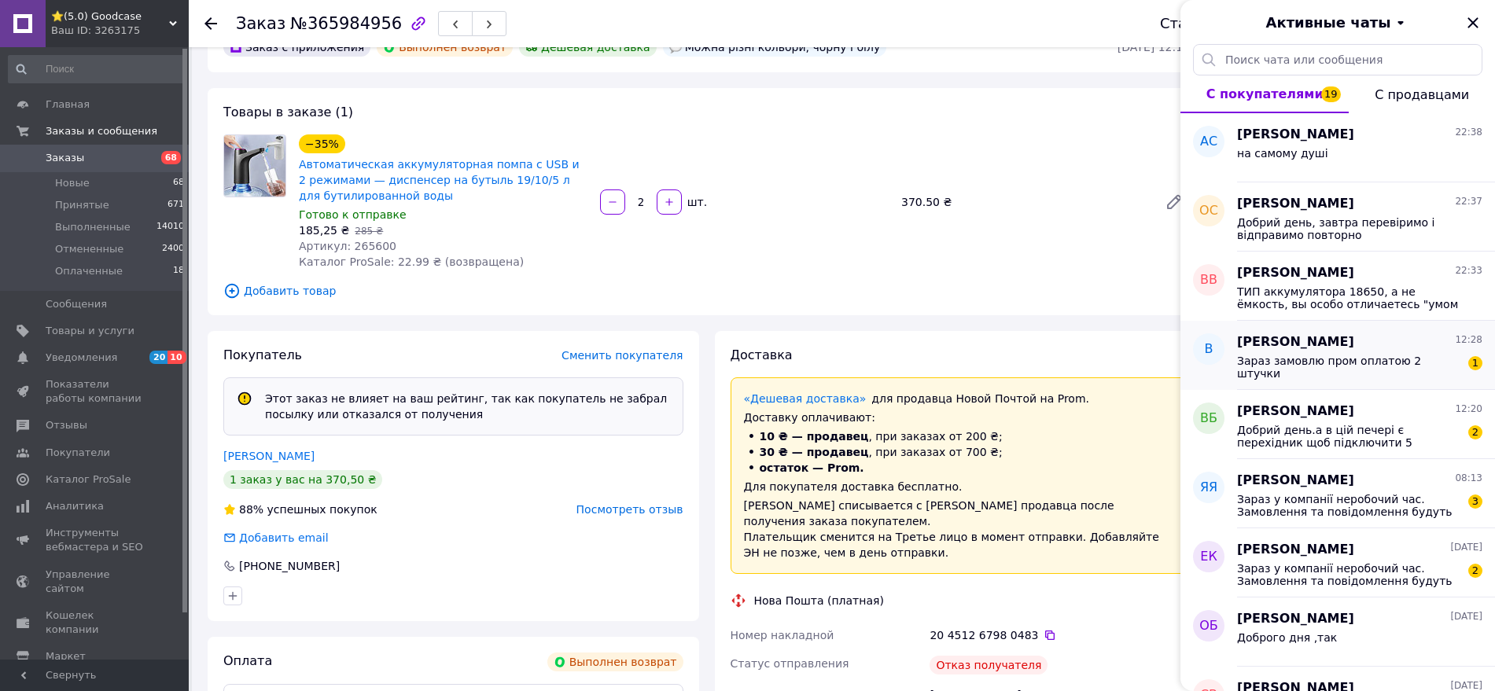
click at [1195, 338] on span "Валентина Буштрук" at bounding box center [1295, 342] width 117 height 18
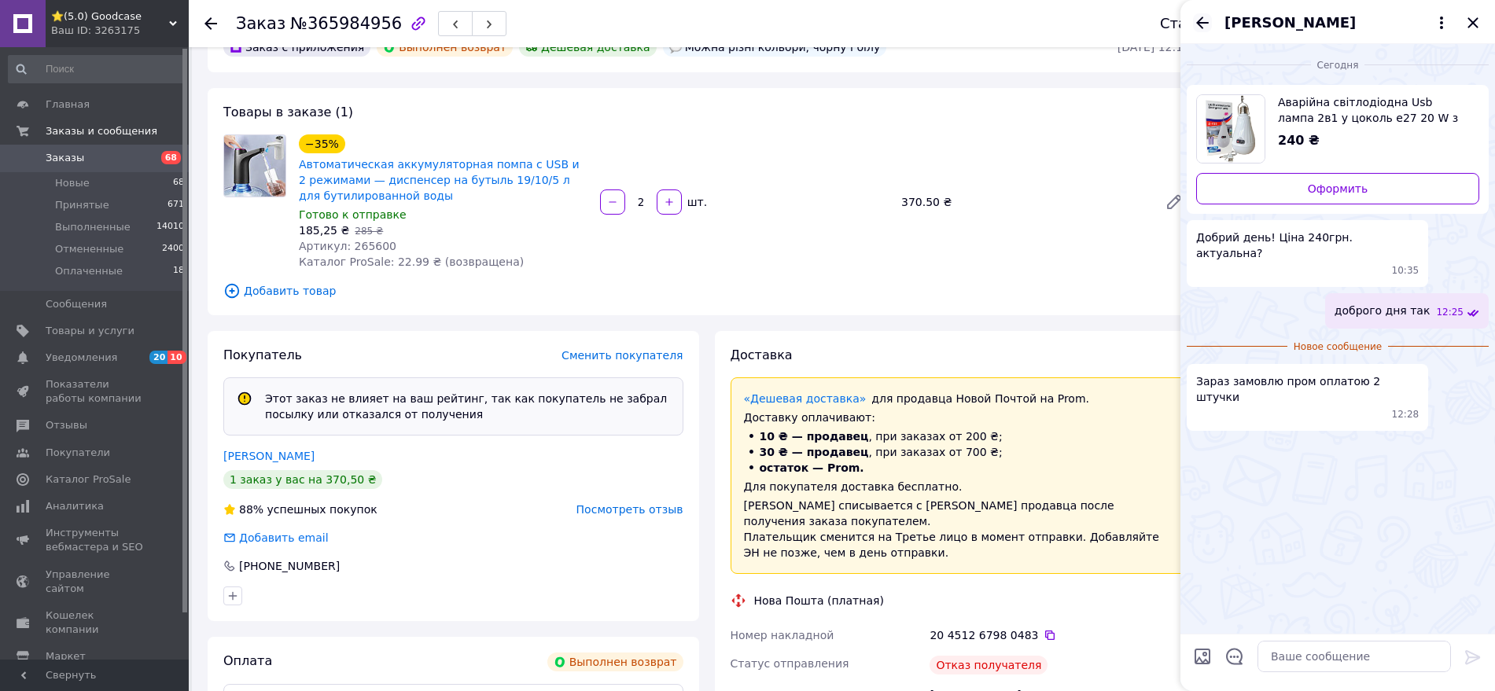
click at [1195, 20] on icon "Назад" at bounding box center [1202, 22] width 19 height 19
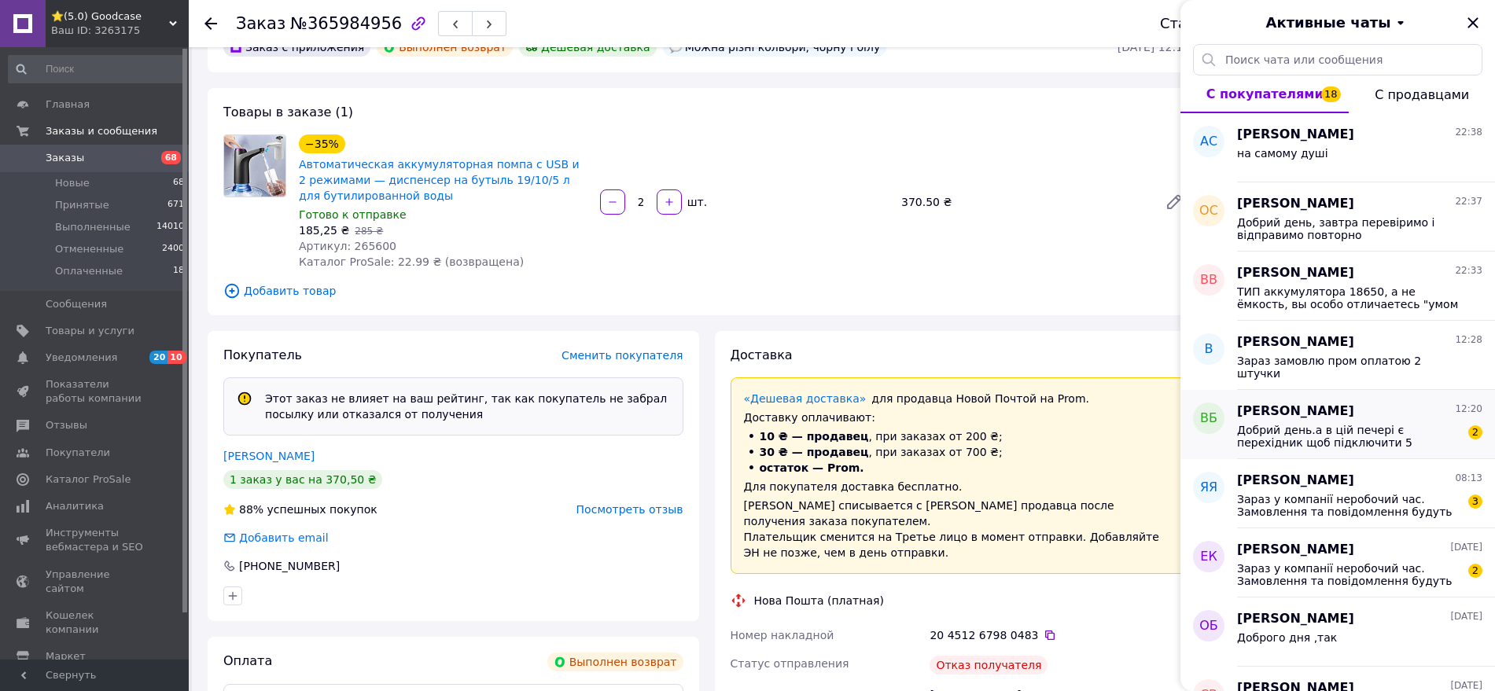
click at [1195, 443] on span "Добрий день.а в цій печері є перехідник щоб підключити 5 литровий балон?" at bounding box center [1348, 436] width 223 height 25
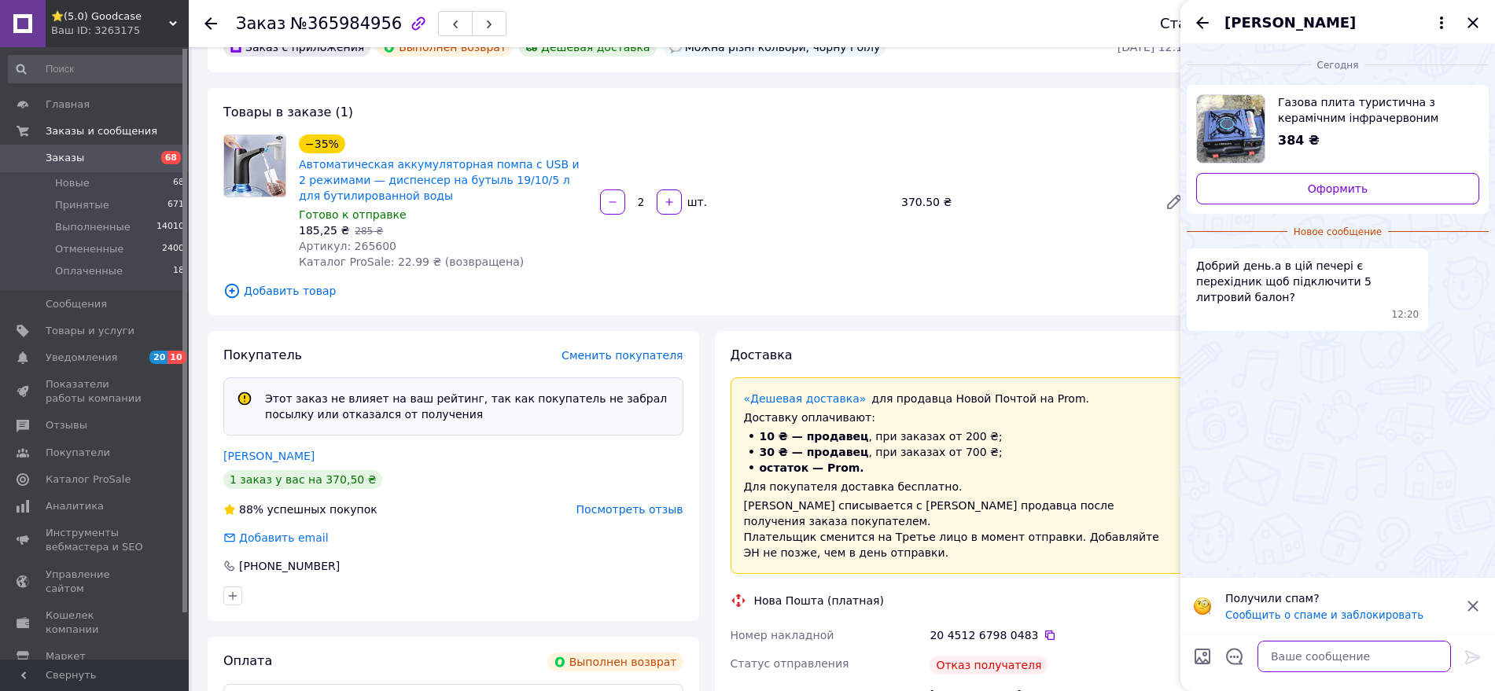
click at [1195, 552] on textarea at bounding box center [1353, 656] width 193 height 31
type textarea "є вихід під балон збоку"
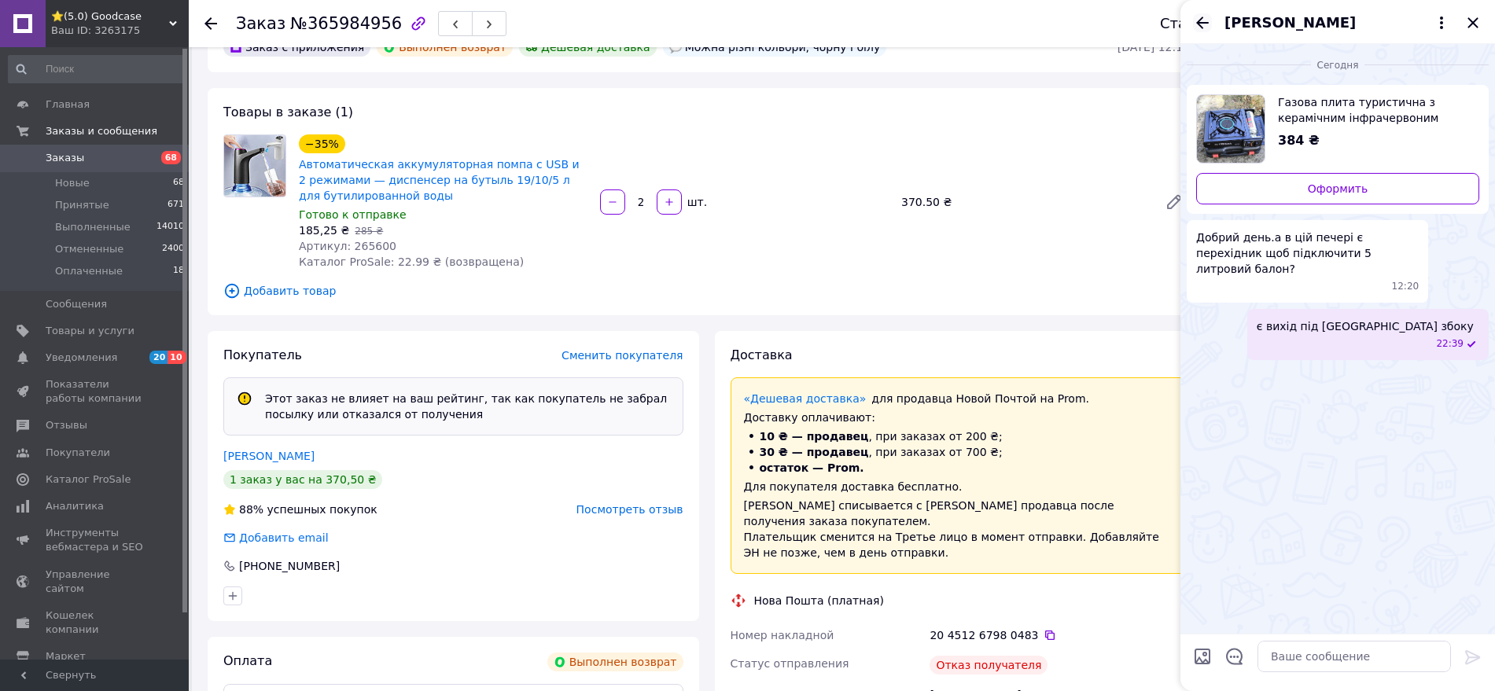
click at [1195, 23] on icon "Назад" at bounding box center [1202, 23] width 13 height 12
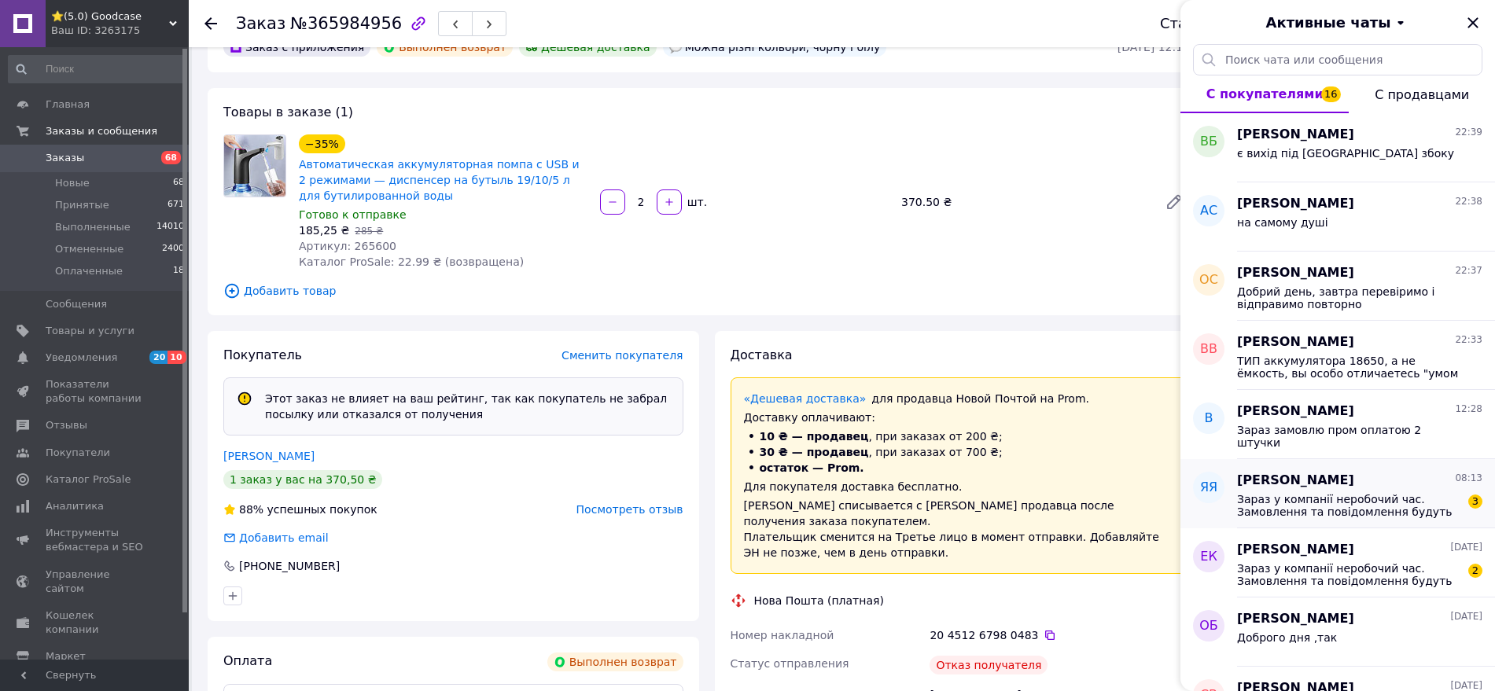
click at [1195, 512] on span "Зараз у компанії неробочий час. Замовлення та повідомлення будуть оброблені з 1…" at bounding box center [1348, 505] width 223 height 25
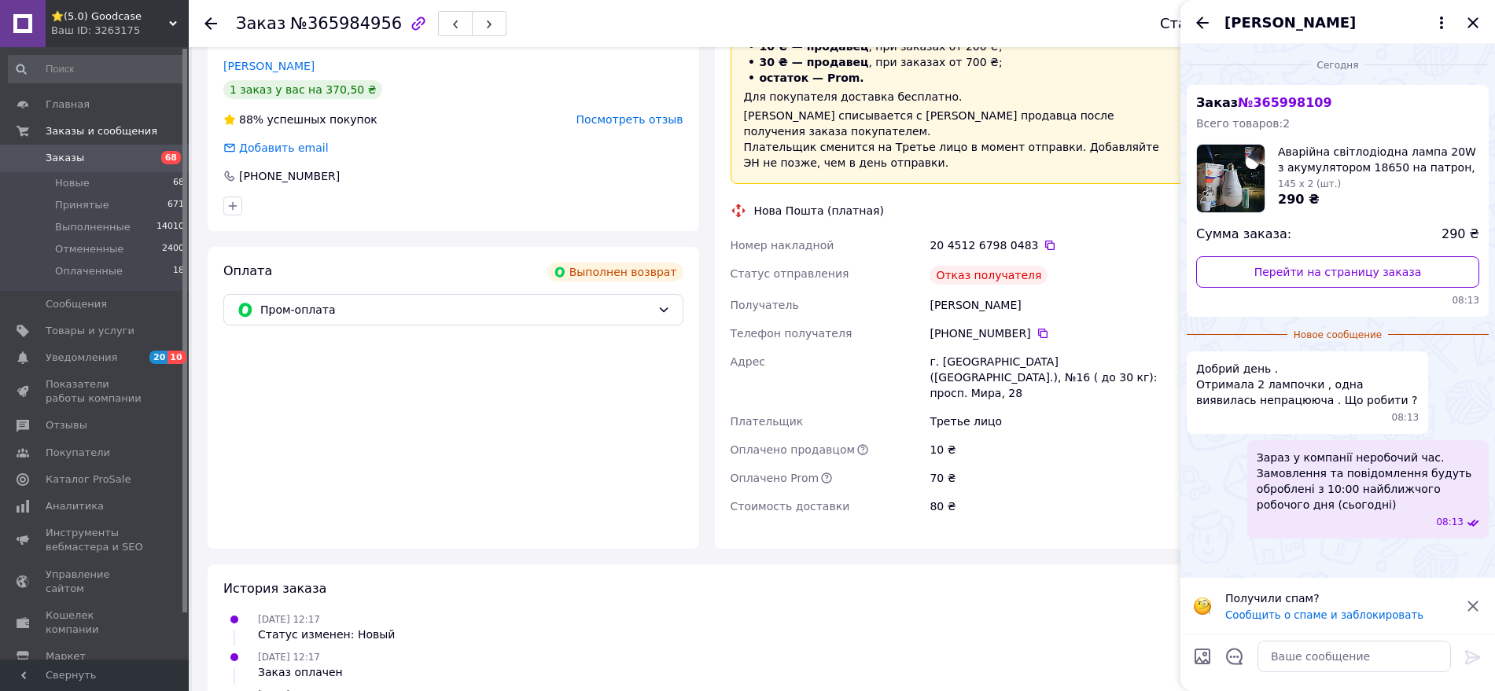
scroll to position [275, 0]
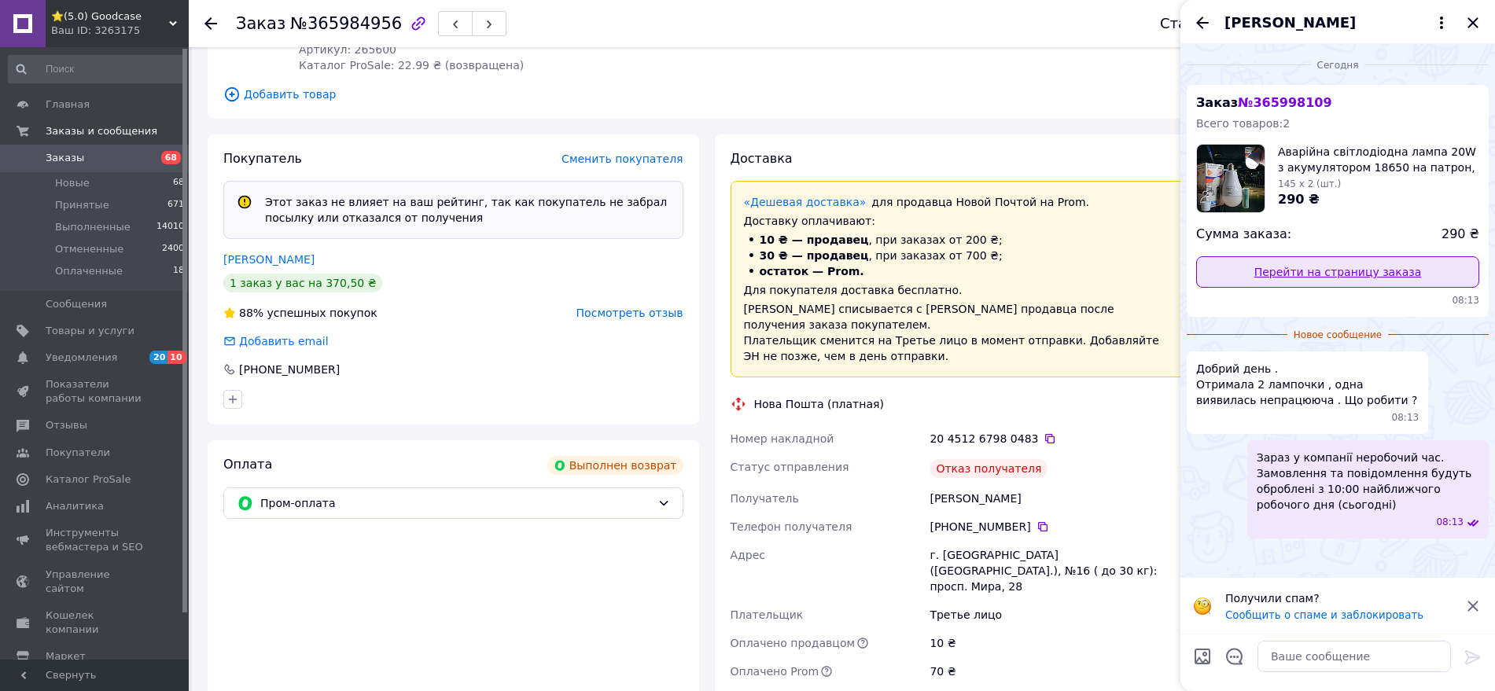
click at [1195, 271] on link "Перейти на страницу заказа" at bounding box center [1337, 271] width 283 height 31
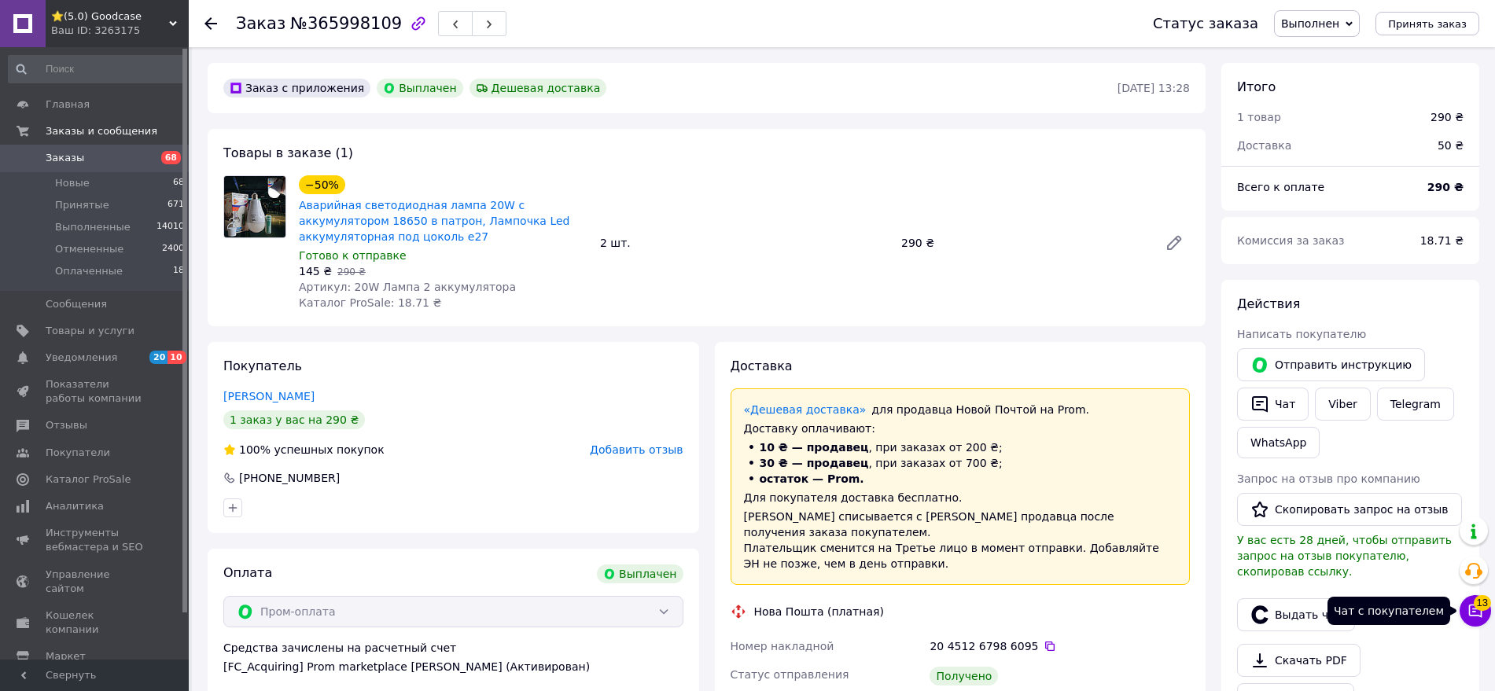
click at [1481, 598] on span "13" at bounding box center [1481, 603] width 17 height 16
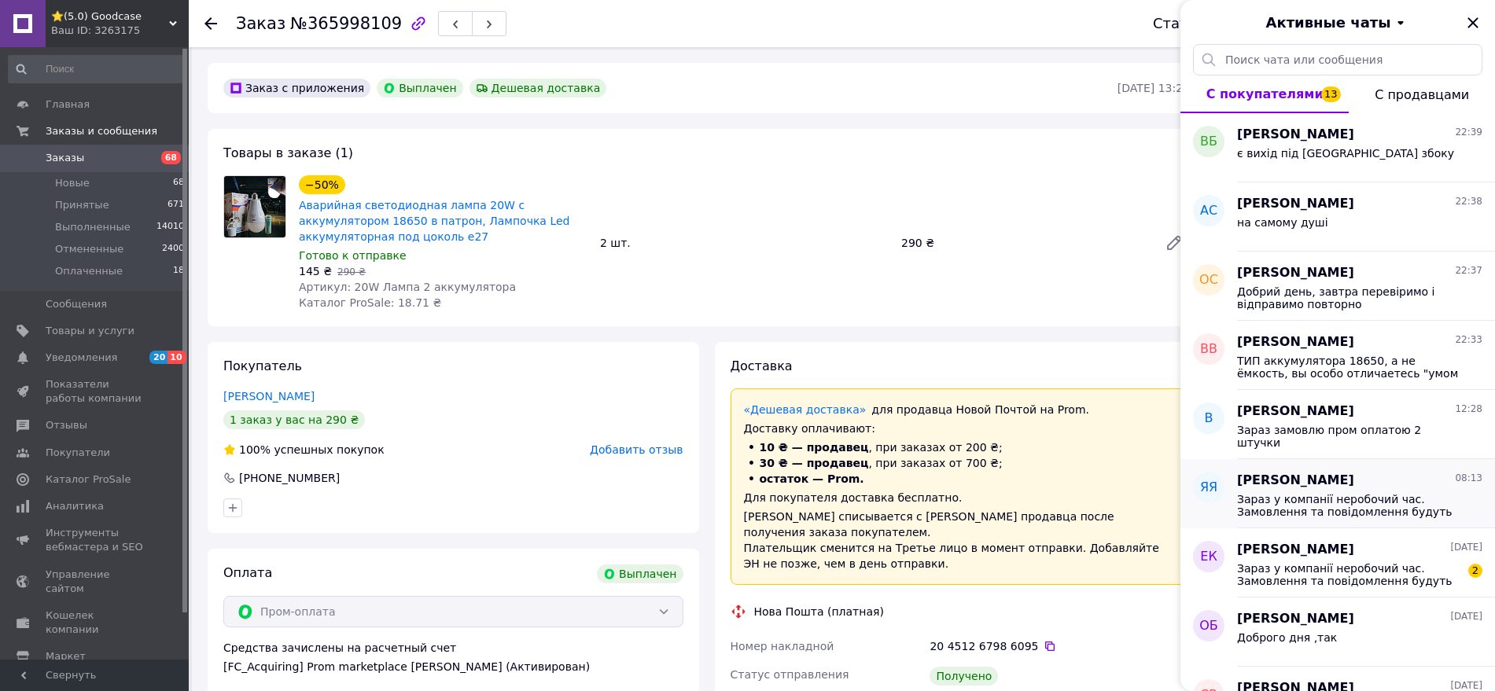
click at [1365, 506] on span "Зараз у компанії неробочий час. Замовлення та повідомлення будуть оброблені з 1…" at bounding box center [1348, 505] width 223 height 25
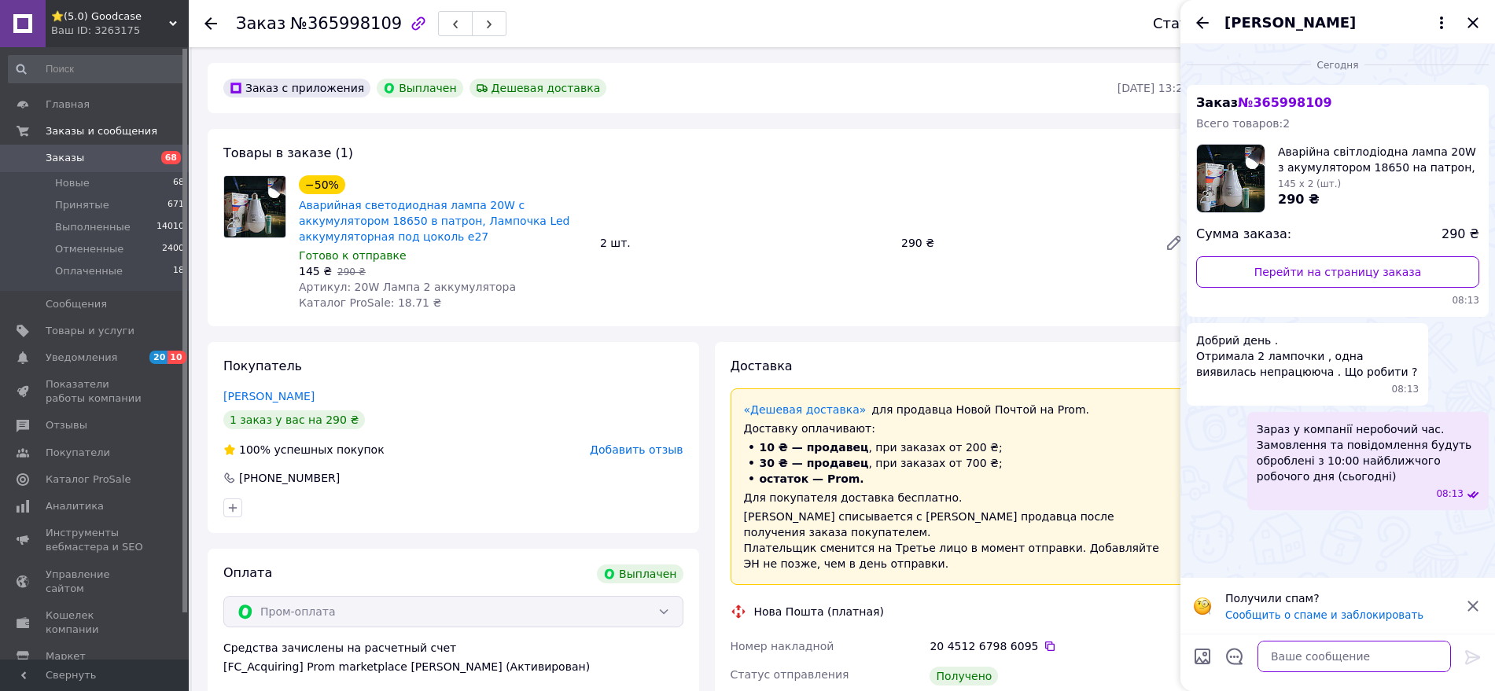
drag, startPoint x: 1305, startPoint y: 657, endPoint x: 1305, endPoint y: 646, distance: 11.8
click at [1305, 655] on textarea at bounding box center [1353, 656] width 193 height 31
type textarea "О"
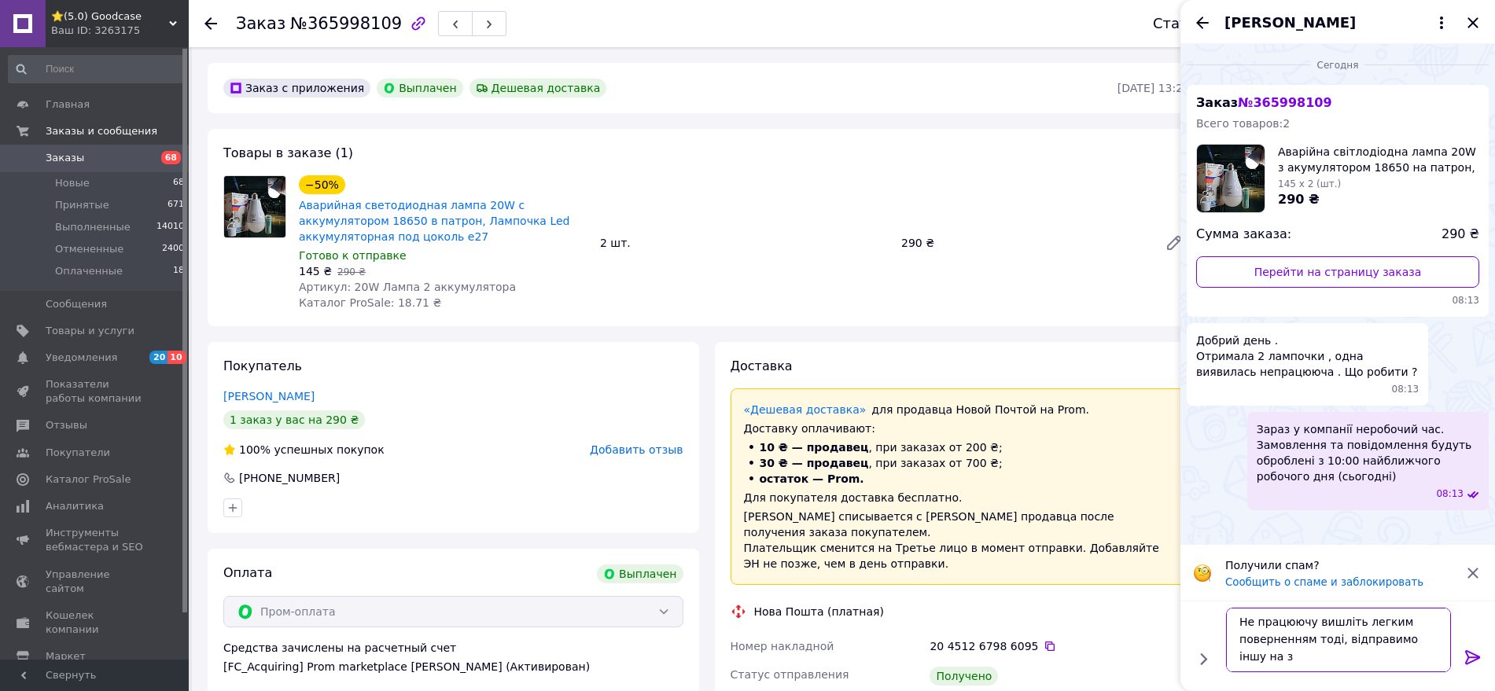
scroll to position [2, 0]
type textarea "Не працюючу вишліть легким поверненням тоді, відправимо іншу на заміну вам"
click at [1477, 660] on icon at bounding box center [1472, 657] width 19 height 19
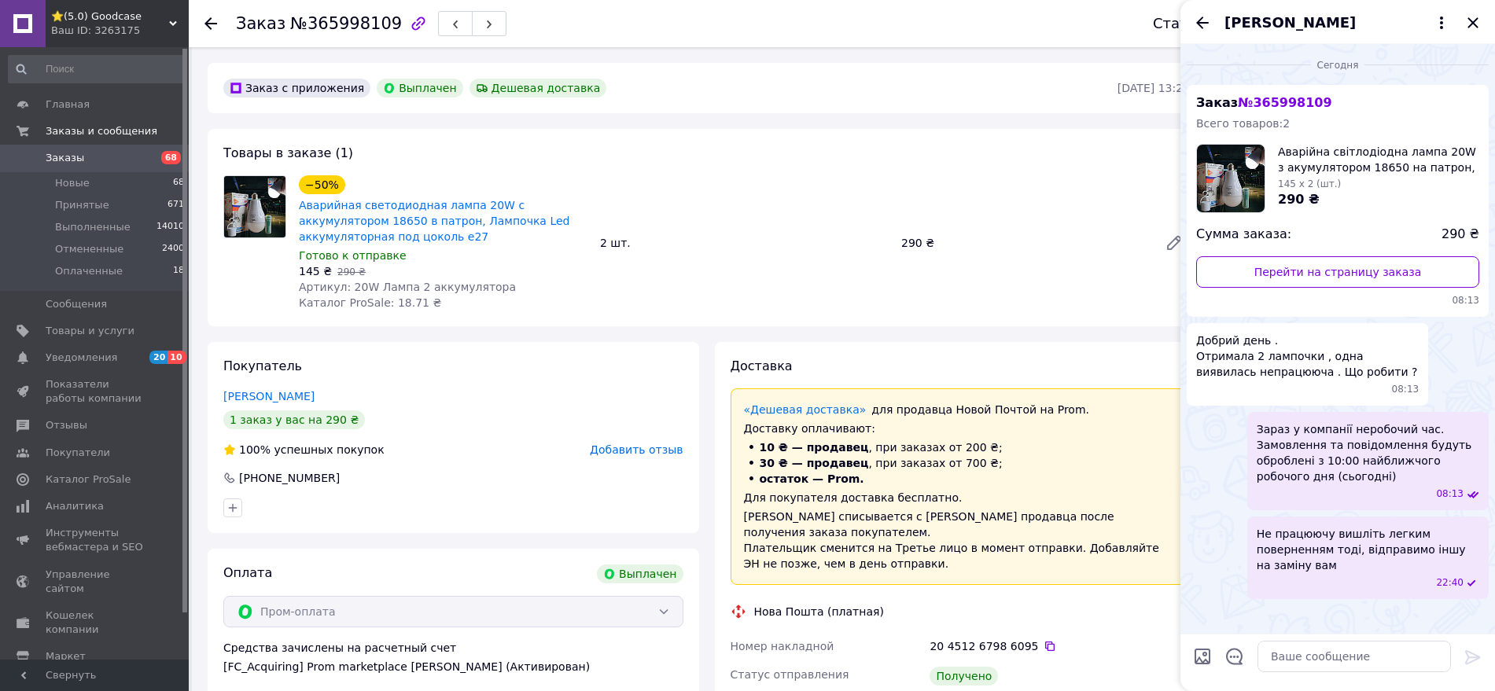
scroll to position [98, 0]
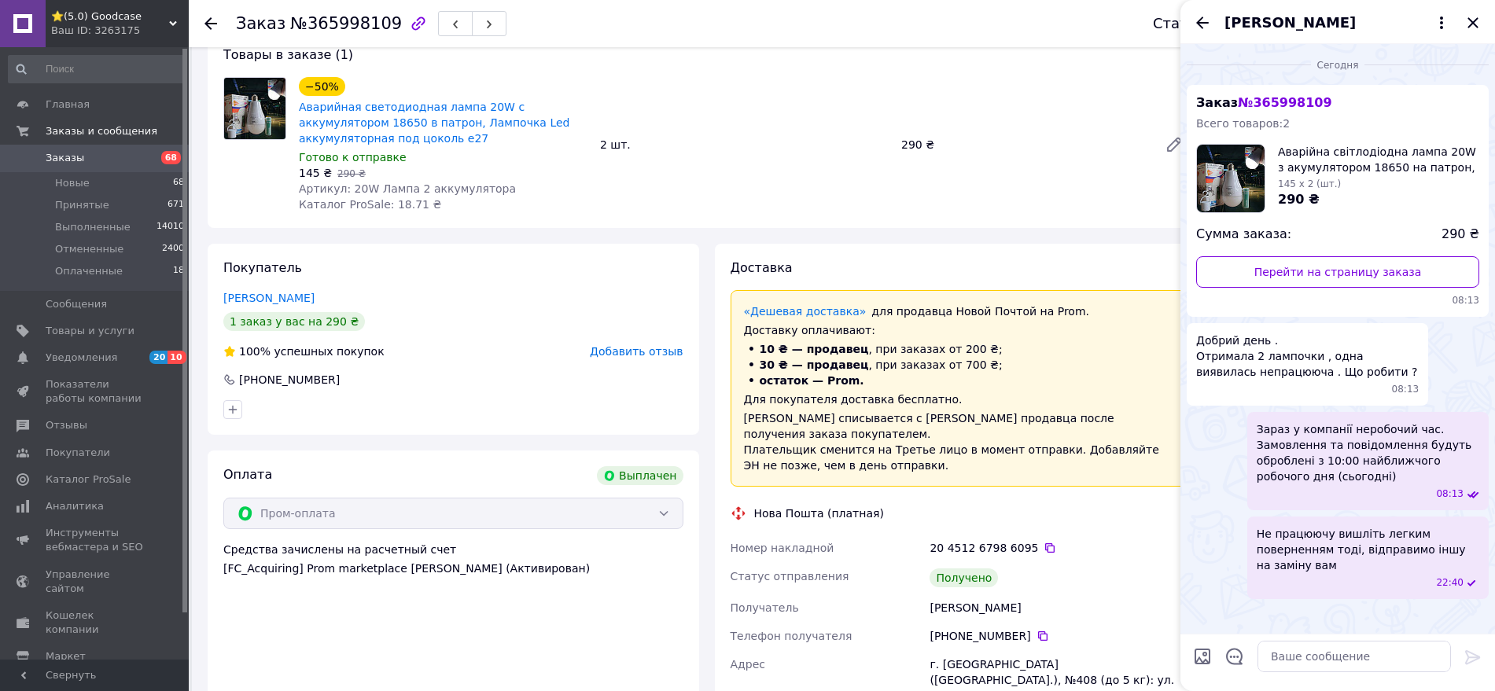
click at [1212, 18] on div "[PERSON_NAME]" at bounding box center [1337, 22] width 315 height 44
click at [1205, 18] on icon "Назад" at bounding box center [1202, 22] width 19 height 19
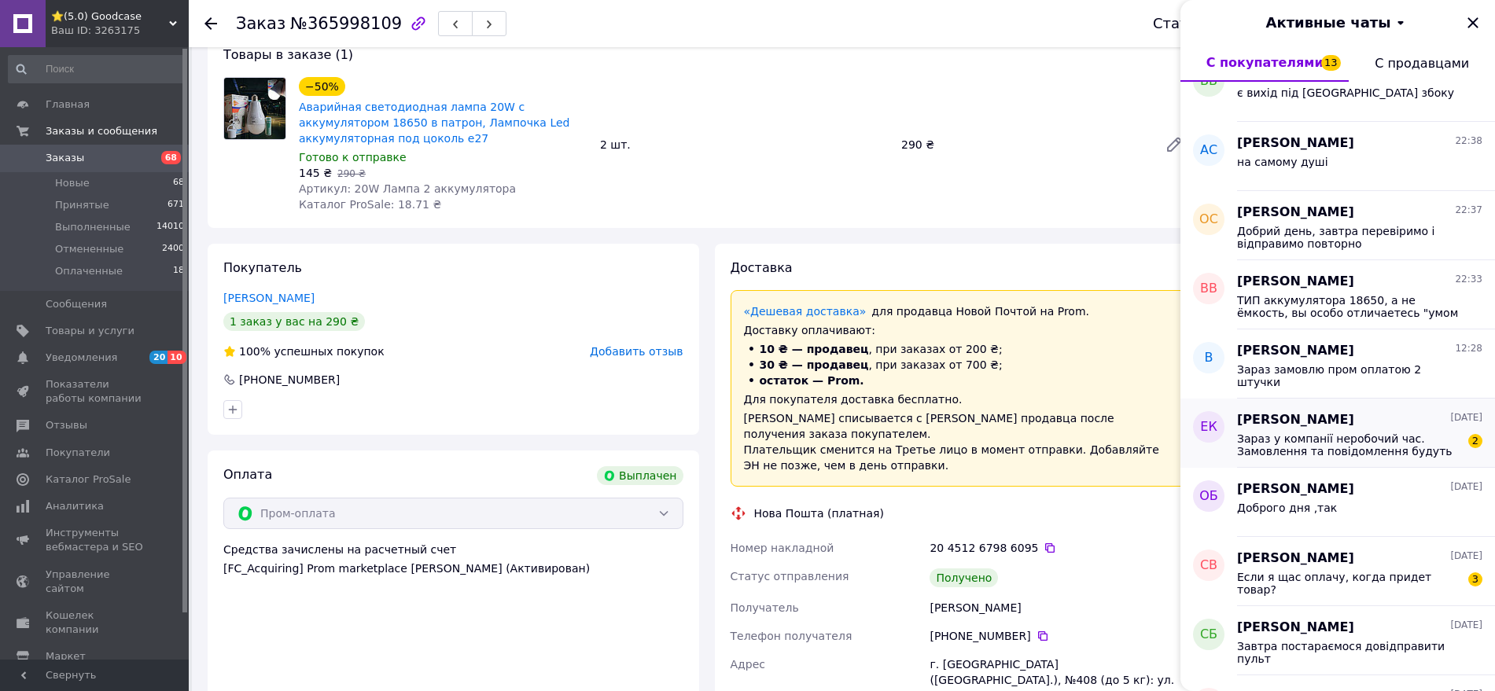
click at [1326, 435] on span "Зараз у компанії неробочий час. Замовлення та повідомлення будуть оброблені з 1…" at bounding box center [1348, 444] width 223 height 25
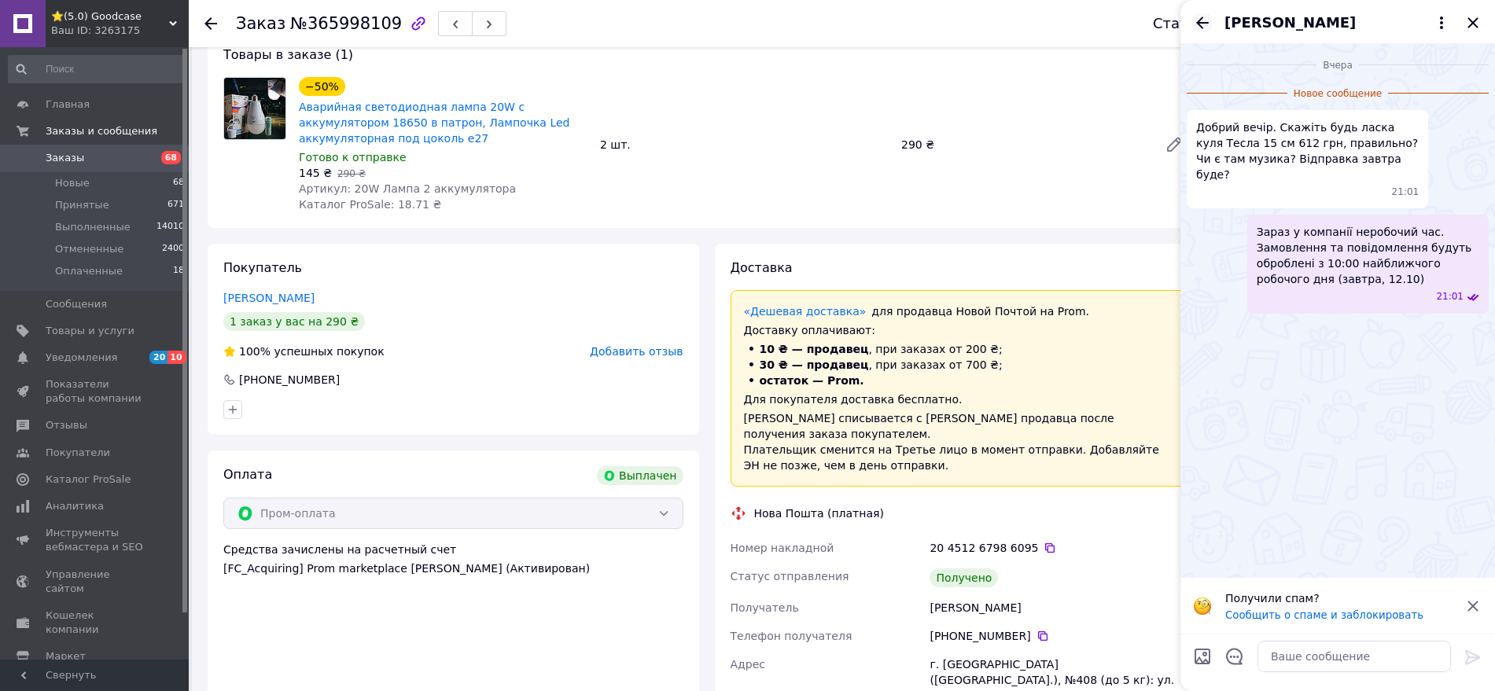
click at [1193, 20] on icon "Назад" at bounding box center [1202, 22] width 19 height 19
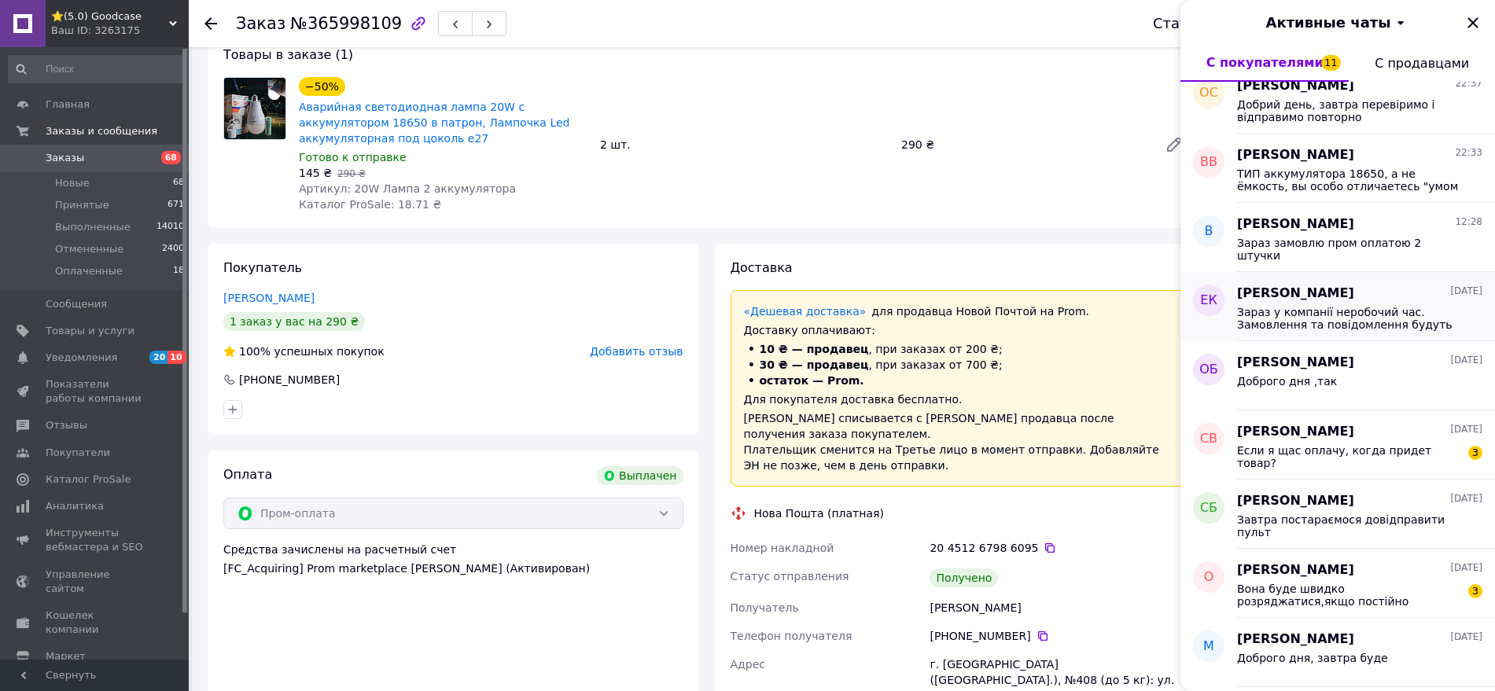
scroll to position [295, 0]
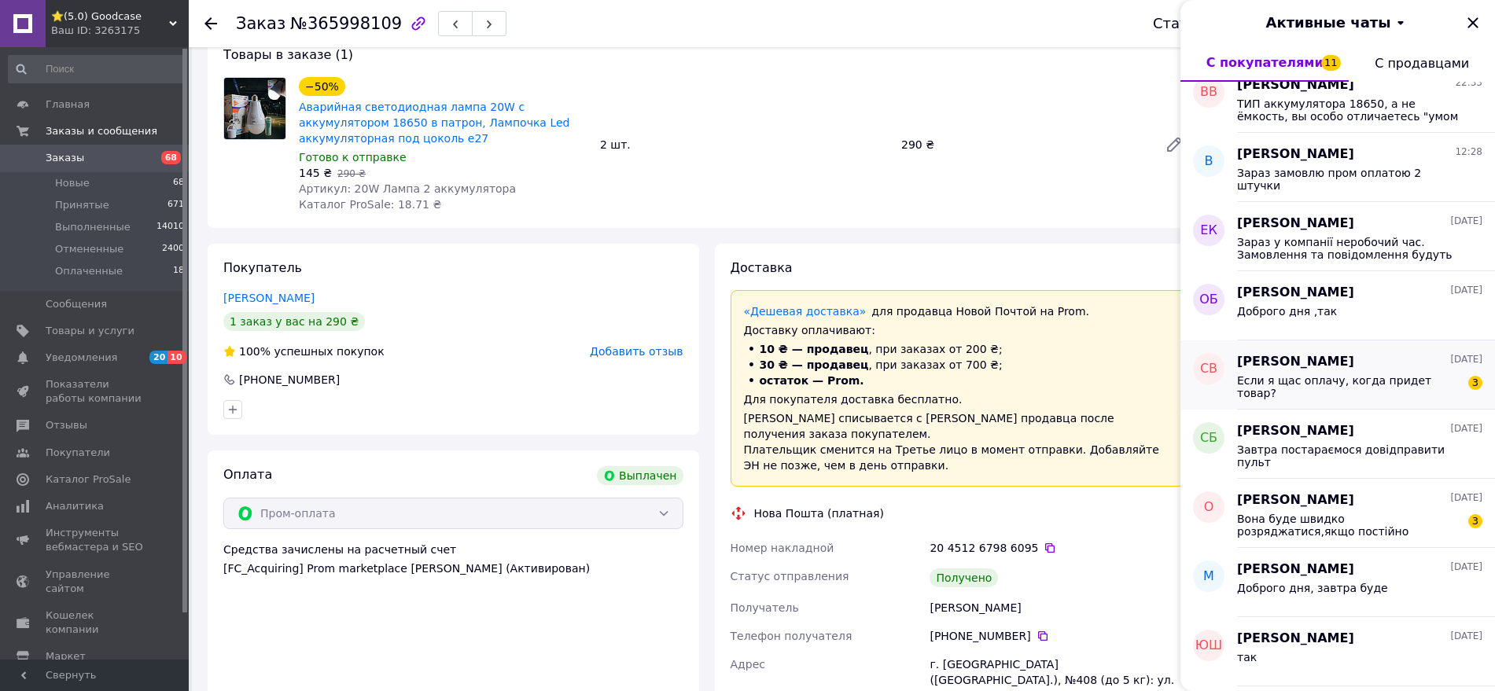
click at [1356, 371] on div "Если я щас оплачу, когда придет товар? 3" at bounding box center [1359, 385] width 245 height 28
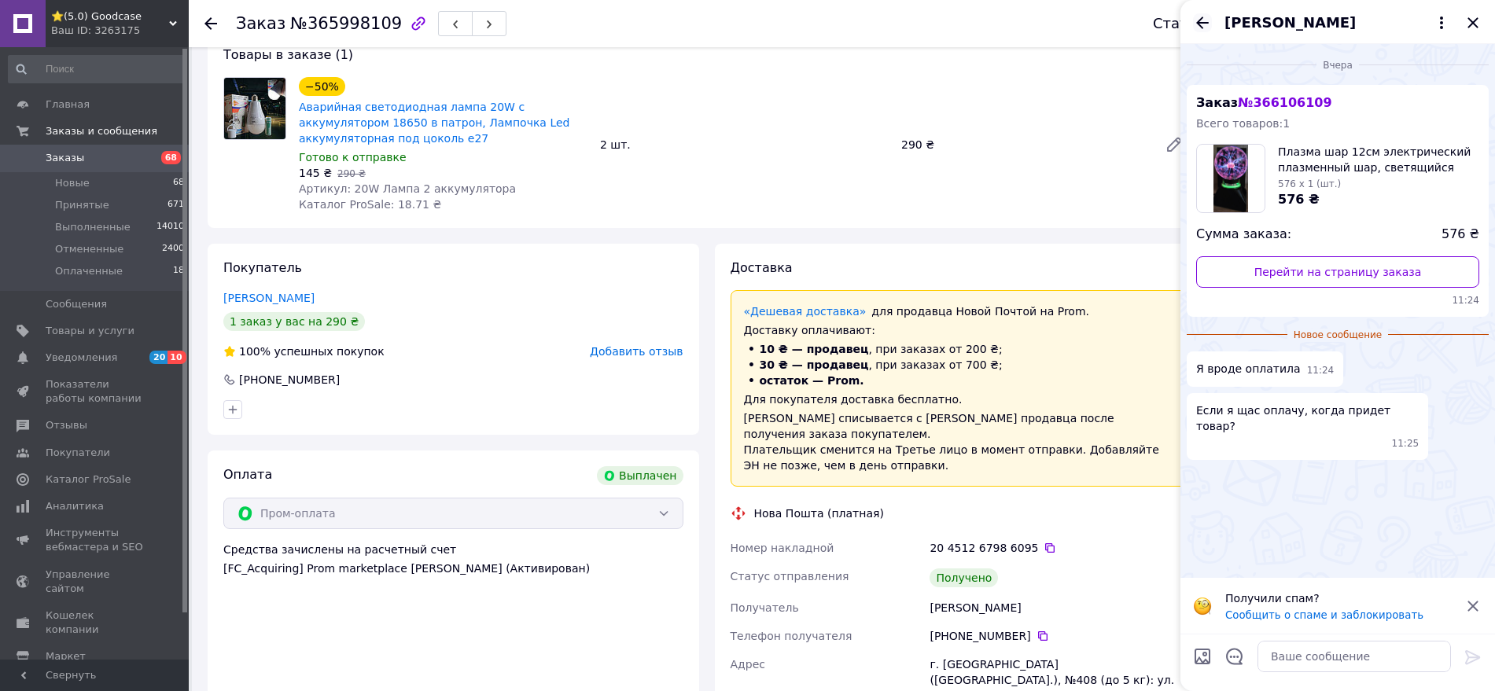
click at [1205, 20] on icon "Назад" at bounding box center [1202, 22] width 19 height 19
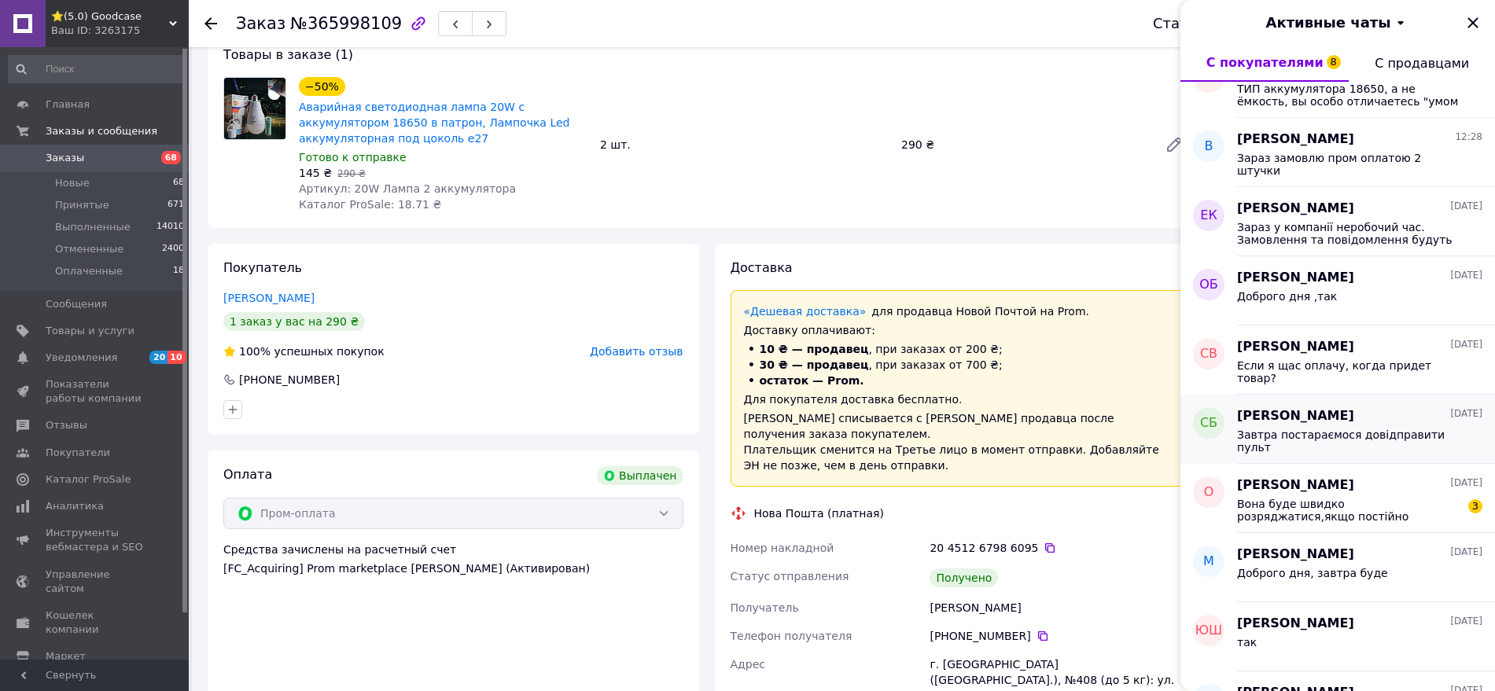
scroll to position [393, 0]
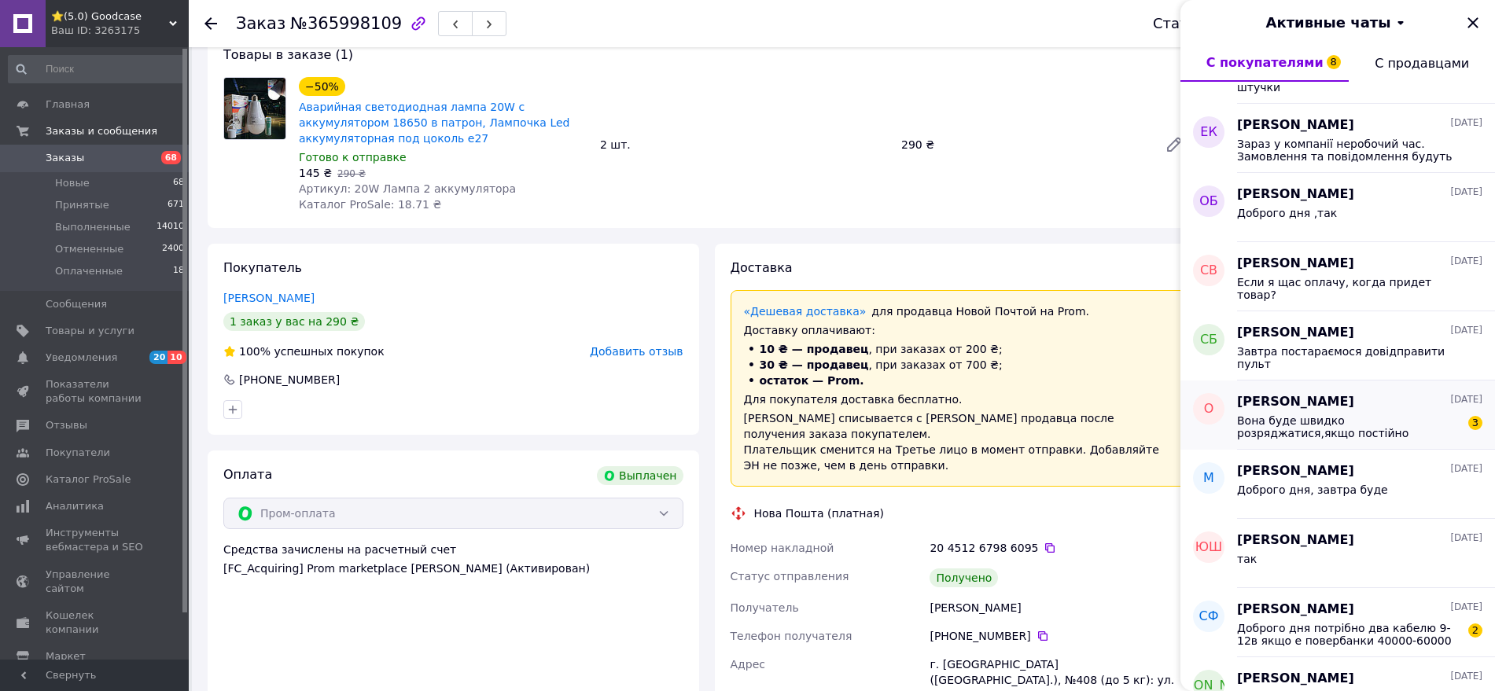
click at [1356, 441] on div "Оксана Авраменко 10.10.2025 Вона буде швидко розряджатися,якщо постійно підсвіч…" at bounding box center [1366, 415] width 258 height 69
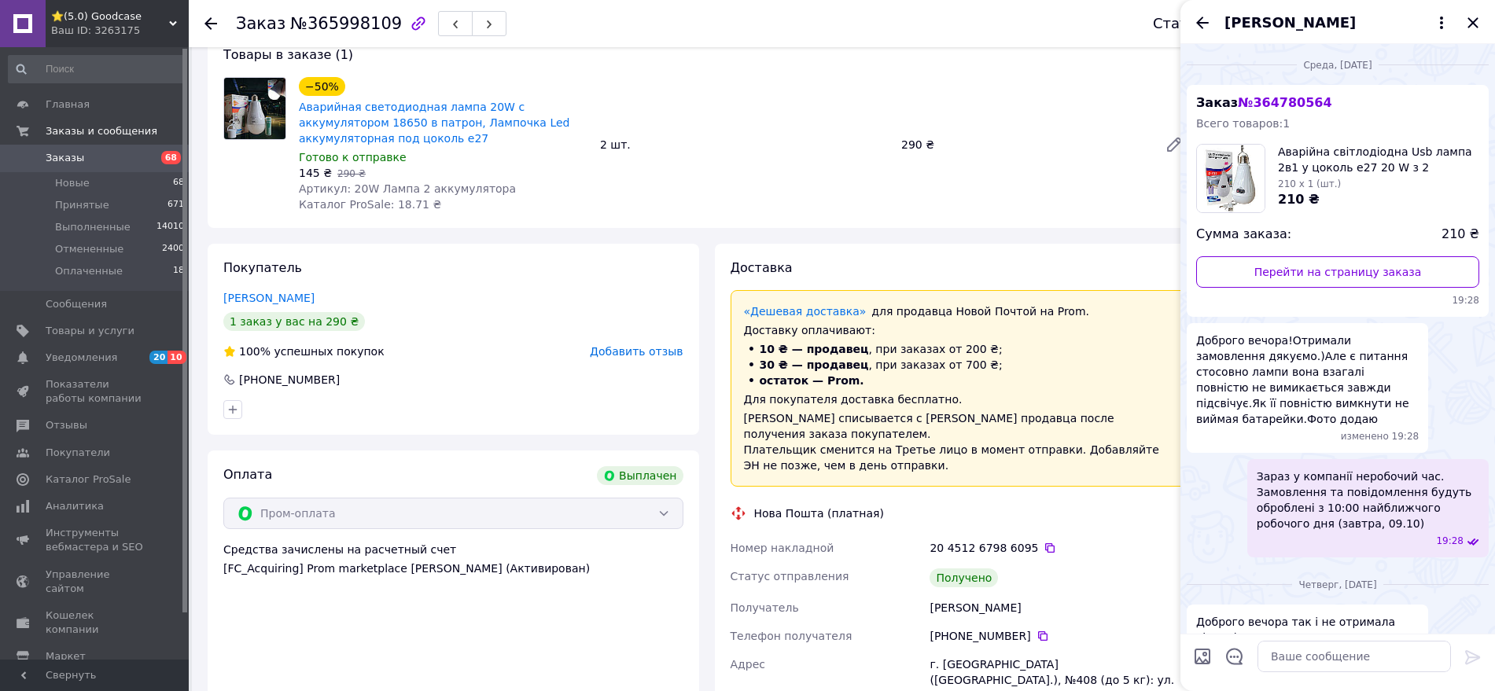
scroll to position [534, 0]
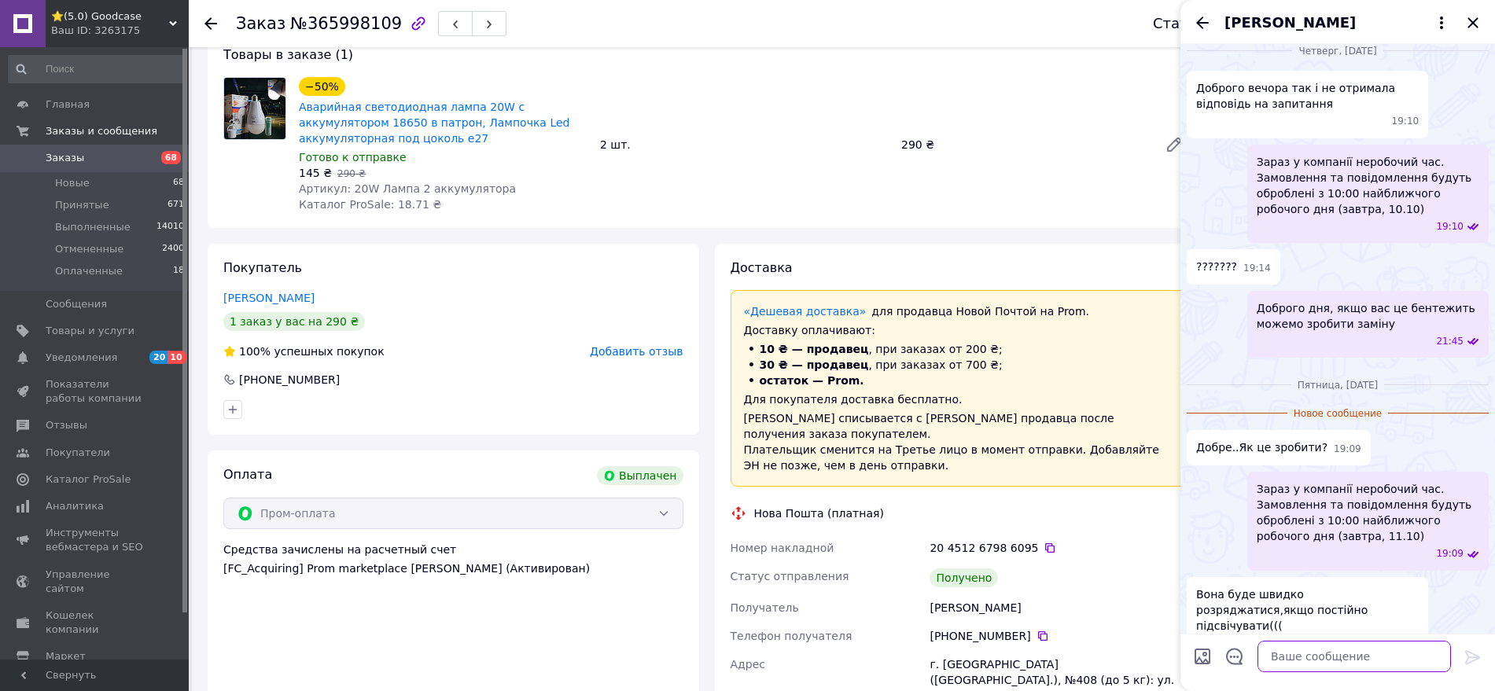
click at [1334, 657] on textarea at bounding box center [1353, 656] width 193 height 31
drag, startPoint x: 1367, startPoint y: 660, endPoint x: 1193, endPoint y: 672, distance: 175.0
click at [1193, 672] on div "Швидко точно не буде, Швидко точно не буде," at bounding box center [1338, 657] width 302 height 44
type textarea "Вислайте легким поверненням цю лампу, вишлемо іншу на заміну вам"
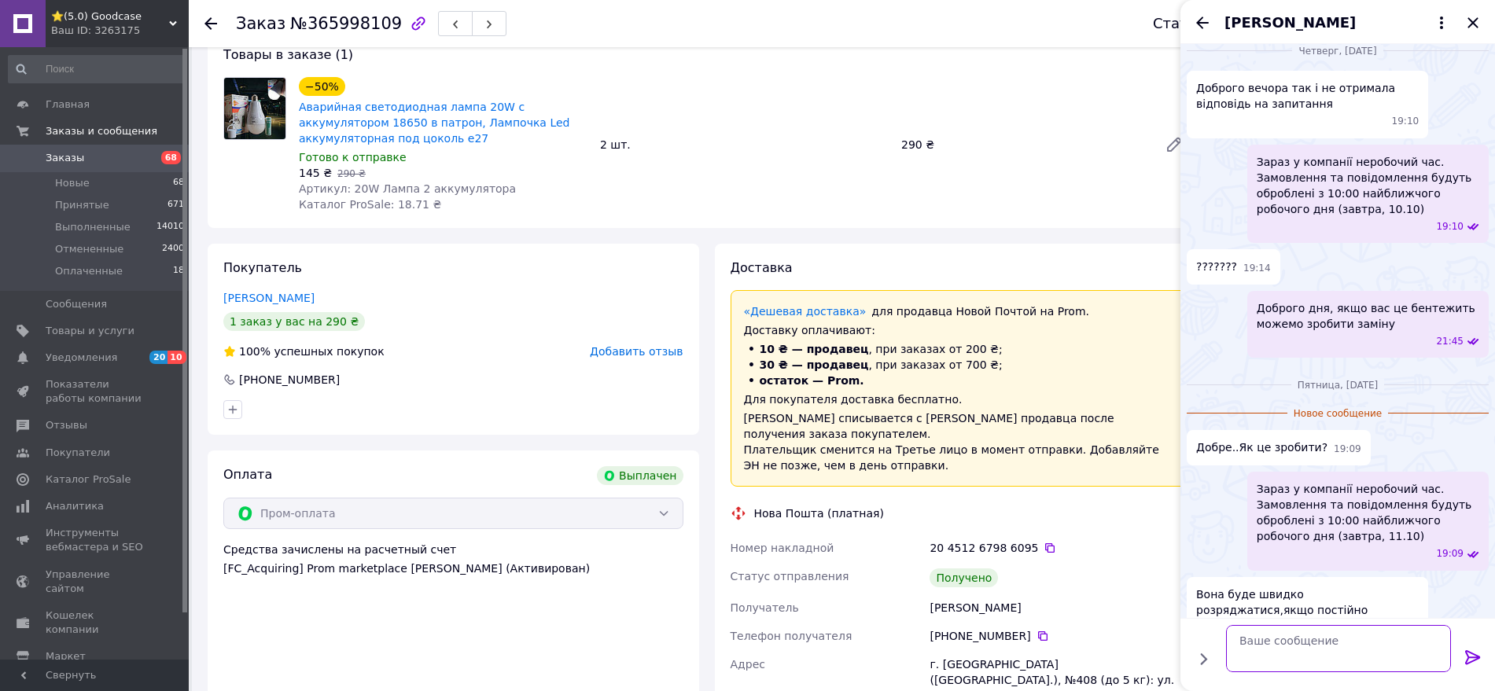
scroll to position [623, 0]
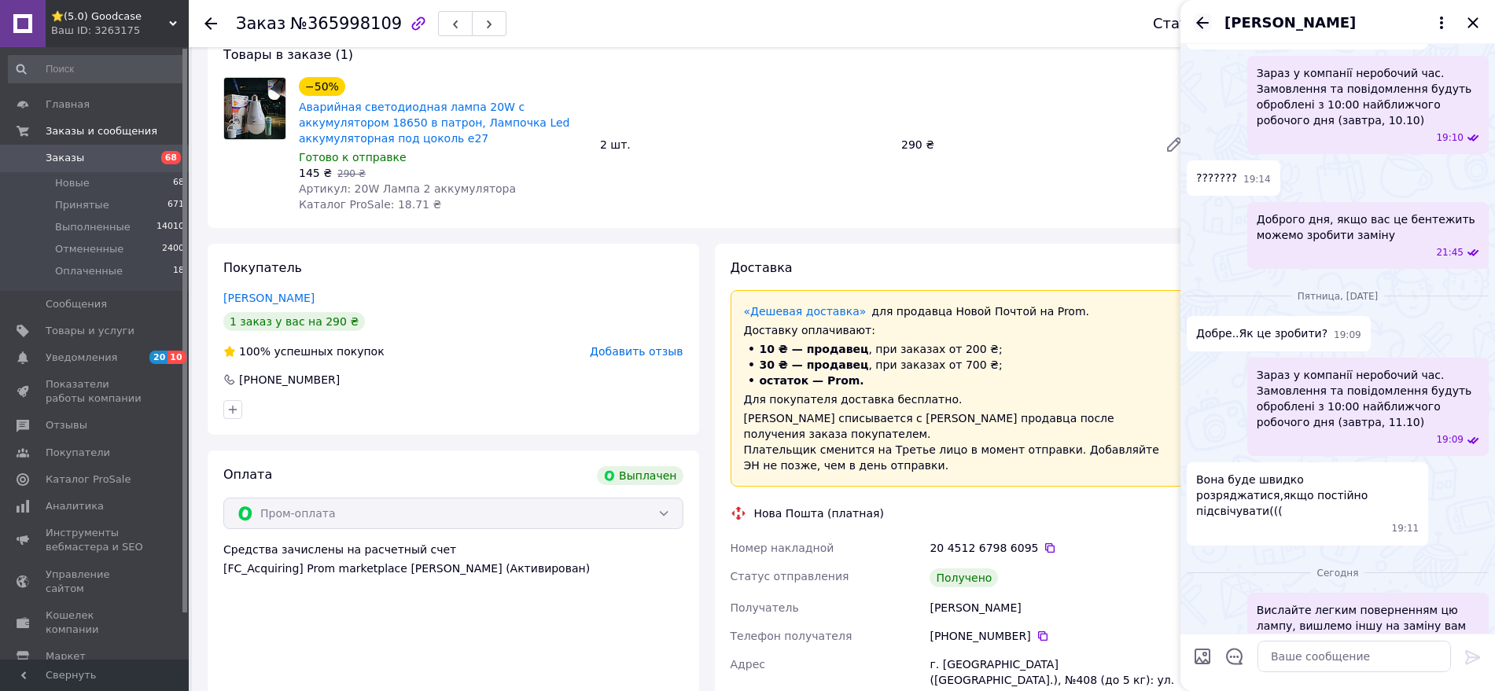
click at [1200, 27] on icon "Назад" at bounding box center [1202, 22] width 19 height 19
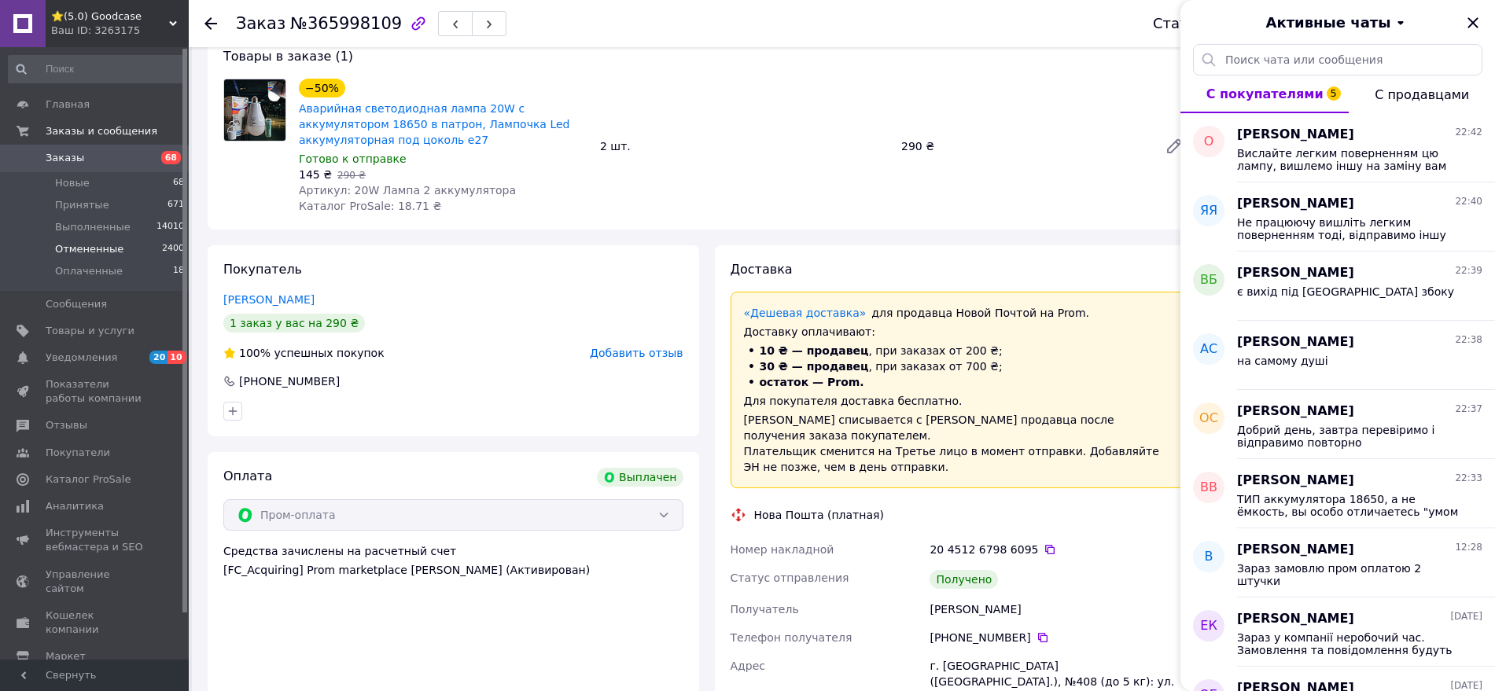
scroll to position [0, 0]
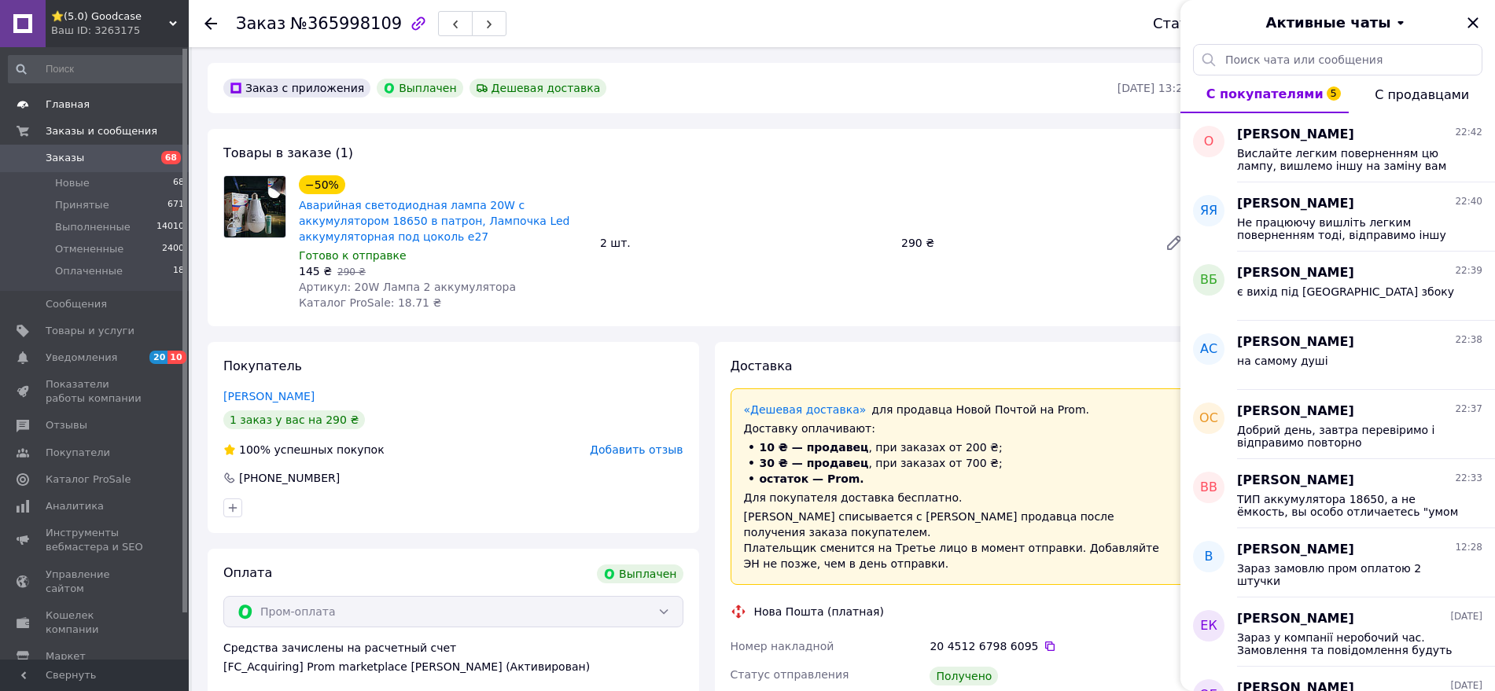
click at [81, 98] on span "Главная" at bounding box center [68, 104] width 44 height 14
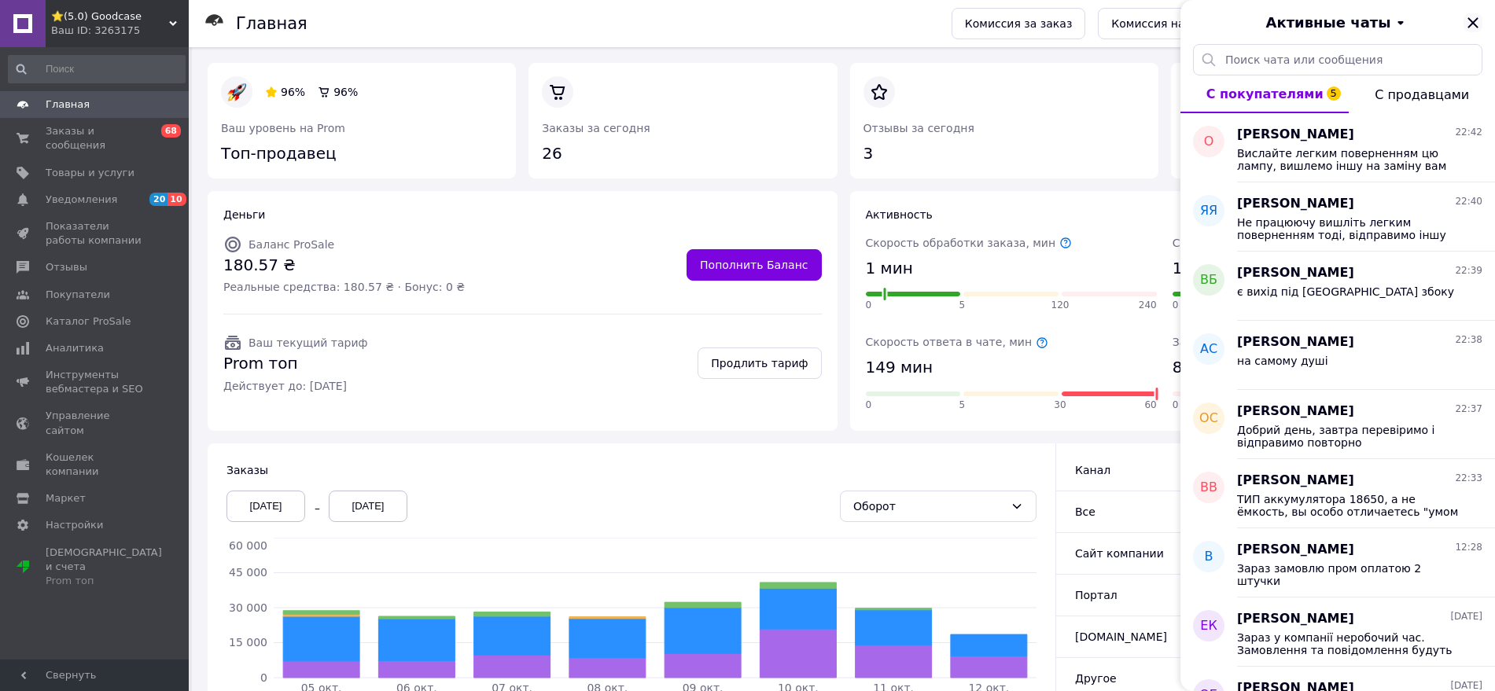
click at [1477, 20] on icon "Закрыть" at bounding box center [1472, 22] width 19 height 19
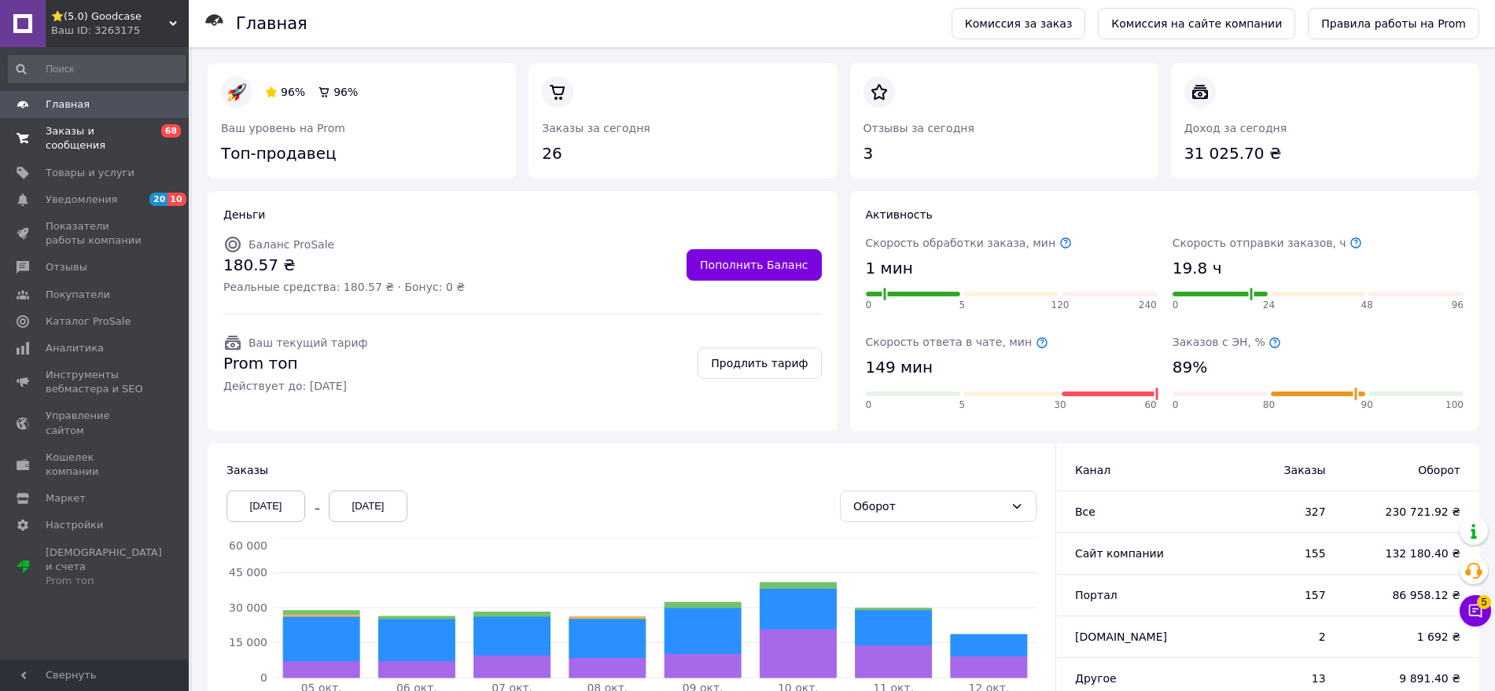
click at [70, 130] on span "Заказы и сообщения" at bounding box center [96, 138] width 100 height 28
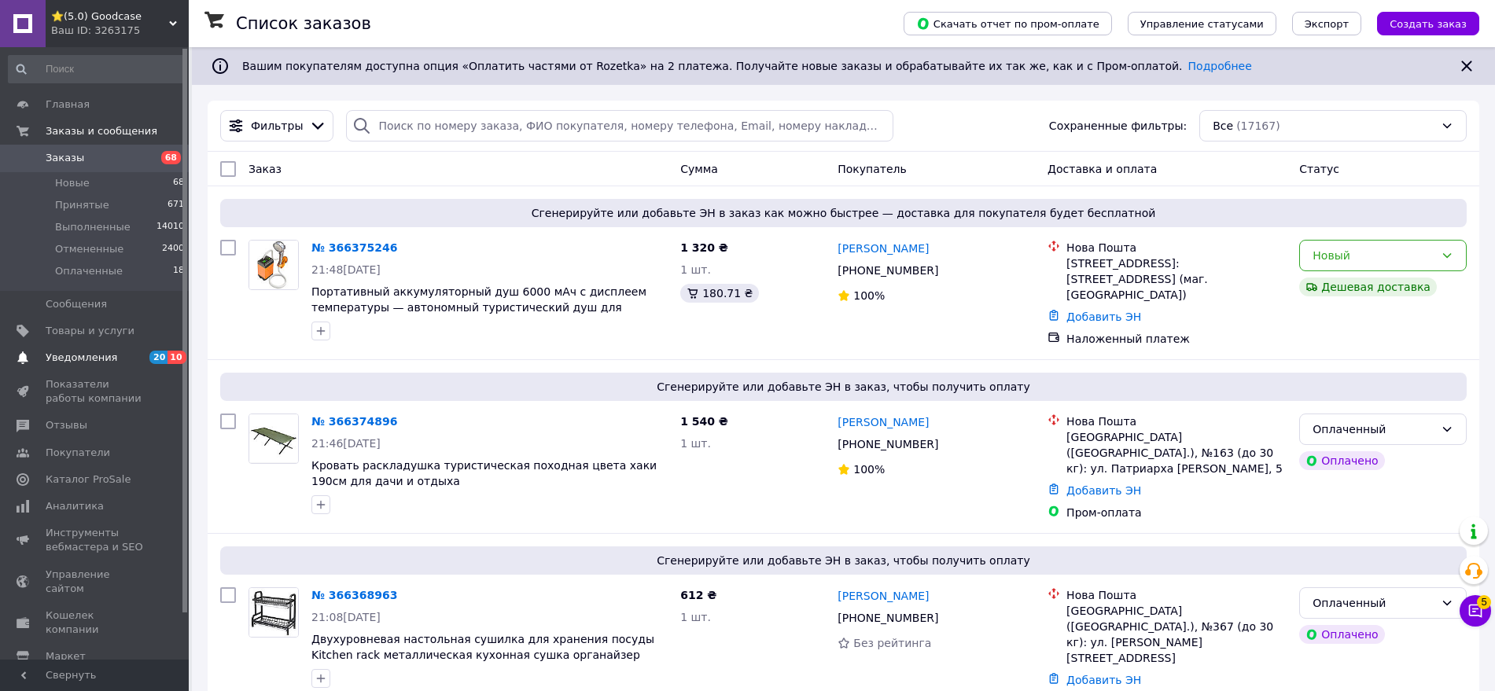
click at [97, 362] on span "Уведомления" at bounding box center [82, 358] width 72 height 14
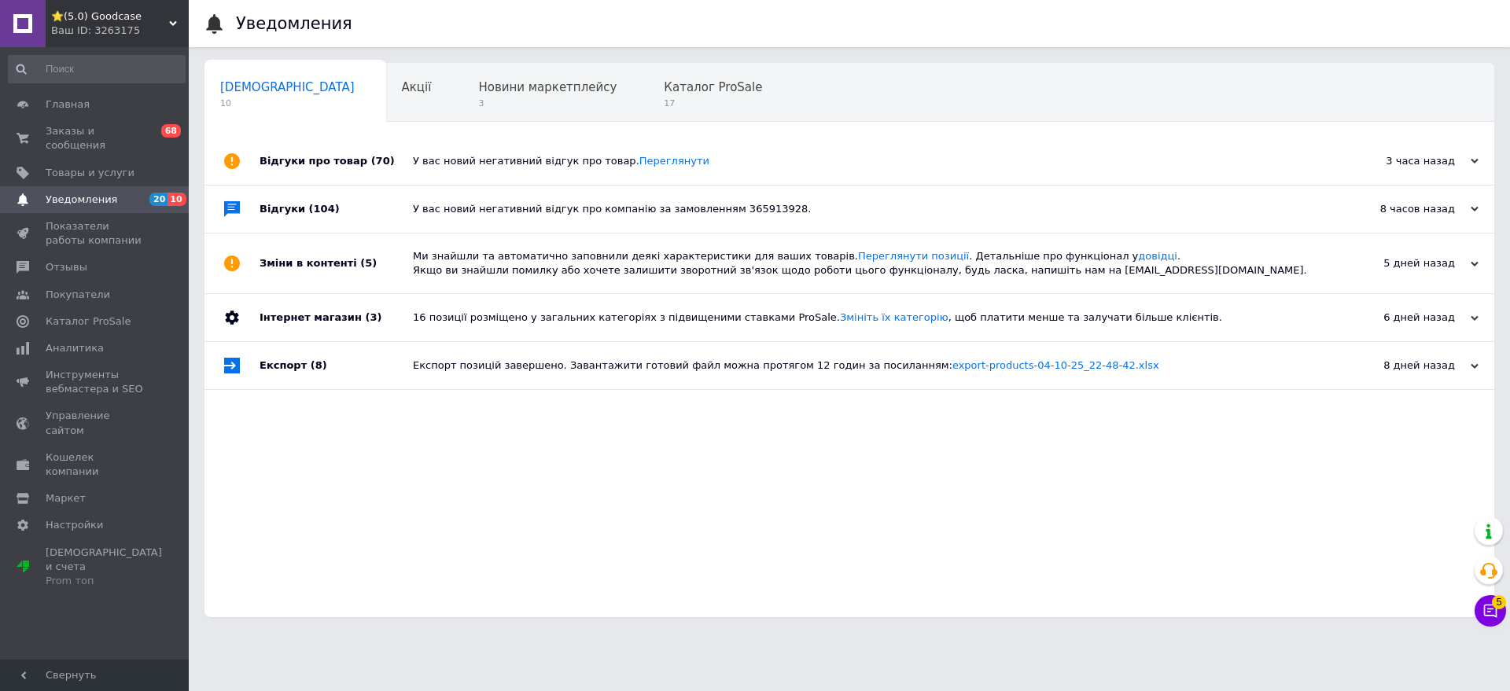
click at [752, 217] on div "У вас новий негативний відгук про компанію за замовленням 365913928." at bounding box center [867, 209] width 908 height 47
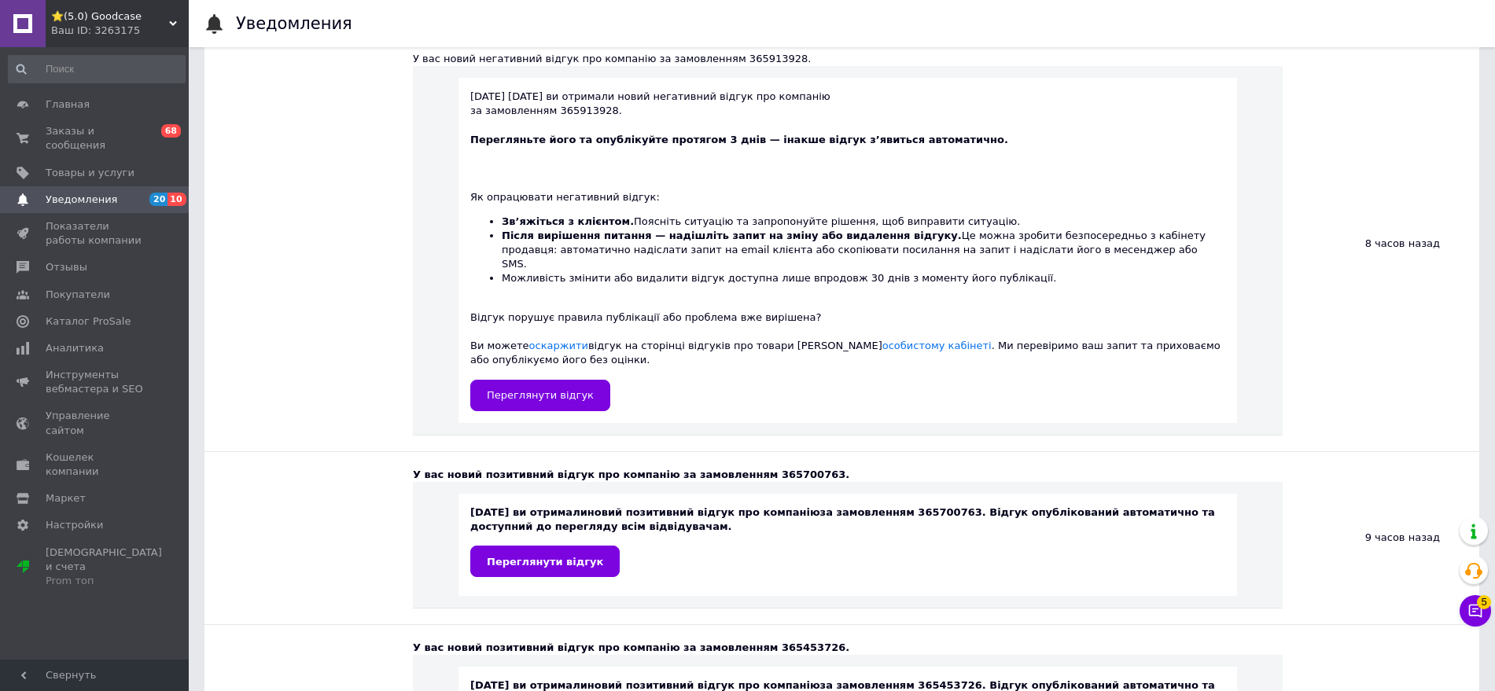
scroll to position [491, 0]
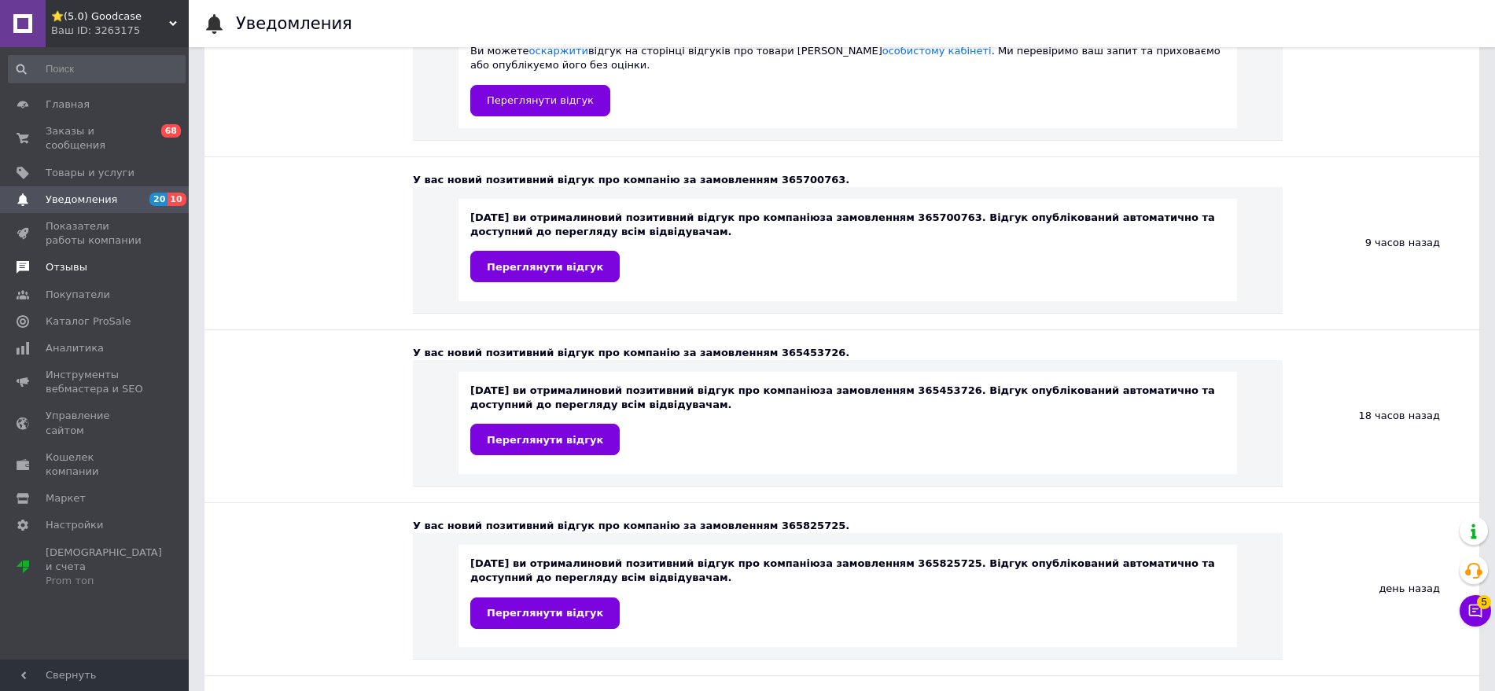
click at [72, 263] on link "Отзывы" at bounding box center [96, 267] width 193 height 27
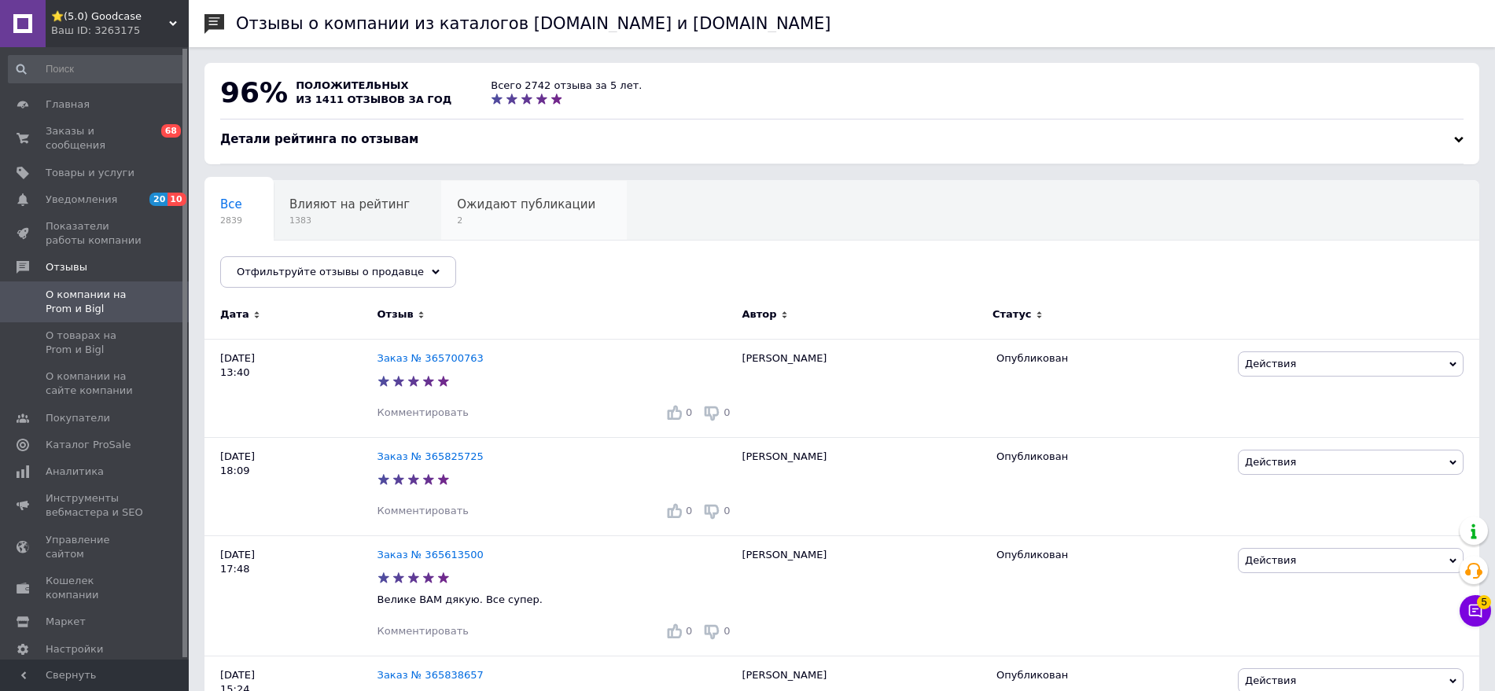
click at [468, 216] on span "2" at bounding box center [526, 221] width 138 height 12
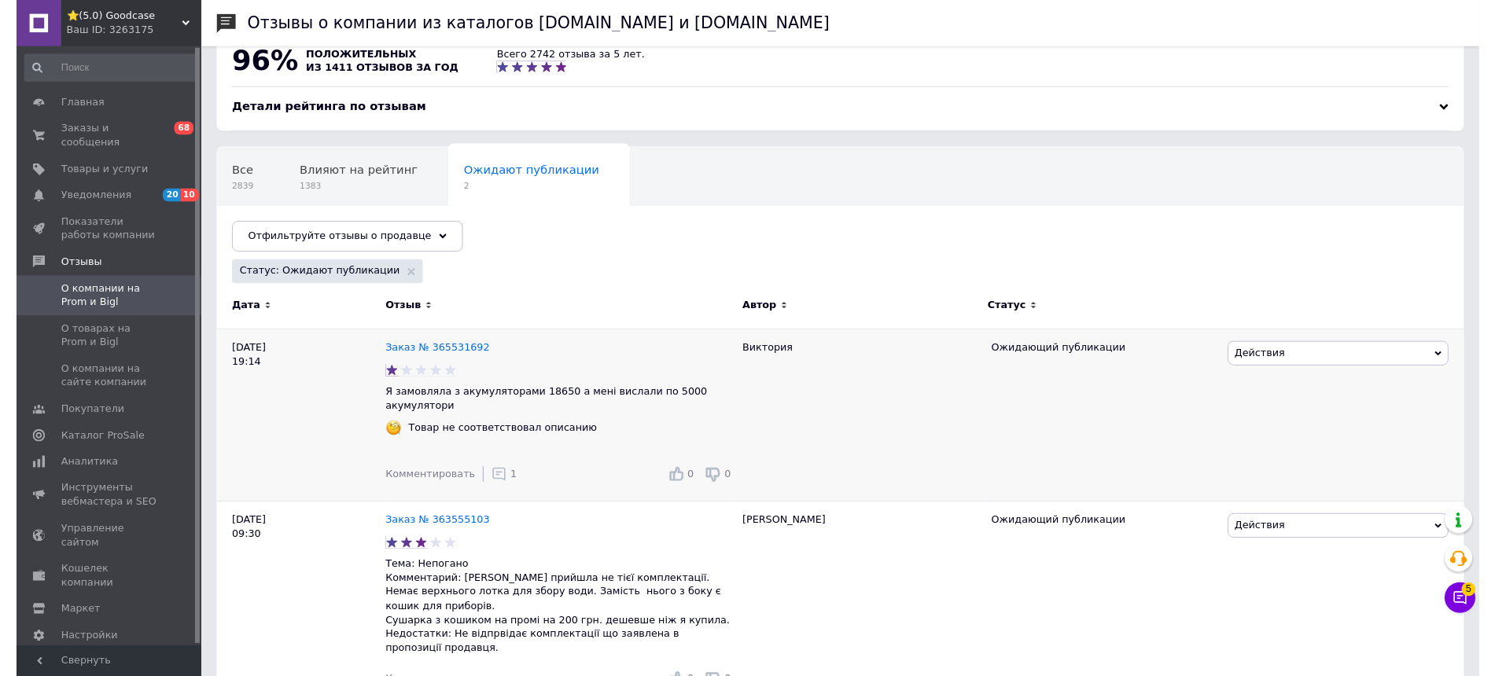
scroll to position [47, 0]
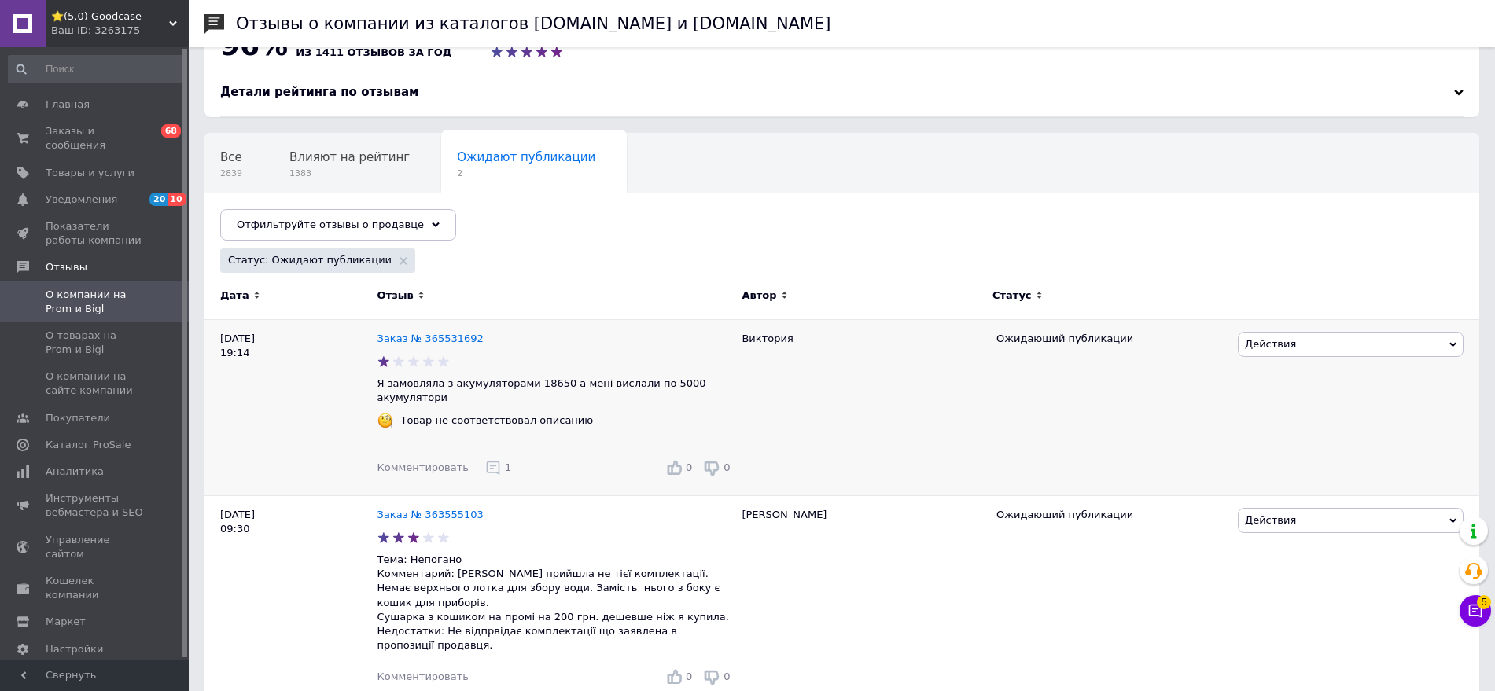
click at [487, 462] on use at bounding box center [493, 468] width 13 height 13
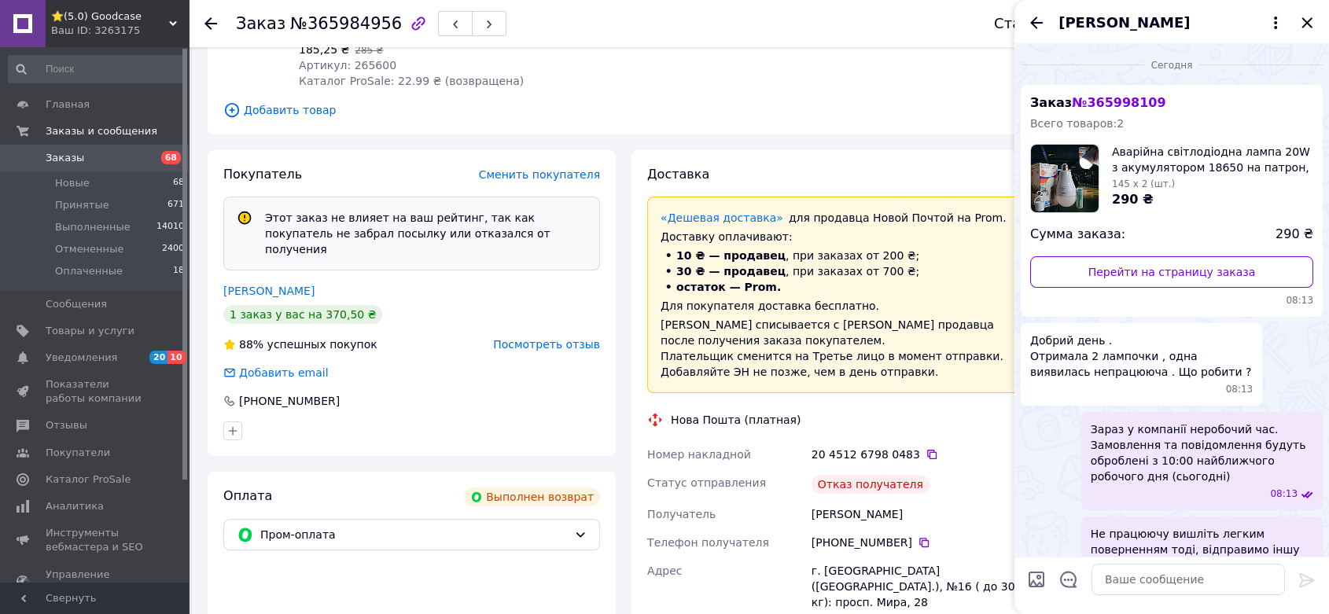
scroll to position [275, 0]
